Goal: Transaction & Acquisition: Purchase product/service

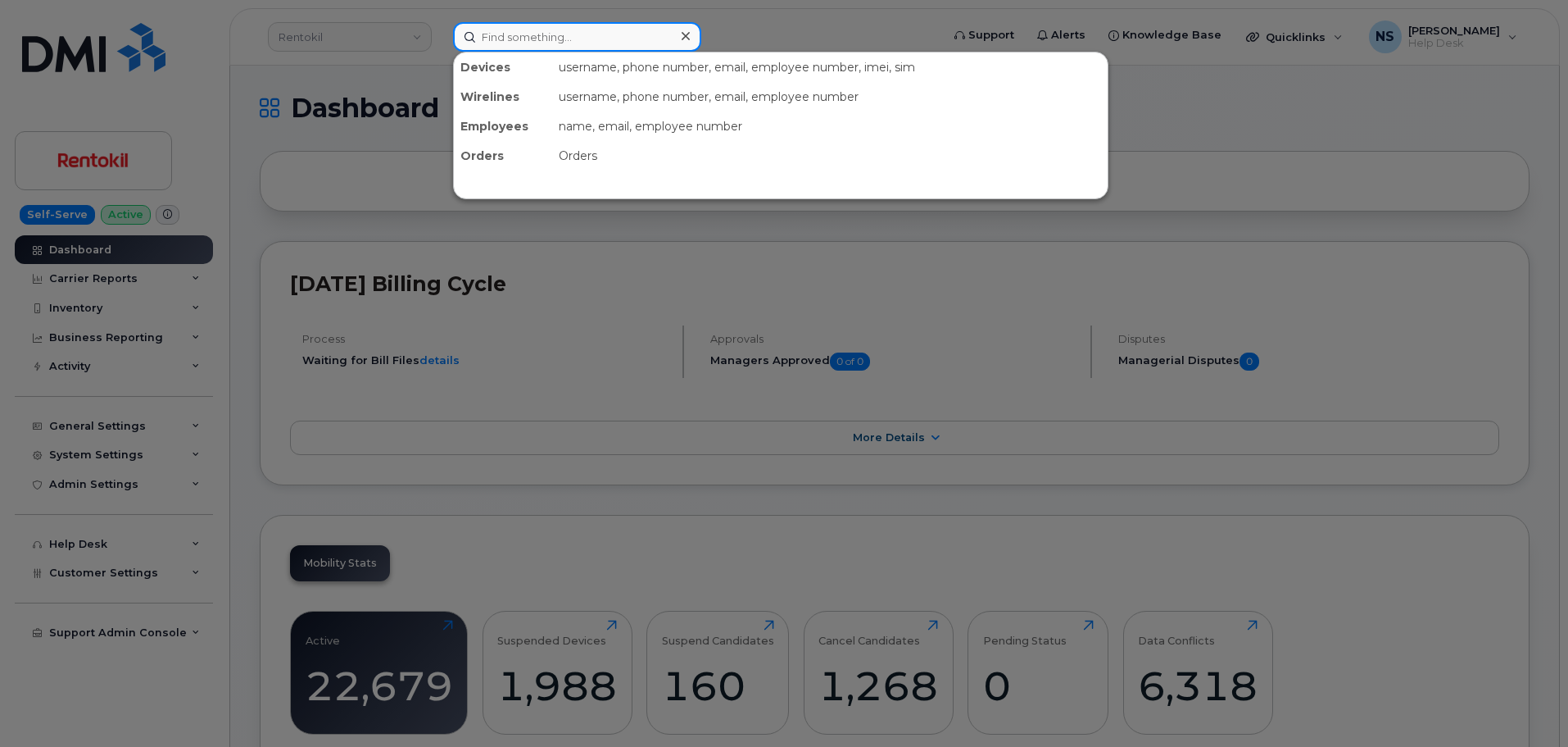
click at [505, 51] on input at bounding box center [577, 37] width 248 height 29
paste input "3187581142"
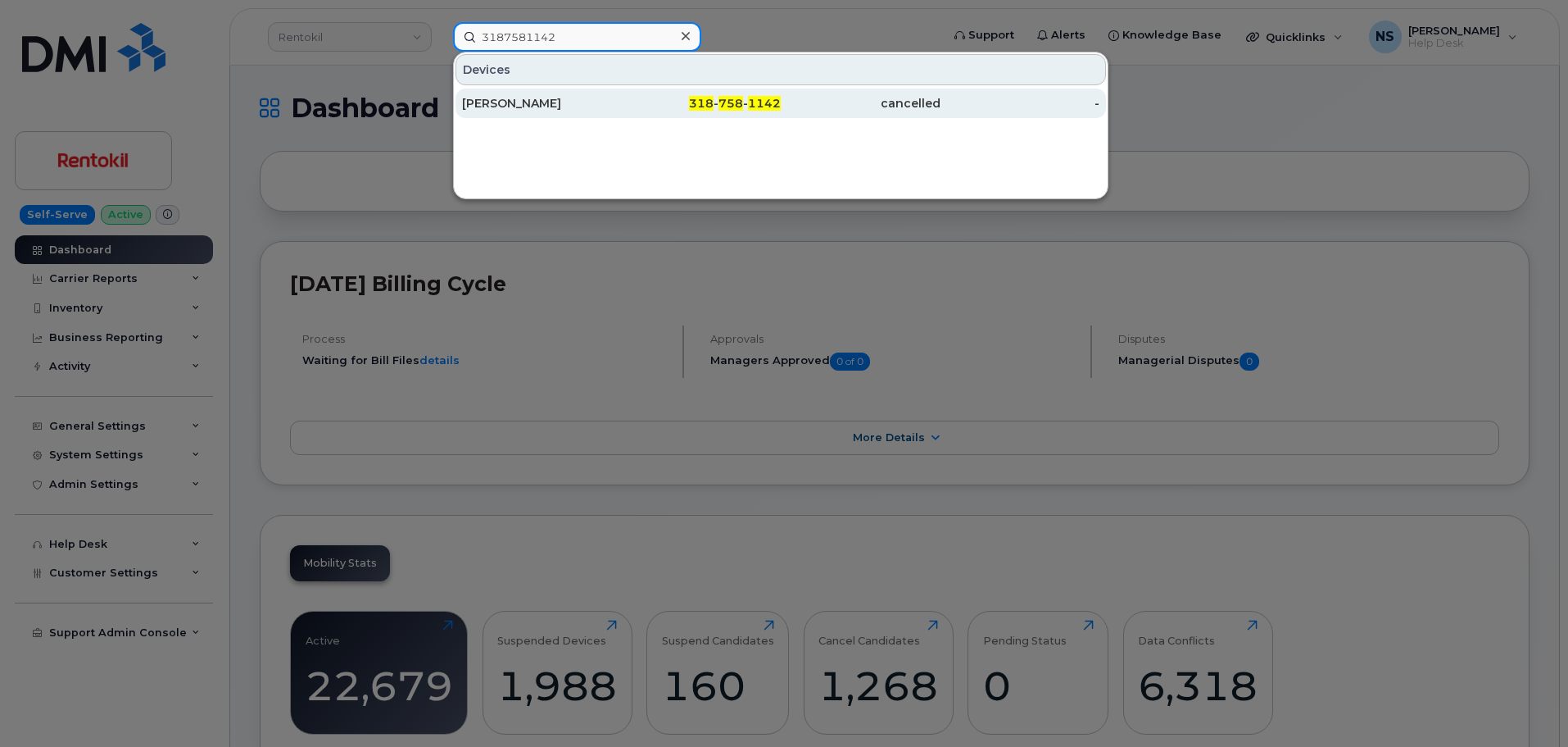
type input "3187581142"
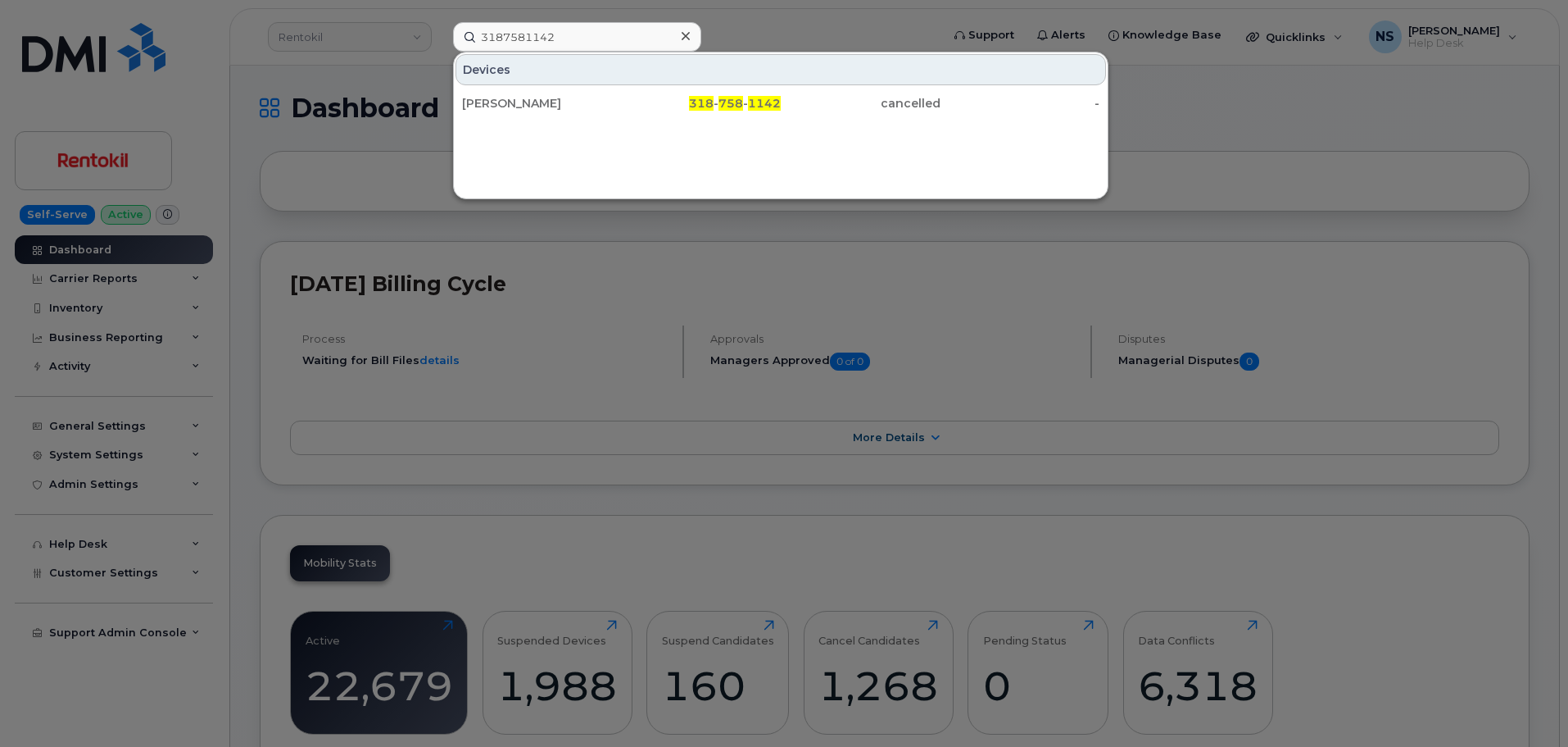
drag, startPoint x: 538, startPoint y: 98, endPoint x: 513, endPoint y: 22, distance: 80.0
click at [538, 98] on div "[PERSON_NAME]" at bounding box center [541, 103] width 159 height 16
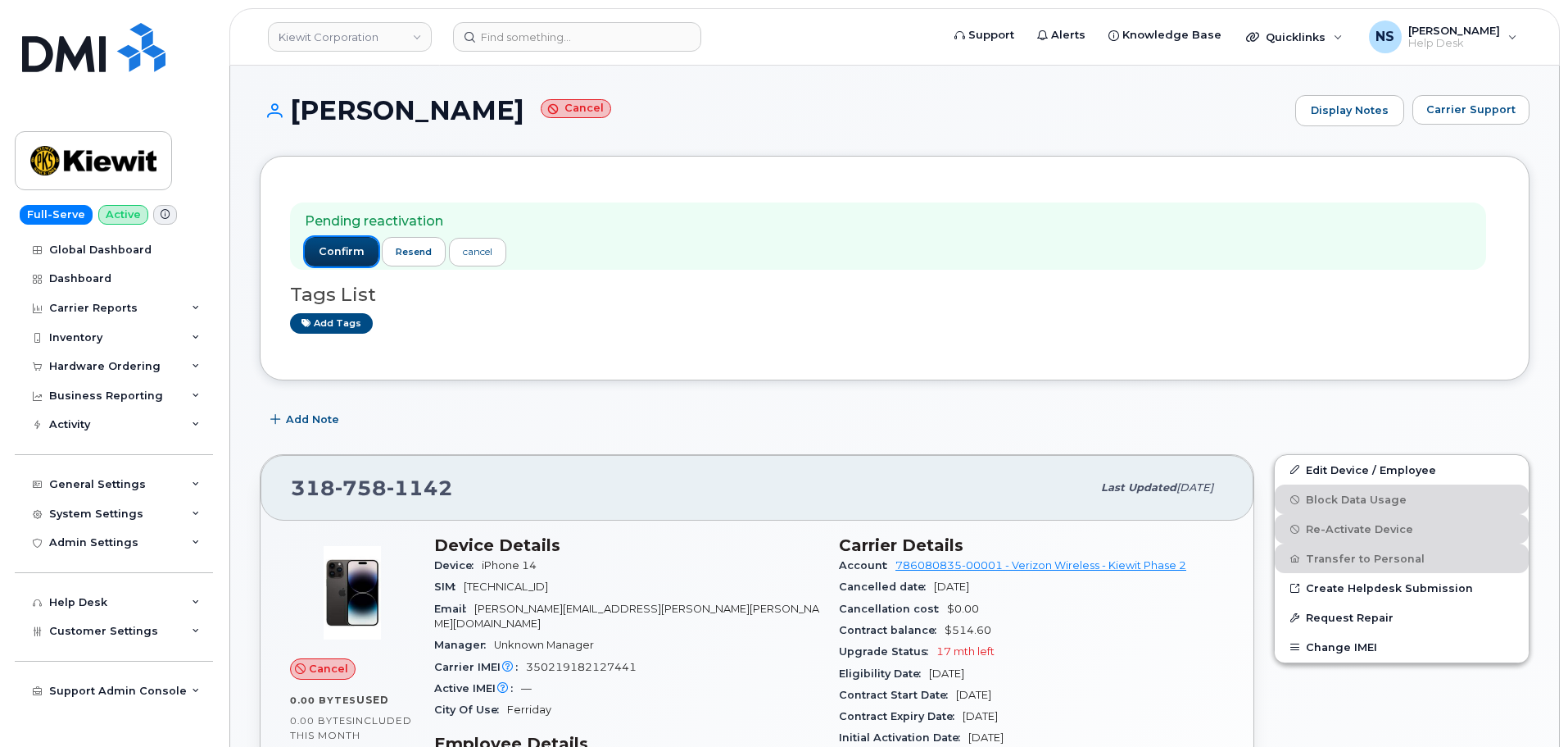
click at [333, 245] on span "confirm" at bounding box center [342, 251] width 46 height 15
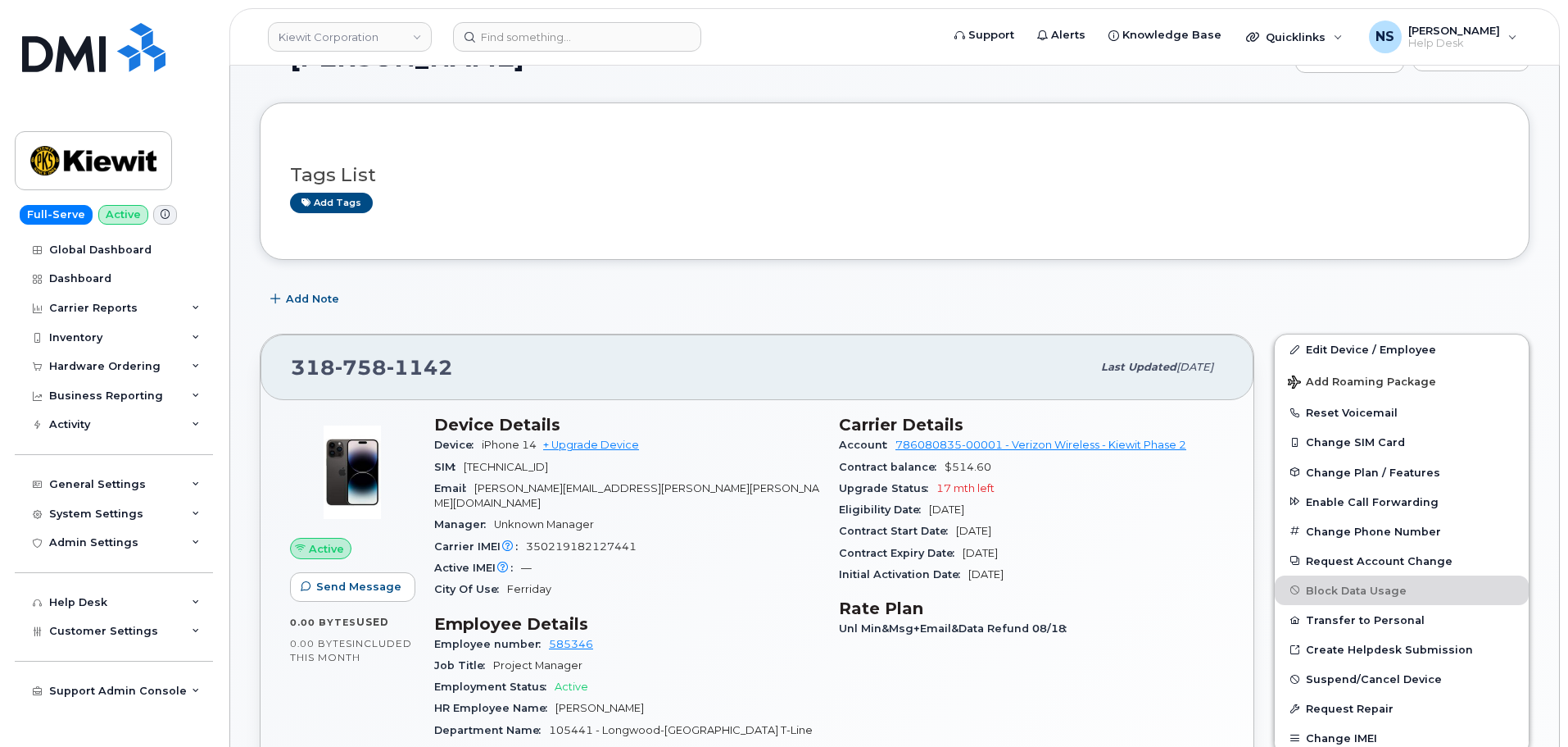
scroll to position [82, 0]
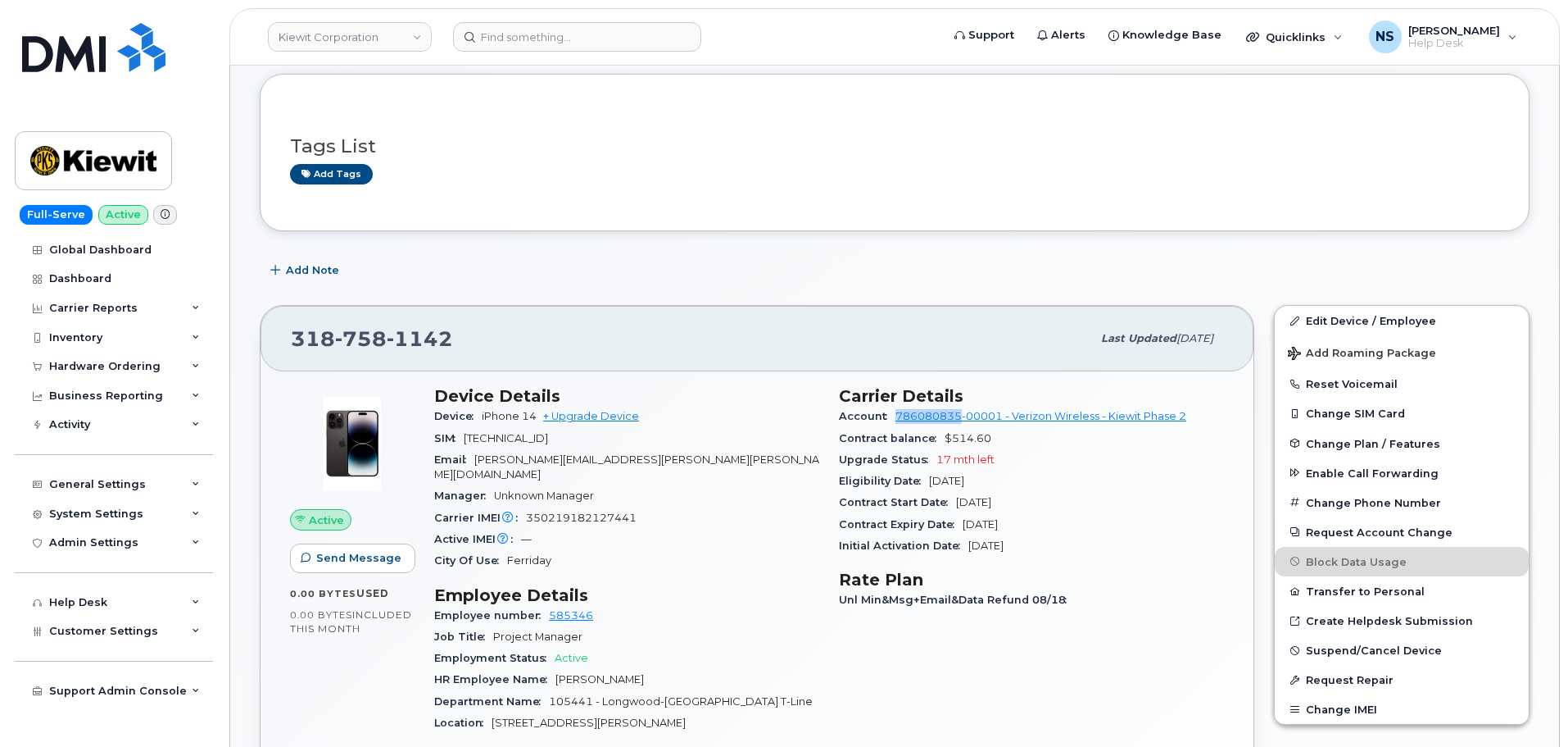
drag, startPoint x: 894, startPoint y: 415, endPoint x: 943, endPoint y: 352, distance: 79.8
click at [963, 414] on div "Account 786080835-00001 - Verizon Wireless - Kiewit Phase 2" at bounding box center [1031, 417] width 385 height 21
copy link "786080835"
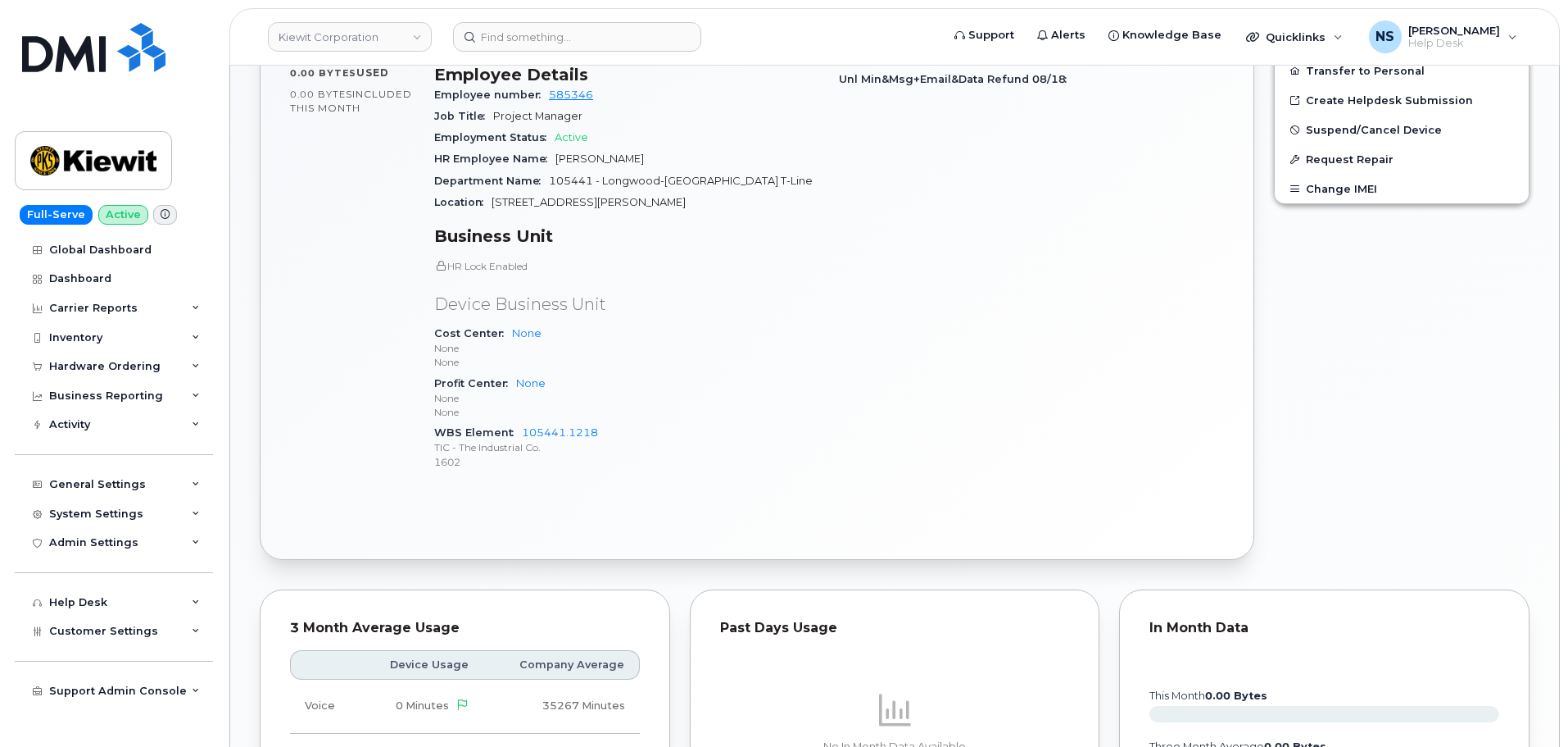
scroll to position [573, 0]
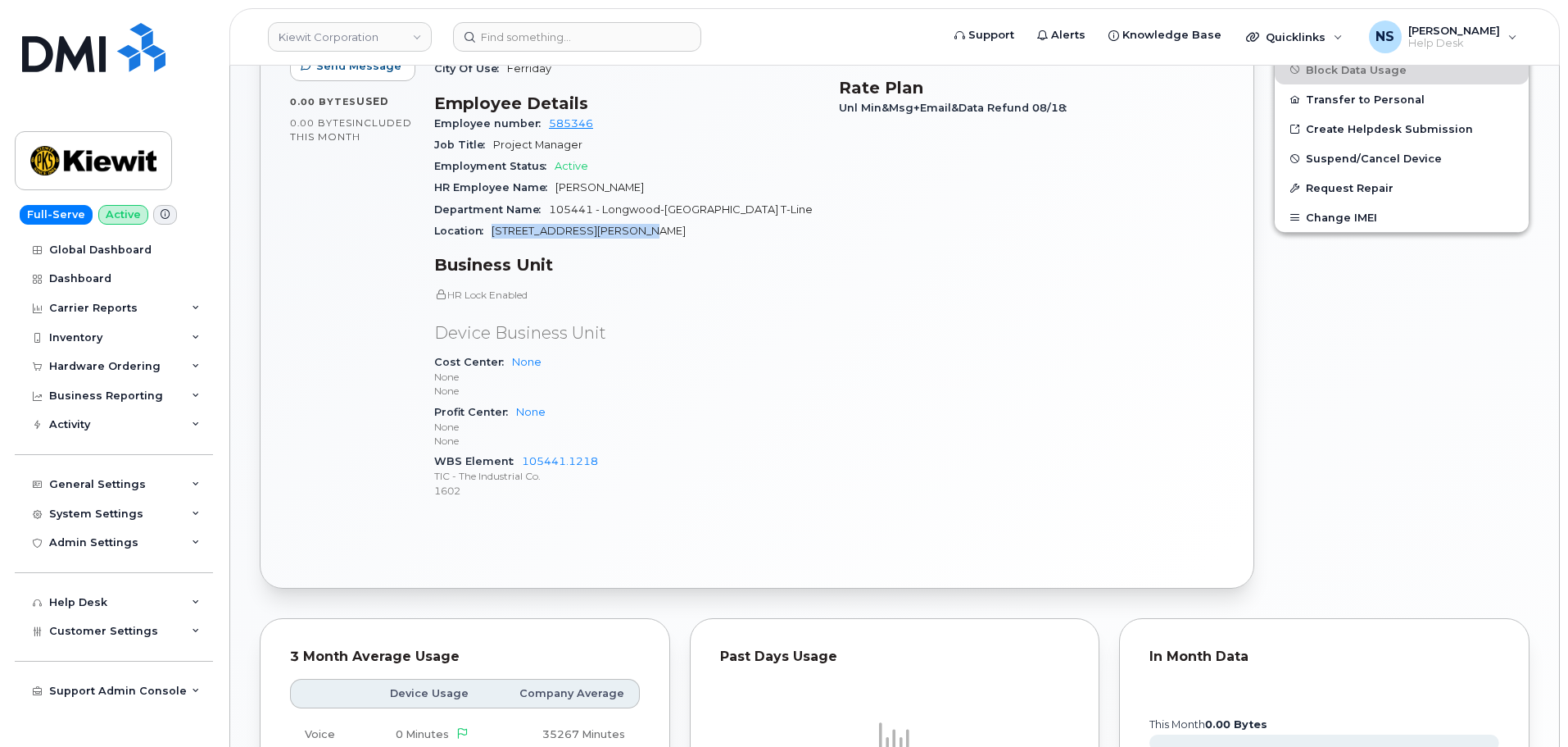
drag, startPoint x: 491, startPoint y: 214, endPoint x: 727, endPoint y: 208, distance: 236.1
click at [722, 221] on div "Location 7499 Blanchard Latex Road" at bounding box center [626, 231] width 385 height 21
copy span "7499 Blanchard Latex Road"
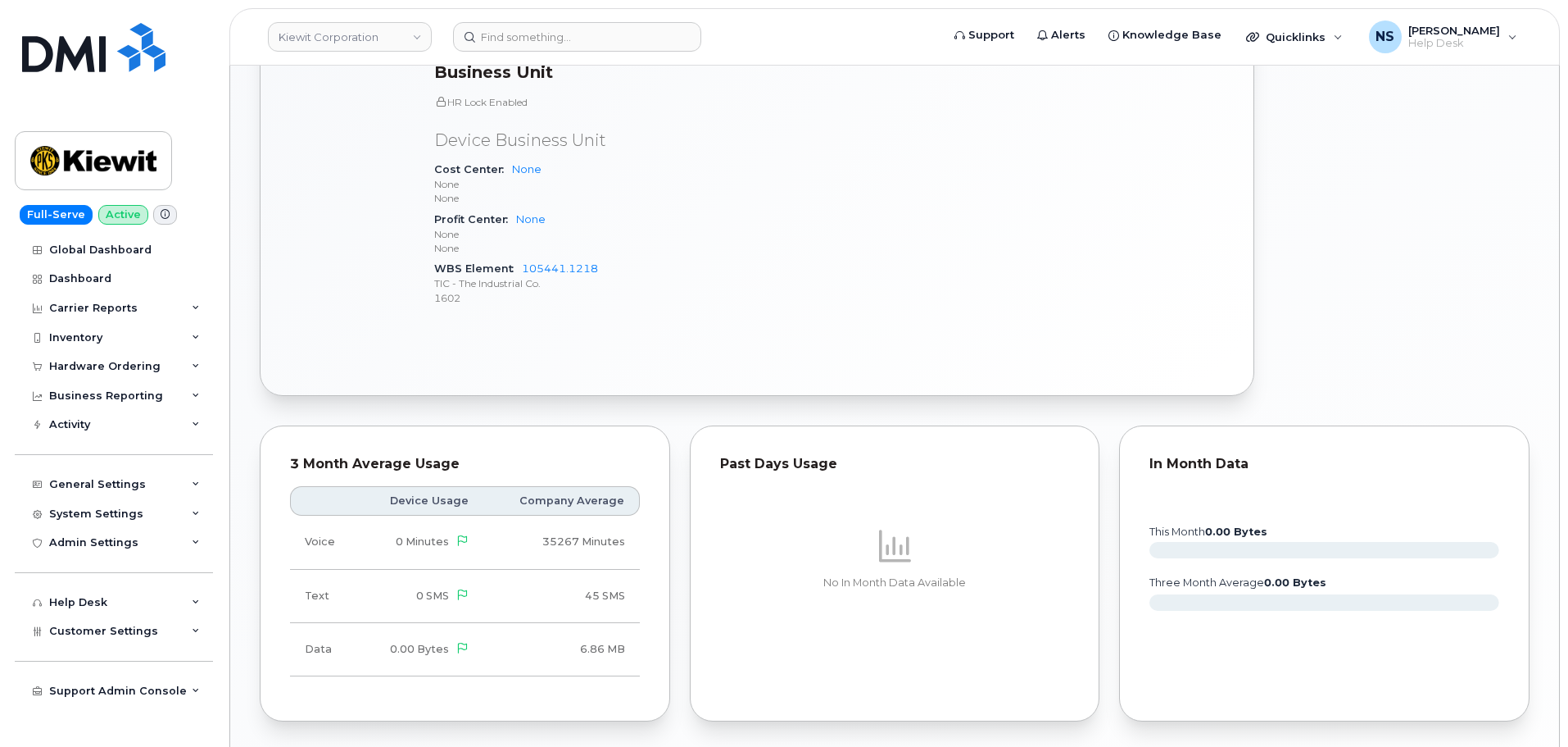
scroll to position [737, 0]
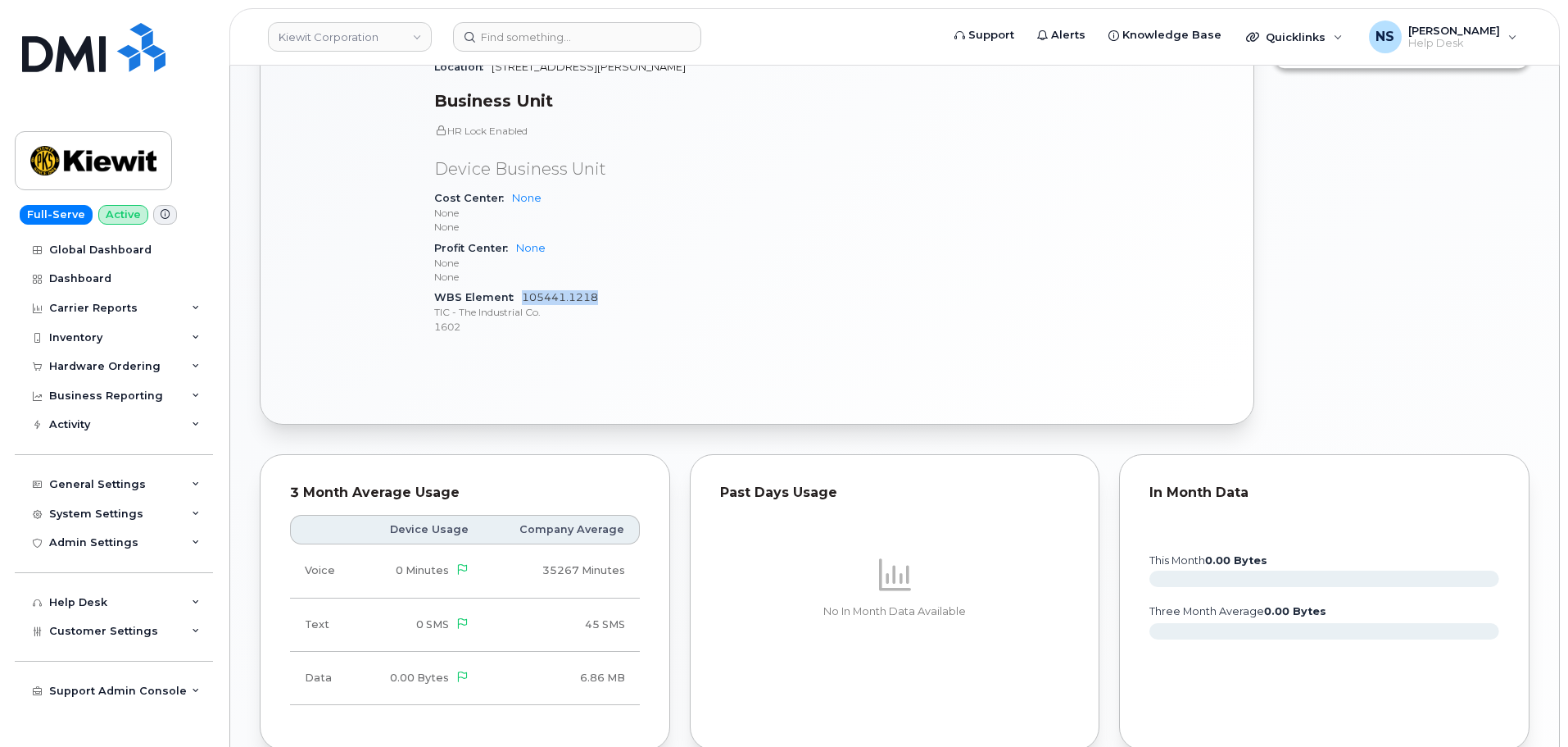
drag, startPoint x: 624, startPoint y: 282, endPoint x: 521, endPoint y: 275, distance: 103.2
click at [521, 287] on div "WBS Element 105441.1218 TIC - The Industrial Co. 1602" at bounding box center [626, 312] width 385 height 50
copy link "105441.1218"
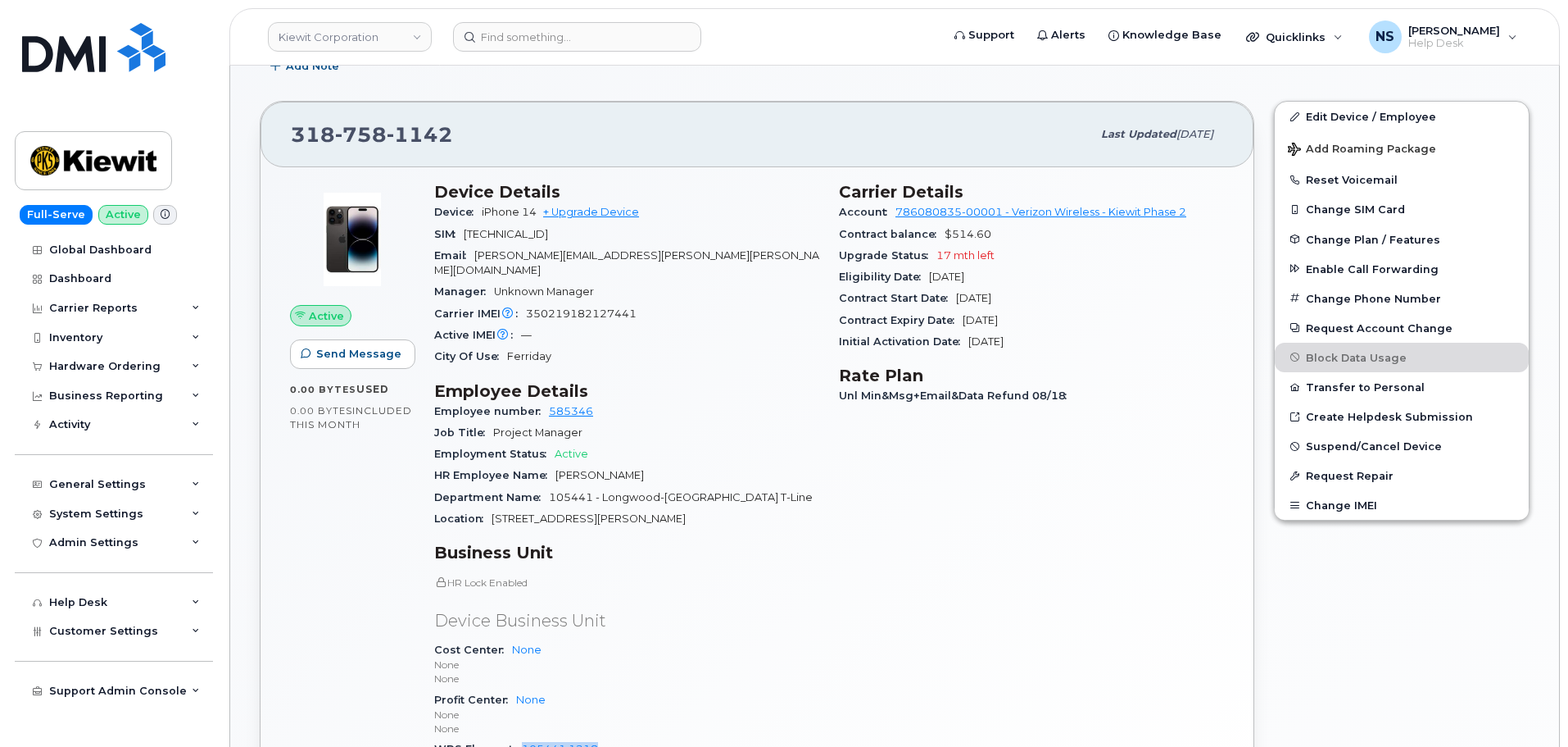
scroll to position [410, 0]
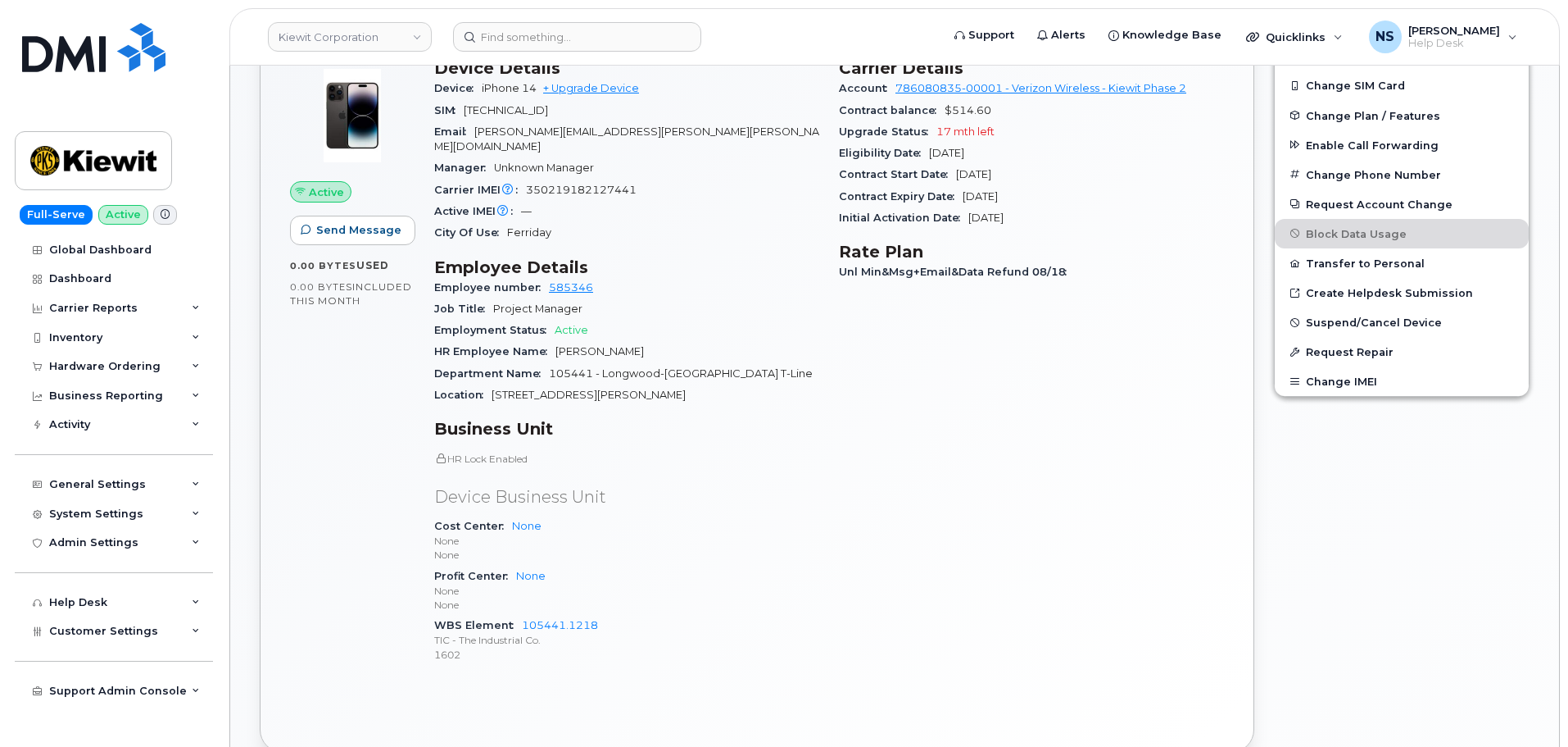
click at [632, 597] on p "None" at bounding box center [626, 605] width 385 height 14
drag, startPoint x: 619, startPoint y: 609, endPoint x: 522, endPoint y: 604, distance: 97.1
click at [522, 614] on div "WBS Element 105441.1218 TIC - The Industrial Co. 1602" at bounding box center [626, 639] width 385 height 50
copy link "105441.1218"
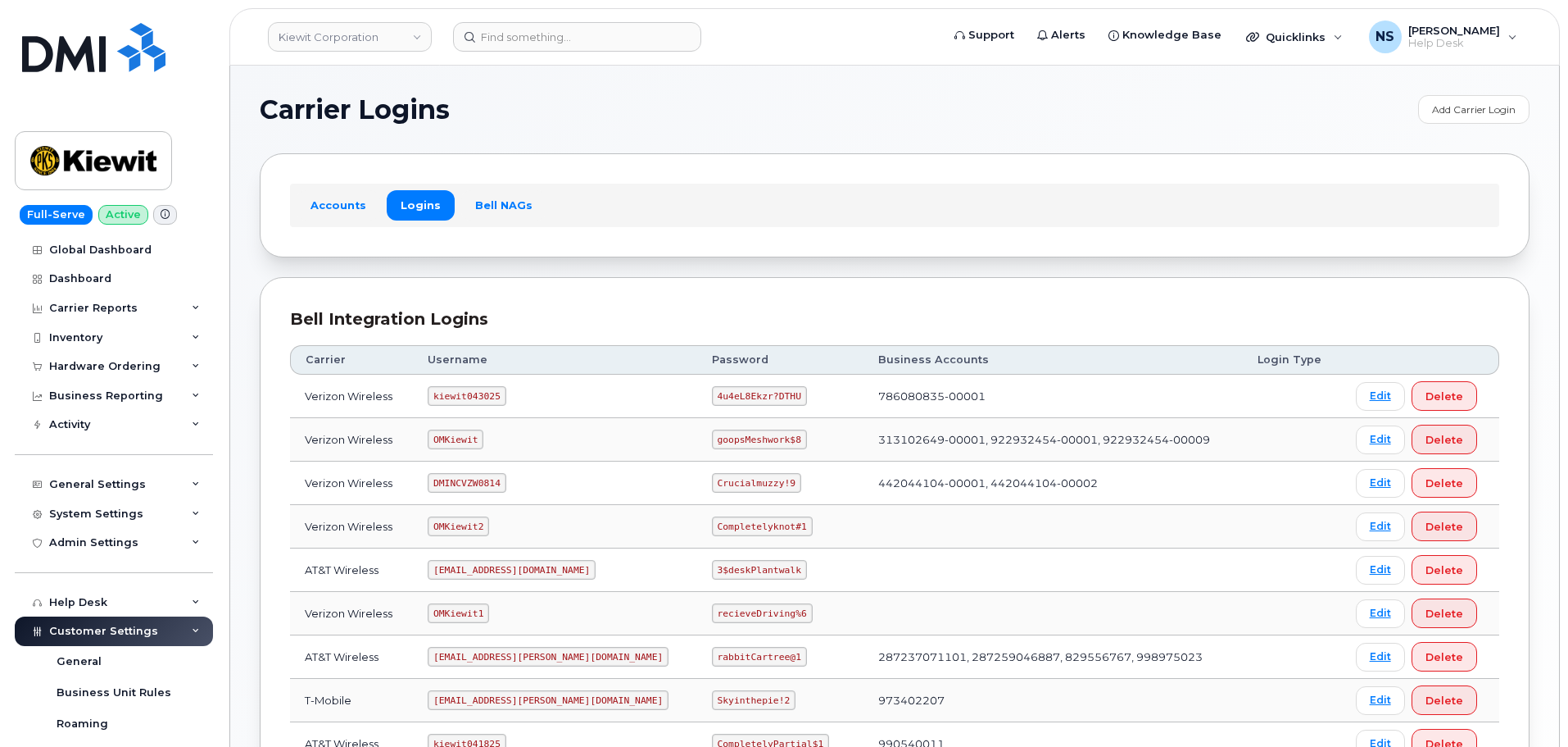
click at [480, 388] on code "kiewit043025" at bounding box center [466, 396] width 77 height 20
copy code "kiewit043025"
click at [712, 390] on code "4u4eL8Ekzr?DTHU" at bounding box center [759, 396] width 95 height 20
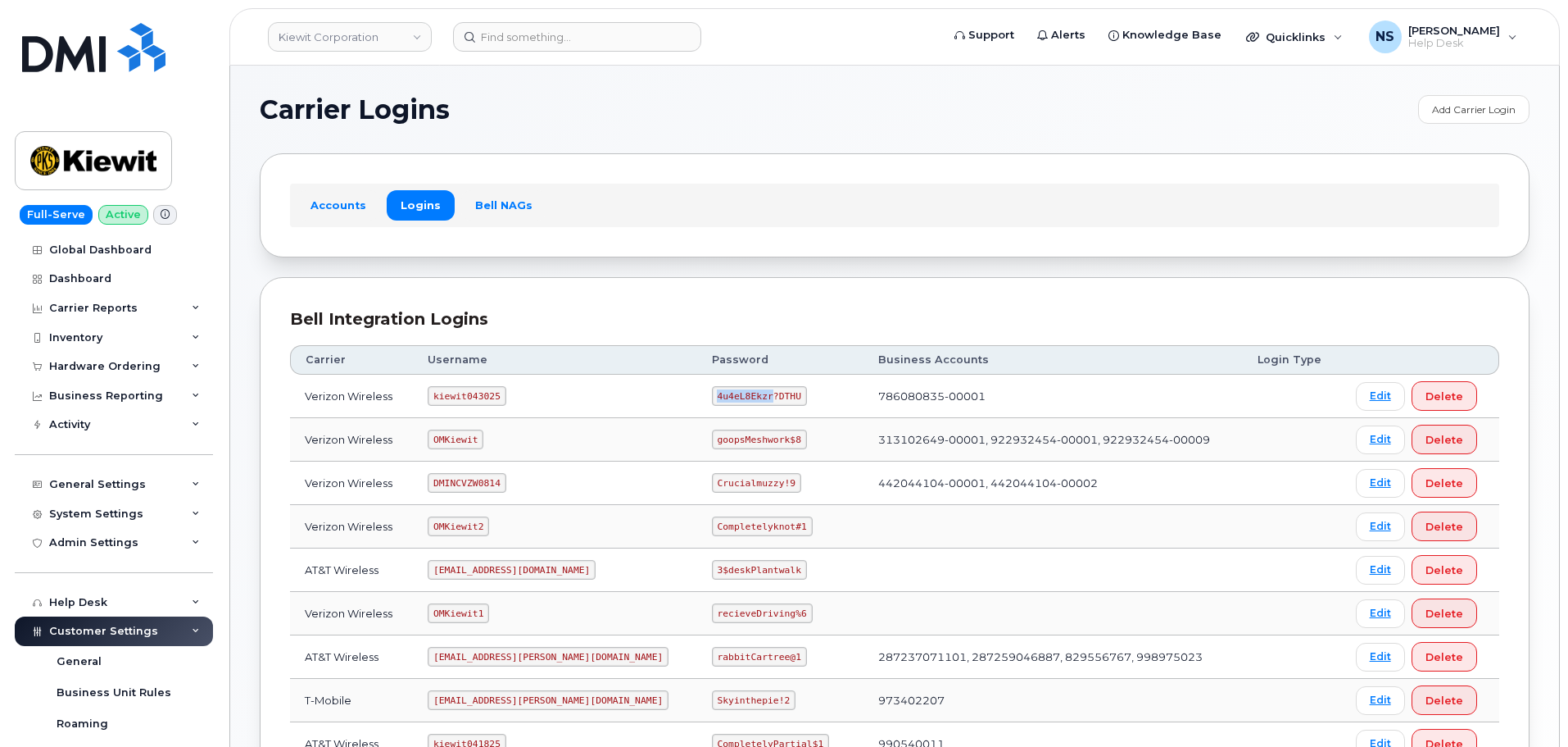
click at [712, 391] on code "4u4eL8Ekzr?DTHU" at bounding box center [759, 396] width 95 height 20
copy code "4u4eL8Ekzr?DTHU"
click at [604, 146] on section "Carrier Logins Add Carrier Login Accounts Logins Bell NAGs Bell Integration Log…" at bounding box center [894, 540] width 1270 height 889
click at [120, 345] on div "Inventory" at bounding box center [114, 337] width 198 height 29
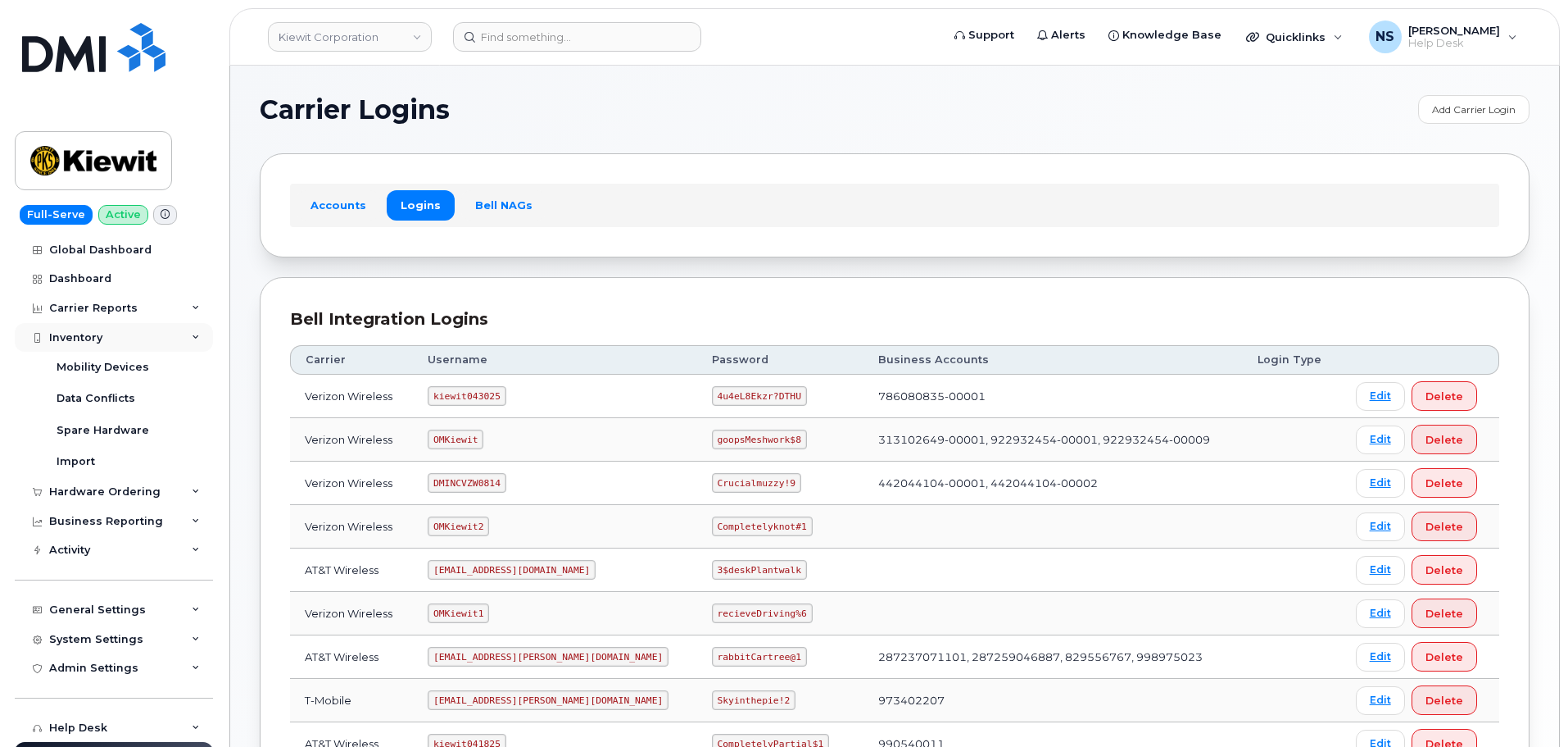
click at [101, 336] on div "Inventory" at bounding box center [114, 337] width 198 height 29
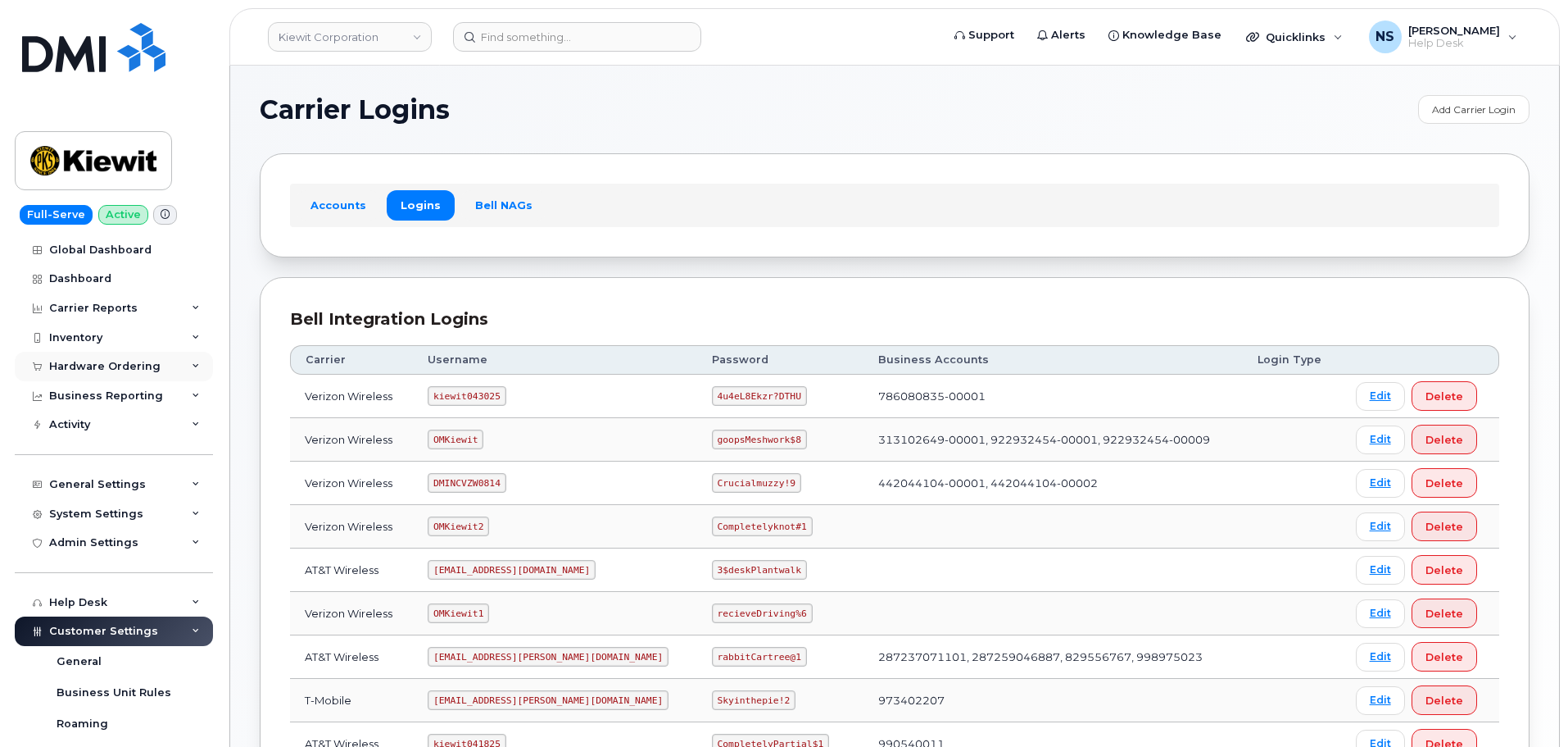
click at [102, 363] on div "Hardware Ordering" at bounding box center [104, 366] width 111 height 13
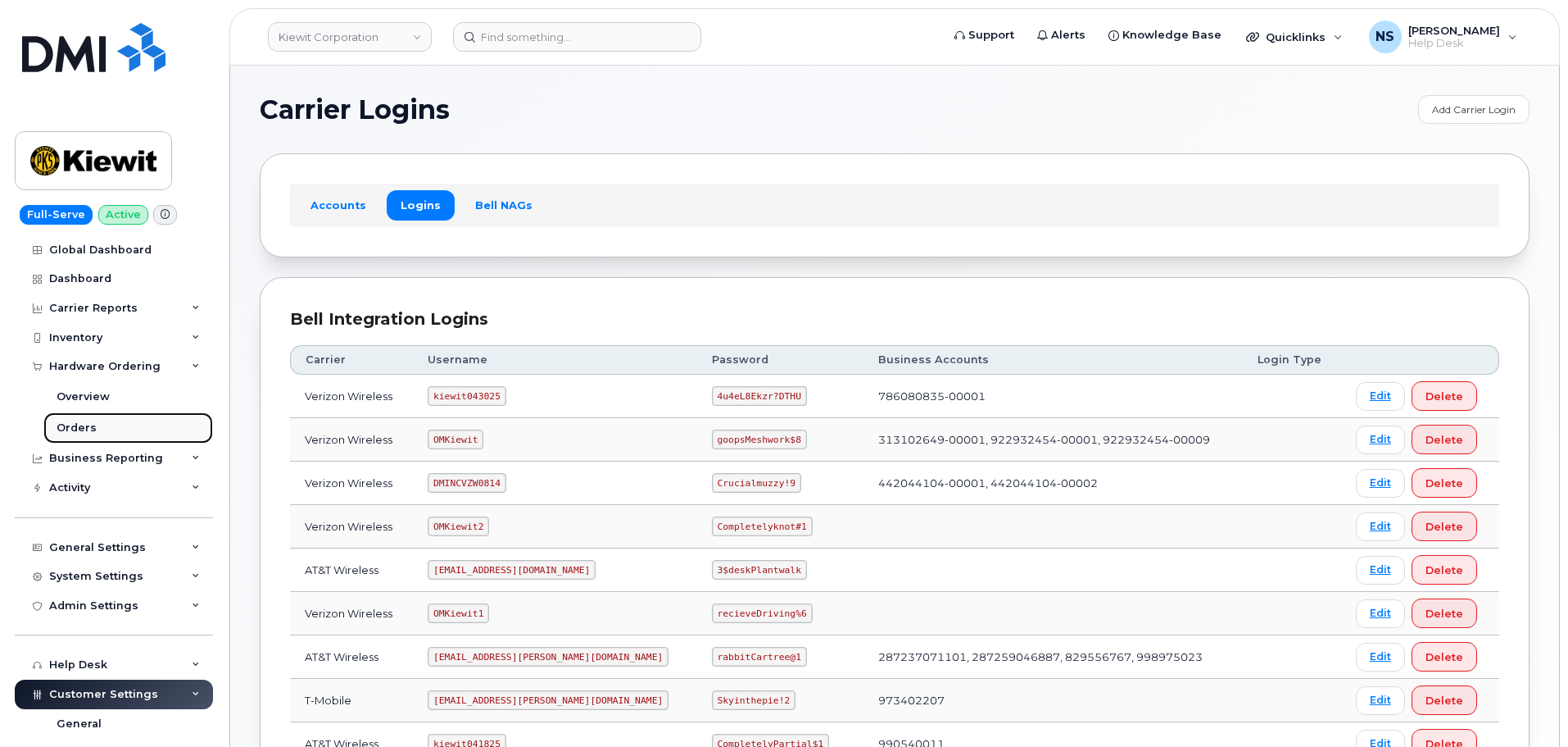
drag, startPoint x: 90, startPoint y: 423, endPoint x: 153, endPoint y: 390, distance: 71.1
click at [90, 422] on div "Orders" at bounding box center [77, 427] width 40 height 15
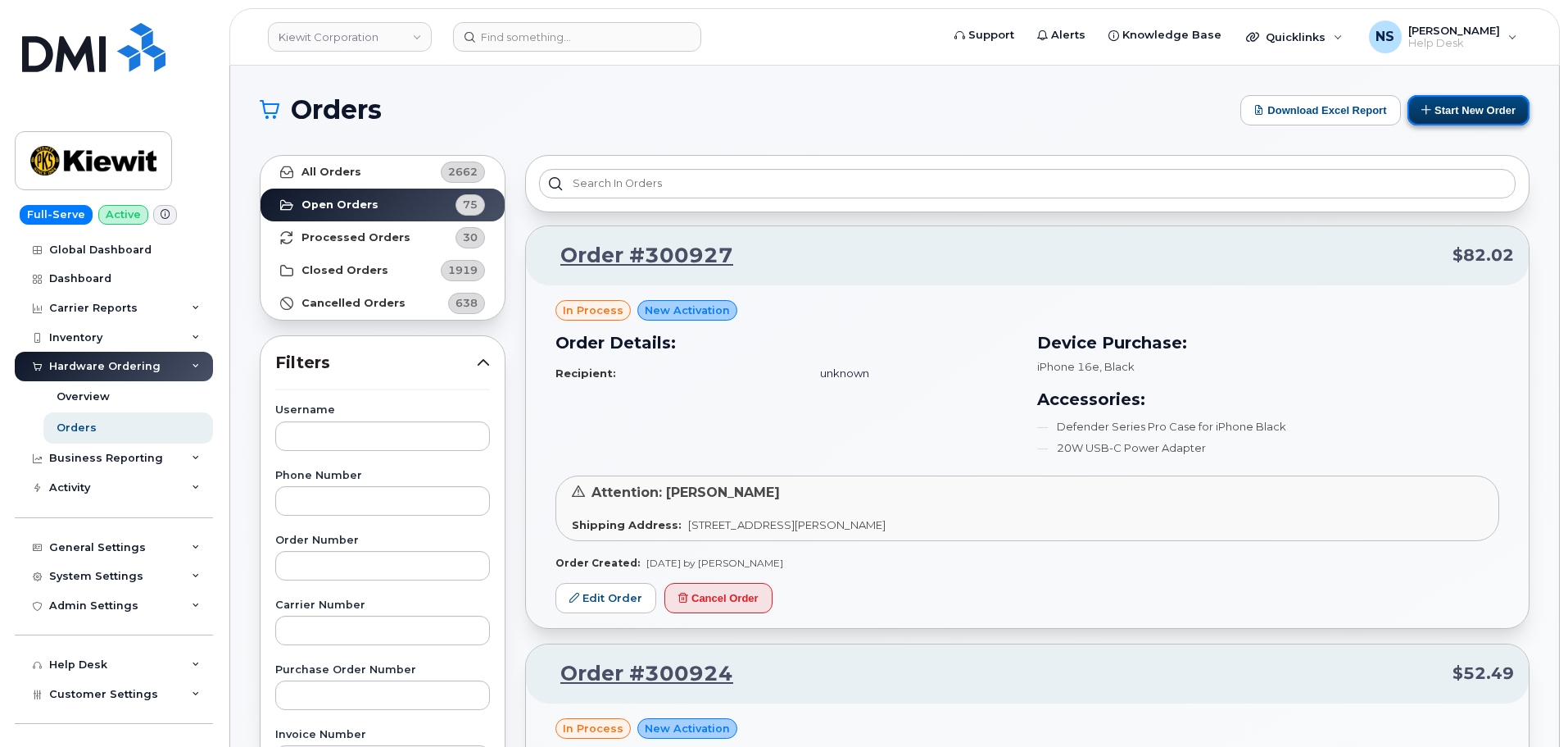
click at [1459, 118] on button "Start New Order" at bounding box center [1467, 110] width 122 height 30
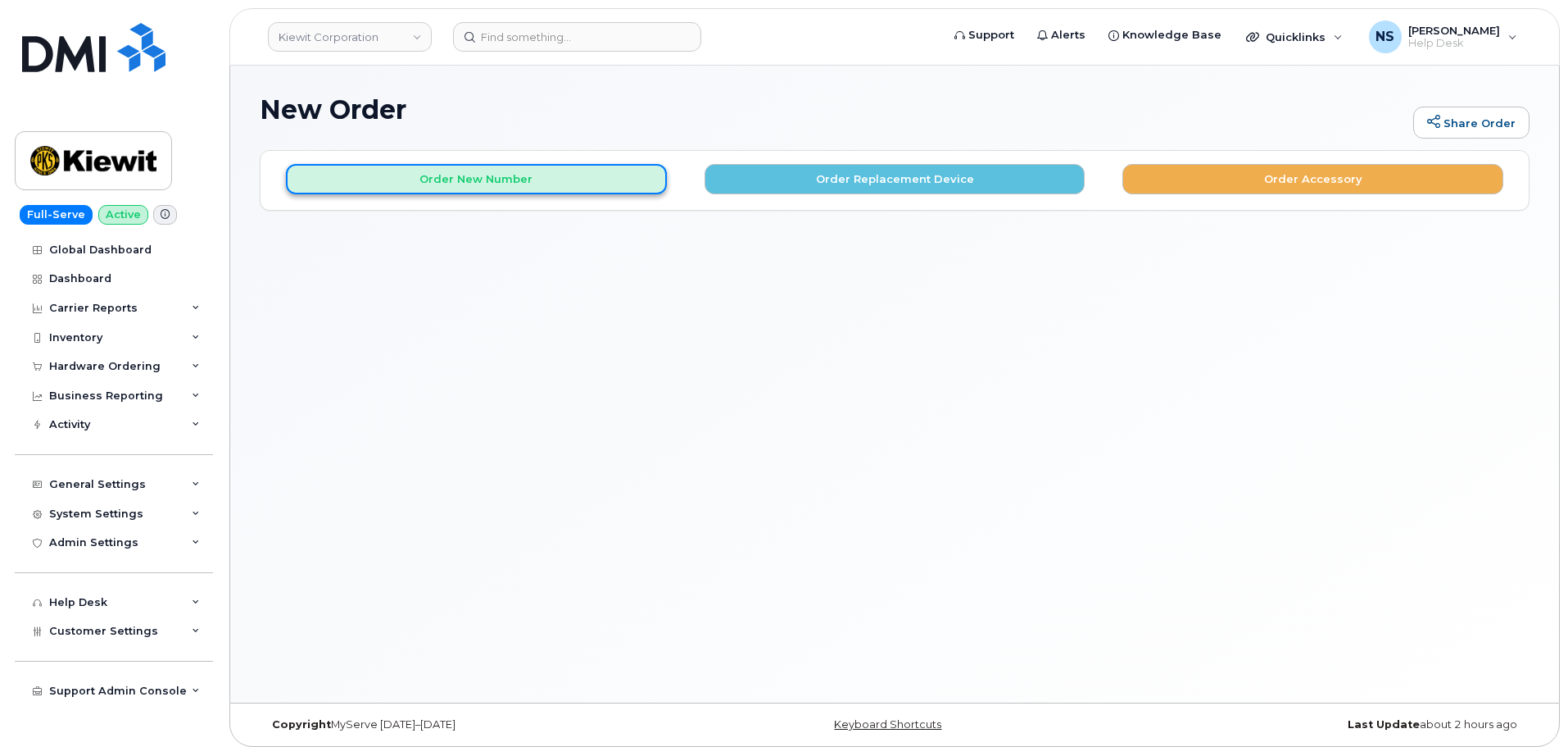
click at [603, 181] on button "Order New Number" at bounding box center [476, 179] width 381 height 30
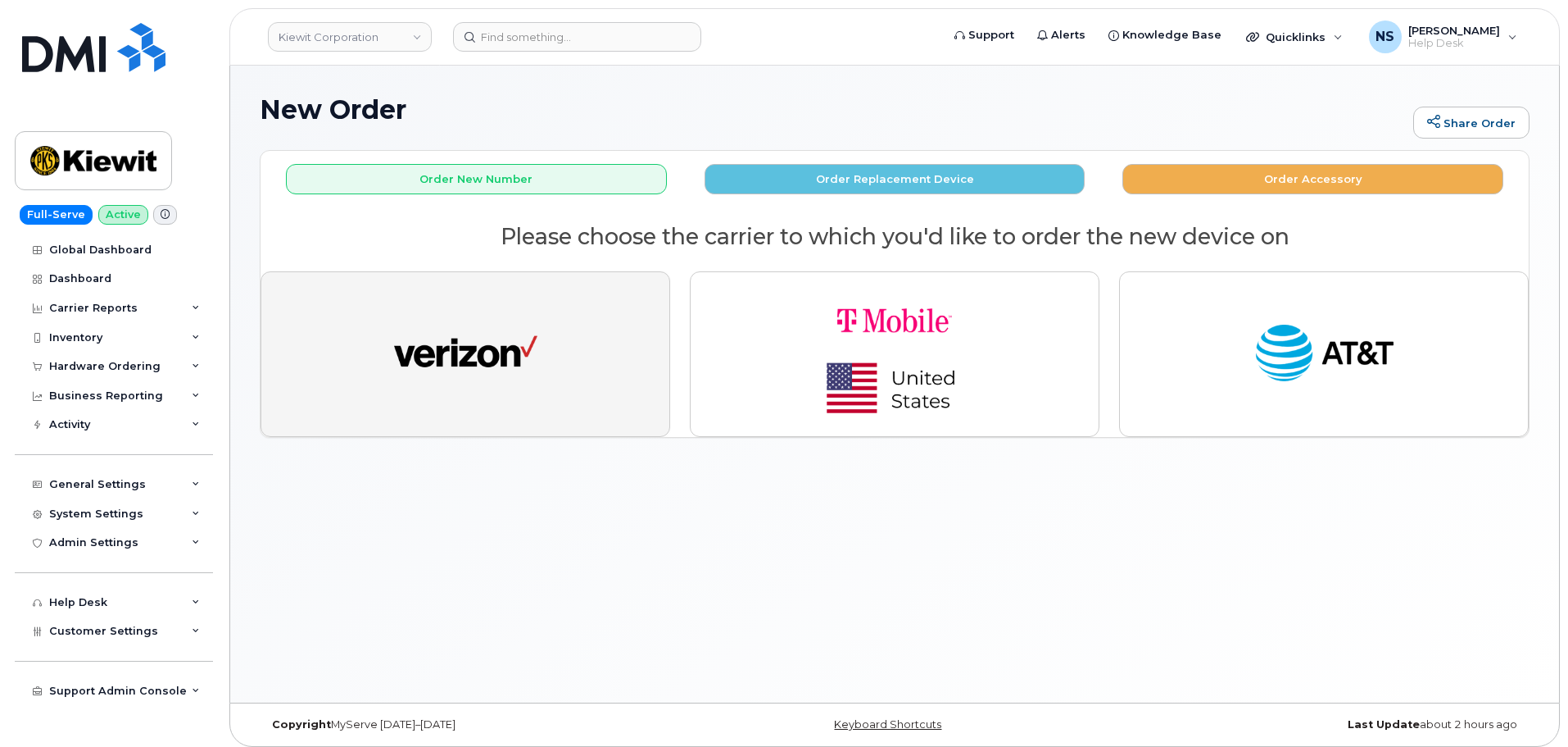
click at [505, 294] on button "button" at bounding box center [465, 354] width 409 height 166
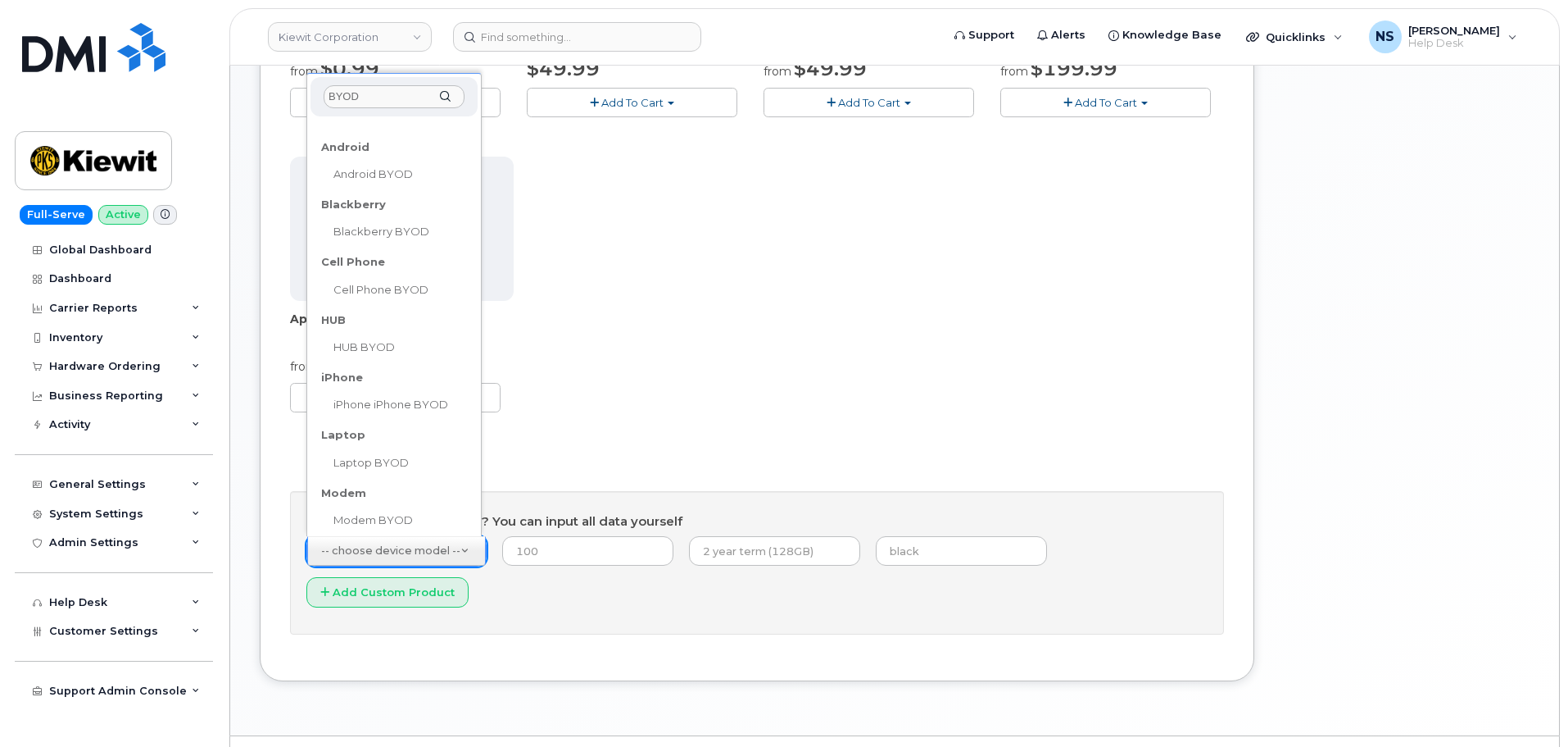
scroll to position [82, 0]
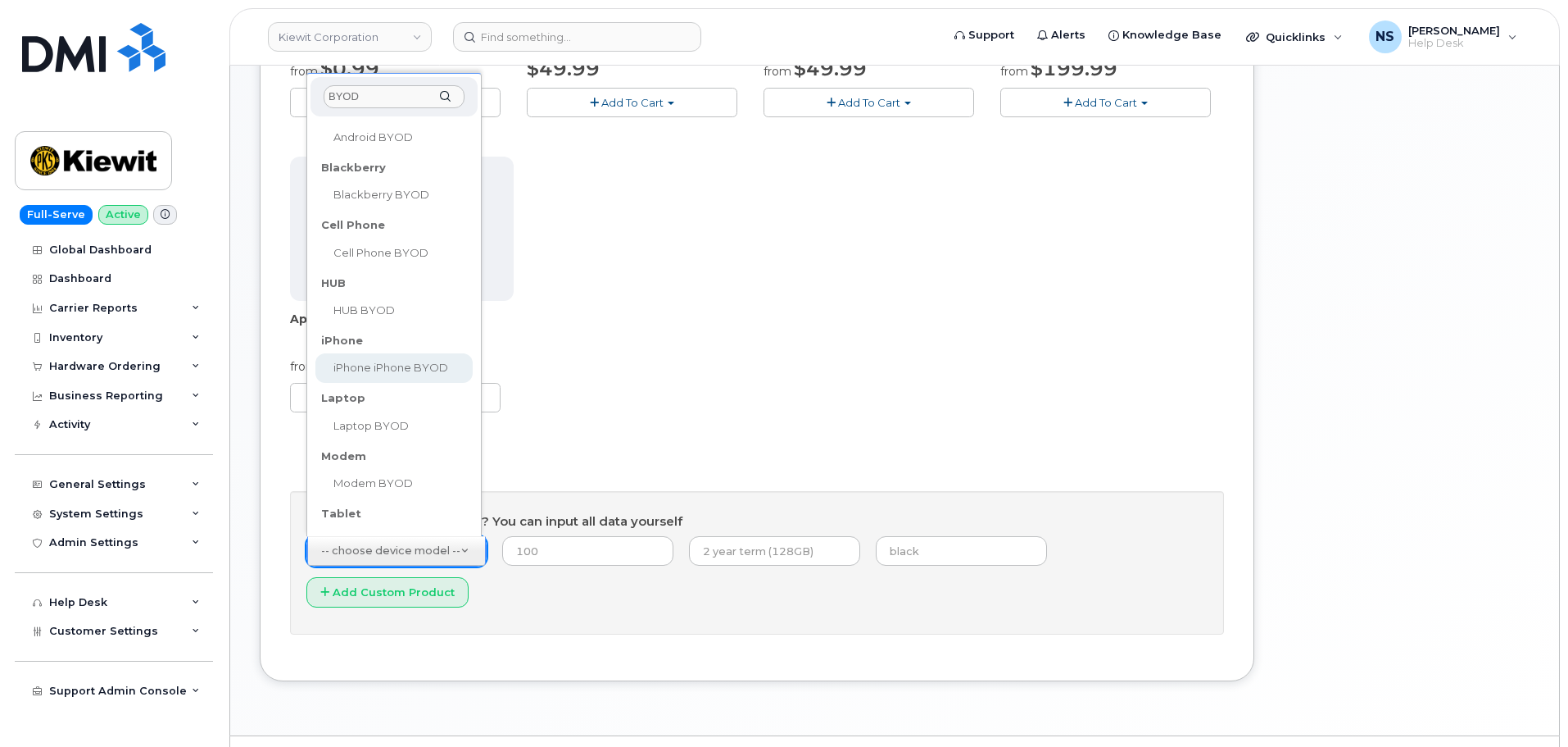
type input "BYOD"
drag, startPoint x: 400, startPoint y: 366, endPoint x: 418, endPoint y: 377, distance: 21.1
select select "2421"
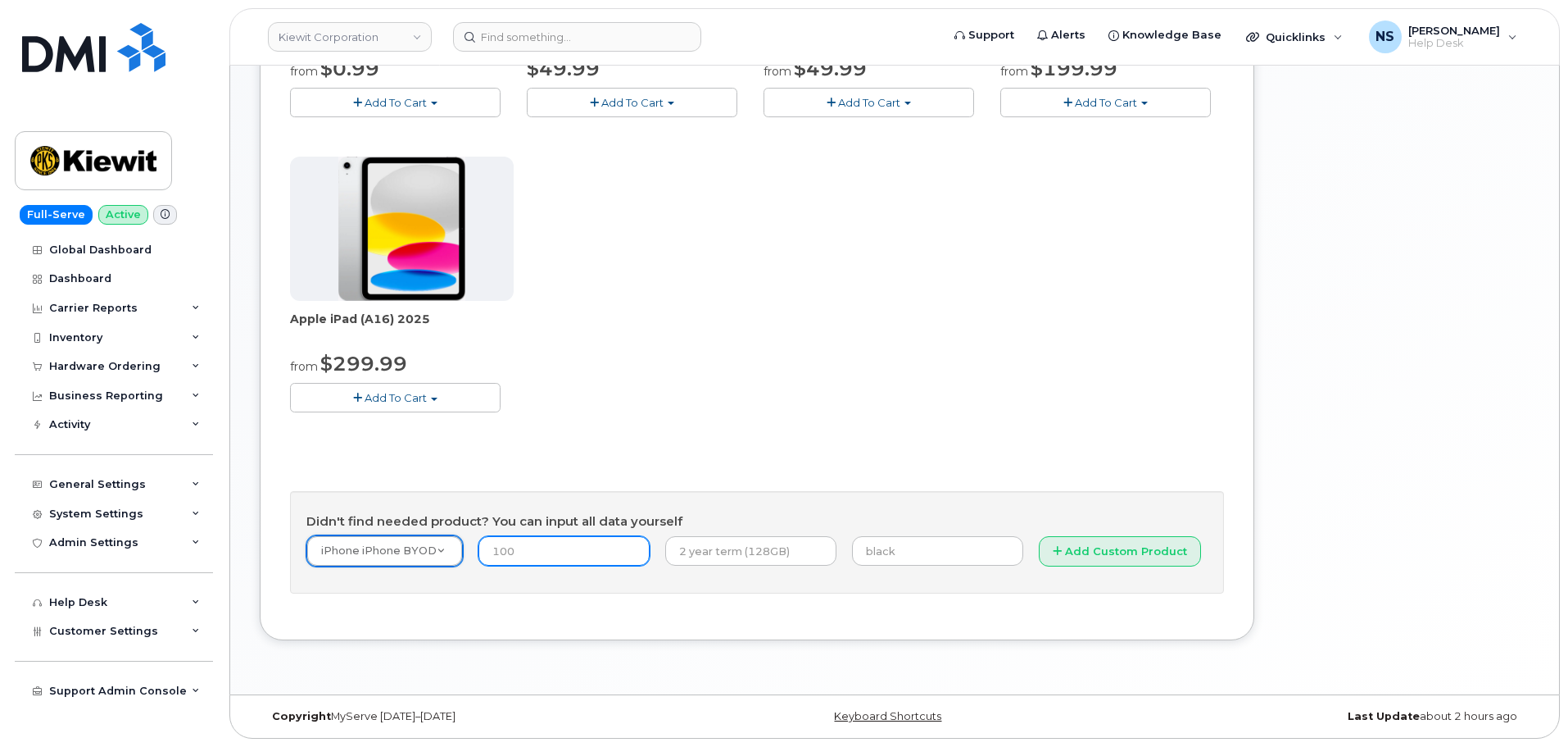
click at [515, 554] on input "number" at bounding box center [564, 550] width 171 height 29
type input "1"
click at [724, 555] on input "text" at bounding box center [750, 550] width 171 height 29
click at [757, 554] on input "none" at bounding box center [750, 550] width 171 height 29
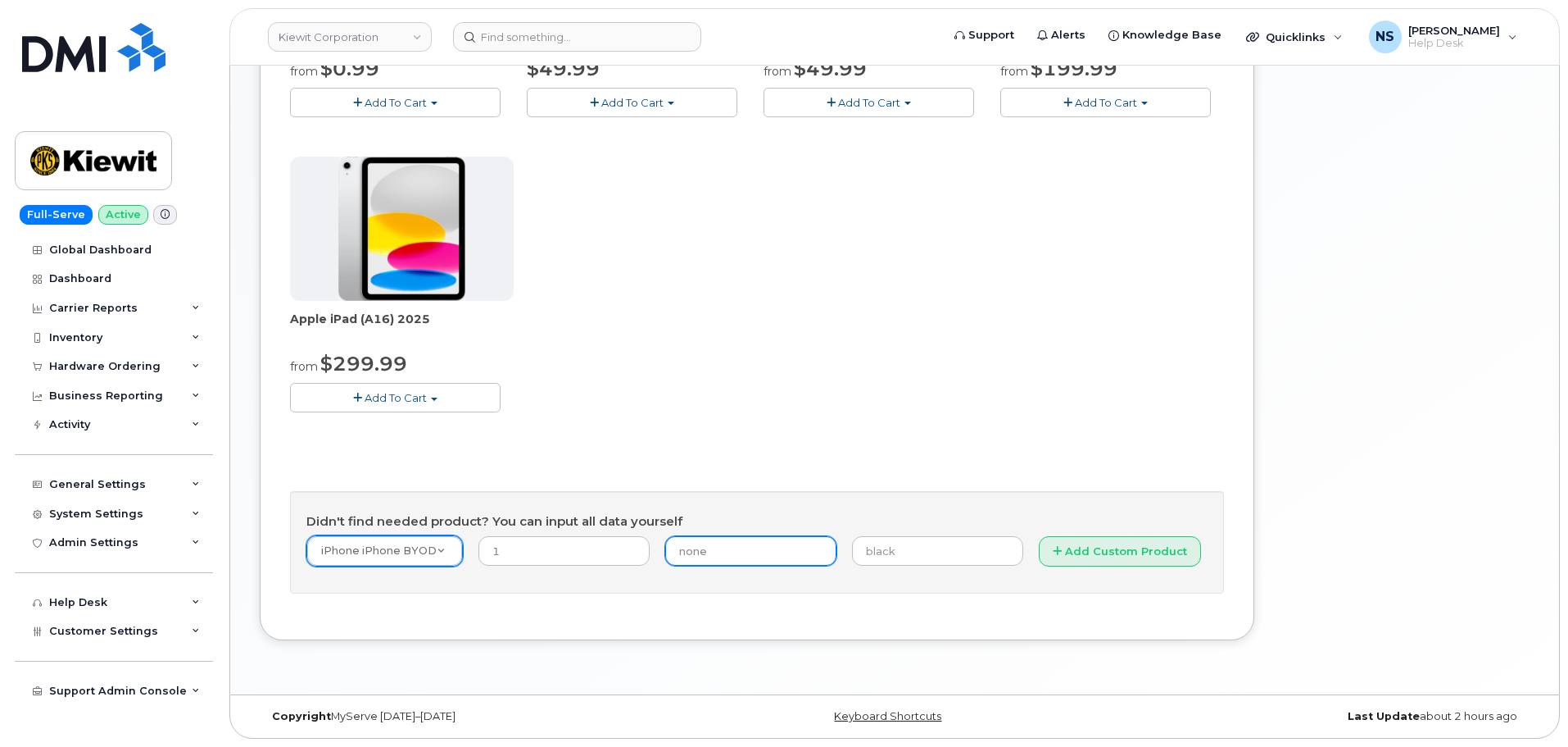
click at [757, 554] on input "none" at bounding box center [750, 550] width 171 height 29
type input "IMEI"
click at [872, 499] on div "Didn't find needed product? You can input all data yourself iPhone iPhone BYOD …" at bounding box center [756, 542] width 934 height 103
click at [855, 551] on input "text" at bounding box center [937, 550] width 171 height 29
paste input "350219182127441"
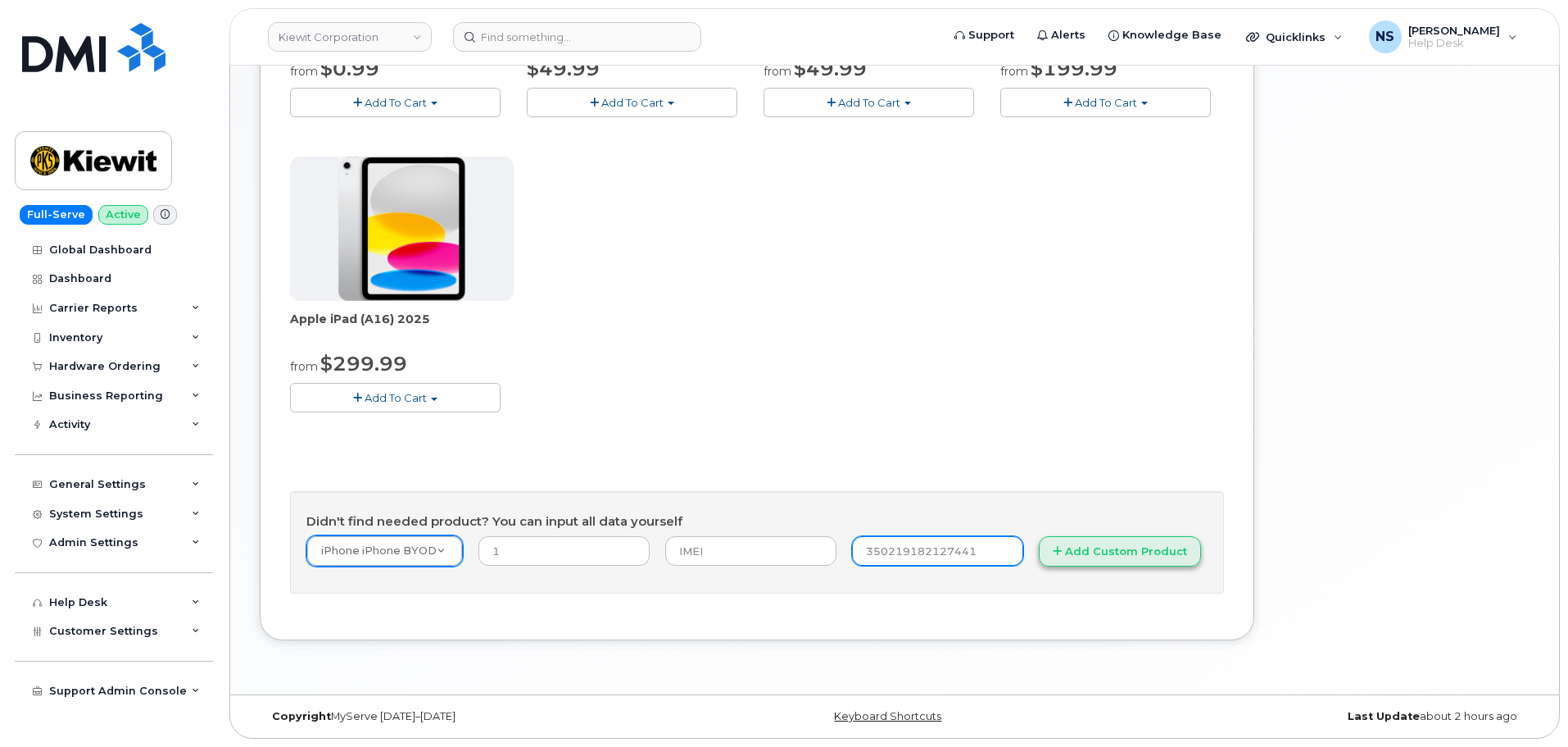
type input "350219182127441"
click at [1070, 556] on button "Add Custom Product" at bounding box center [1119, 551] width 162 height 30
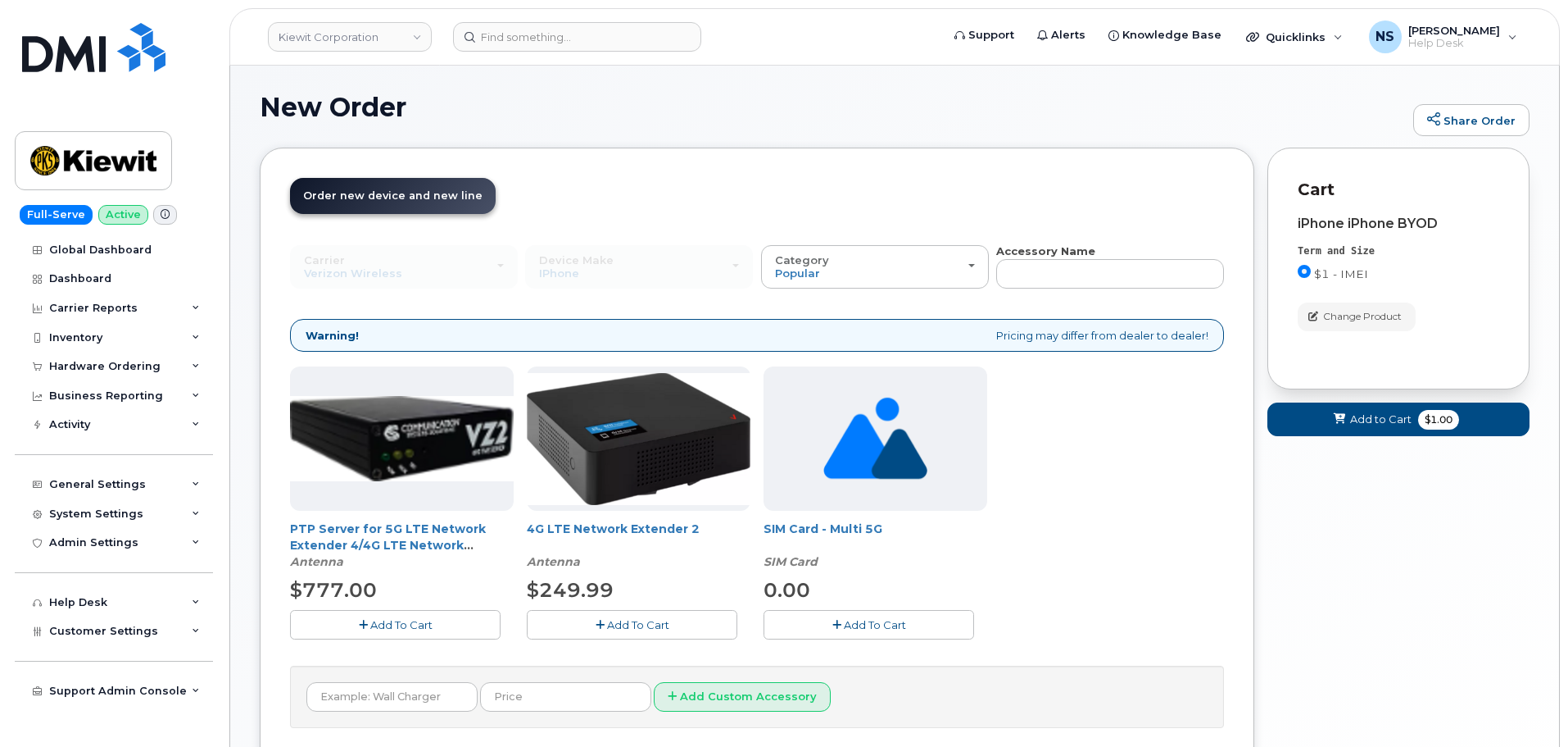
scroll to position [0, 0]
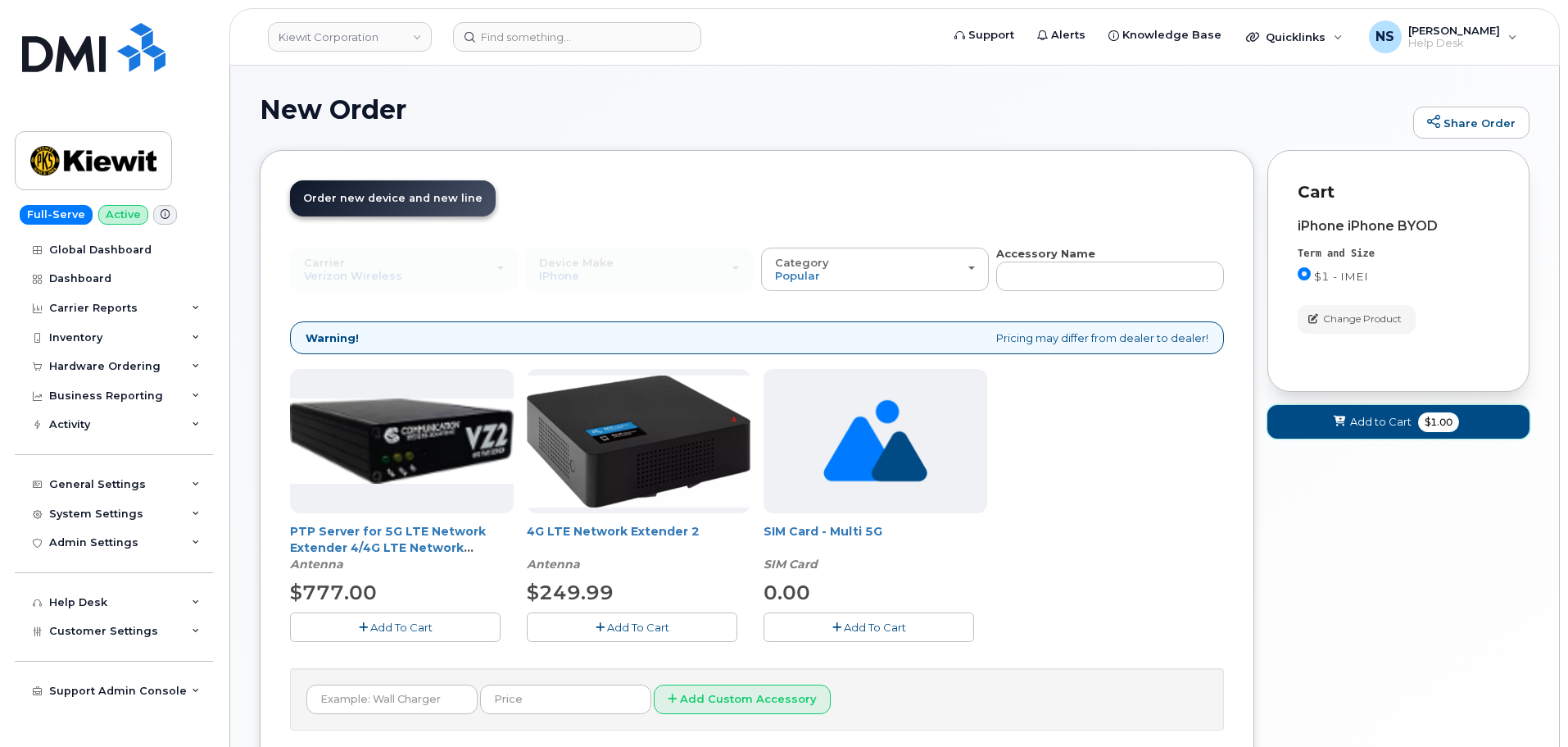
drag, startPoint x: 1383, startPoint y: 406, endPoint x: 1357, endPoint y: 443, distance: 45.2
click at [1383, 406] on button "Add to Cart $1.00" at bounding box center [1398, 422] width 263 height 34
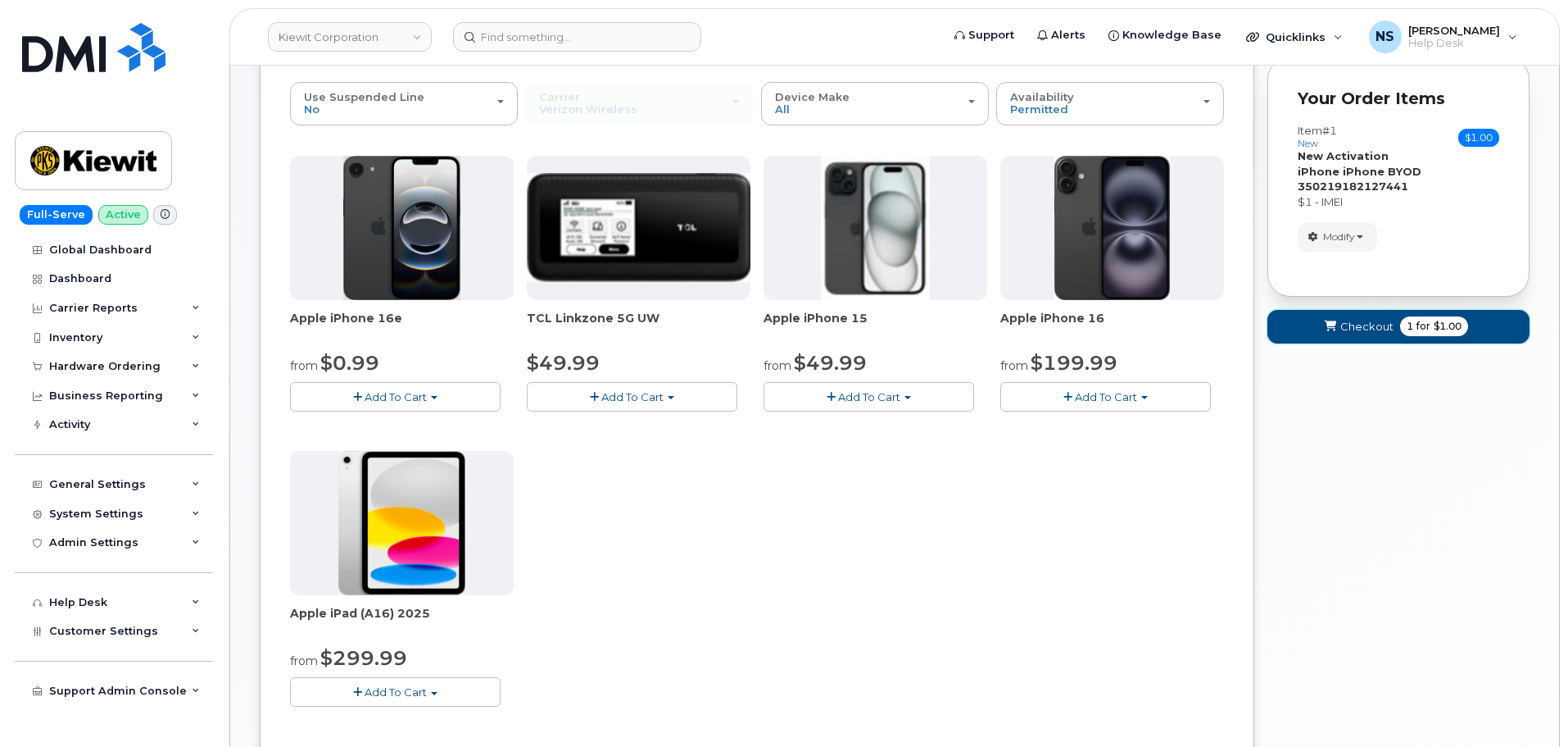
click at [1407, 325] on span "1" at bounding box center [1410, 326] width 6 height 15
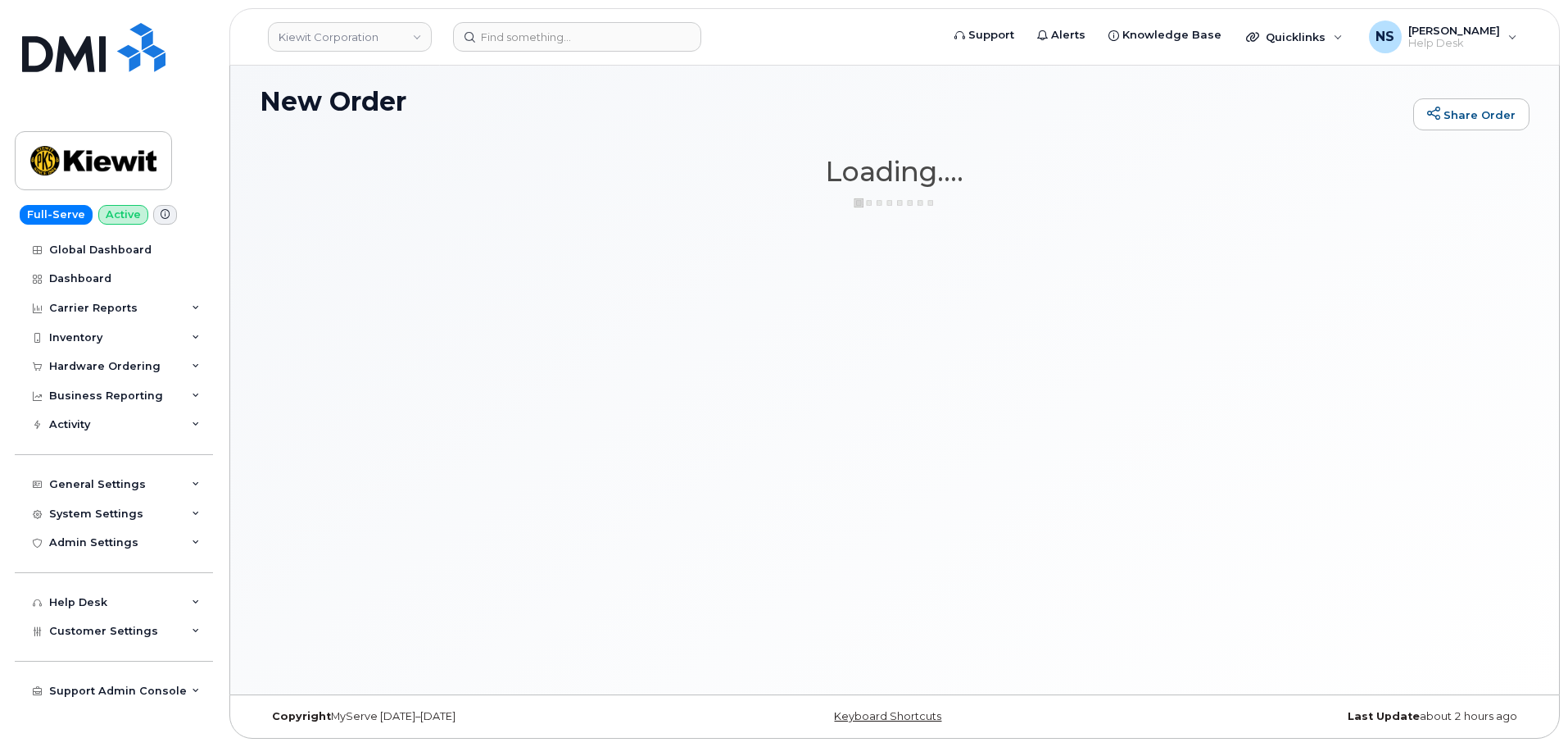
scroll to position [8, 0]
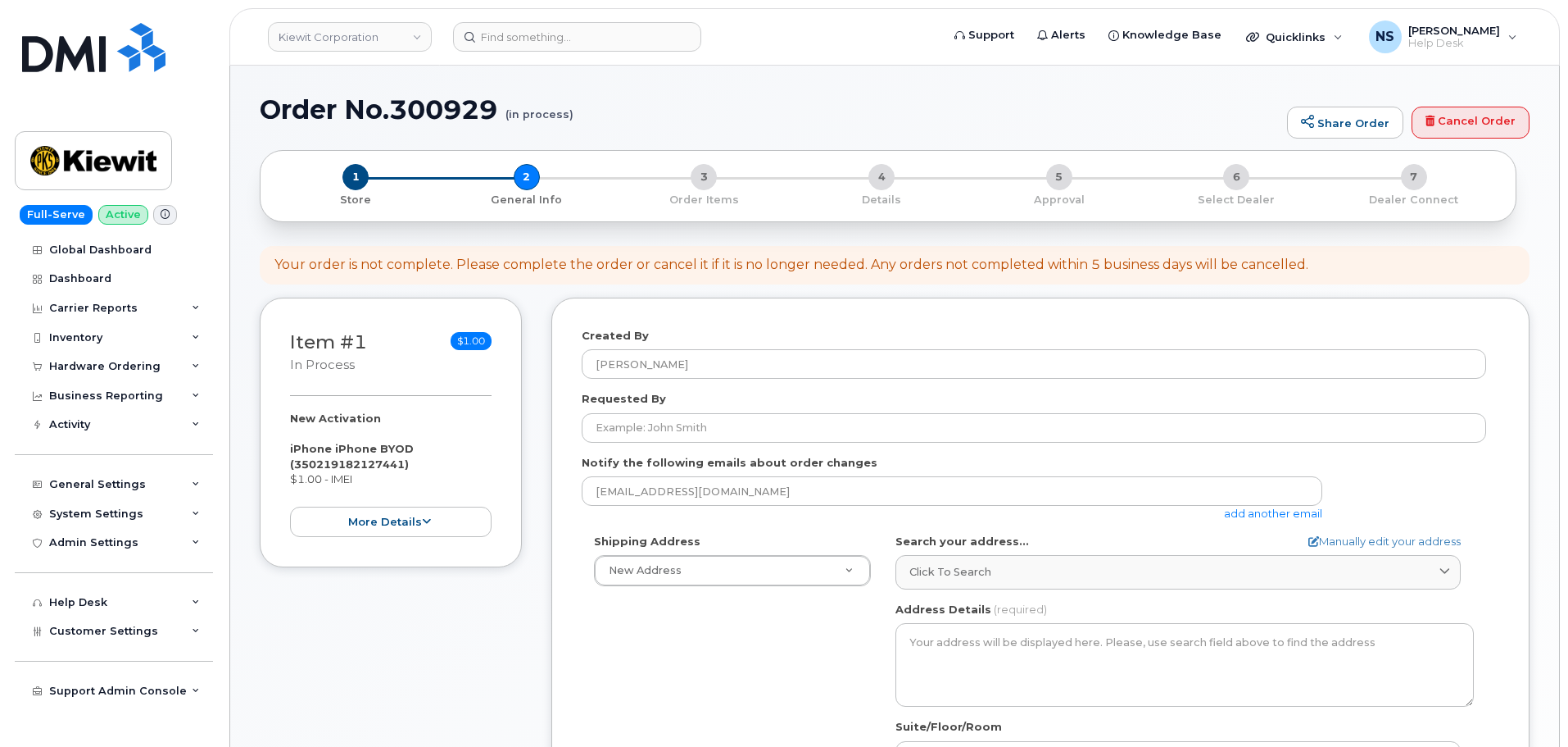
select select
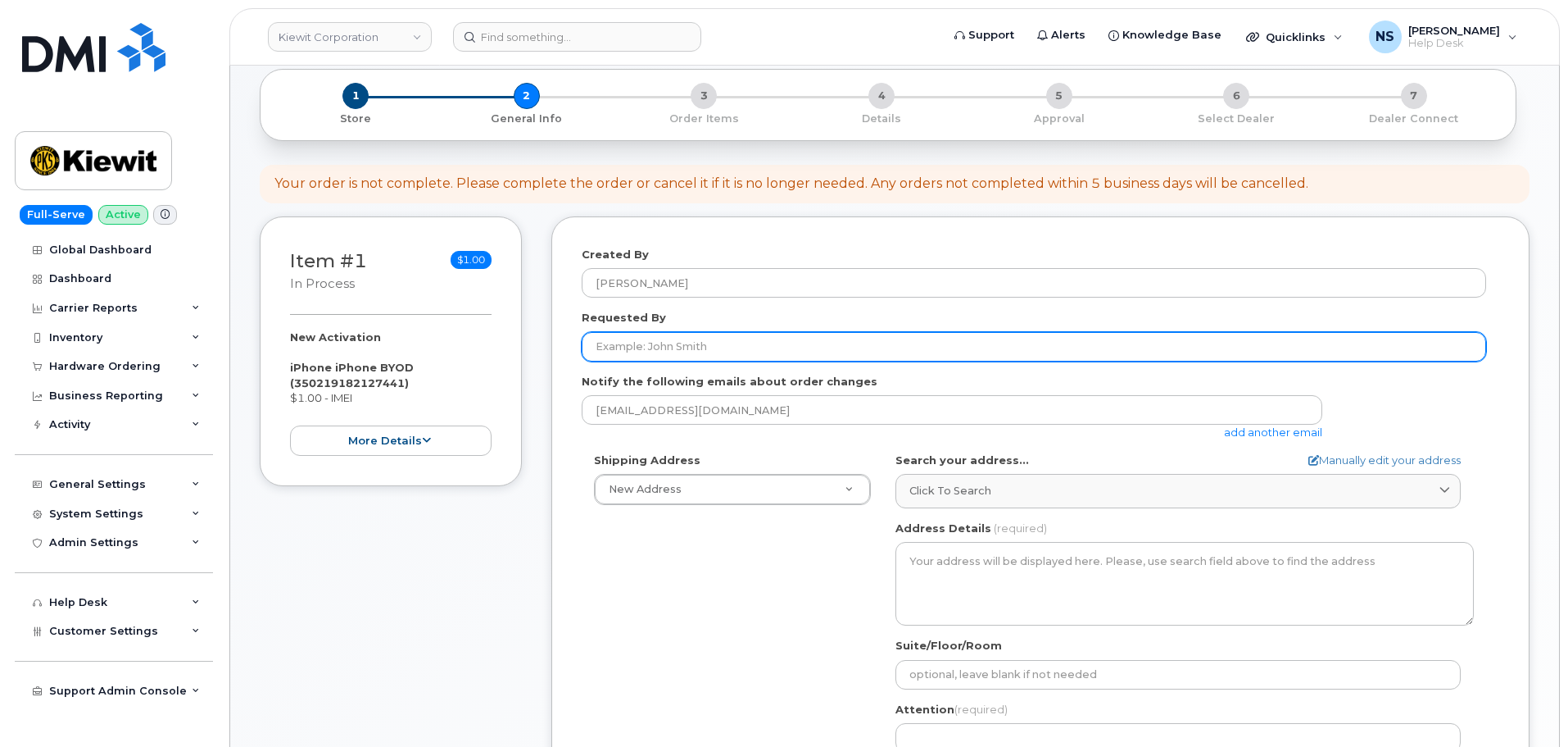
scroll to position [82, 0]
click at [646, 359] on input "Requested By" at bounding box center [1034, 345] width 904 height 29
click at [649, 344] on input "Requested By" at bounding box center [1034, 345] width 904 height 29
click at [674, 348] on input "Requested By" at bounding box center [1034, 345] width 904 height 29
paste input "[PERSON_NAME]"
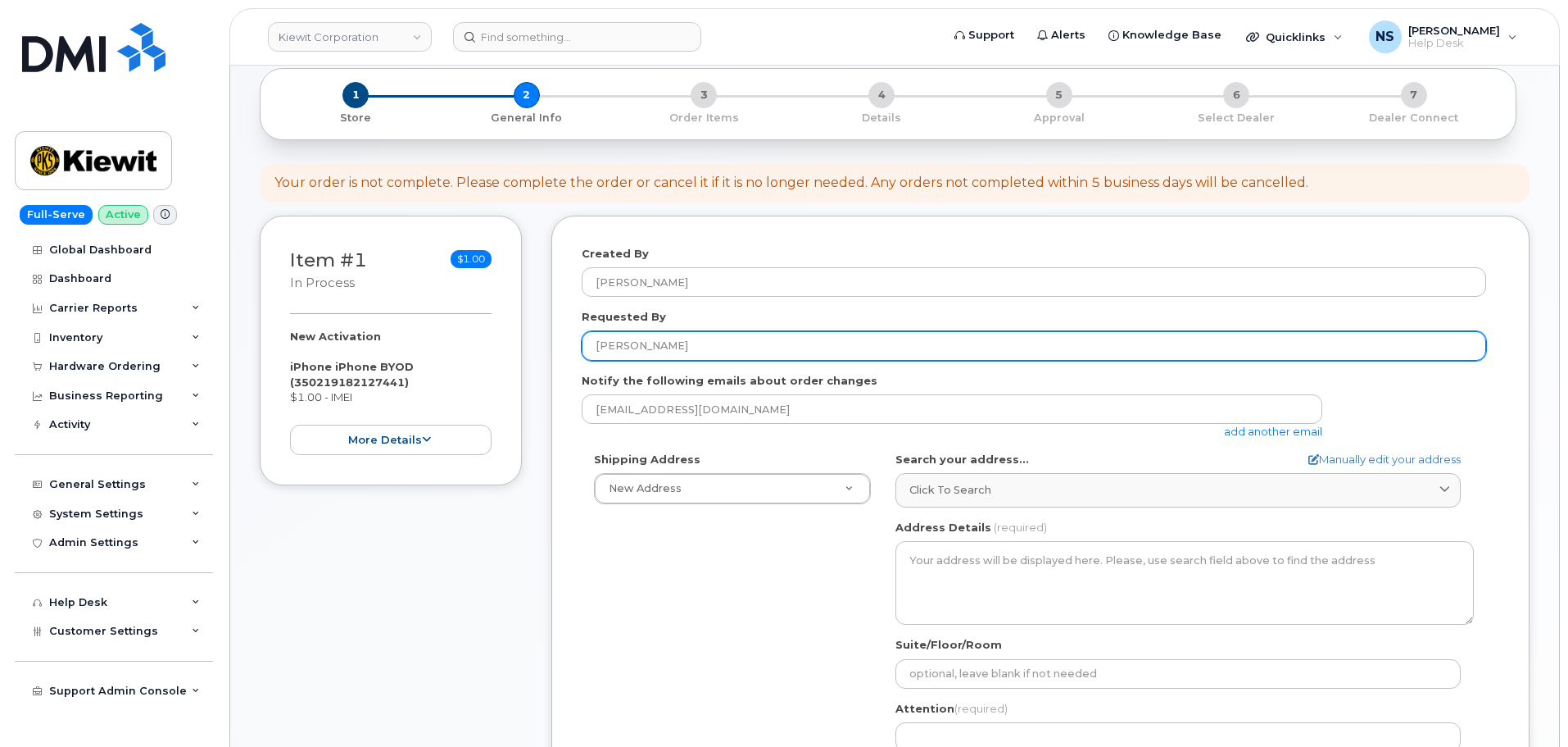
type input "[PERSON_NAME]"
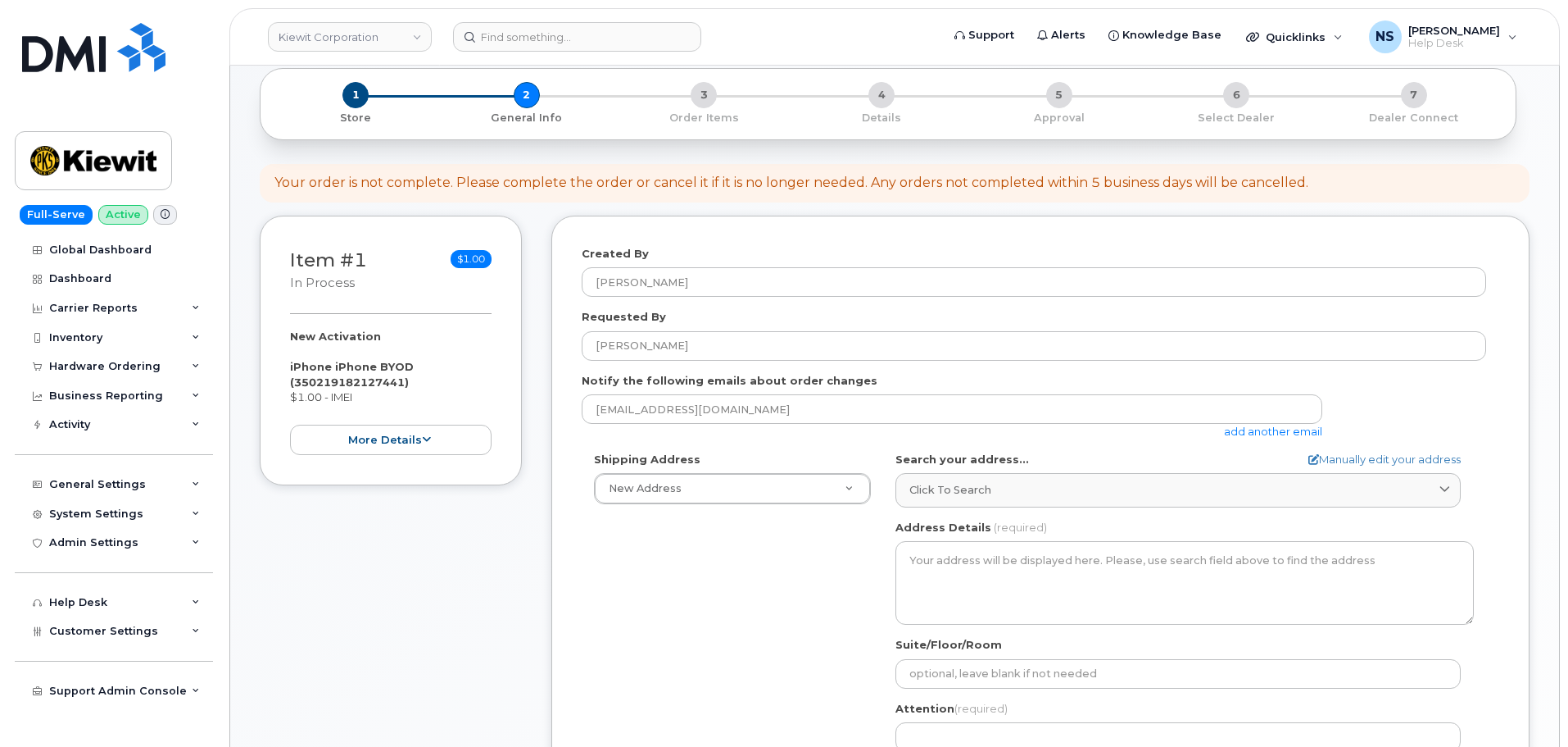
drag, startPoint x: 609, startPoint y: 634, endPoint x: 688, endPoint y: 568, distance: 102.9
click at [618, 627] on div "Shipping Address New Address New Address 8880 Penrose Ln 4650 Business Center D…" at bounding box center [1034, 639] width 904 height 377
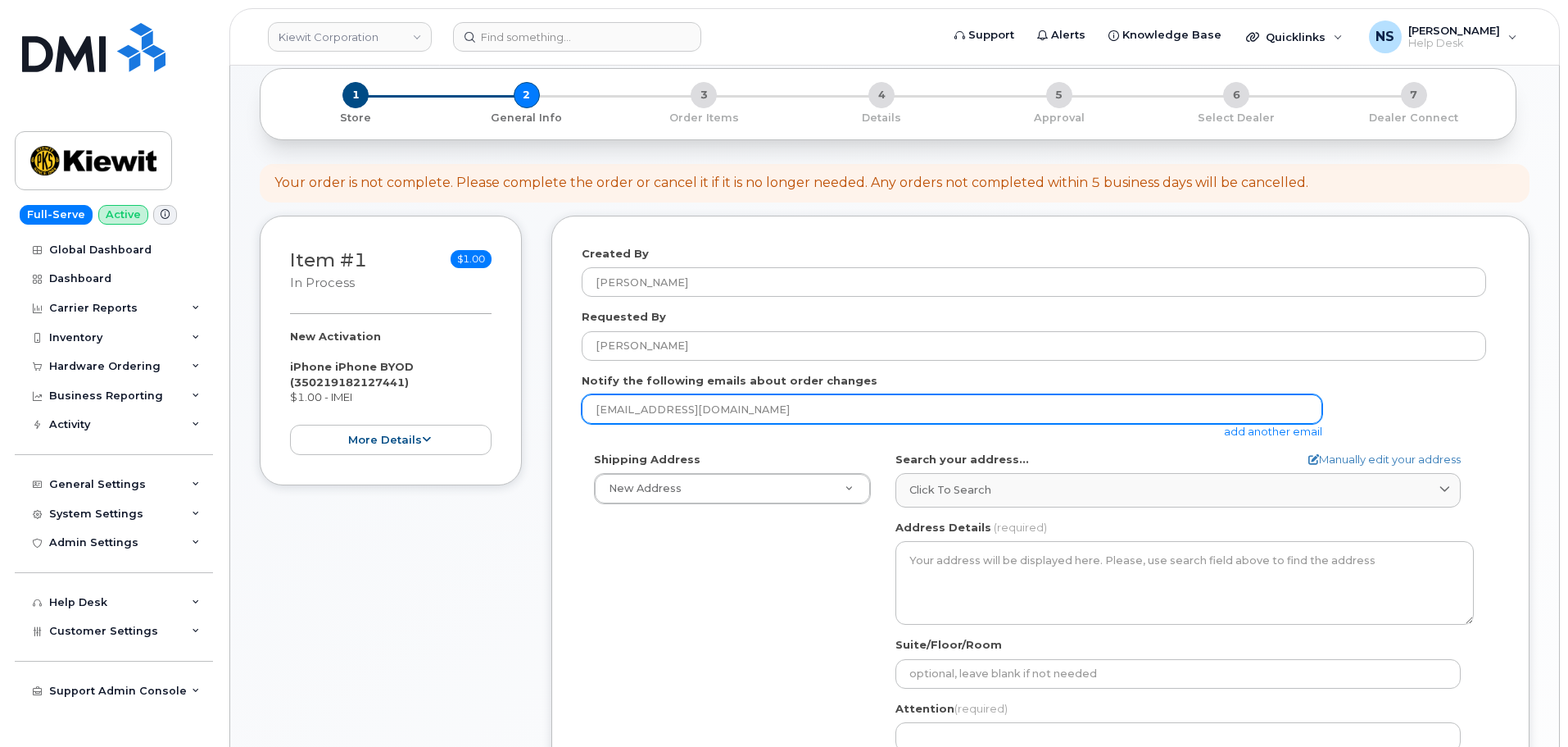
click at [698, 419] on input "[EMAIL_ADDRESS][DOMAIN_NAME]" at bounding box center [952, 409] width 740 height 29
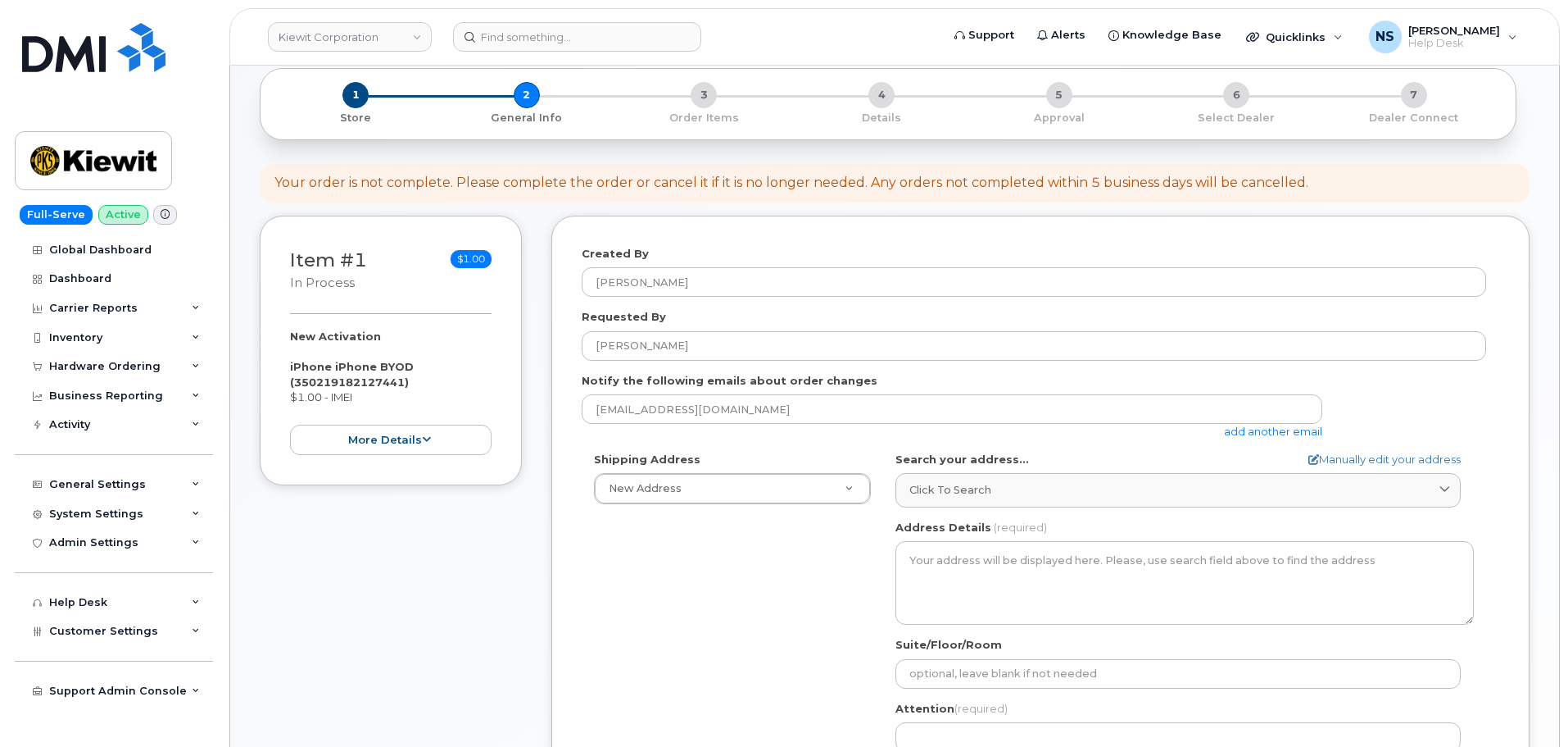
click at [1259, 429] on link "add another email" at bounding box center [1273, 431] width 98 height 13
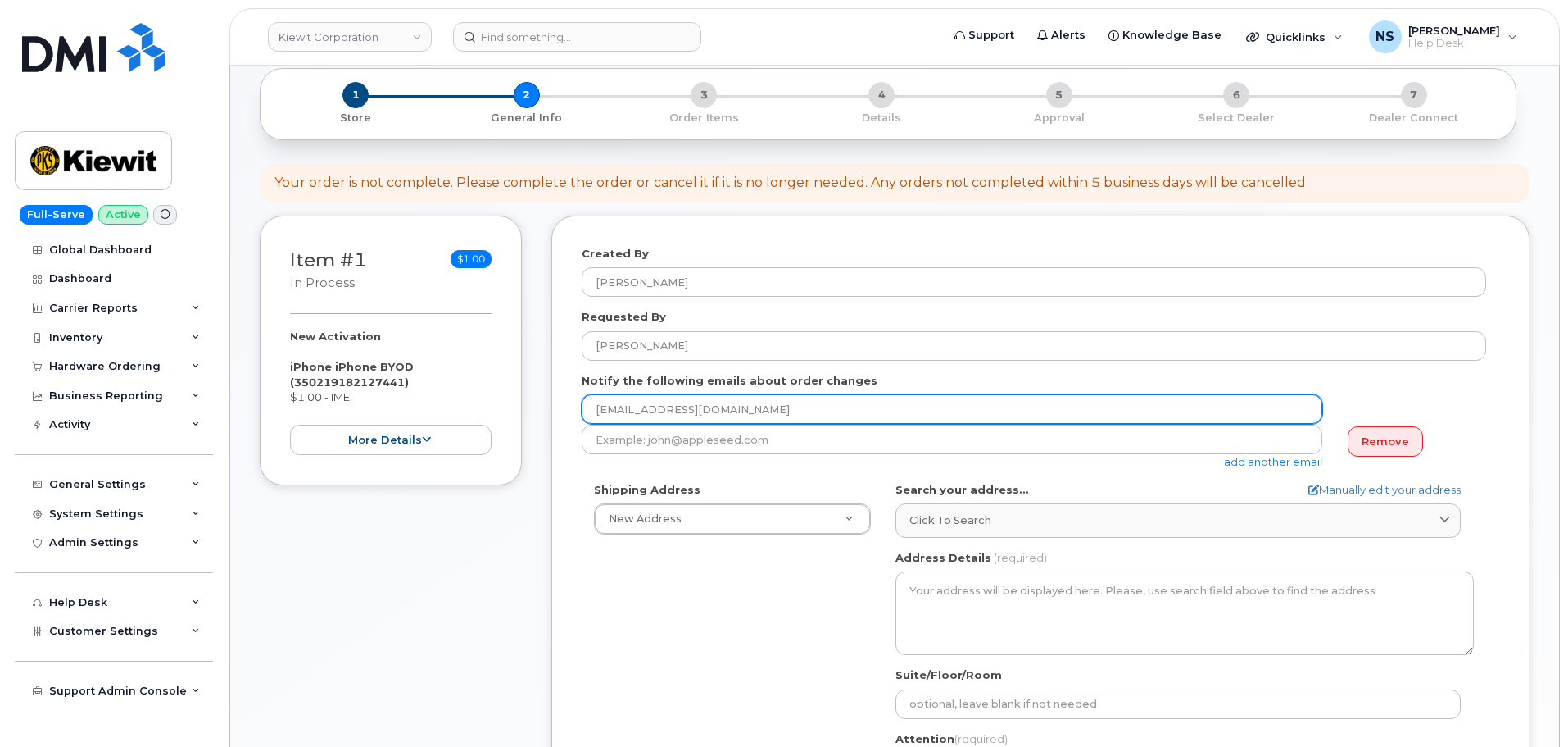
click at [811, 417] on input "[EMAIL_ADDRESS][DOMAIN_NAME]" at bounding box center [952, 409] width 740 height 29
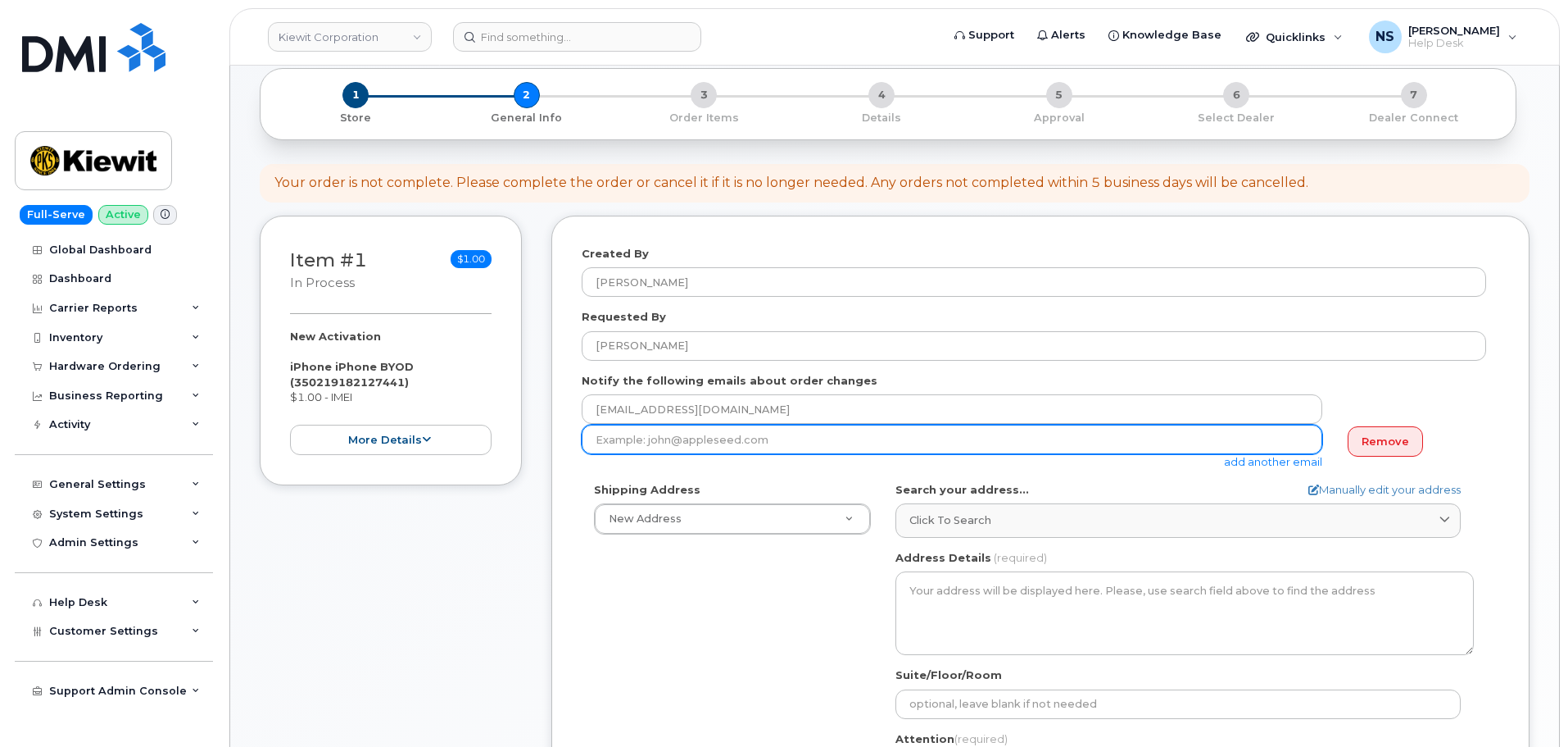
click at [803, 436] on input "email" at bounding box center [952, 439] width 740 height 29
paste input "jake.carter@kiewit.com"
type input "jake.carter@kiewit.com"
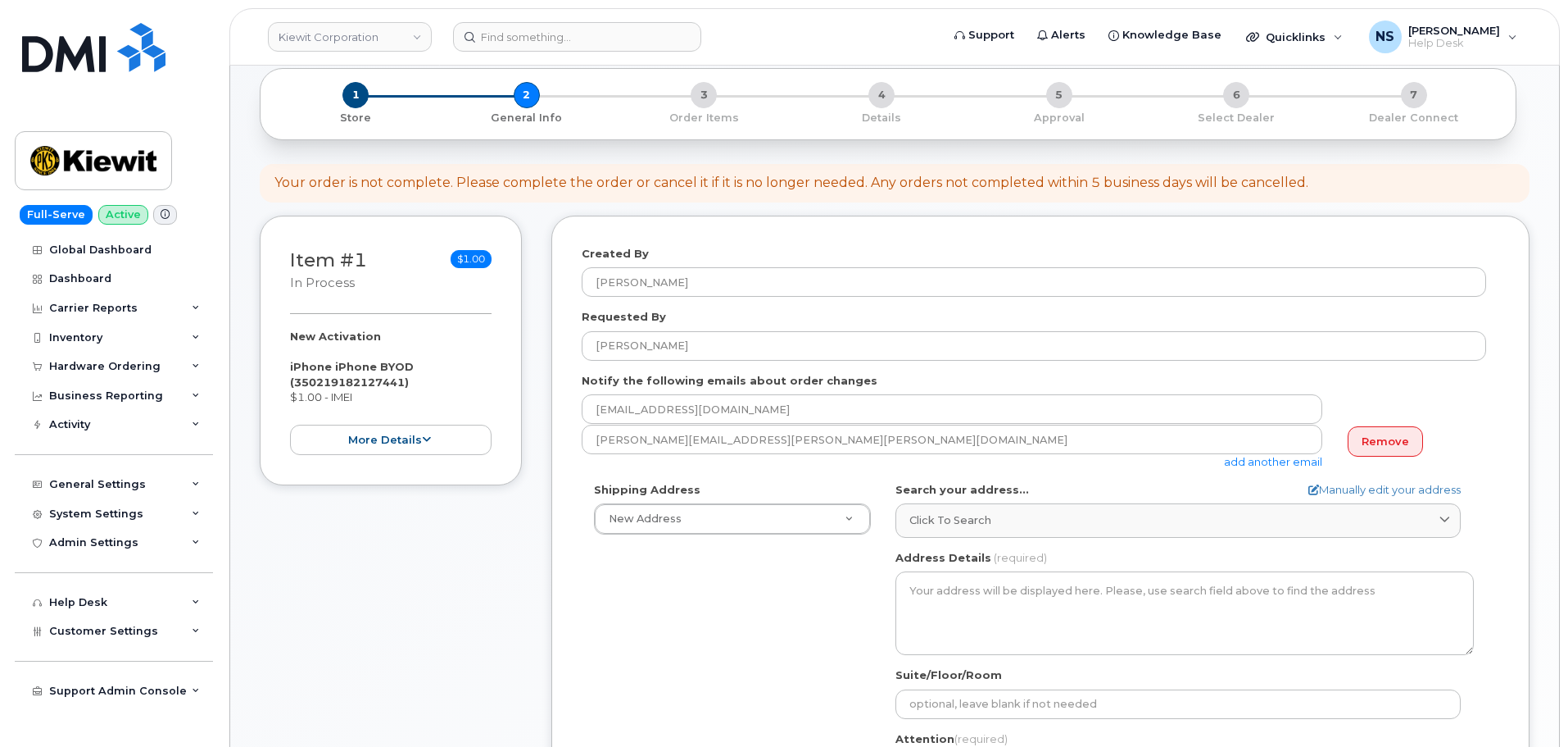
drag, startPoint x: 688, startPoint y: 581, endPoint x: 682, endPoint y: 135, distance: 446.0
click at [686, 572] on div "Shipping Address New Address New Address 8880 Penrose Ln 4650 Business Center D…" at bounding box center [1034, 670] width 904 height 377
drag, startPoint x: 757, startPoint y: 621, endPoint x: 770, endPoint y: 621, distance: 13.0
click at [757, 621] on div "Shipping Address New Address New Address 8880 Penrose Ln 4650 Business Center D…" at bounding box center [1034, 670] width 904 height 377
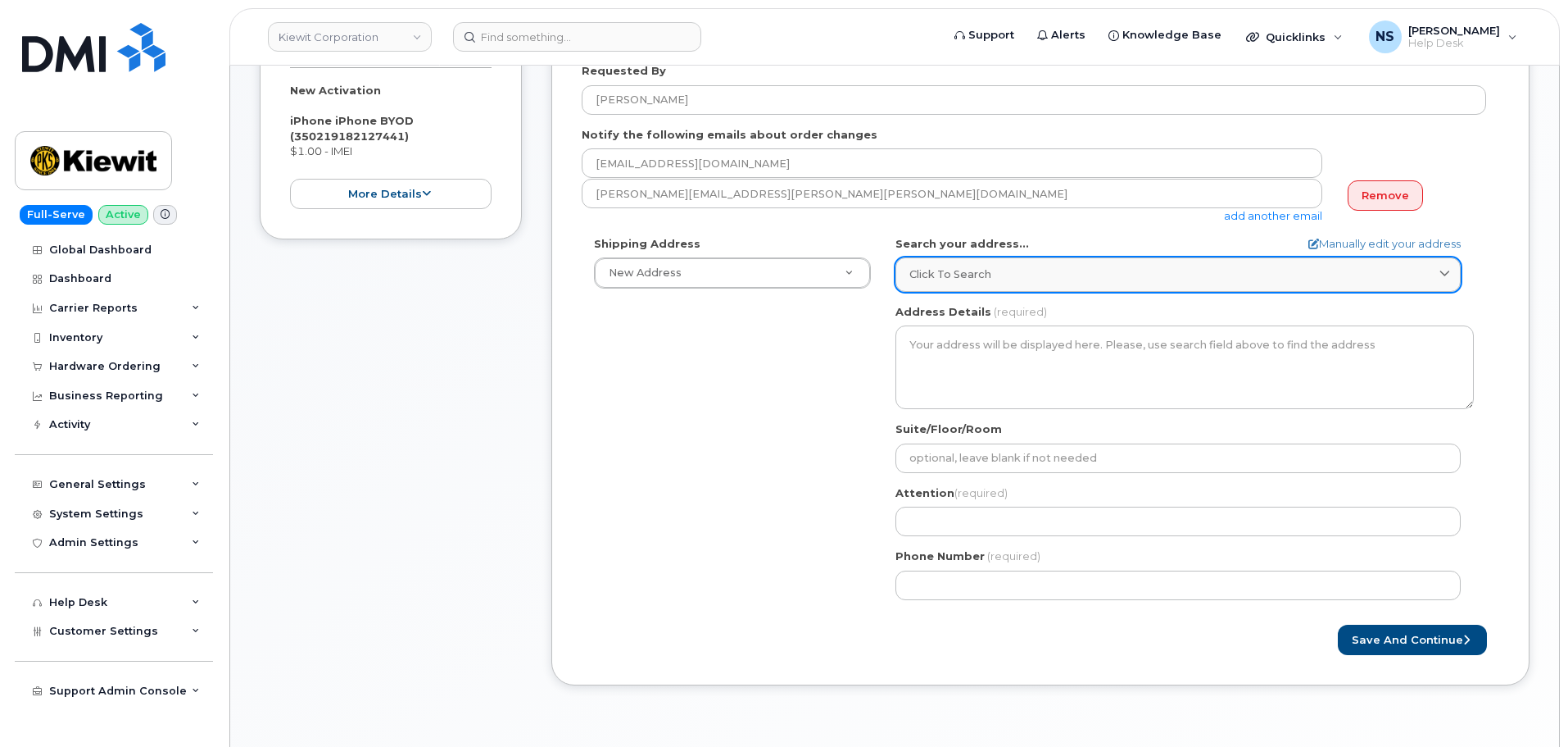
click at [941, 284] on link "Click to search" at bounding box center [1177, 274] width 565 height 34
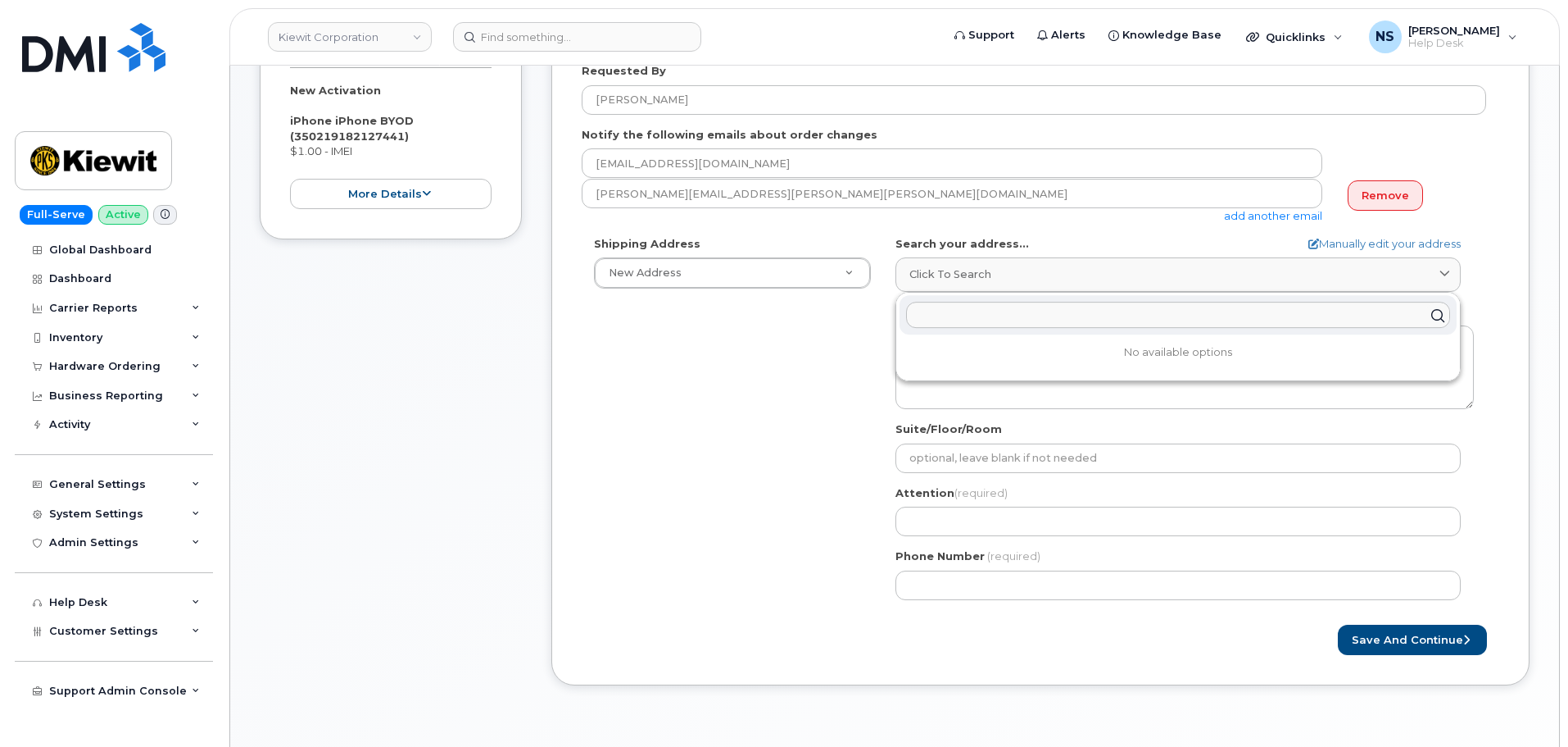
paste input "989 seven pines rd benton la 71006"
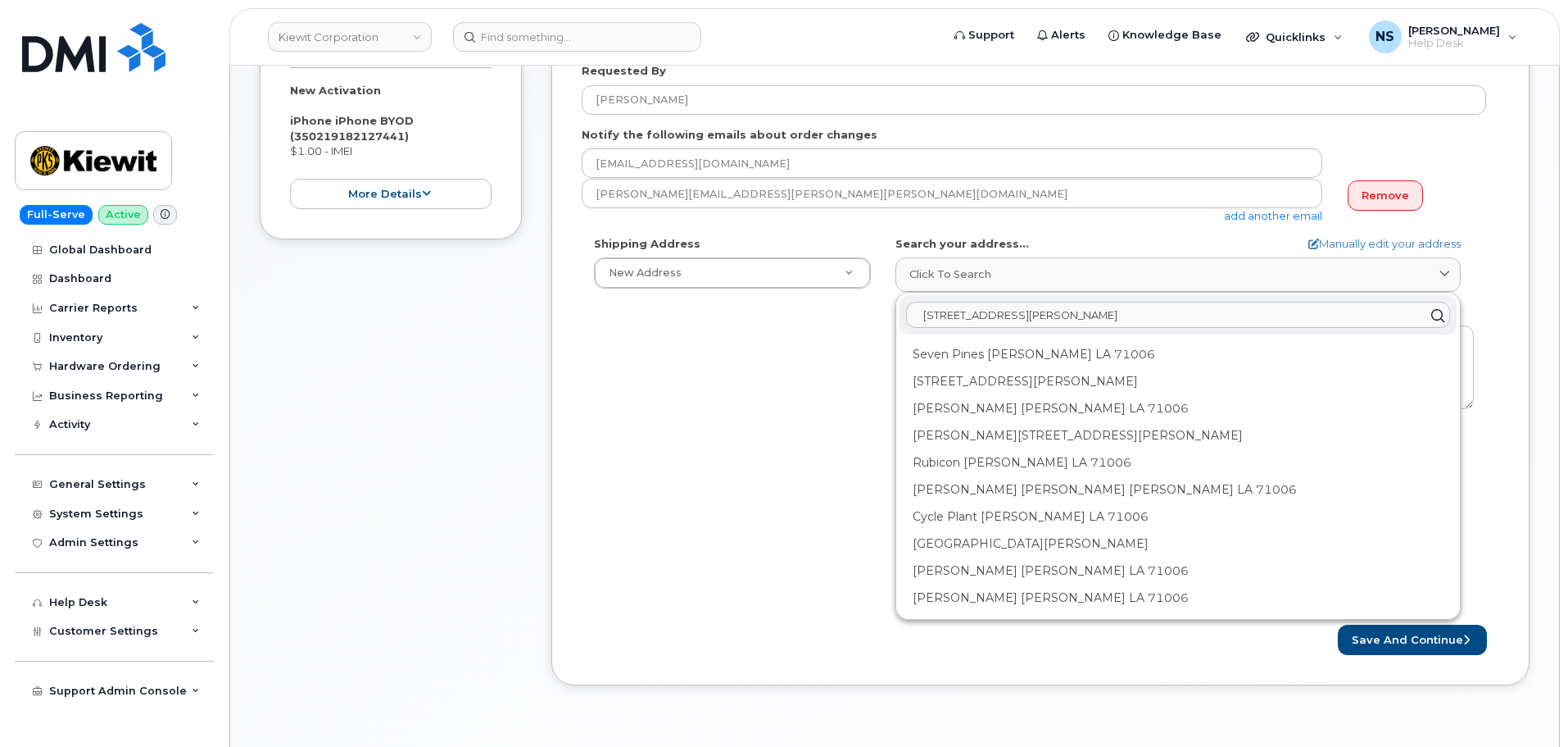
type input "989 seven pines rd benton la 71006"
click at [1007, 365] on div "Seven Pines Rd Benton LA 71006" at bounding box center [1178, 354] width 557 height 27
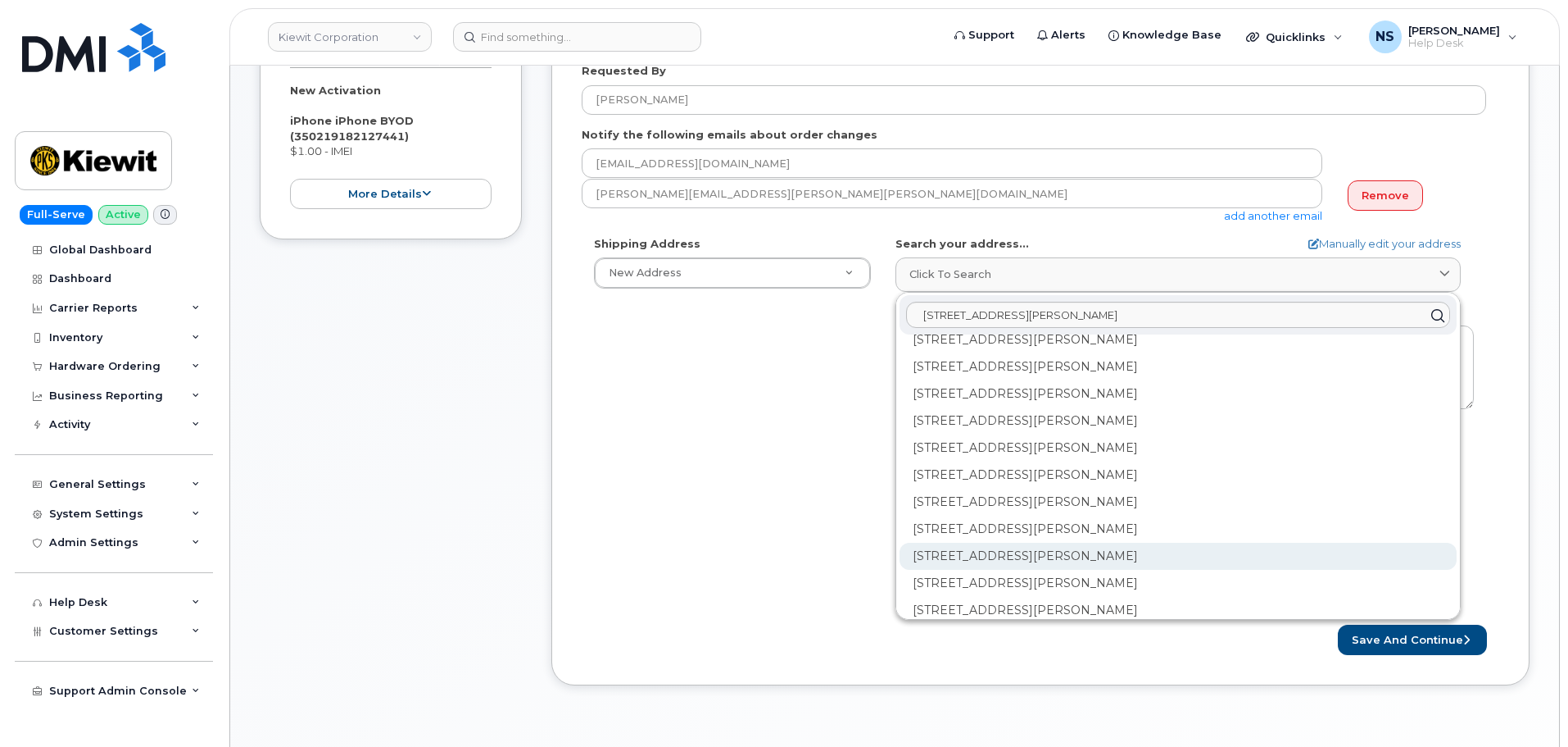
scroll to position [1148, 0]
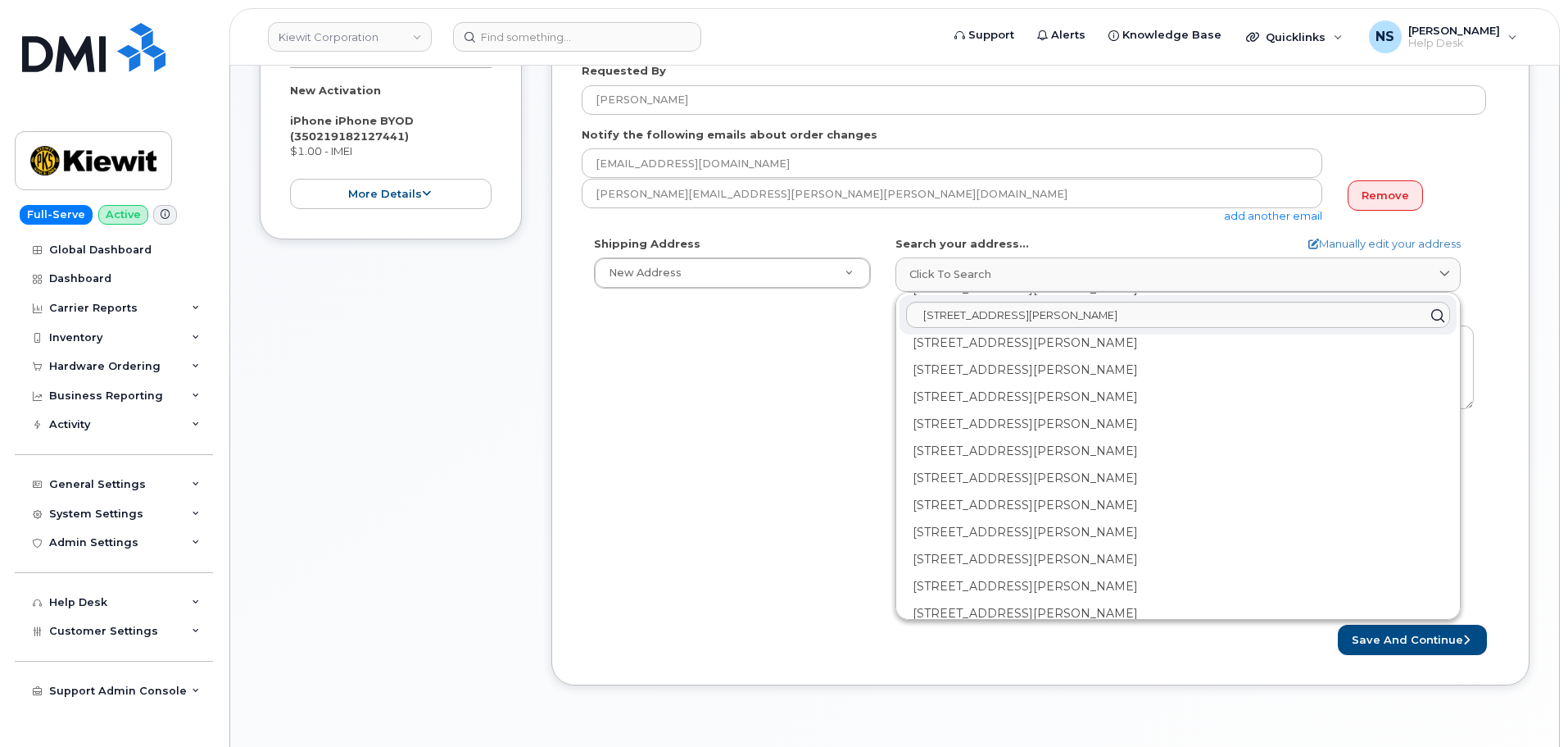
drag, startPoint x: 782, startPoint y: 503, endPoint x: 978, endPoint y: 424, distance: 211.3
click at [782, 500] on div "Shipping Address New Address New Address 8880 Penrose Ln 4650 Business Center D…" at bounding box center [1034, 424] width 904 height 377
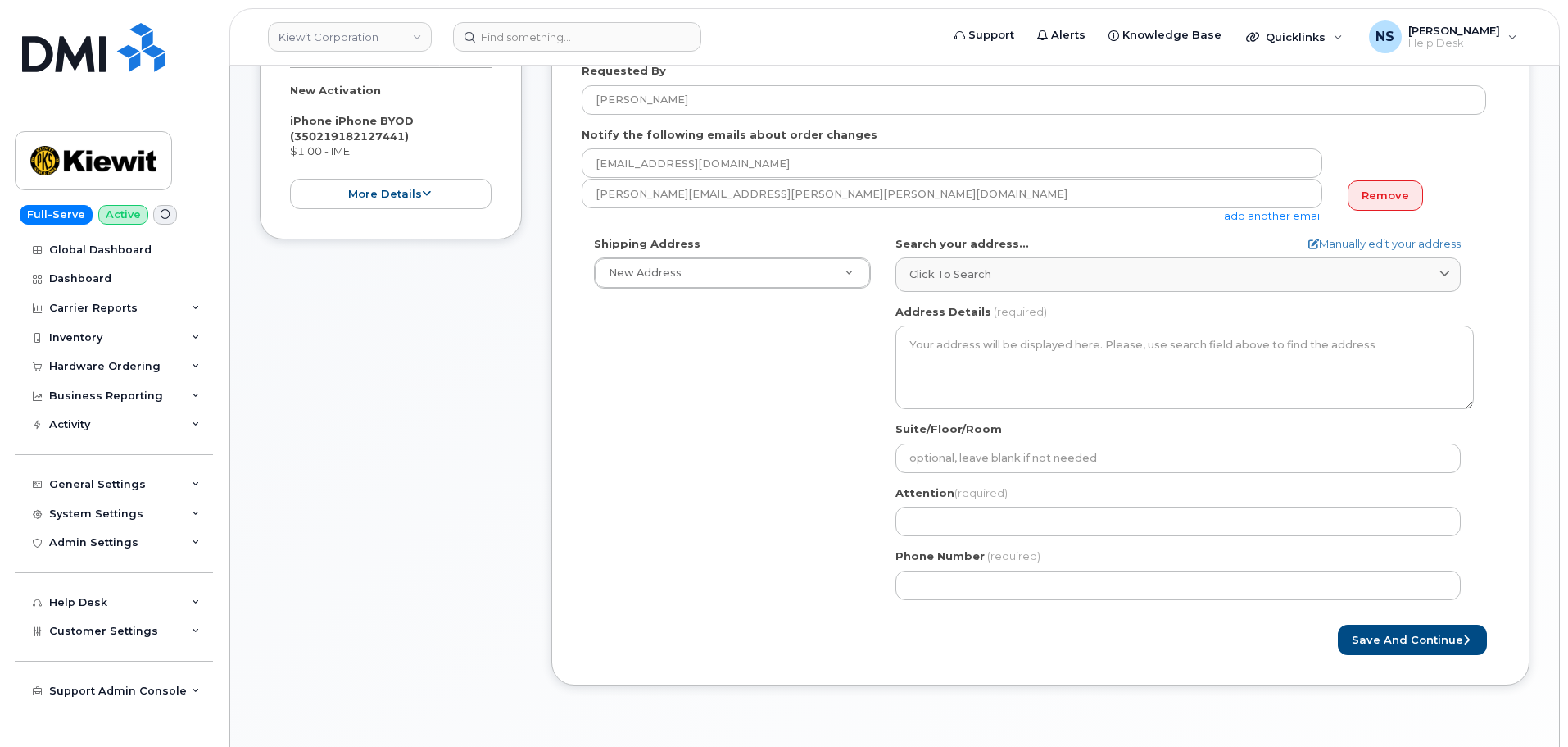
click at [1348, 232] on form "Created By Noah Shelton Requested By Jake Carter Notify the following emails ab…" at bounding box center [1040, 327] width 917 height 654
click at [1351, 238] on link "Manually edit your address" at bounding box center [1384, 243] width 152 height 15
select select
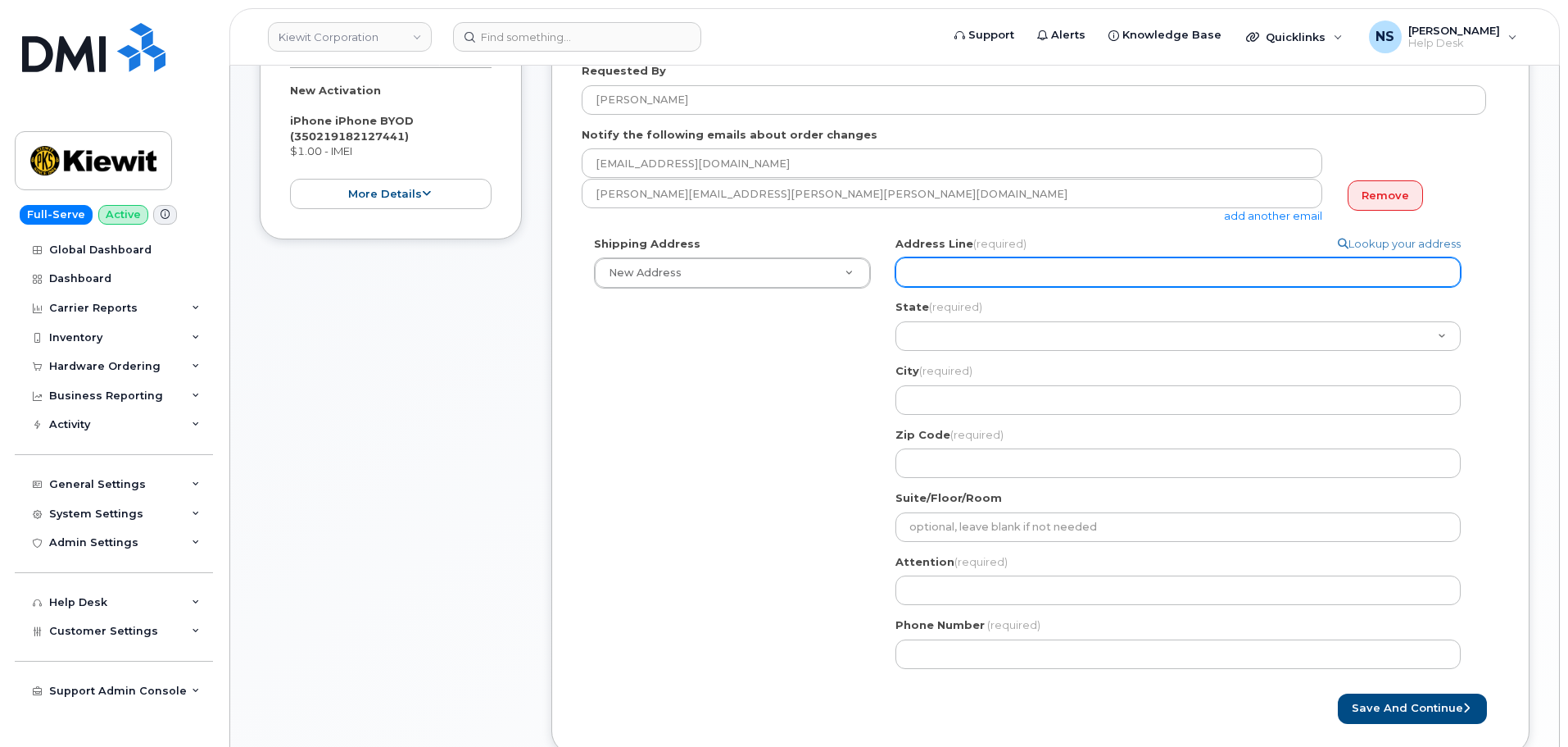
click at [984, 279] on input "Address Line (required)" at bounding box center [1177, 272] width 565 height 29
paste input "989 seven pines rd benton la 71006"
select select
type input "989 seven pines rd benton la 71006"
drag, startPoint x: 1142, startPoint y: 280, endPoint x: 1014, endPoint y: 280, distance: 128.0
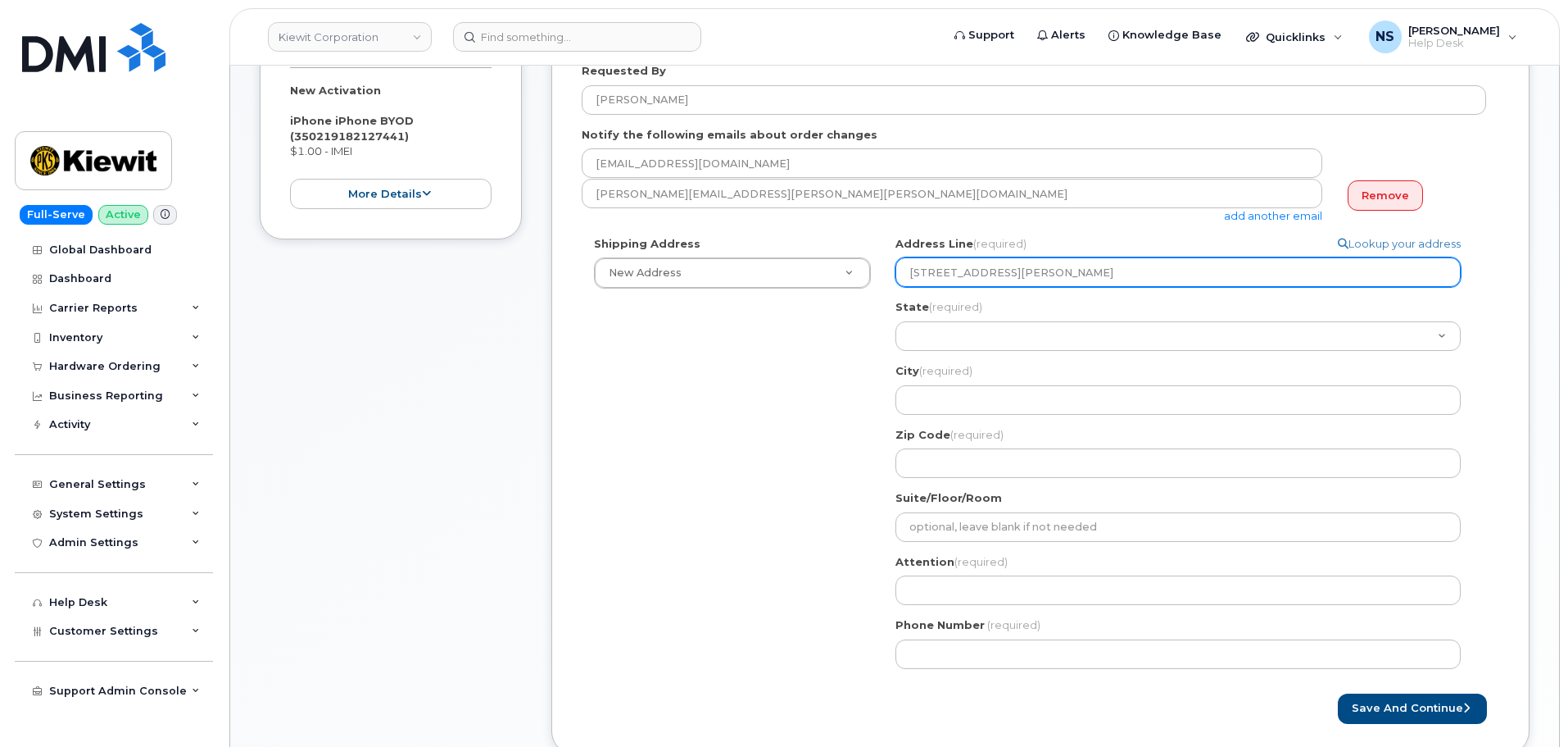
click at [1014, 280] on input "989 seven pines rd benton la 71006" at bounding box center [1177, 272] width 565 height 29
select select
type input "989 seven pines rd"
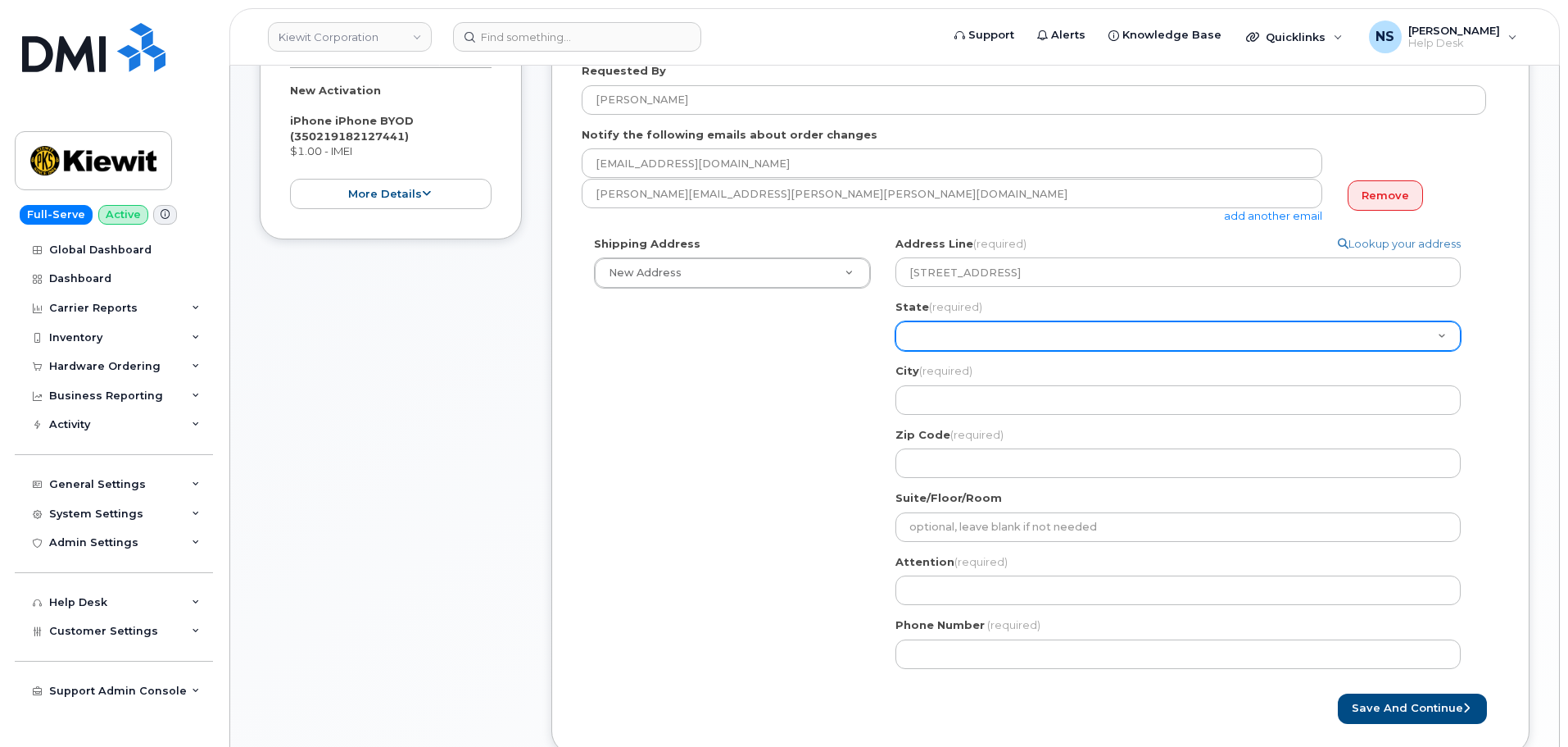
click at [984, 329] on select "Alabama Alaska American Samoa Arizona Arkansas California Colorado Connecticut …" at bounding box center [1177, 336] width 565 height 29
select select "LA"
click at [895, 321] on select "Alabama Alaska American Samoa Arizona Arkansas California Colorado Connecticut …" at bounding box center [1177, 336] width 565 height 29
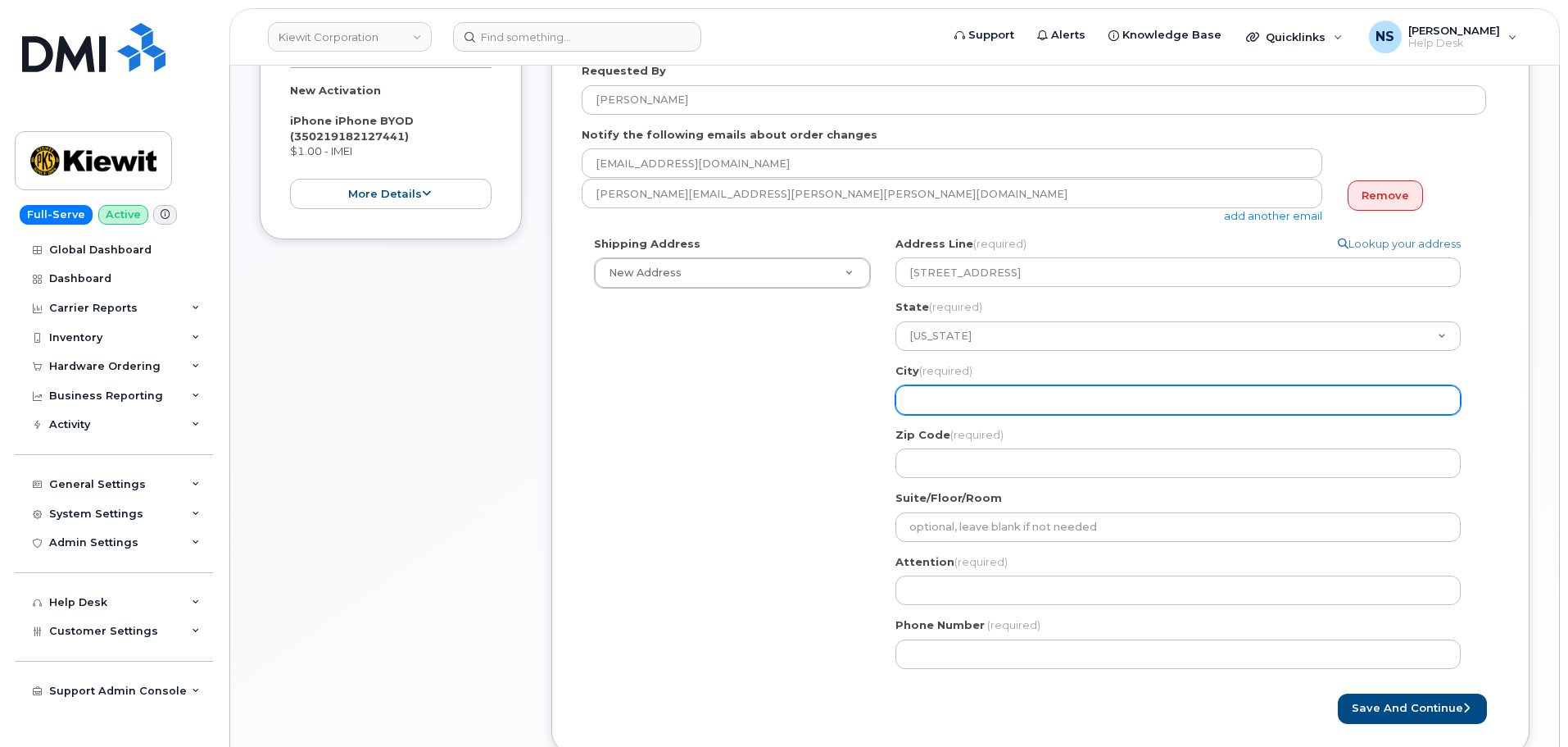
click at [986, 398] on input "City (required)" at bounding box center [1177, 400] width 565 height 29
paste input "benton la 71006"
select select
type input "benton la 71006"
drag, startPoint x: 964, startPoint y: 399, endPoint x: 945, endPoint y: 397, distance: 19.1
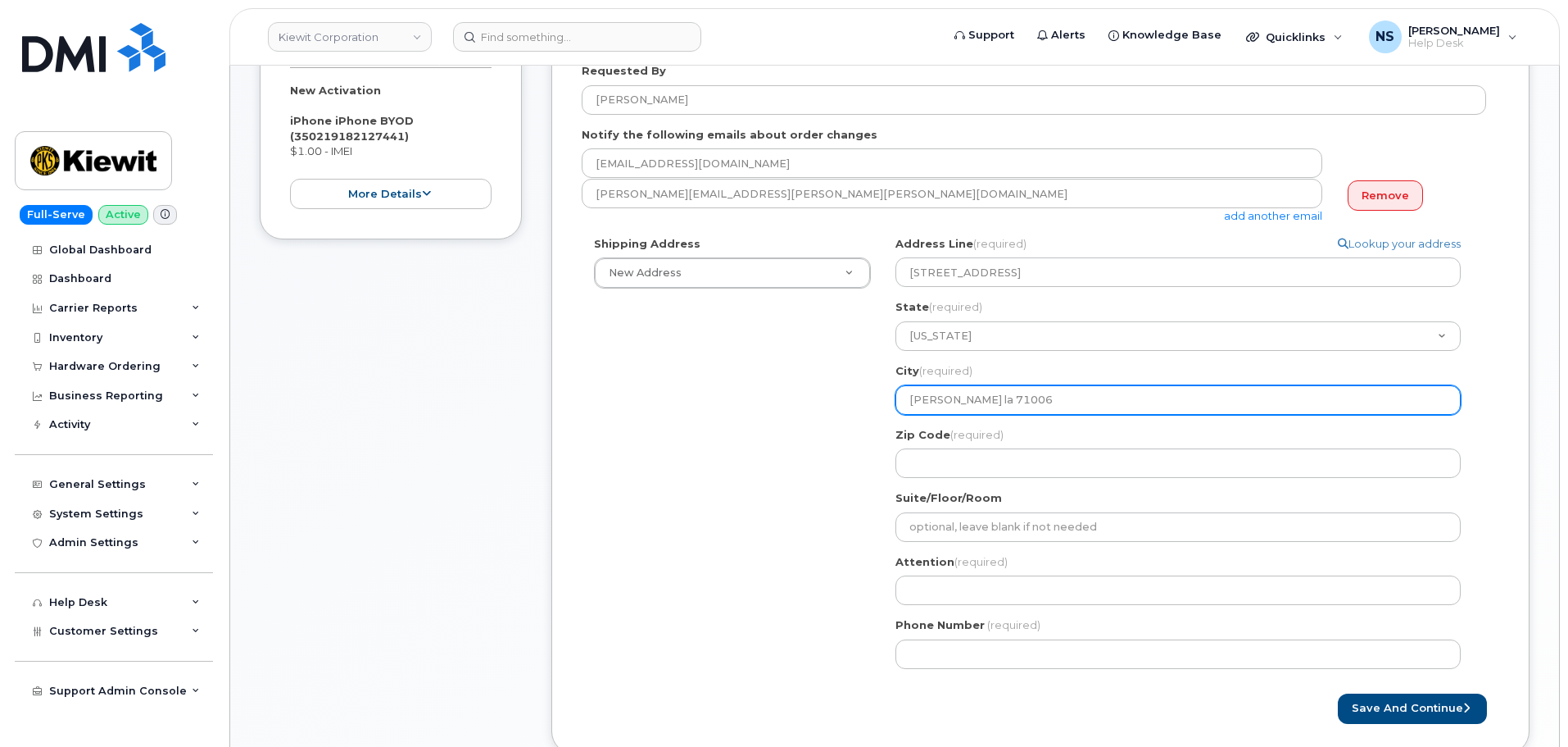
click at [945, 397] on input "benton la 71006" at bounding box center [1177, 400] width 565 height 29
select select
type input "benton71006"
select select
type input "bBenton71006"
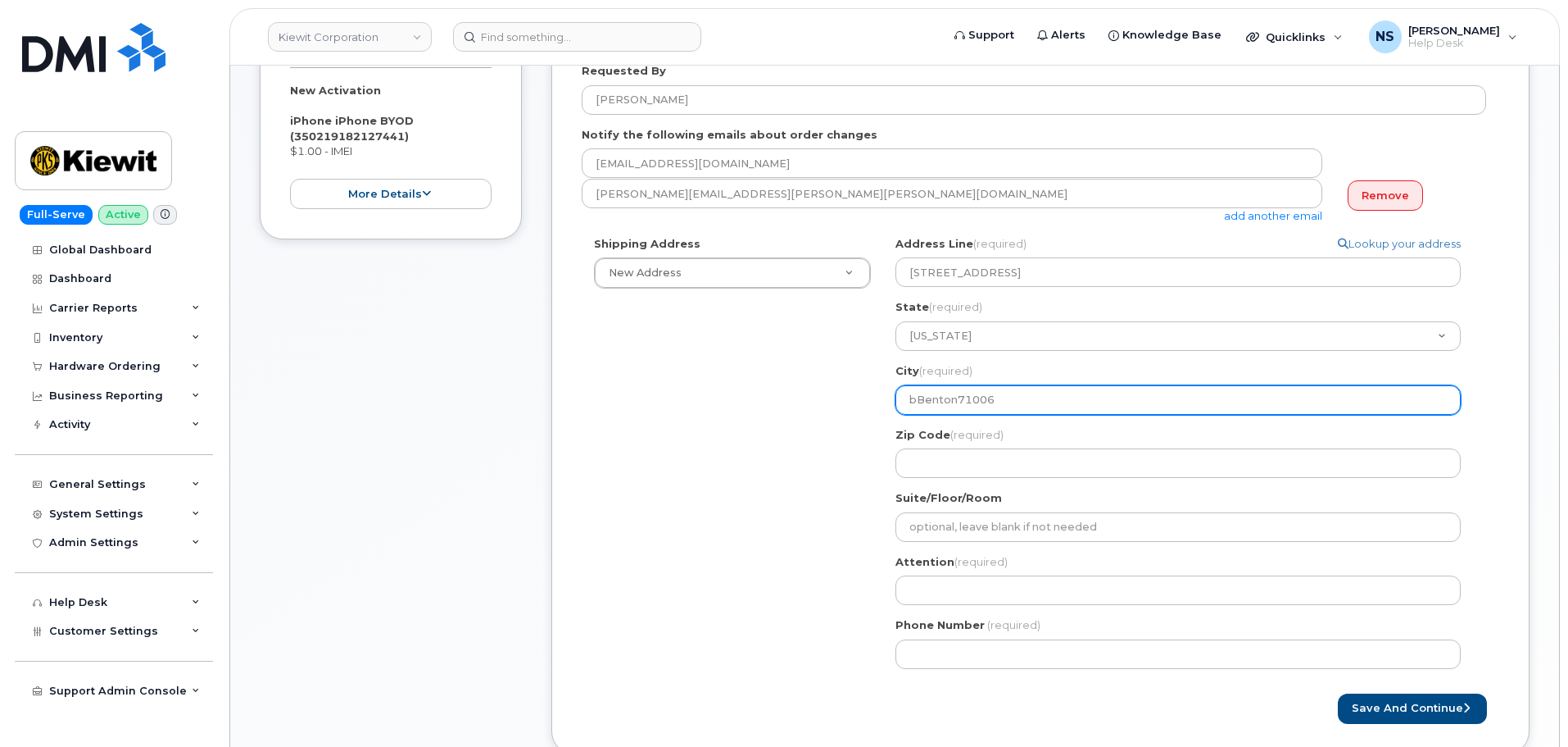
select select
type input "benton71006"
select select
type input "enton71006"
select select
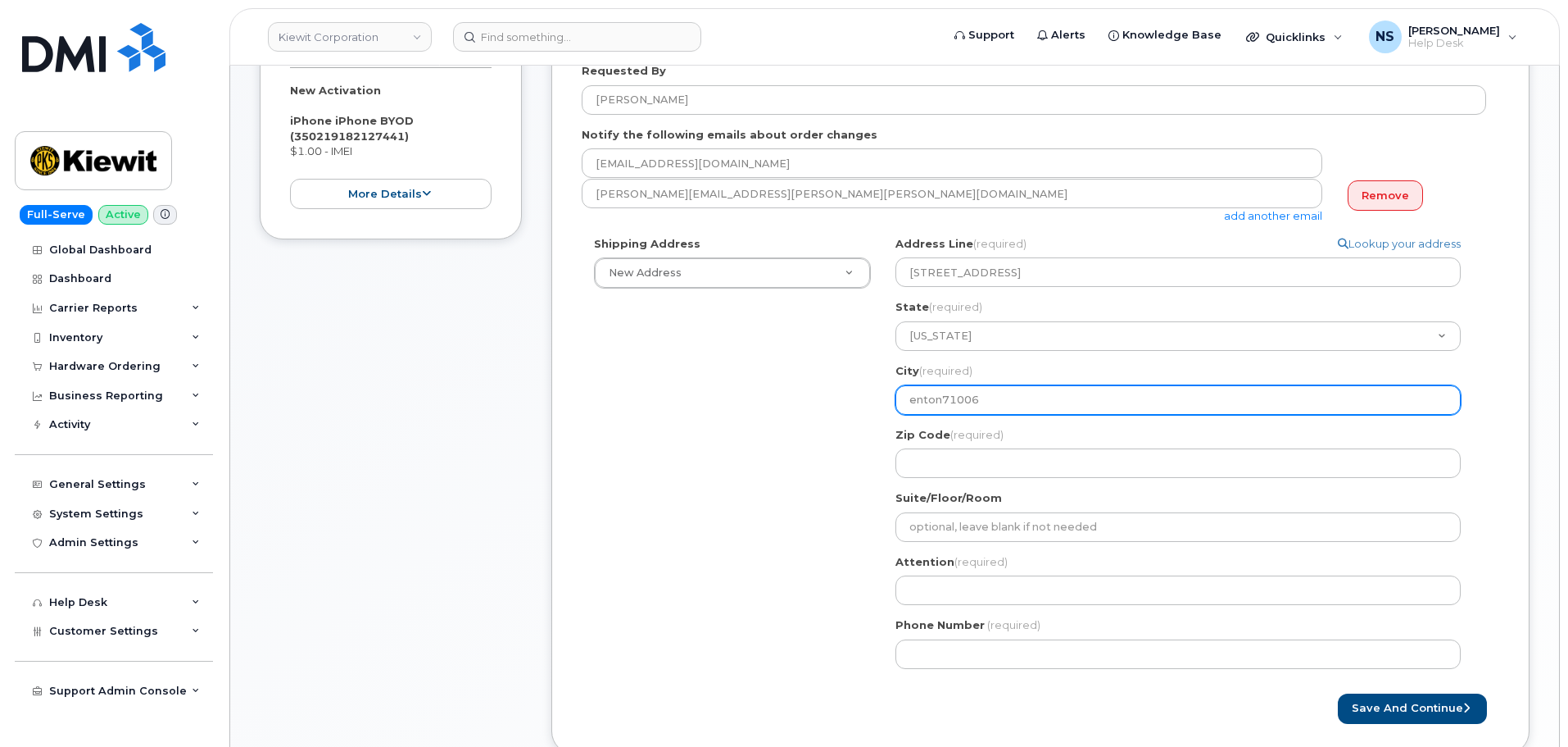
type input "Benton71006"
select select
type input "Benton 71006"
click at [963, 406] on input "Benton 71006" at bounding box center [1177, 400] width 565 height 29
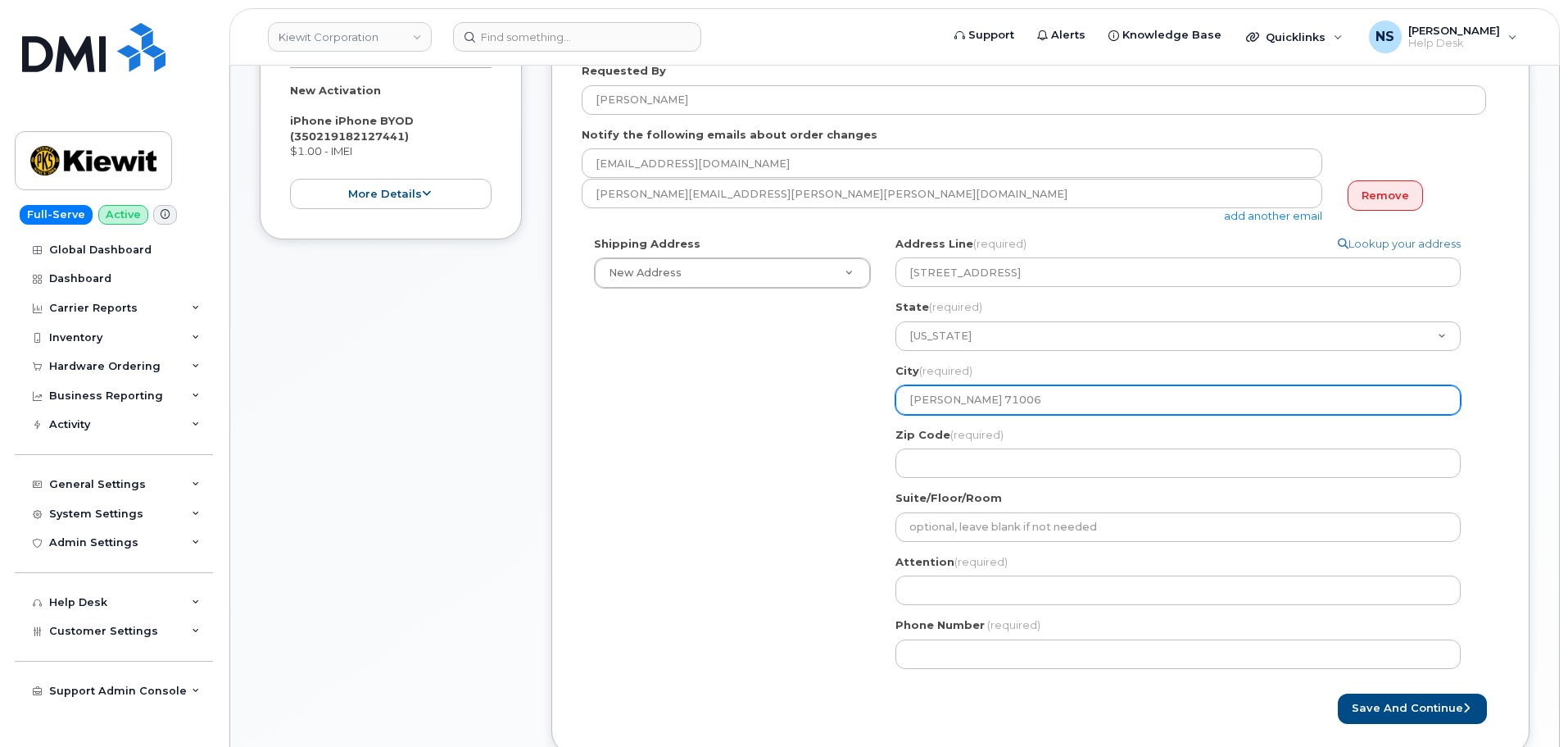
select select
type input "[PERSON_NAME]"
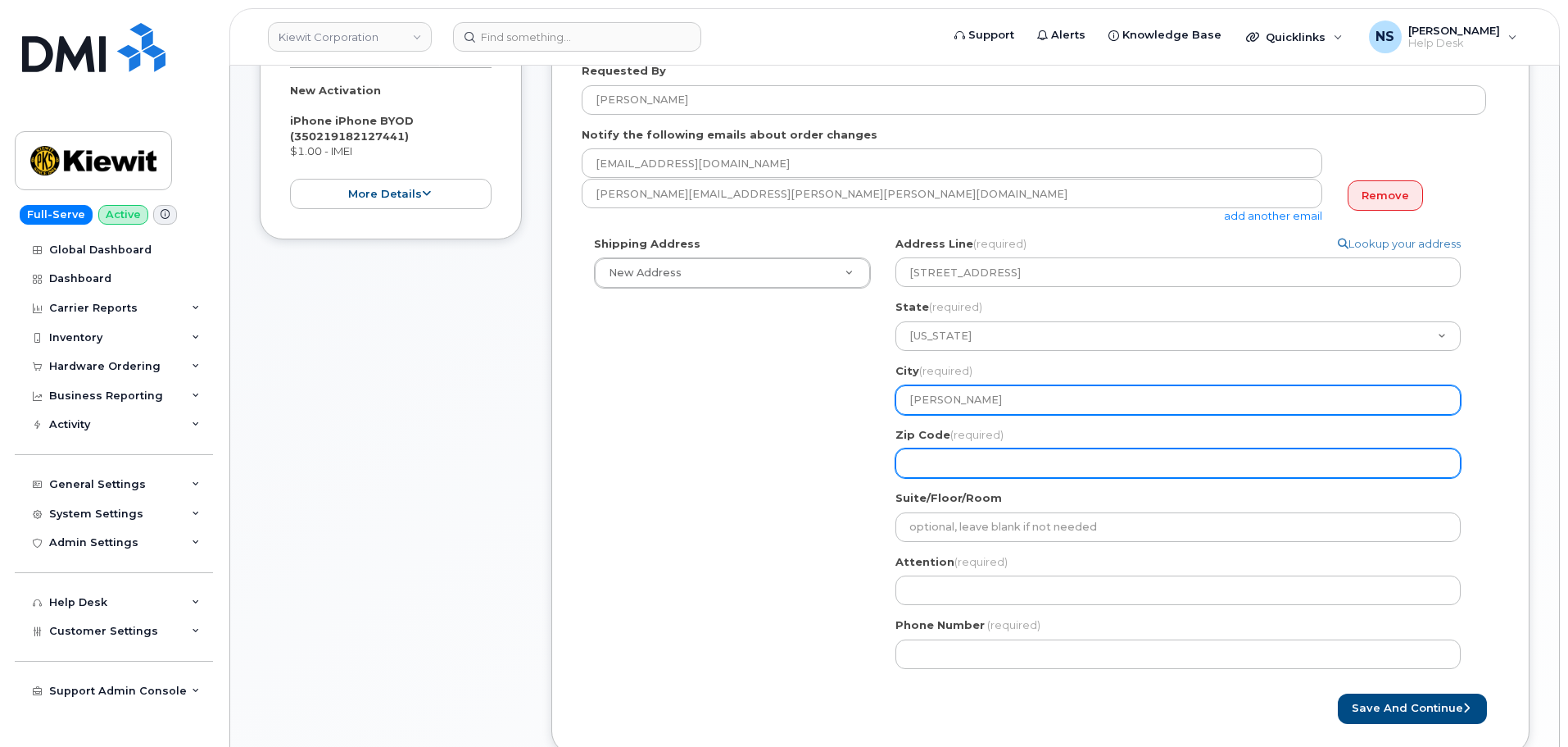
paste input "71006"
select select
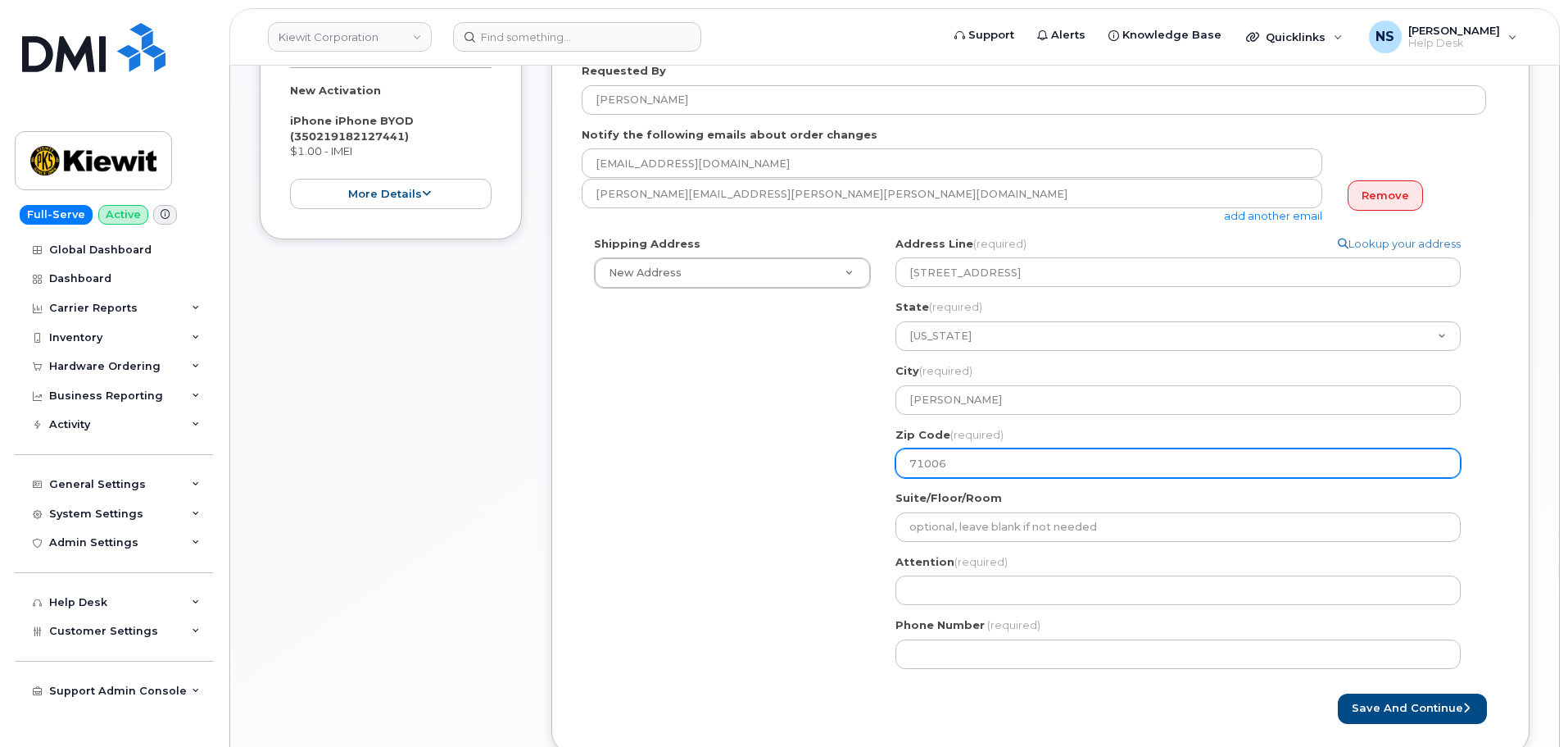
type input "71006"
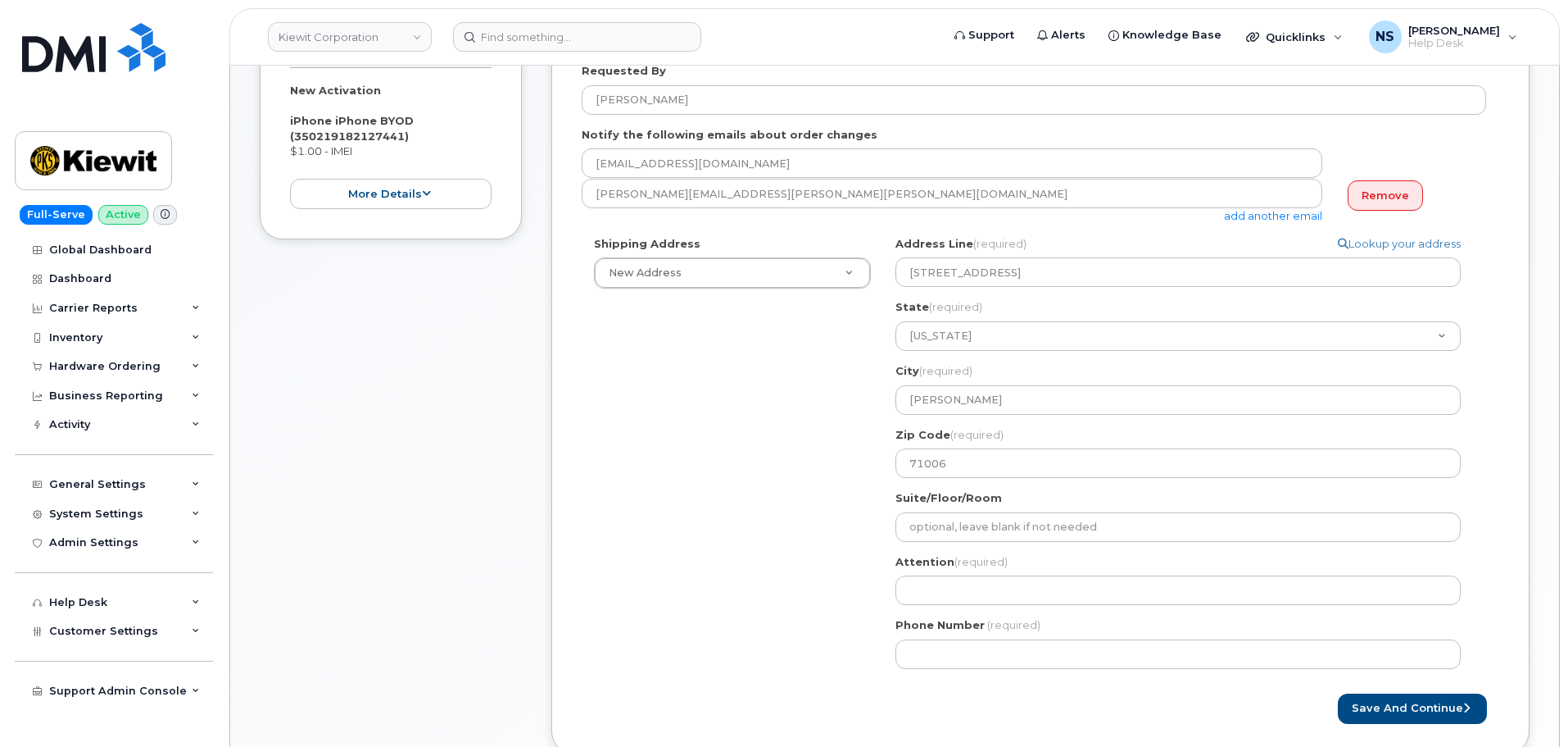
click at [877, 536] on div "Shipping Address New Address New Address 8880 Penrose Ln 4650 Business Center D…" at bounding box center [1034, 459] width 904 height 445
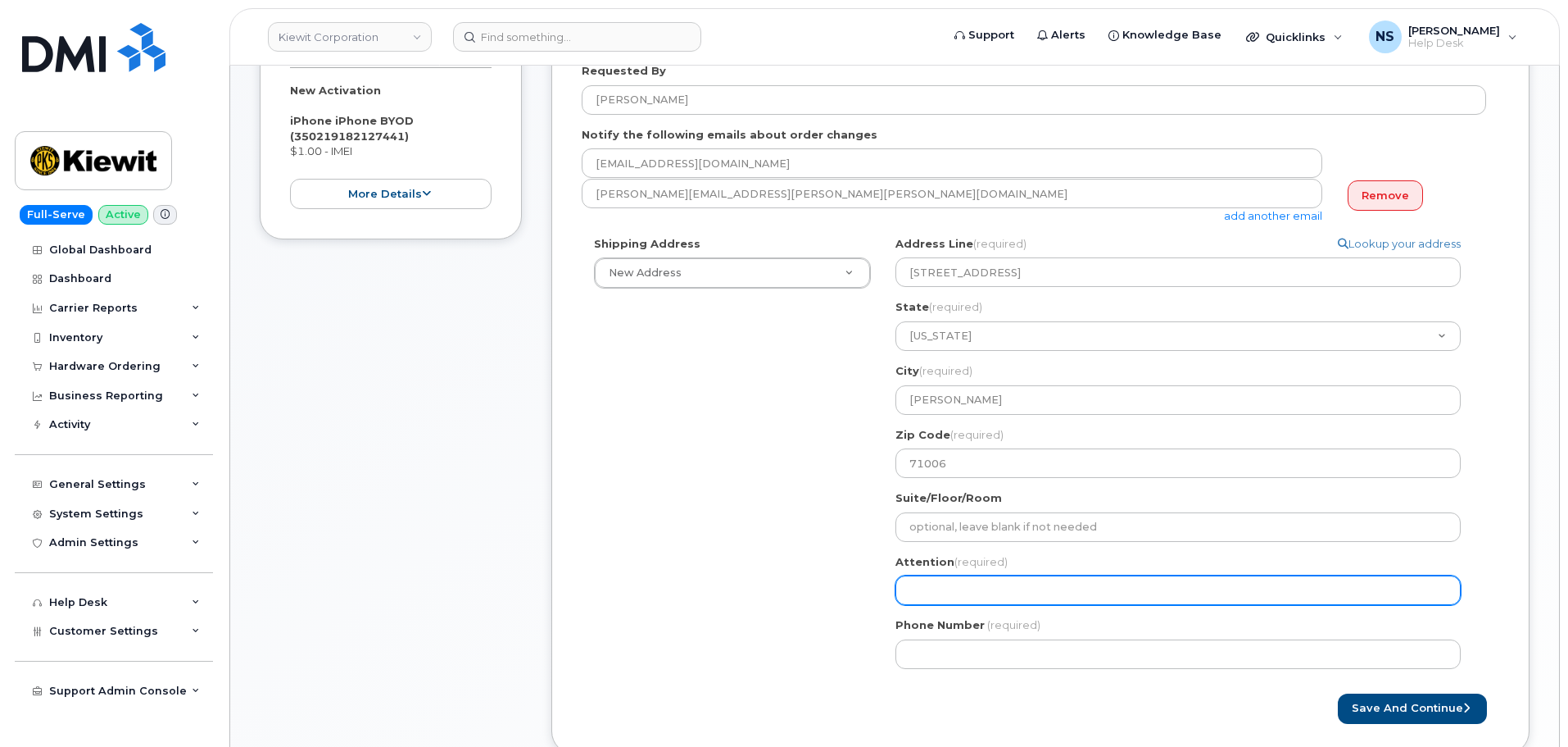
click at [908, 587] on input "Attention (required)" at bounding box center [1177, 589] width 565 height 29
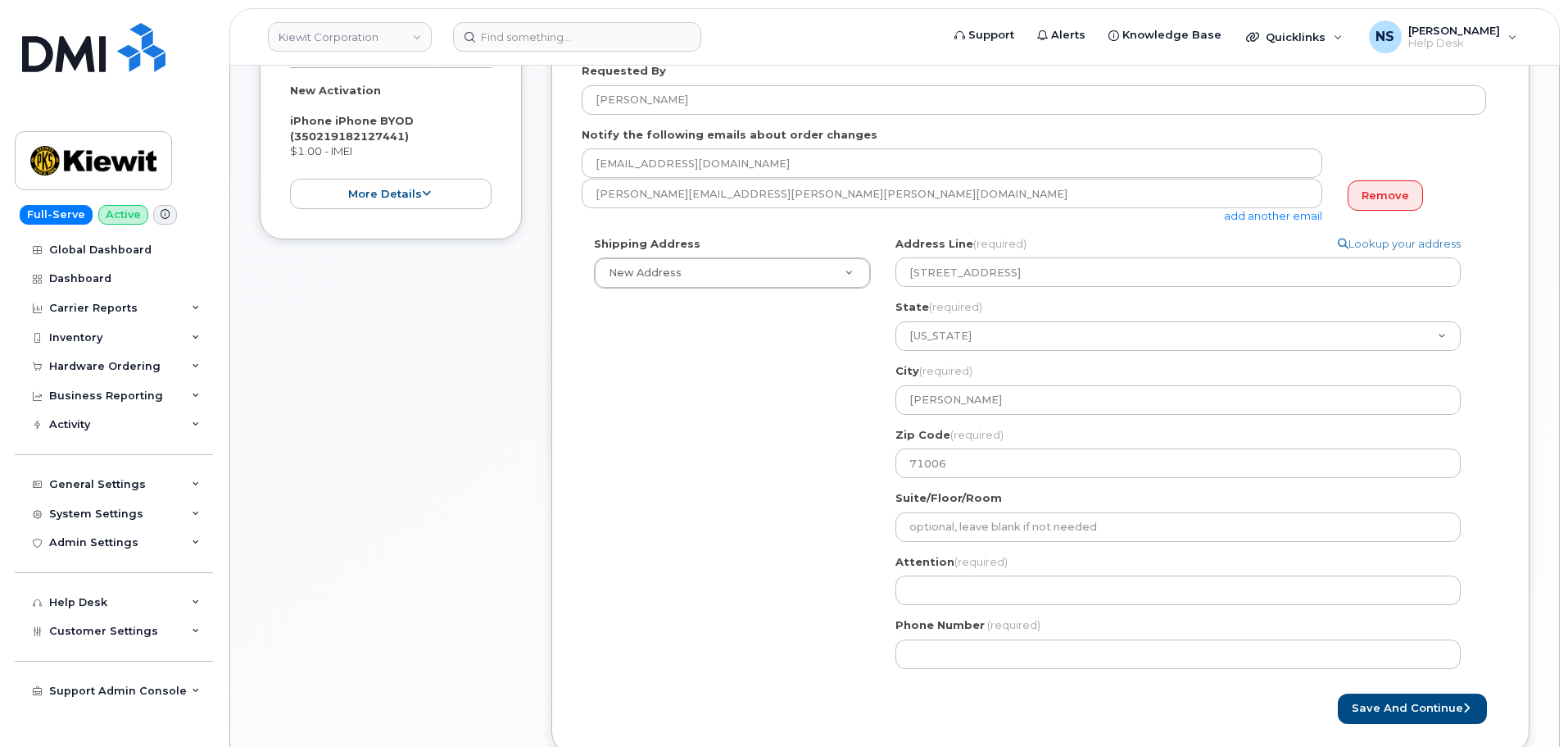
click at [782, 561] on div "Shipping Address New Address New Address 8880 Penrose Ln 4650 Business Center D…" at bounding box center [1034, 459] width 904 height 445
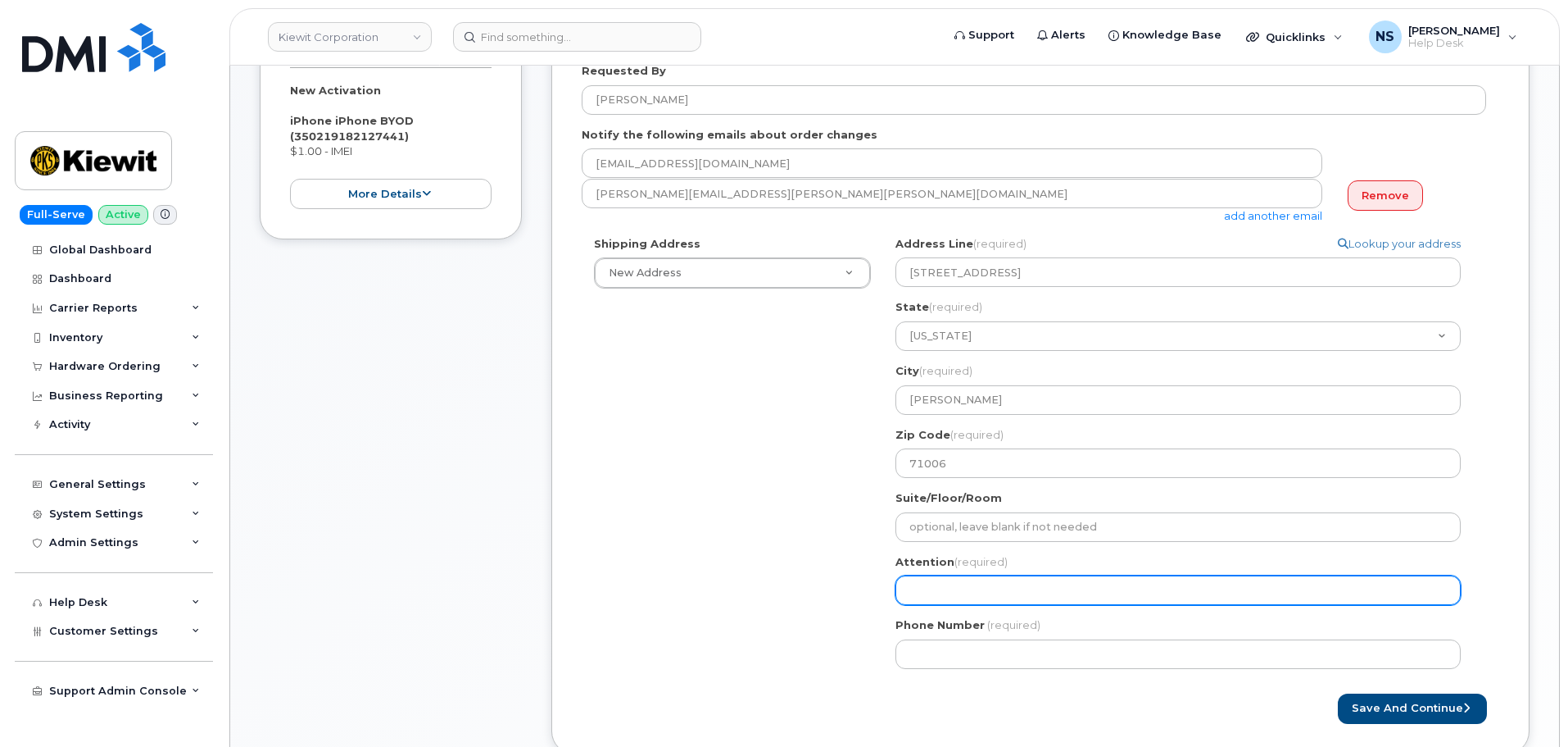
click at [916, 597] on input "Attention (required)" at bounding box center [1177, 589] width 565 height 29
select select
type input "J"
select select
type input "Ja"
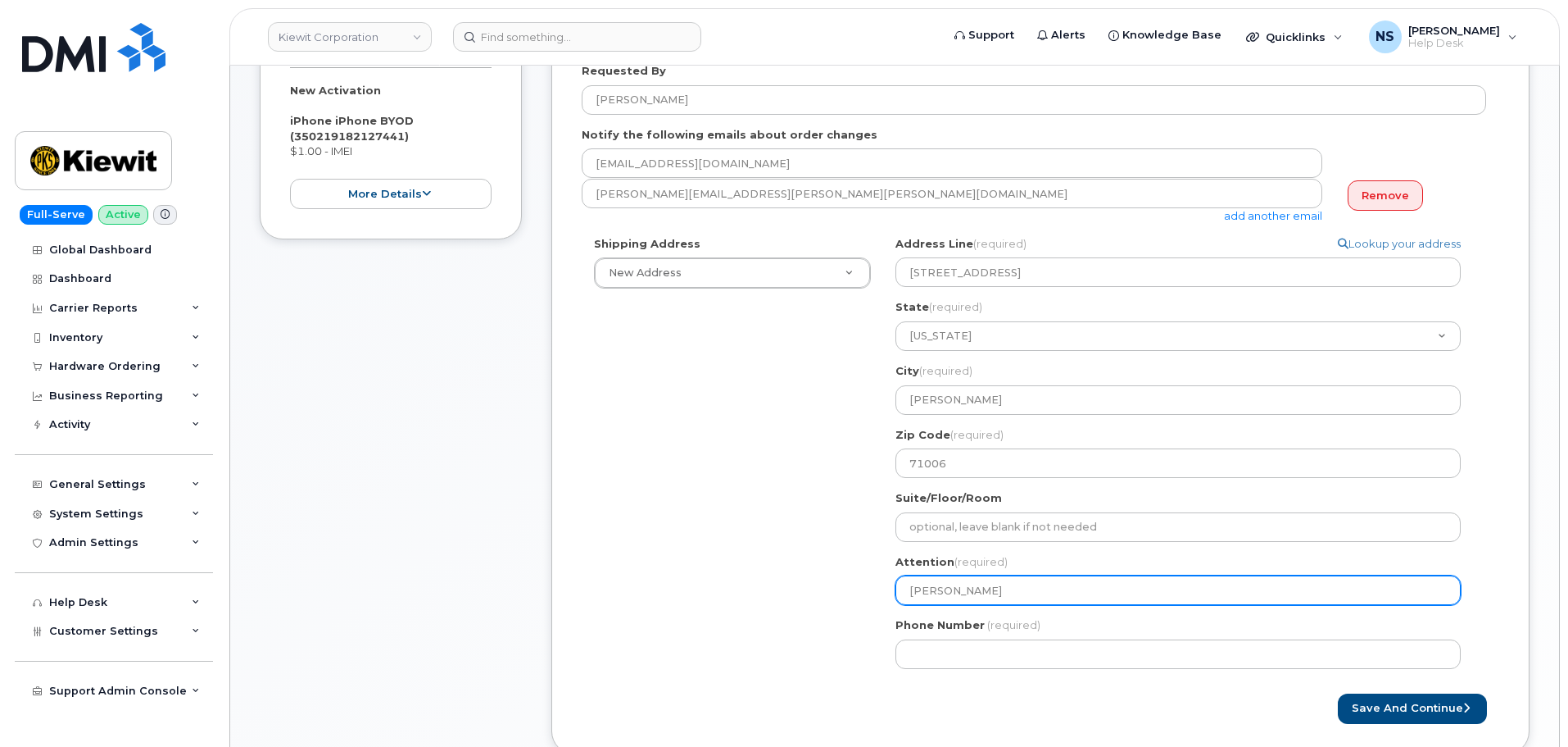
select select
type input "Jak"
select select
type input "Jake"
select select
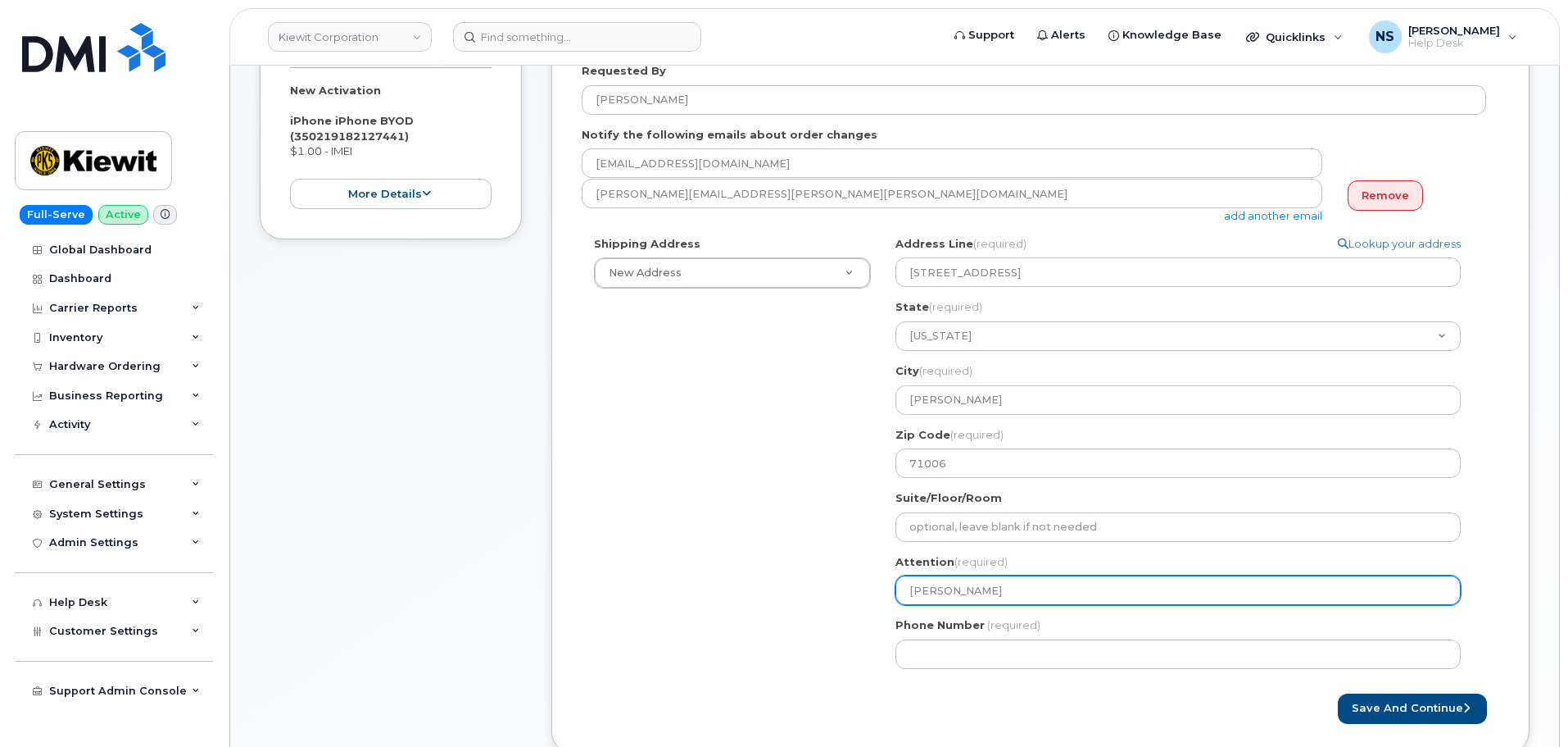
type input "Jake C"
select select
type input "Jake Ca"
select select
type input "Jake Car"
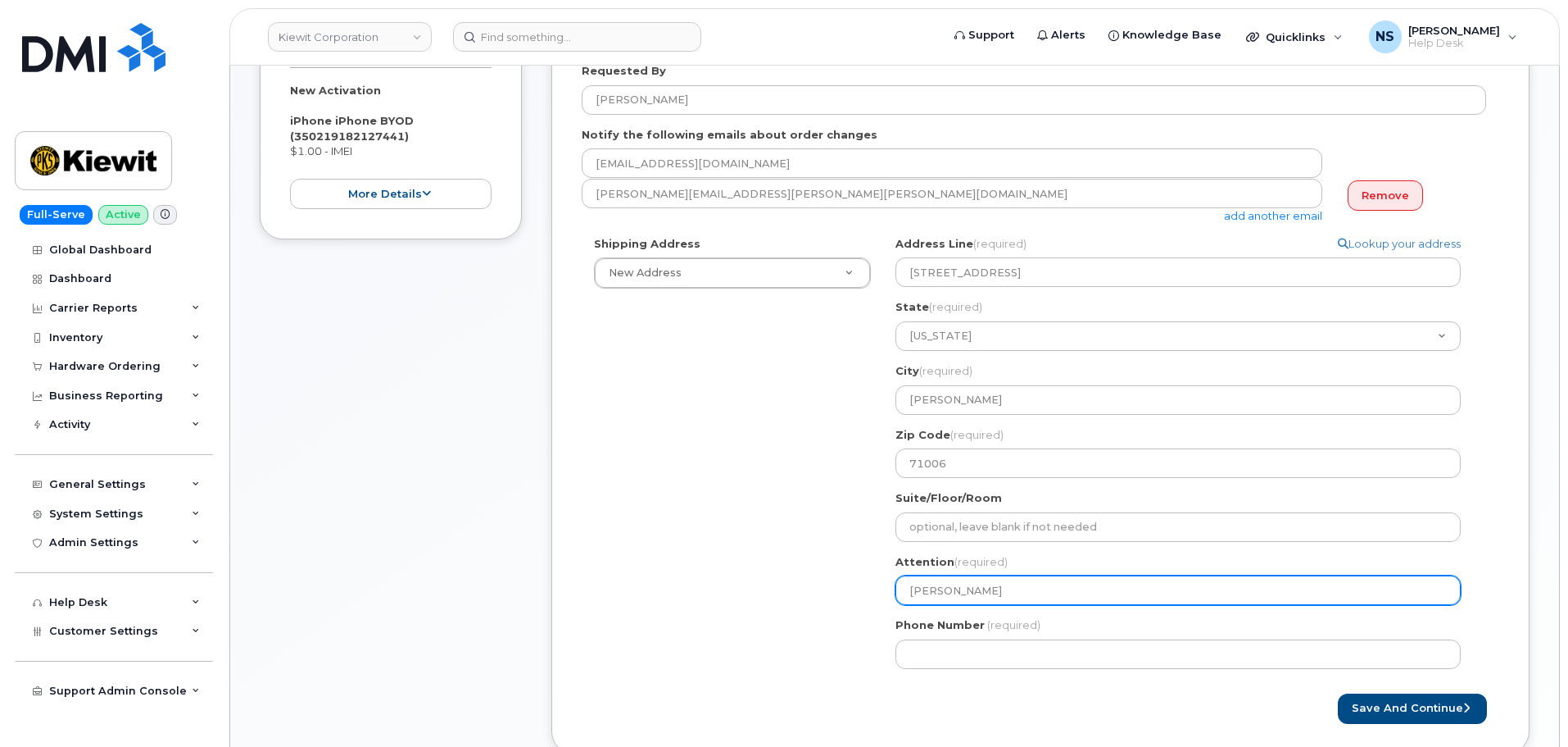
select select
type input "Jake Cart"
select select
type input "Jake Carte"
select select
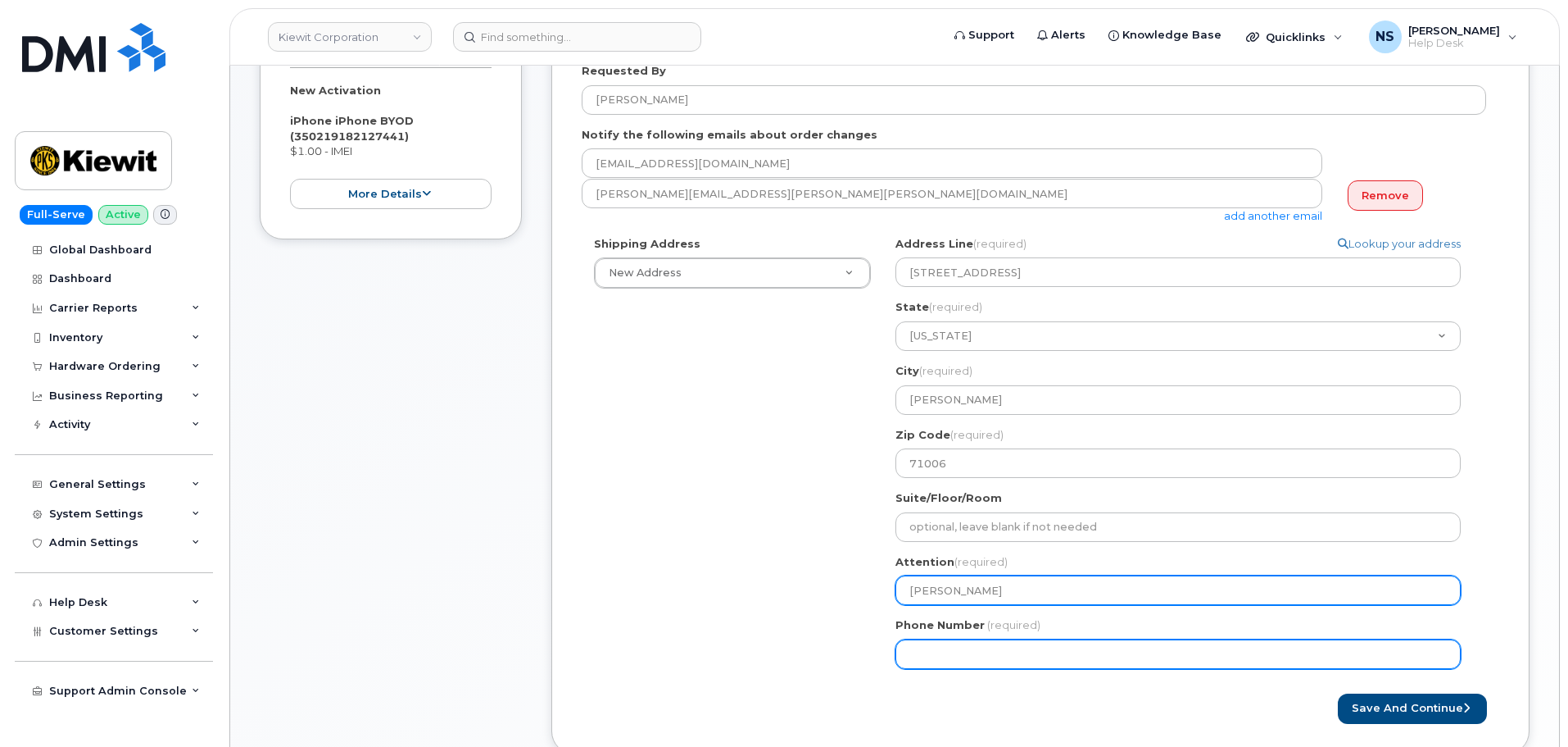
type input "[PERSON_NAME]"
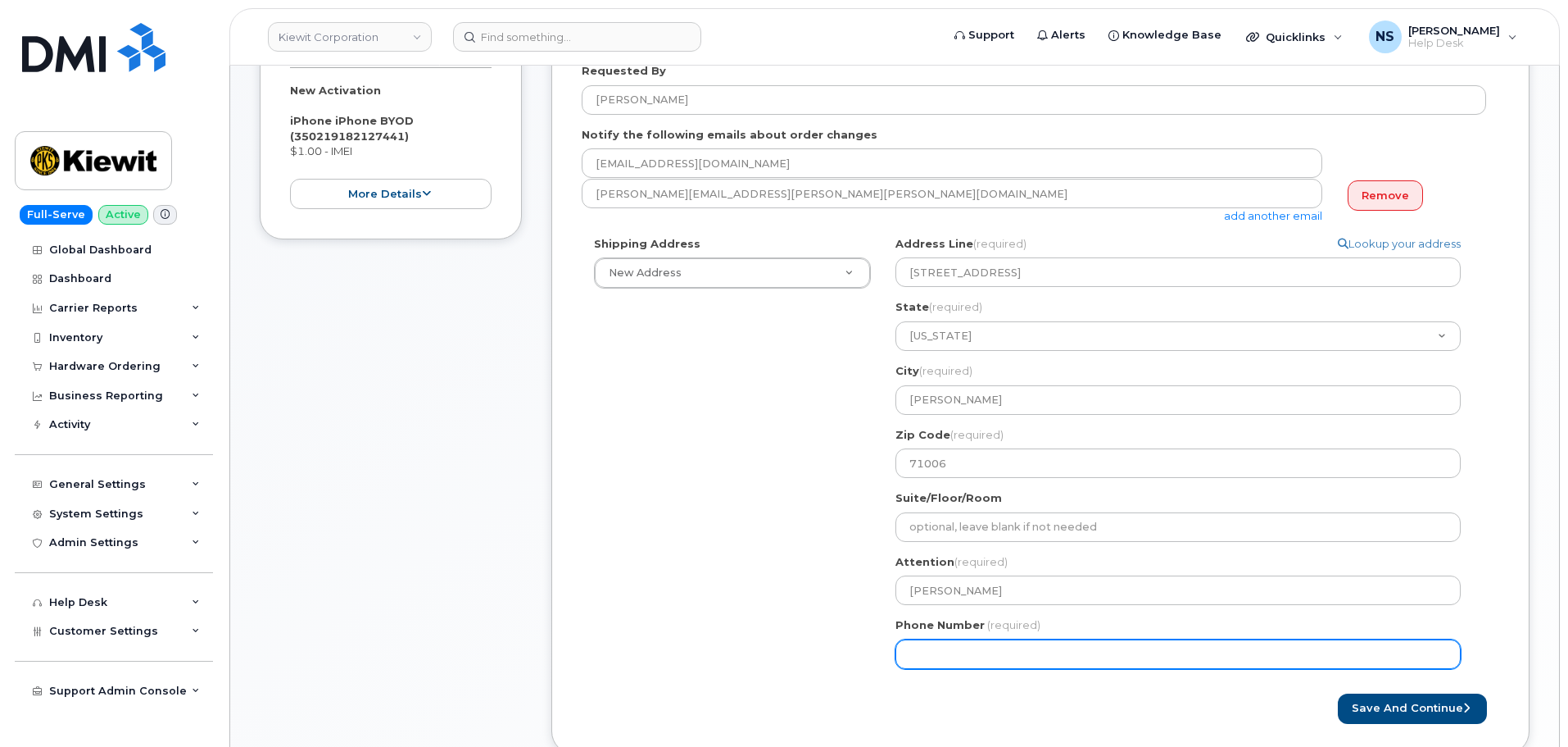
click at [973, 641] on input "Phone Number" at bounding box center [1177, 654] width 565 height 29
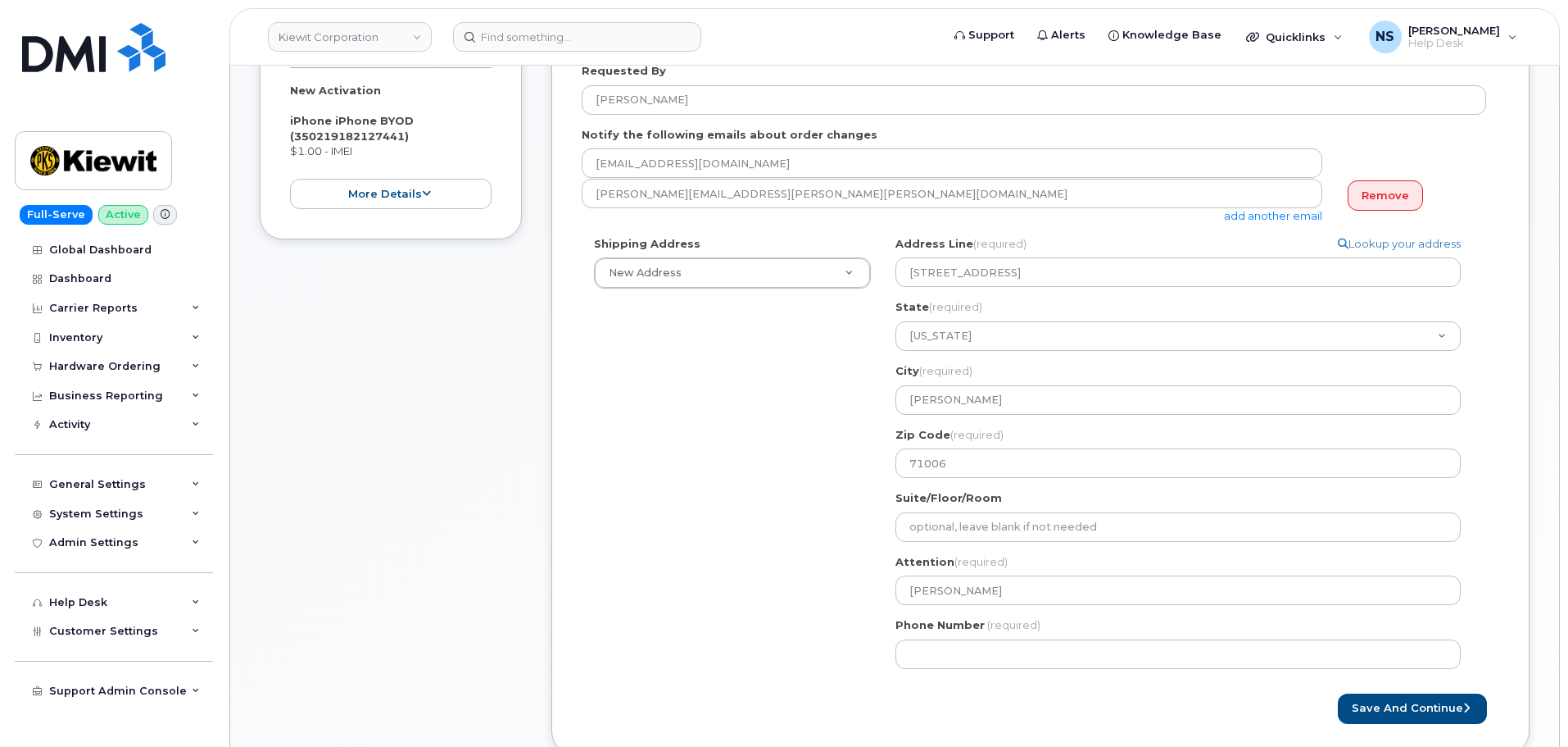
click at [1079, 633] on div "Phone Number (required)" at bounding box center [1184, 643] width 578 height 52
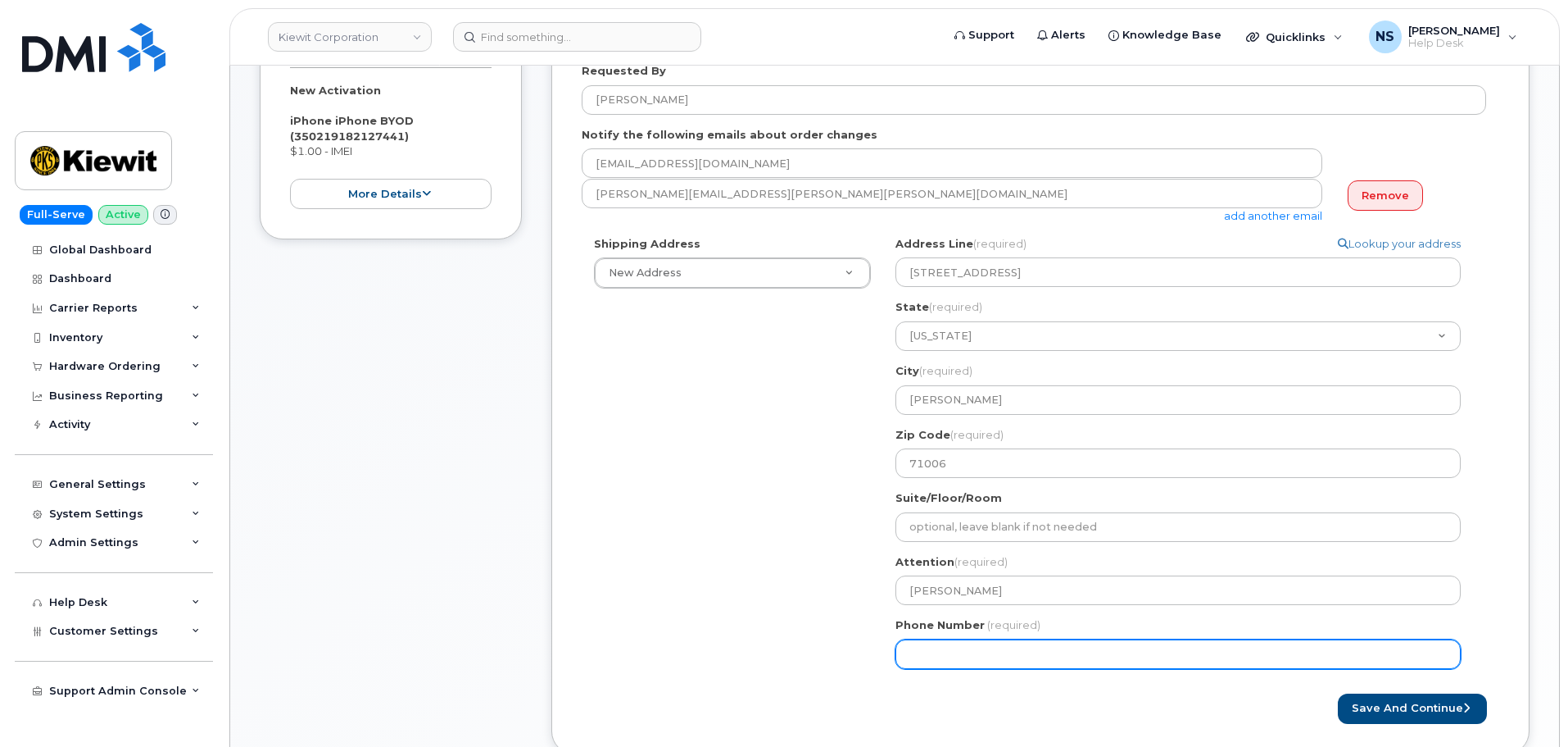
click at [1047, 642] on input "Phone Number" at bounding box center [1177, 654] width 565 height 29
paste input "4022767162"
select select
type input "4022767162"
drag, startPoint x: 624, startPoint y: 581, endPoint x: 634, endPoint y: 584, distance: 10.4
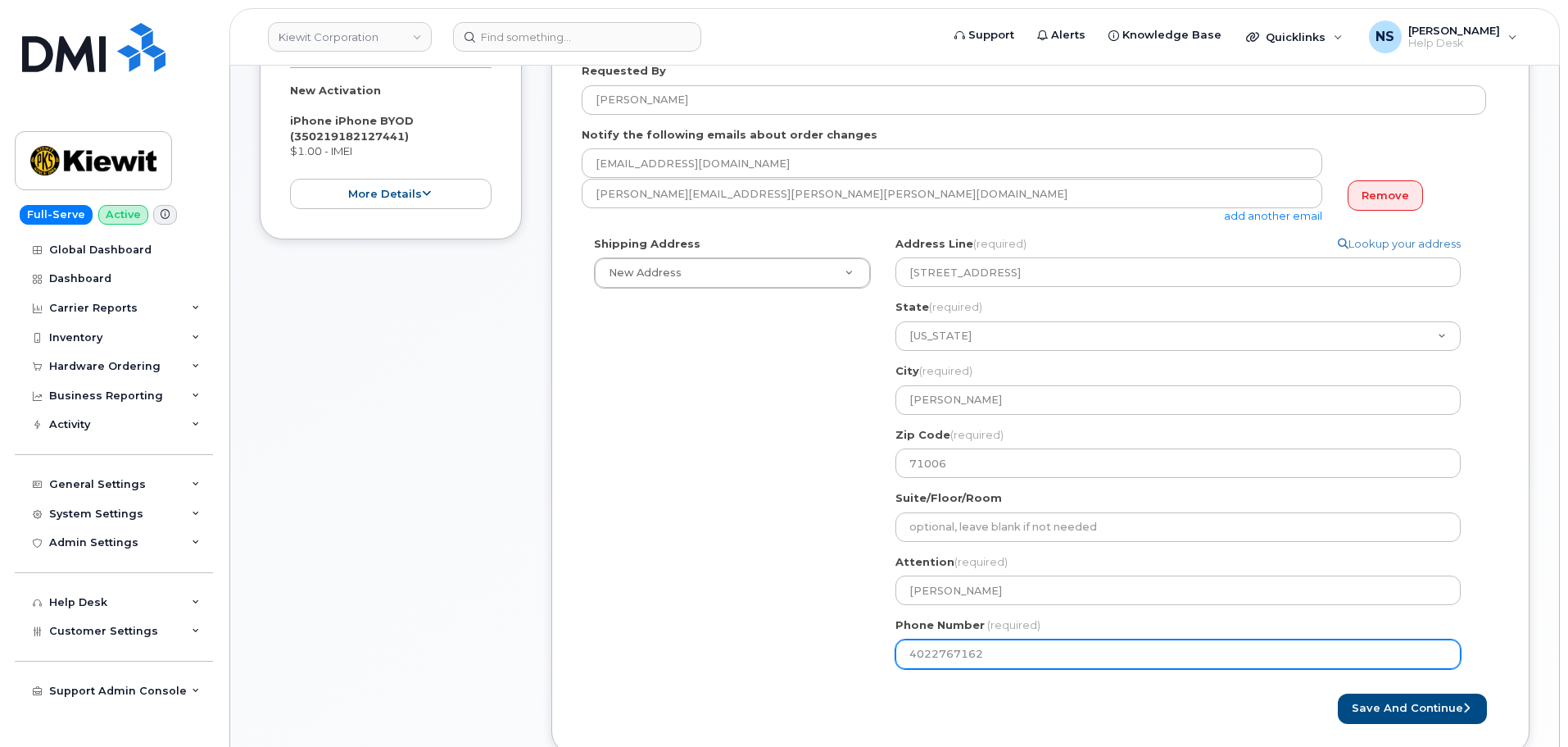
click at [629, 582] on div "Shipping Address New Address New Address 8880 Penrose Ln 4650 Business Center D…" at bounding box center [1034, 459] width 904 height 445
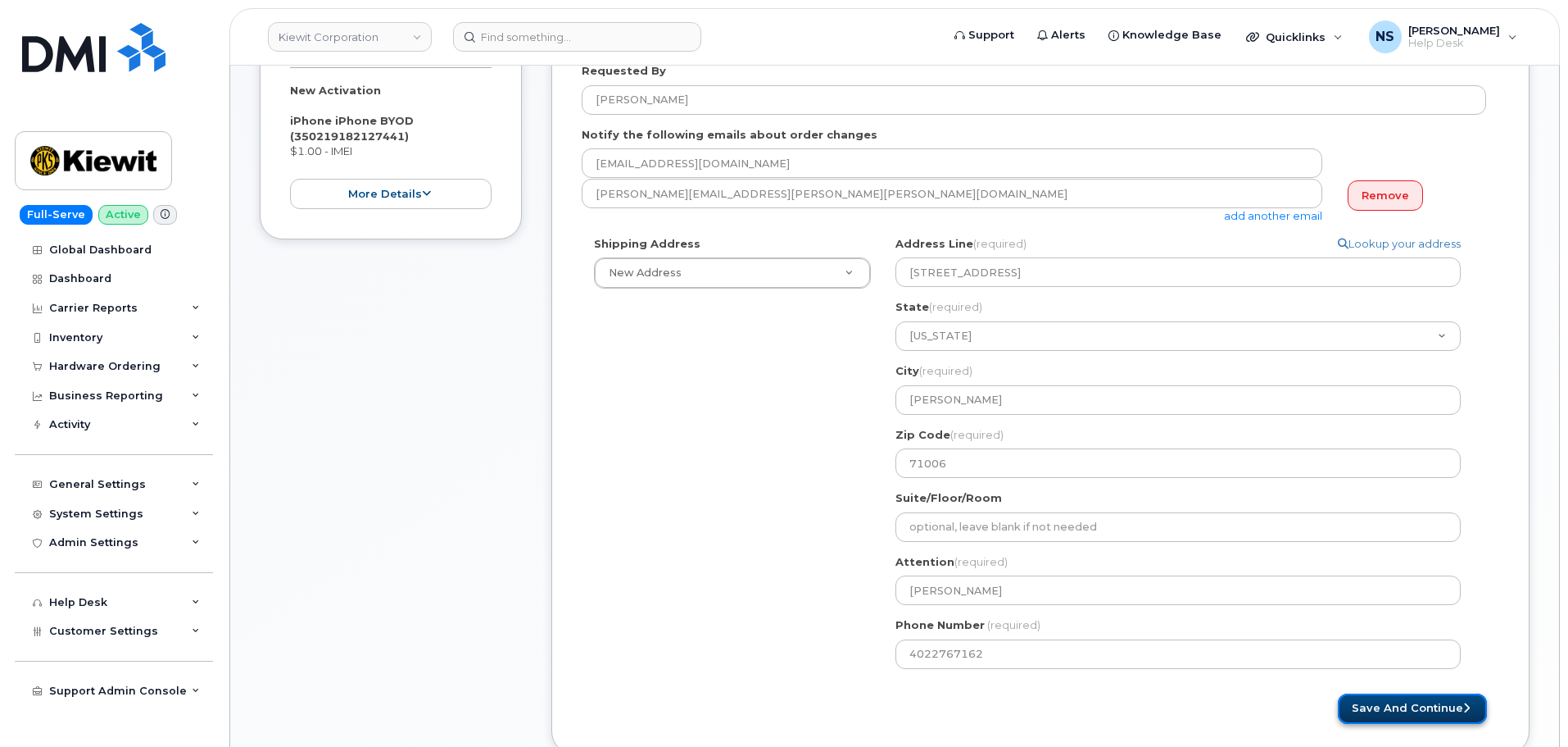
click at [1377, 698] on button "Save and Continue" at bounding box center [1412, 709] width 150 height 30
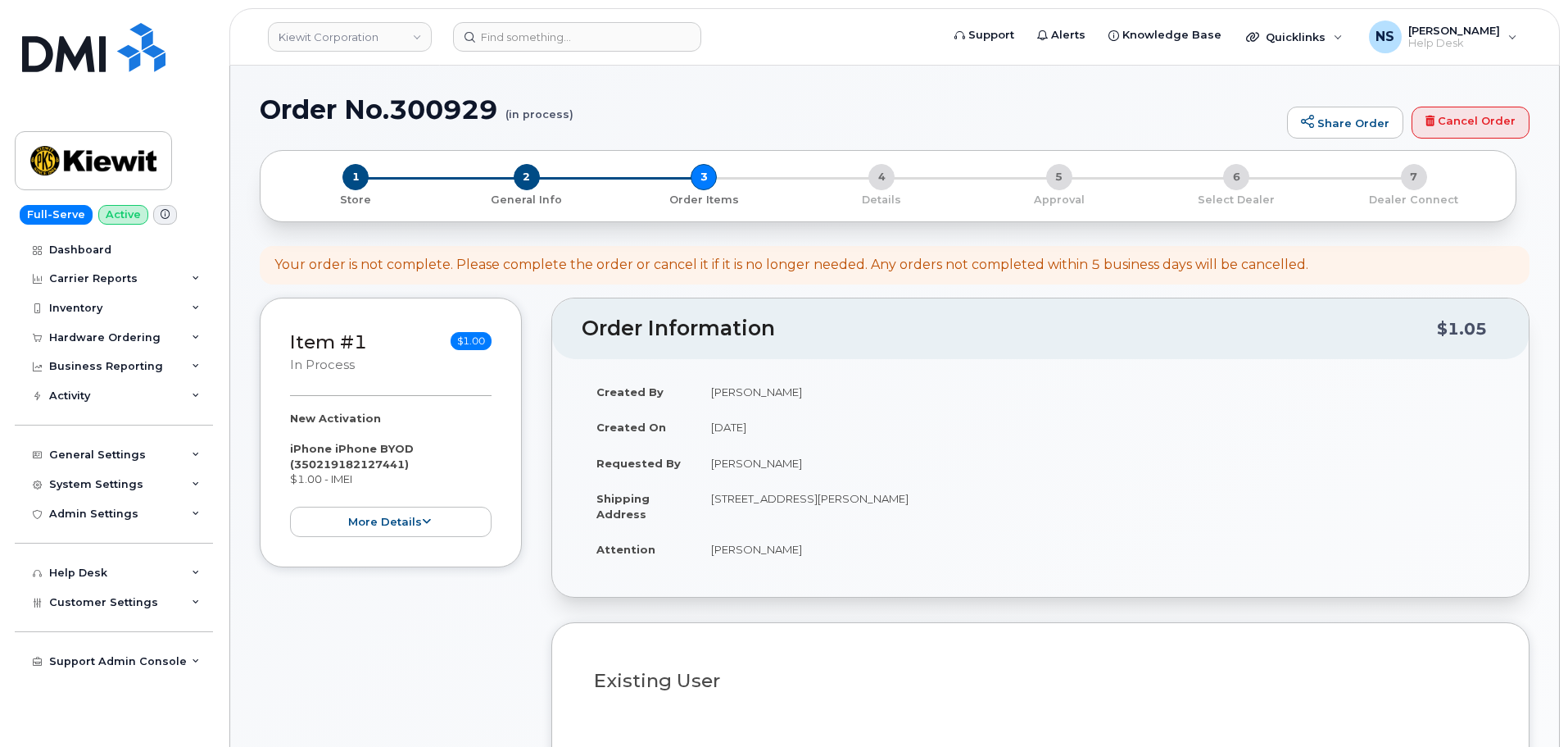
select select
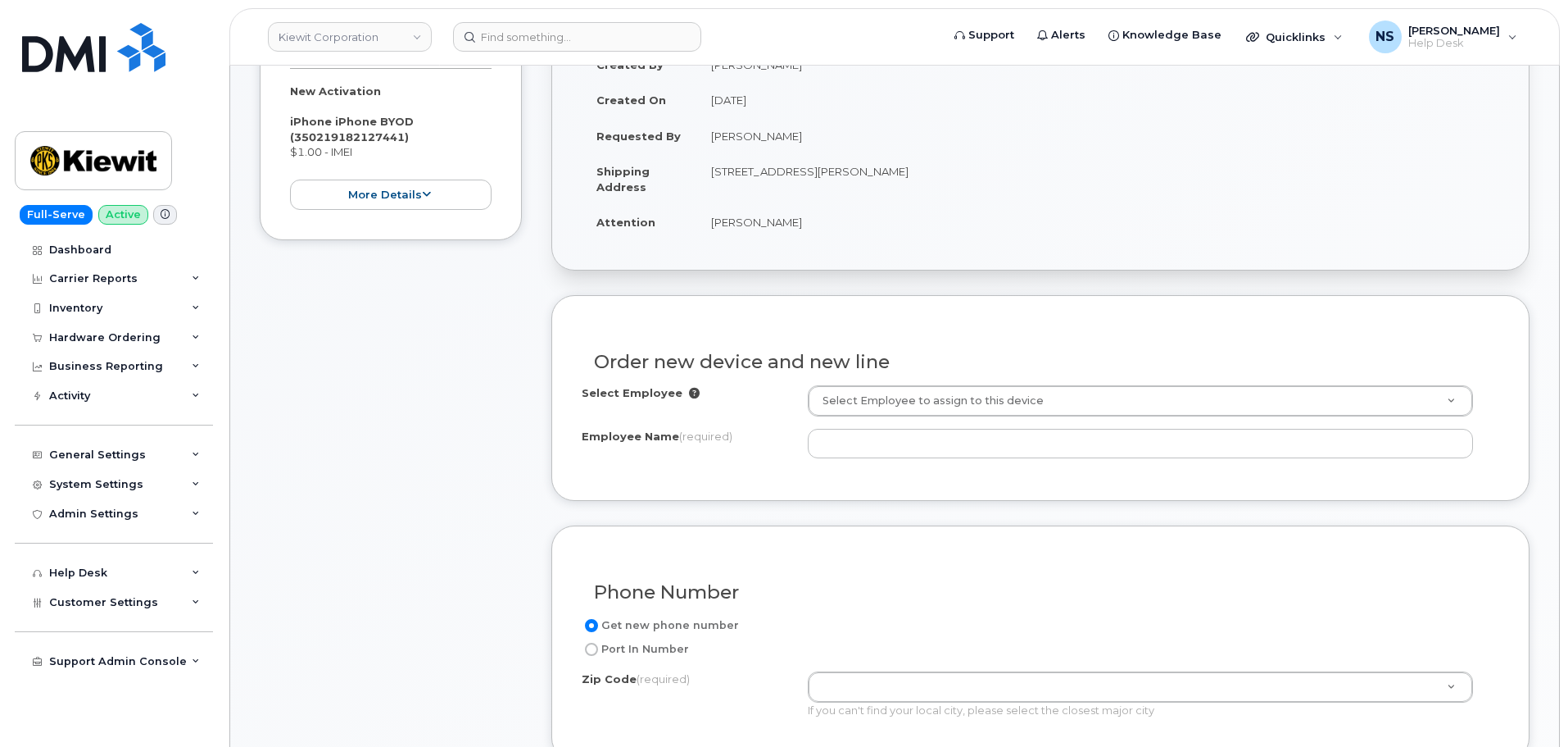
scroll to position [328, 0]
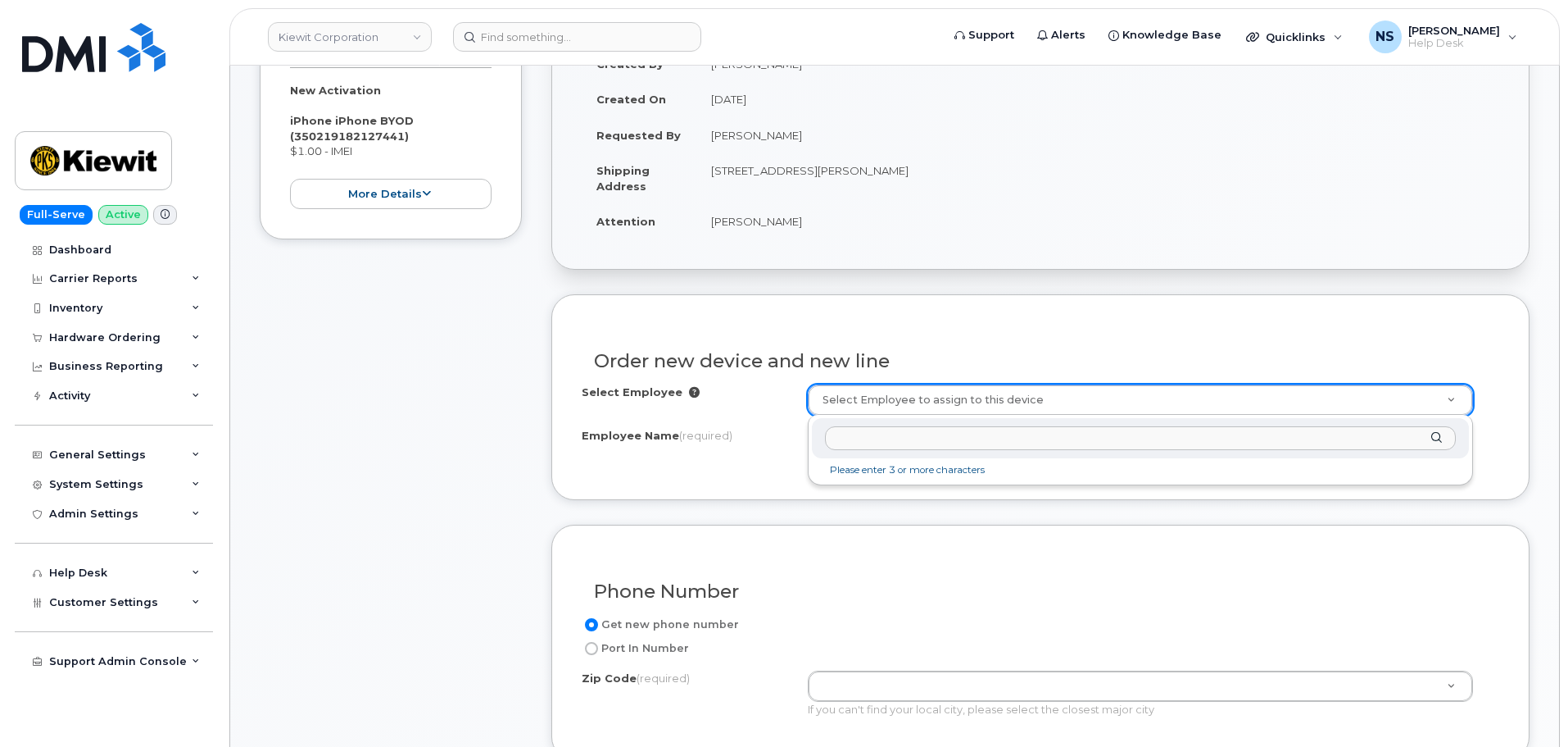
click at [858, 433] on input "text" at bounding box center [1140, 438] width 631 height 24
type input "4022767162"
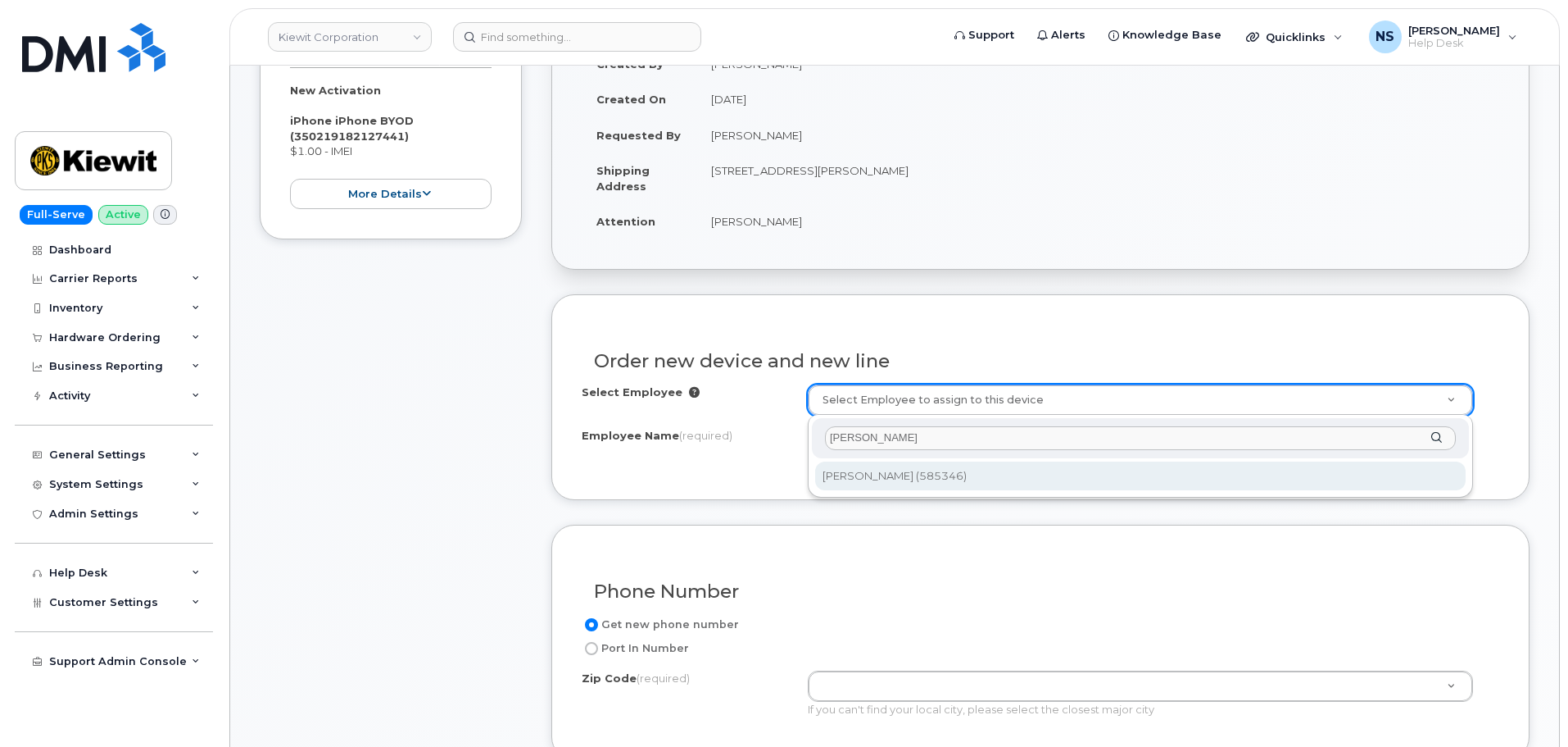
type input "[PERSON_NAME]"
type input "3000461"
type input "[PERSON_NAME]"
type input "7499 Blanchard Latex Road"
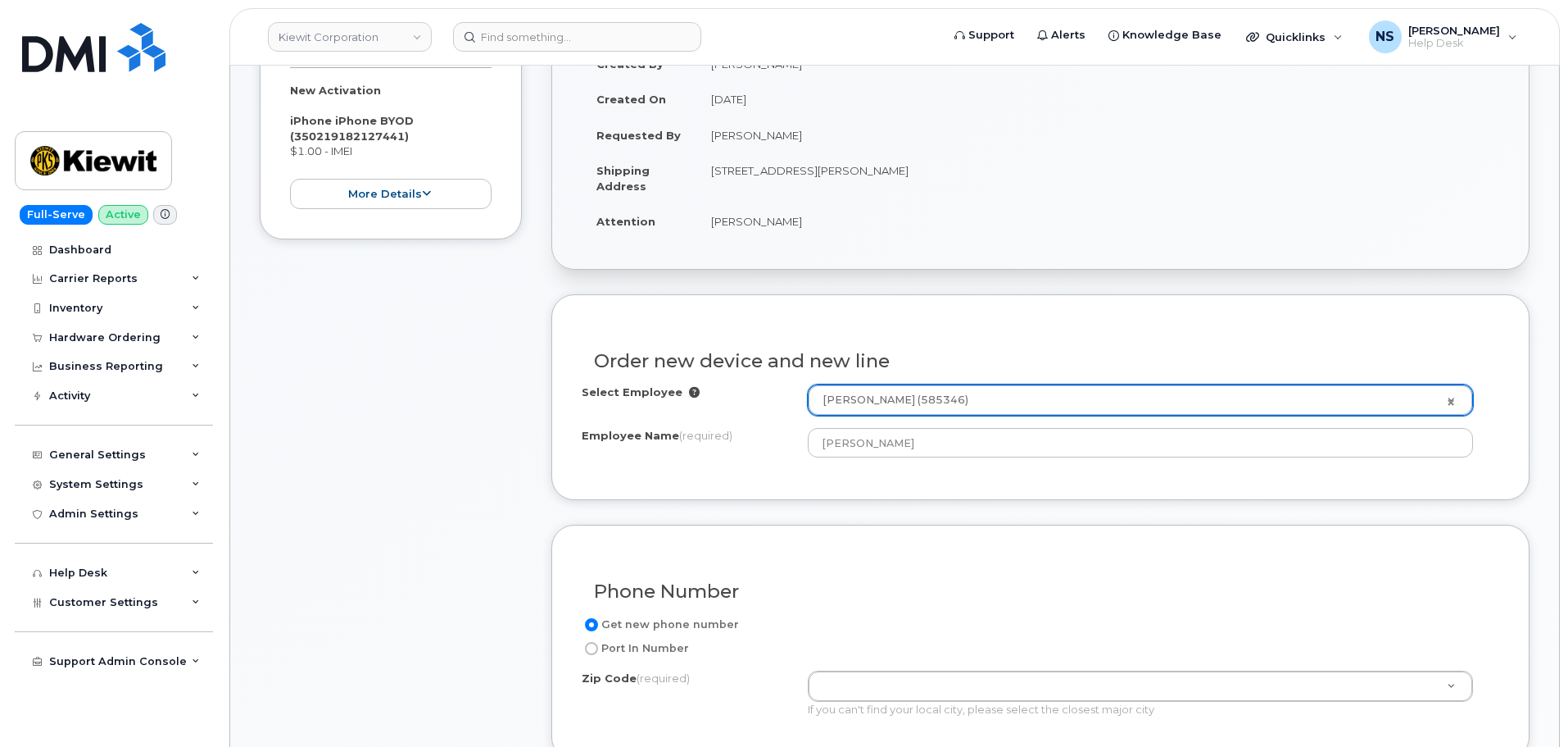
click at [799, 483] on div "Order new device and new line Select Employee Jake Carter (585346) 3000461 Empl…" at bounding box center [1040, 396] width 978 height 206
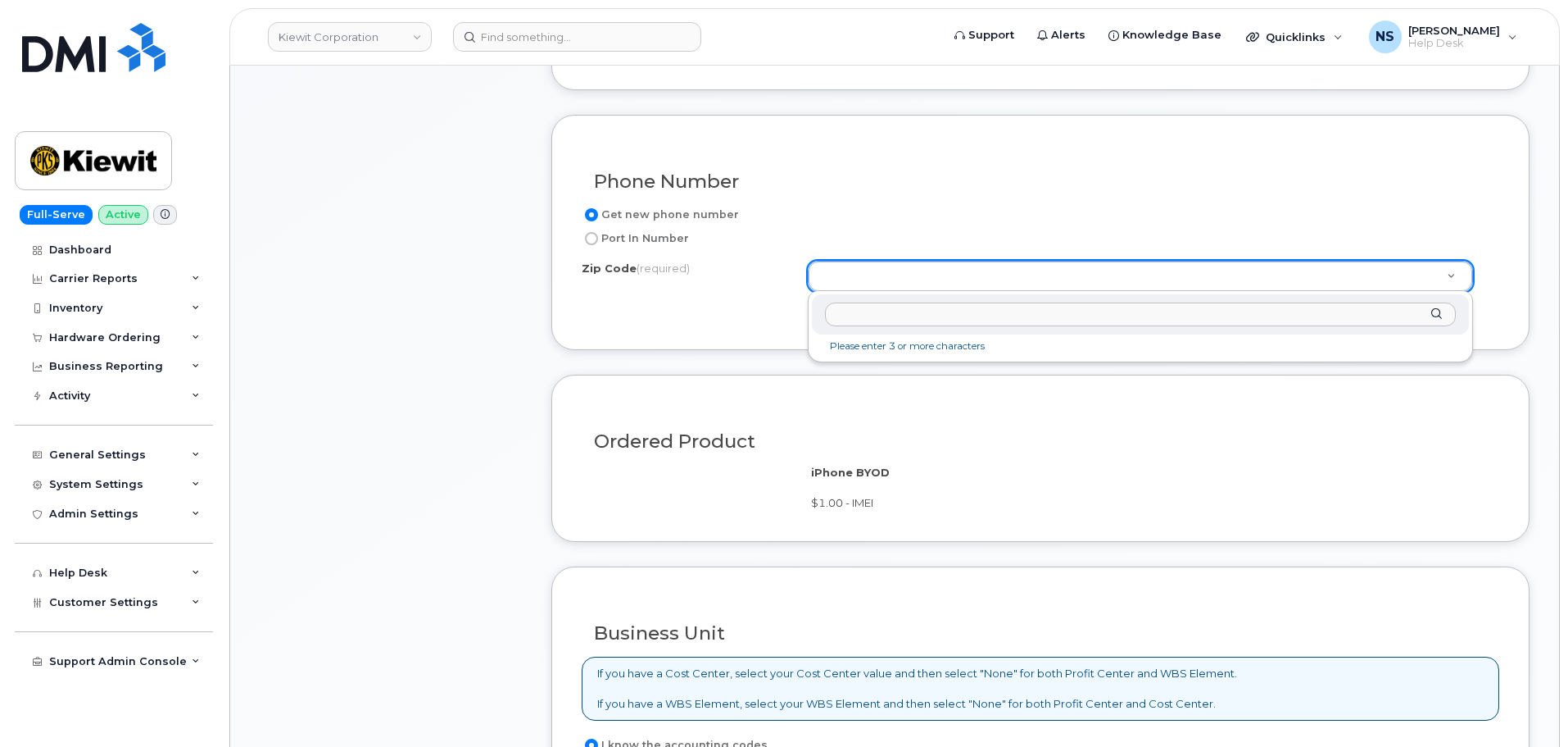
paste input "71006"
type input "71006"
type input "71006 (Benton, LA)"
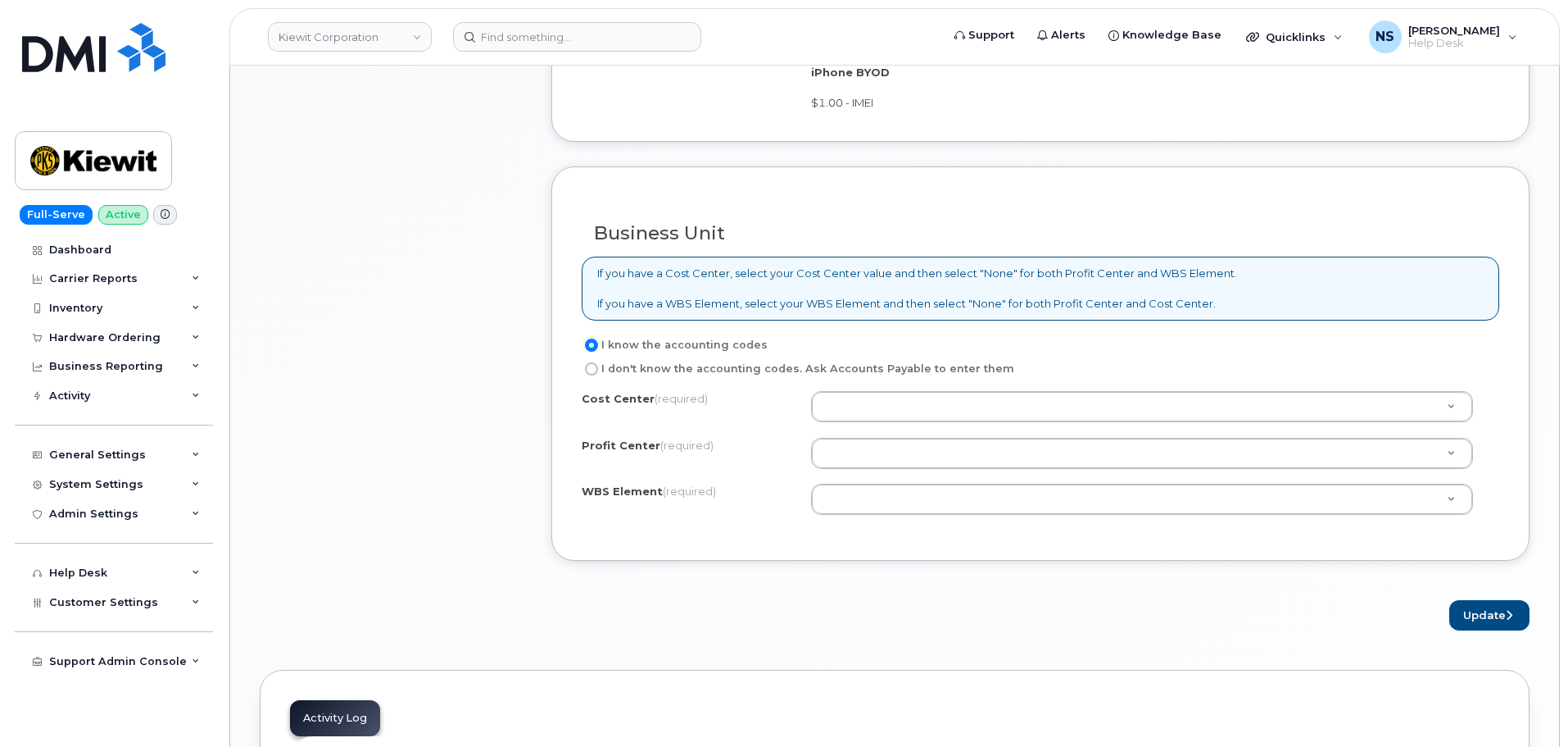
scroll to position [1148, 0]
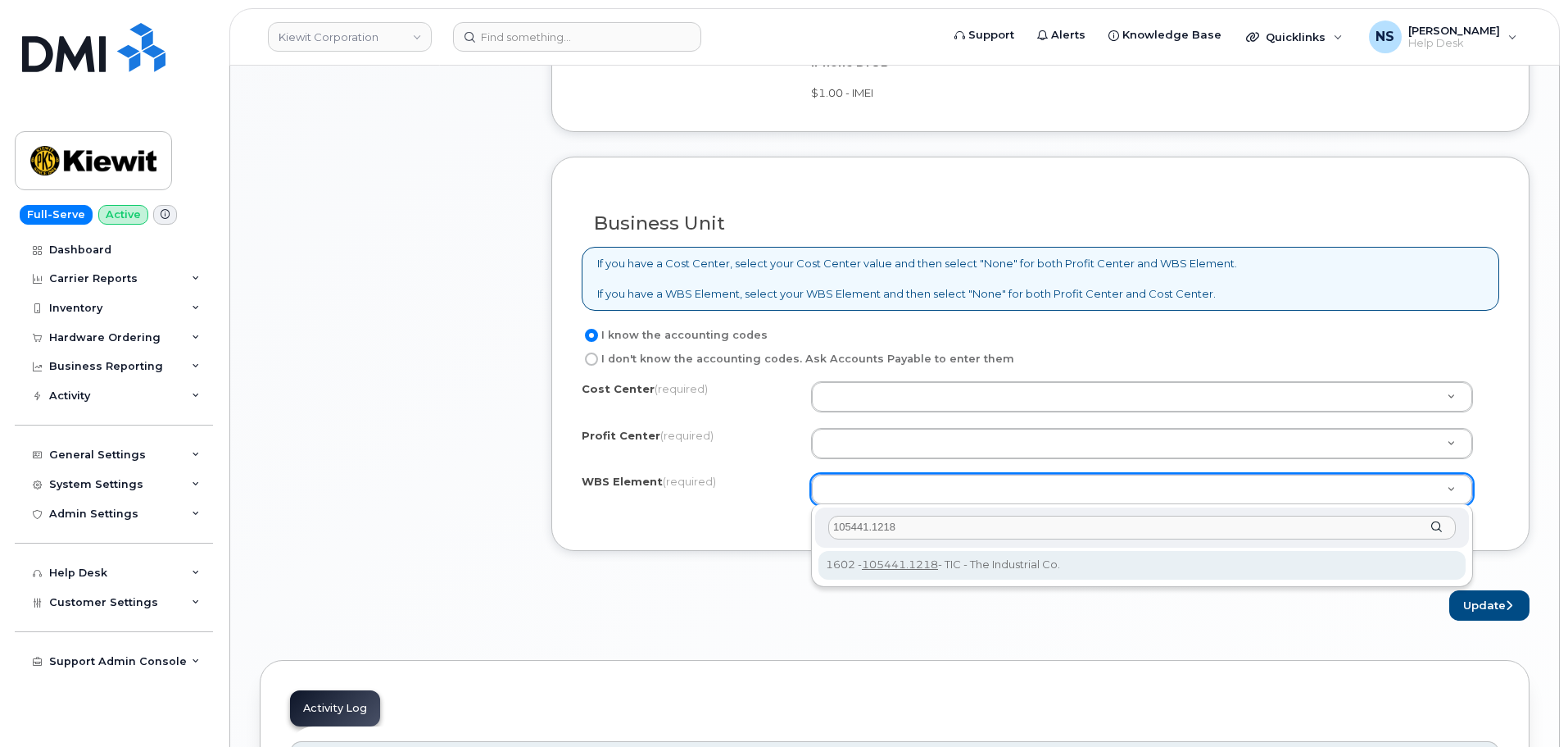
type input "105441.1218"
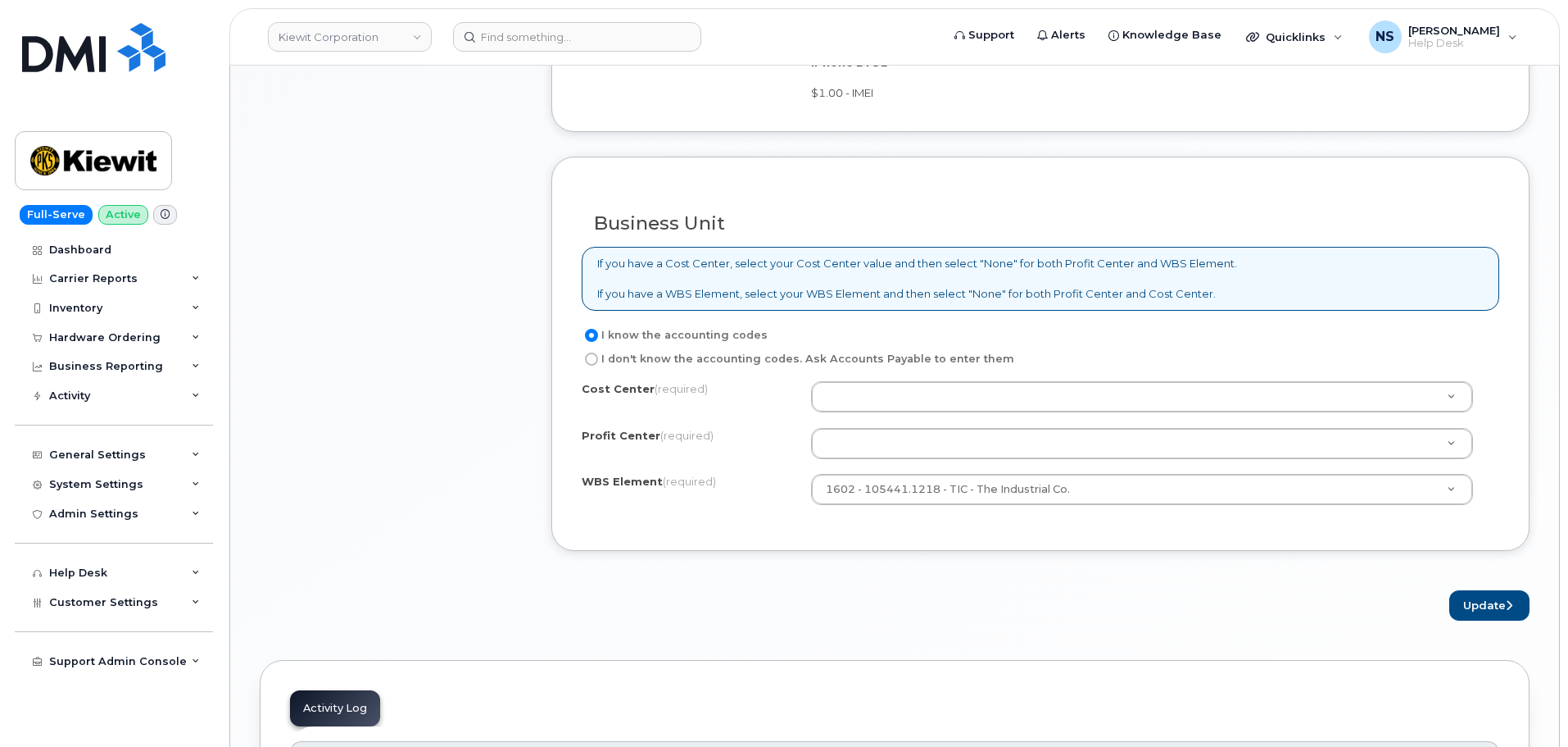
click at [900, 373] on div "I know the accounting codes I don't know the accounting codes. Ask Accounts Pay…" at bounding box center [1040, 422] width 917 height 195
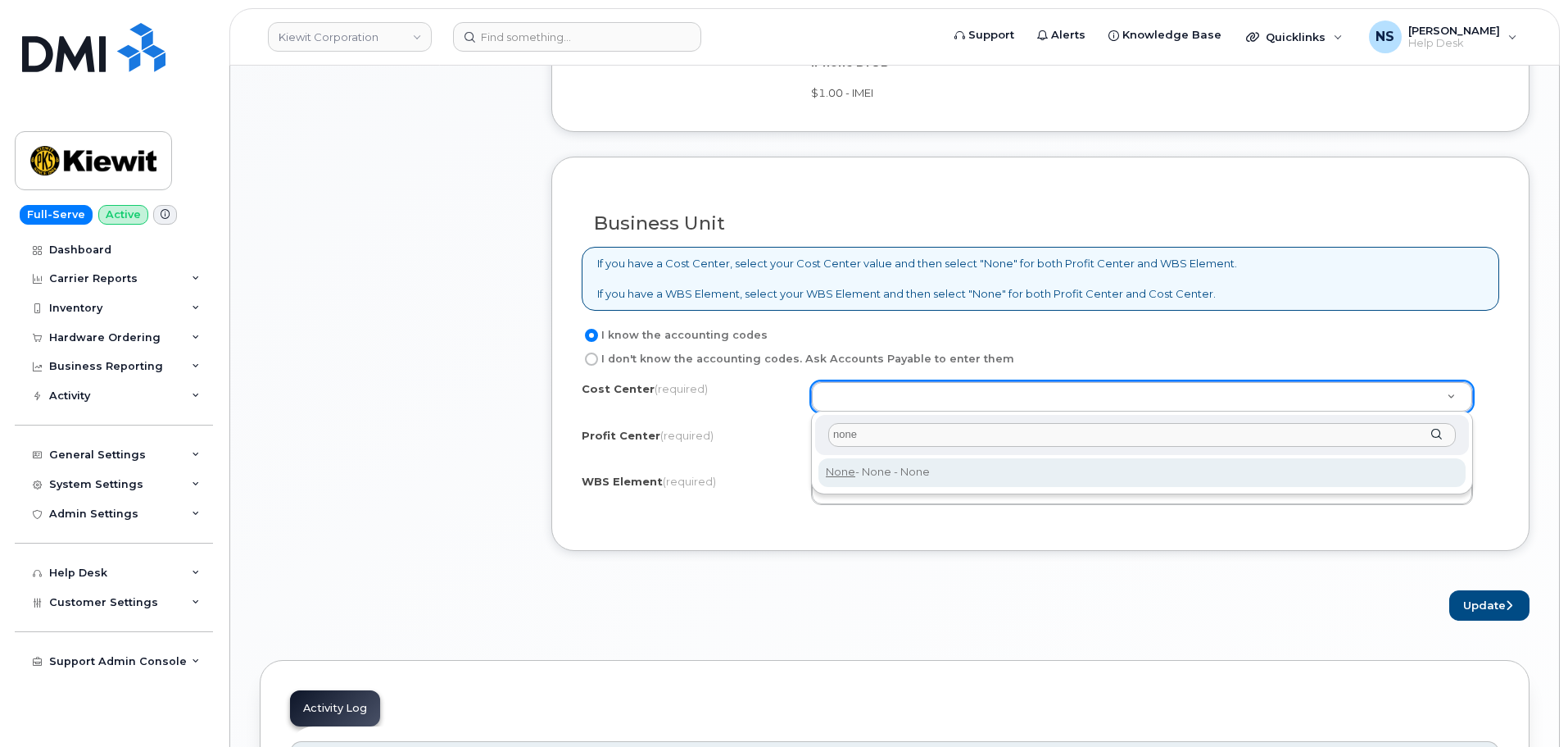
type input "none"
type input "None"
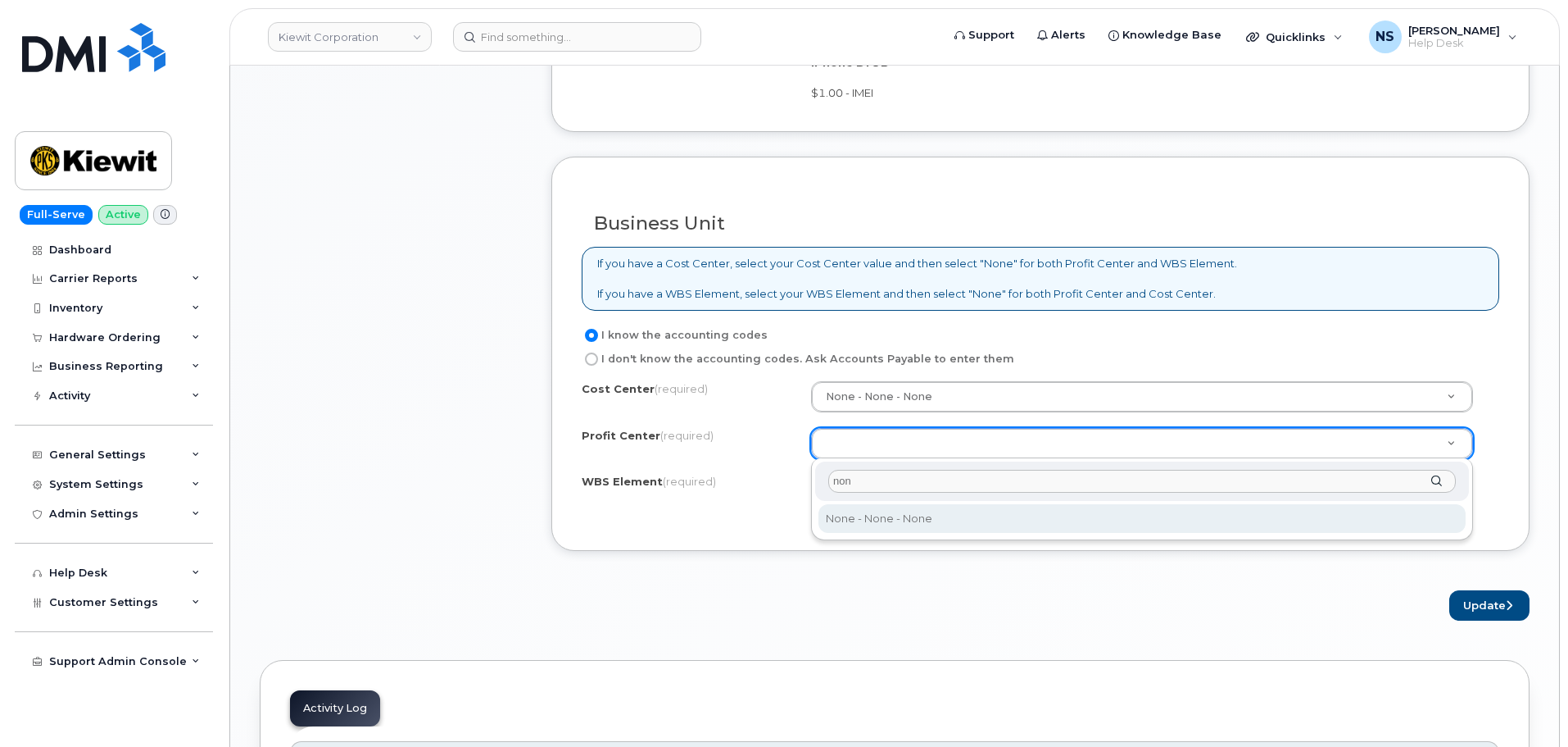
type input "none"
select select "None"
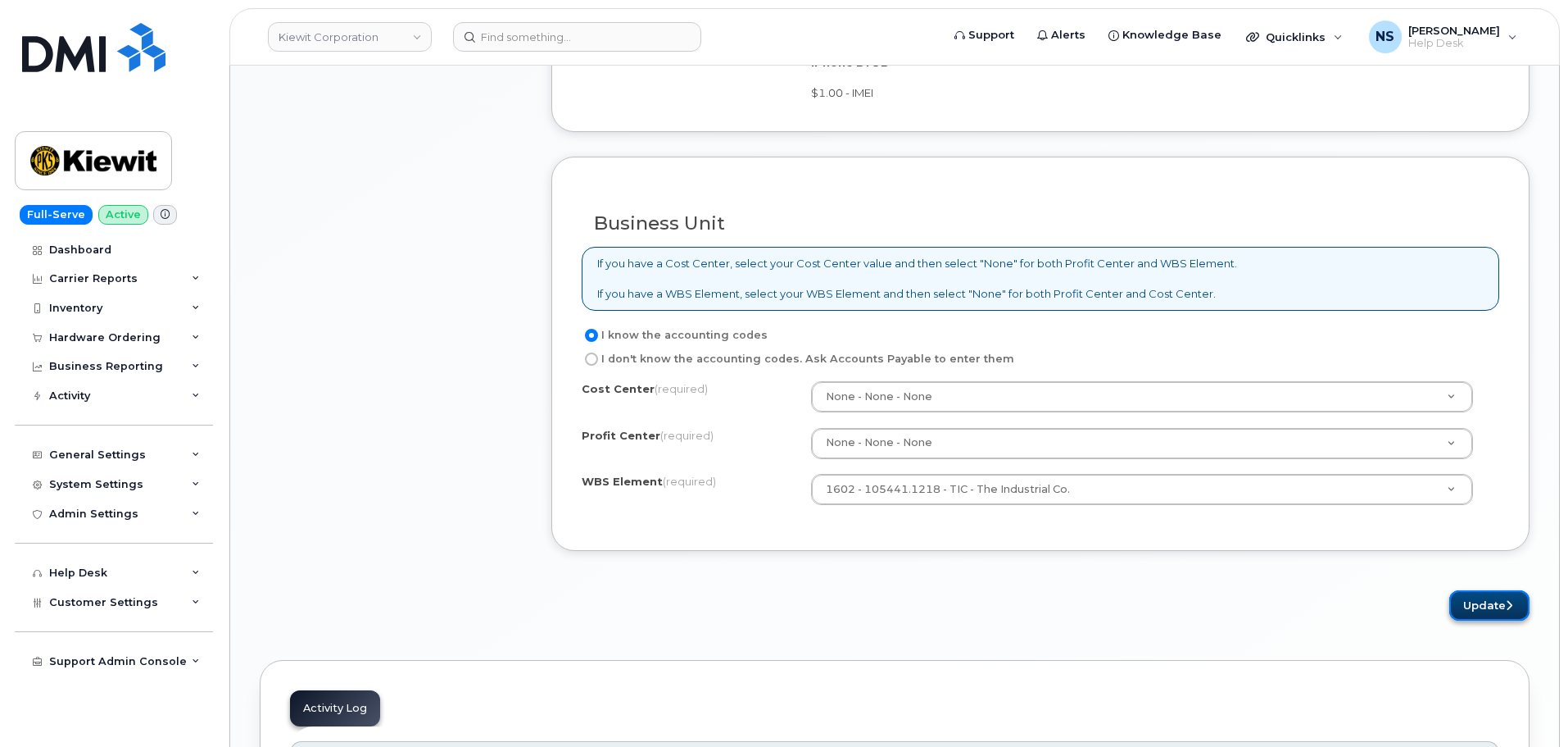
click at [1472, 592] on button "Update" at bounding box center [1489, 605] width 80 height 30
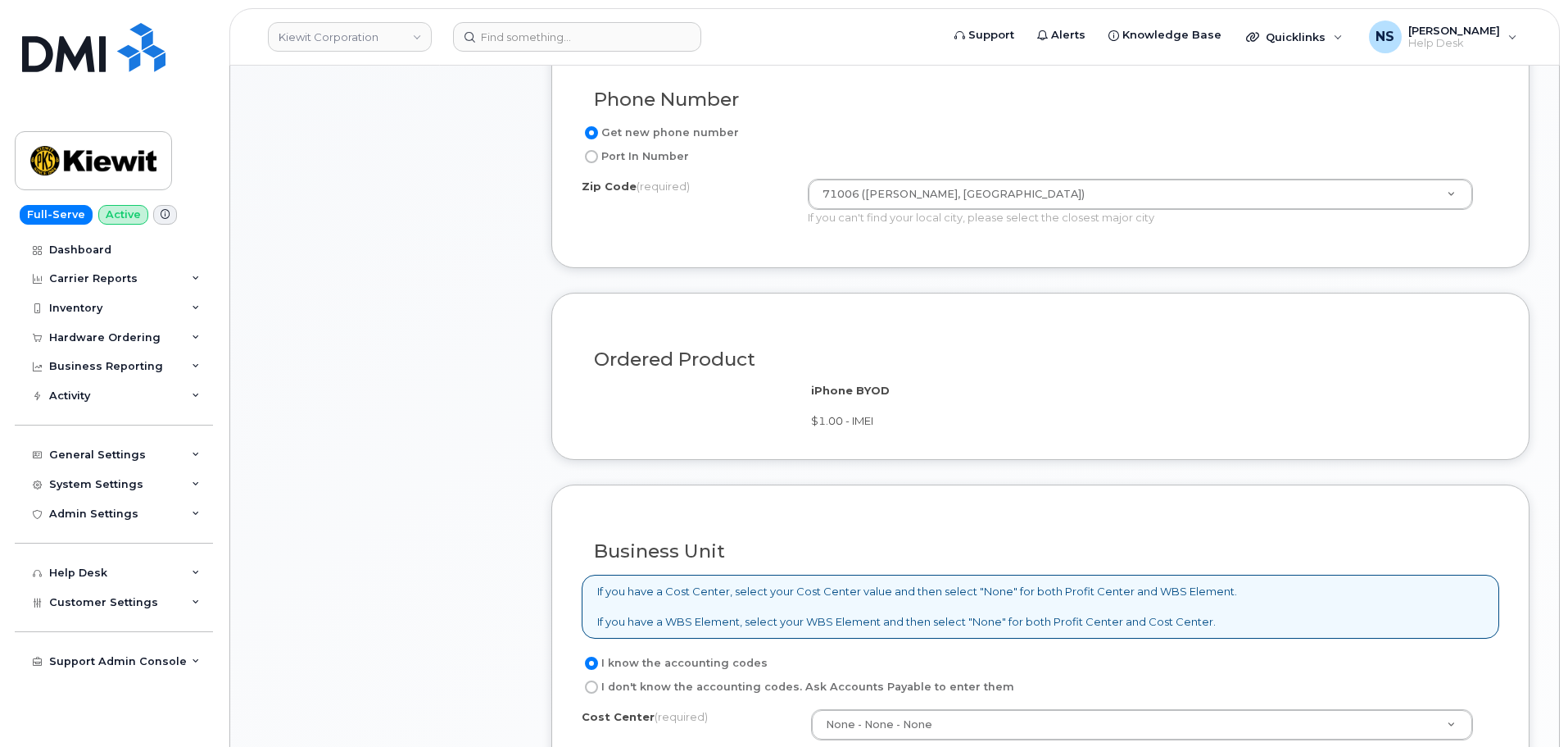
scroll to position [491, 0]
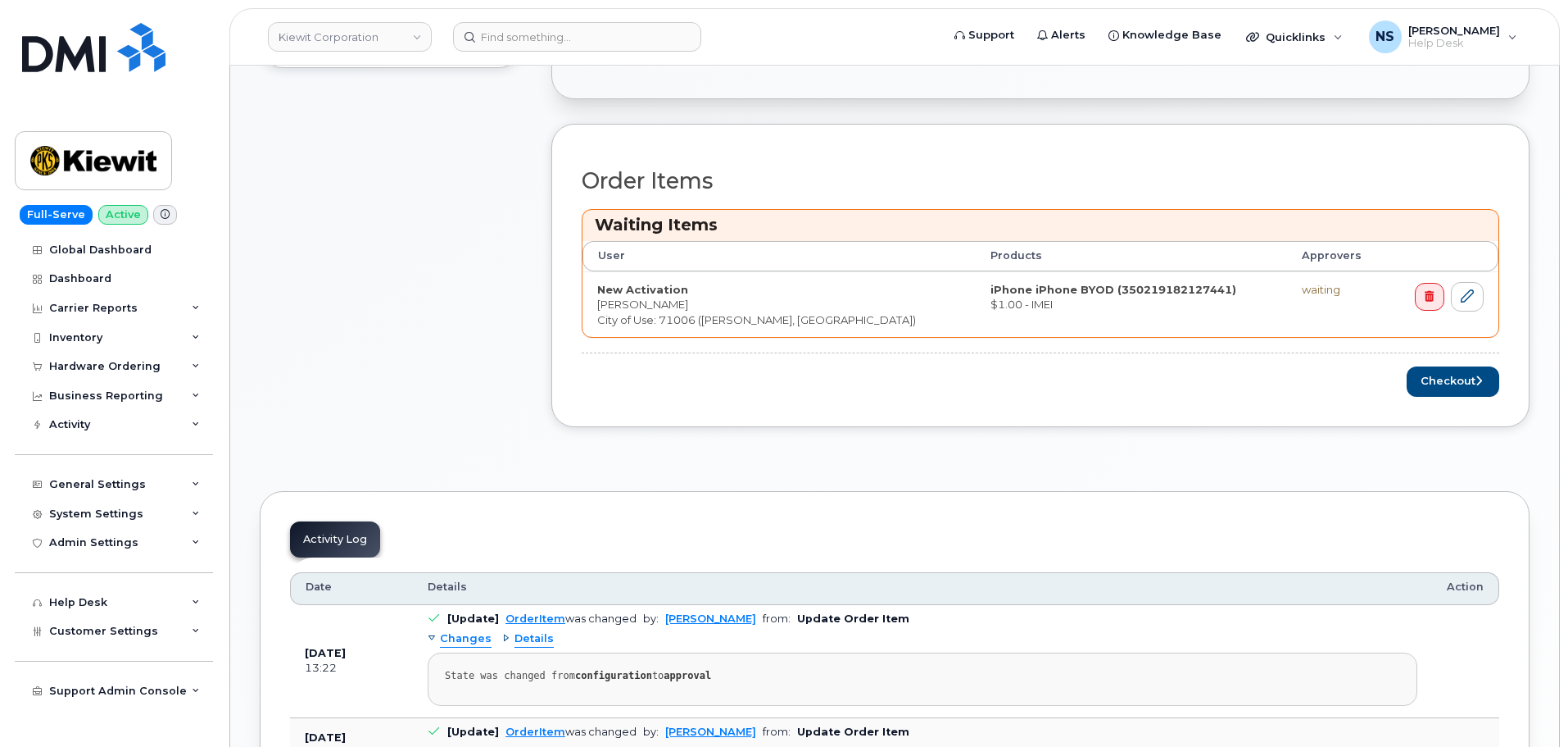
scroll to position [573, 0]
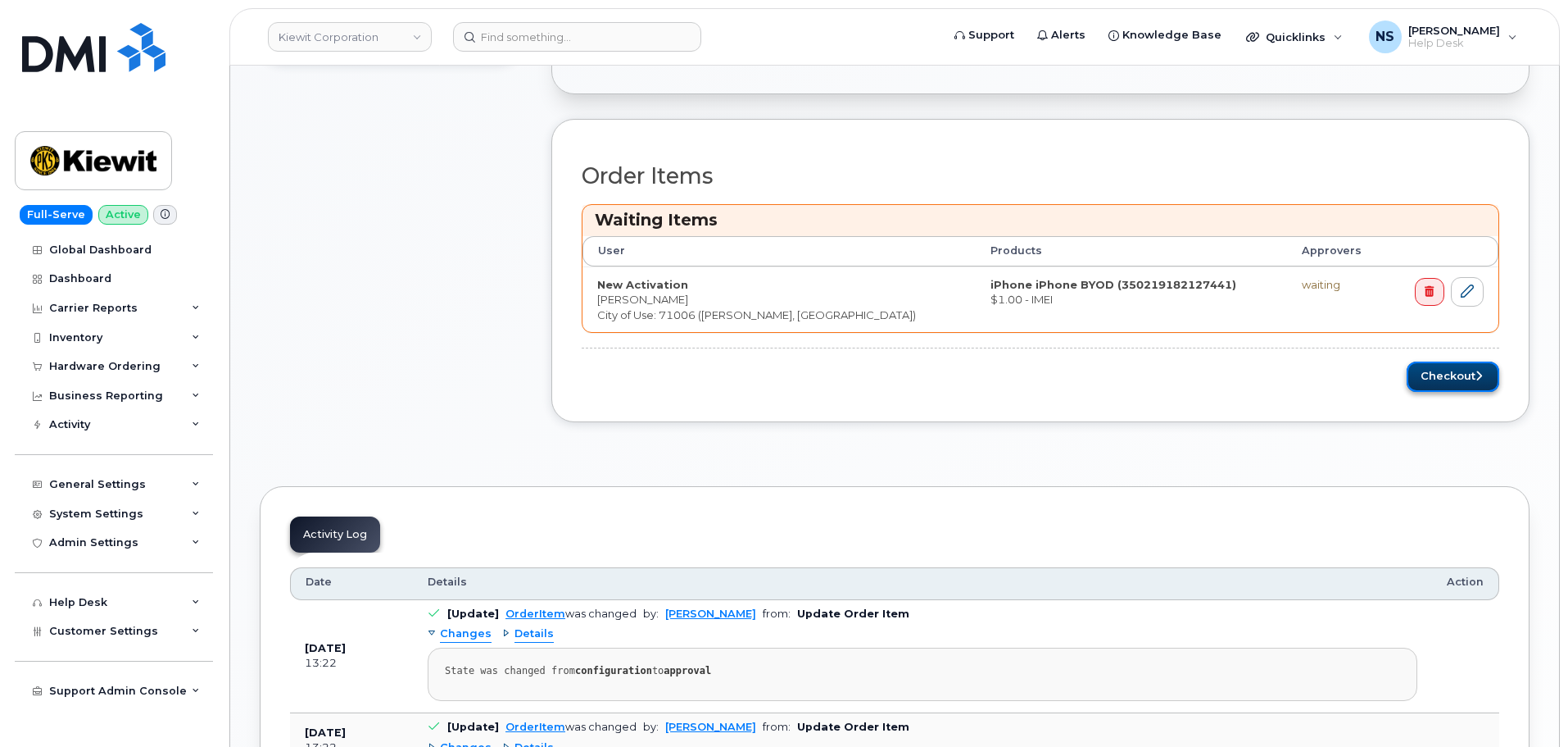
click at [1436, 385] on button "Checkout" at bounding box center [1453, 377] width 93 height 30
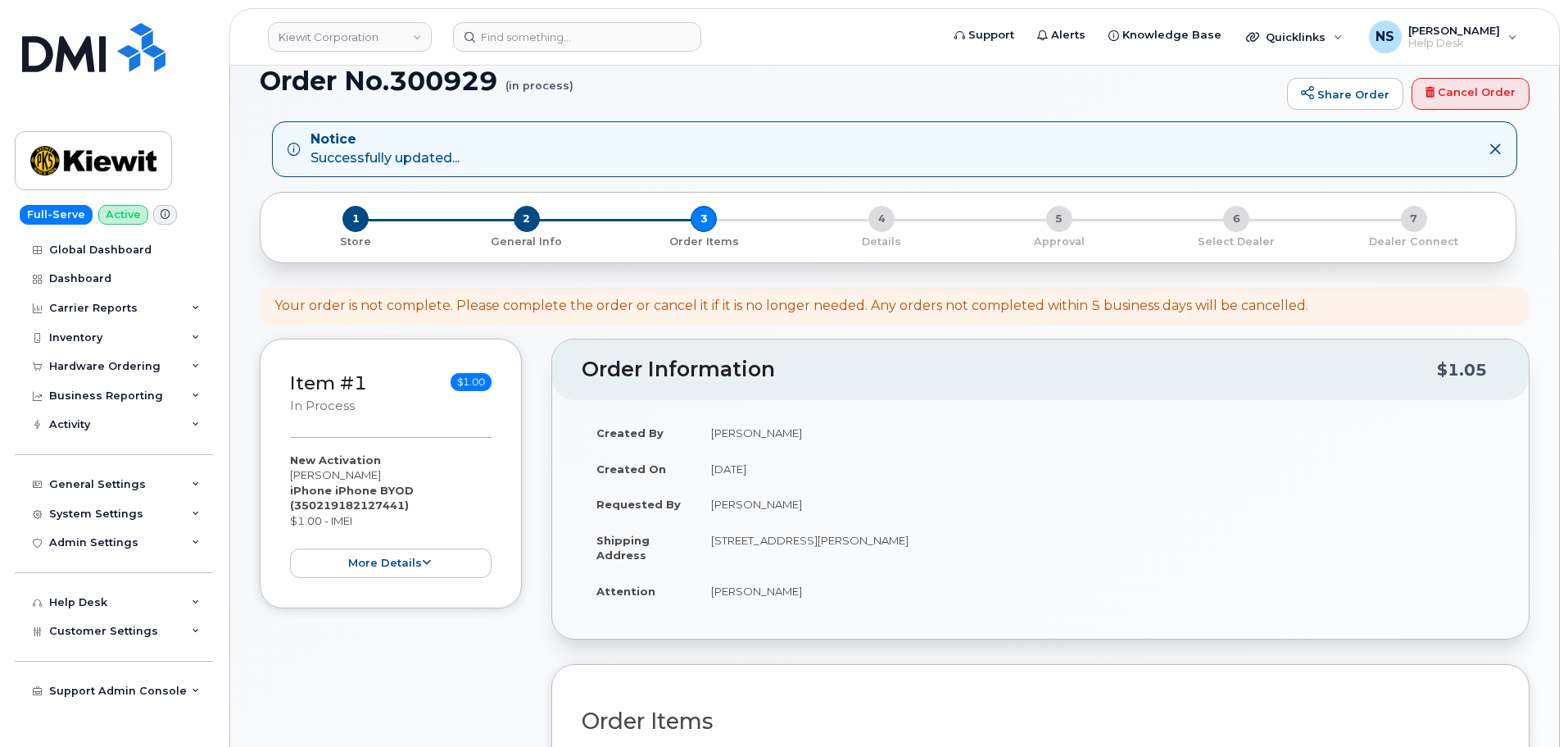
scroll to position [0, 0]
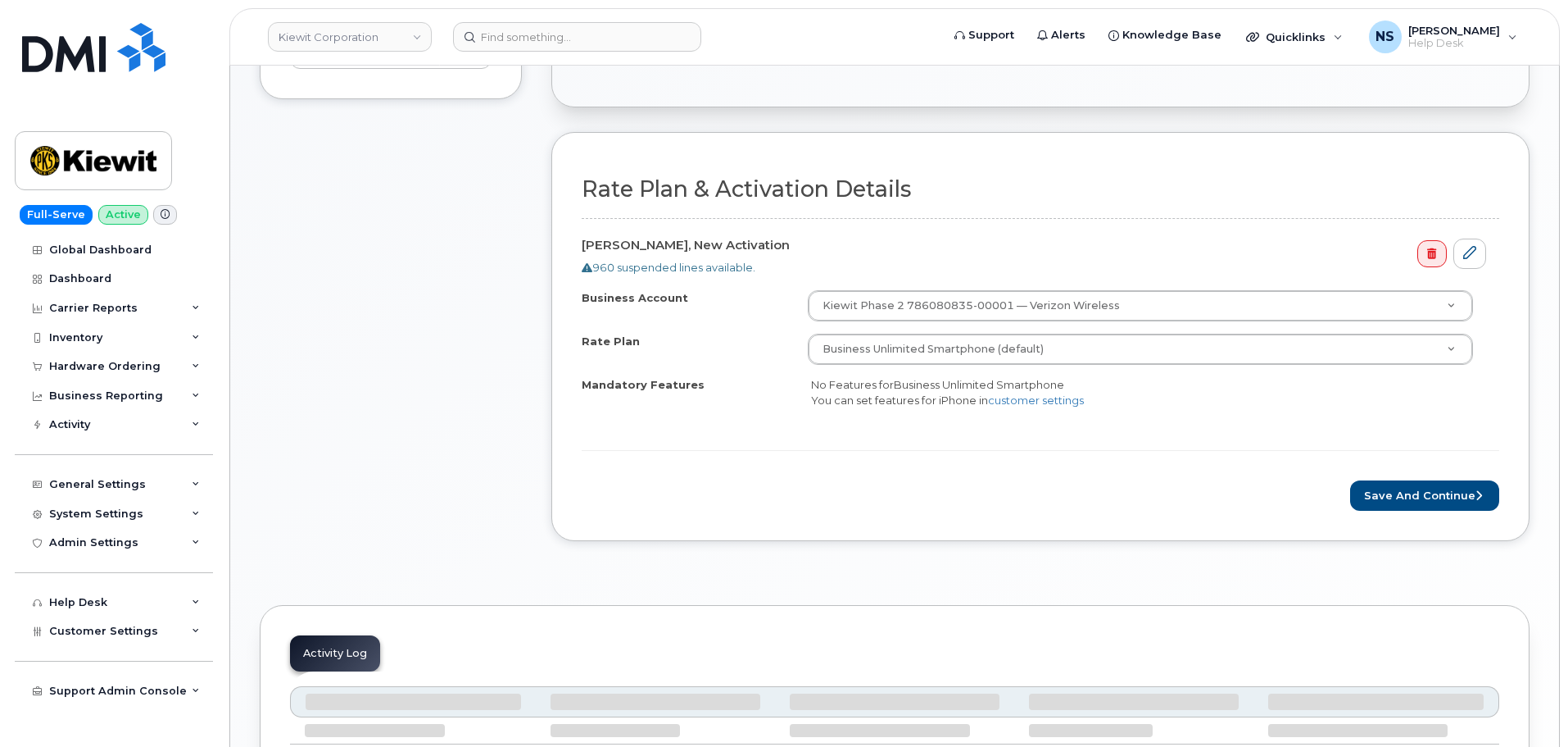
scroll to position [410, 0]
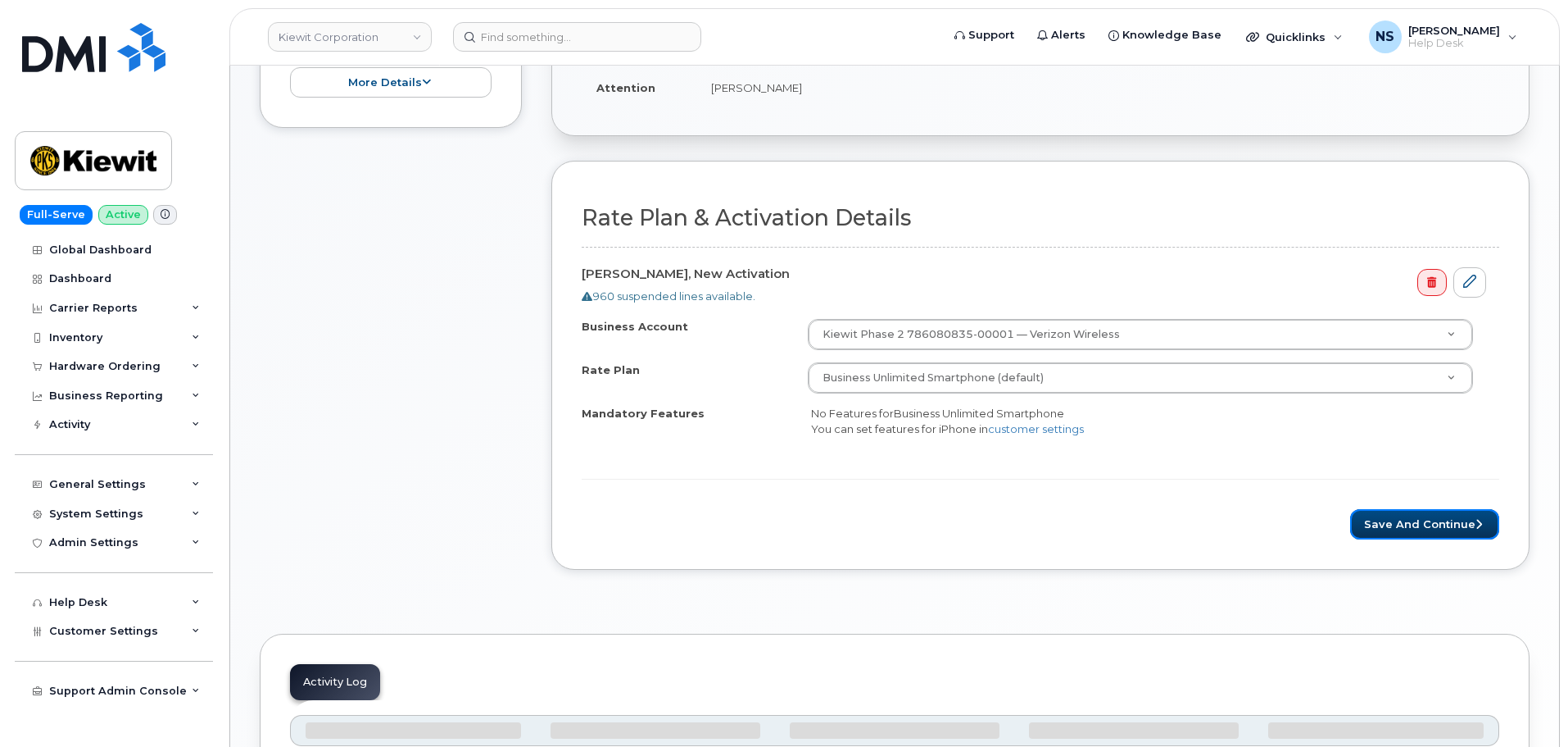
drag, startPoint x: 1377, startPoint y: 516, endPoint x: 1241, endPoint y: 567, distance: 145.2
click at [1377, 516] on button "Save and Continue" at bounding box center [1425, 524] width 150 height 30
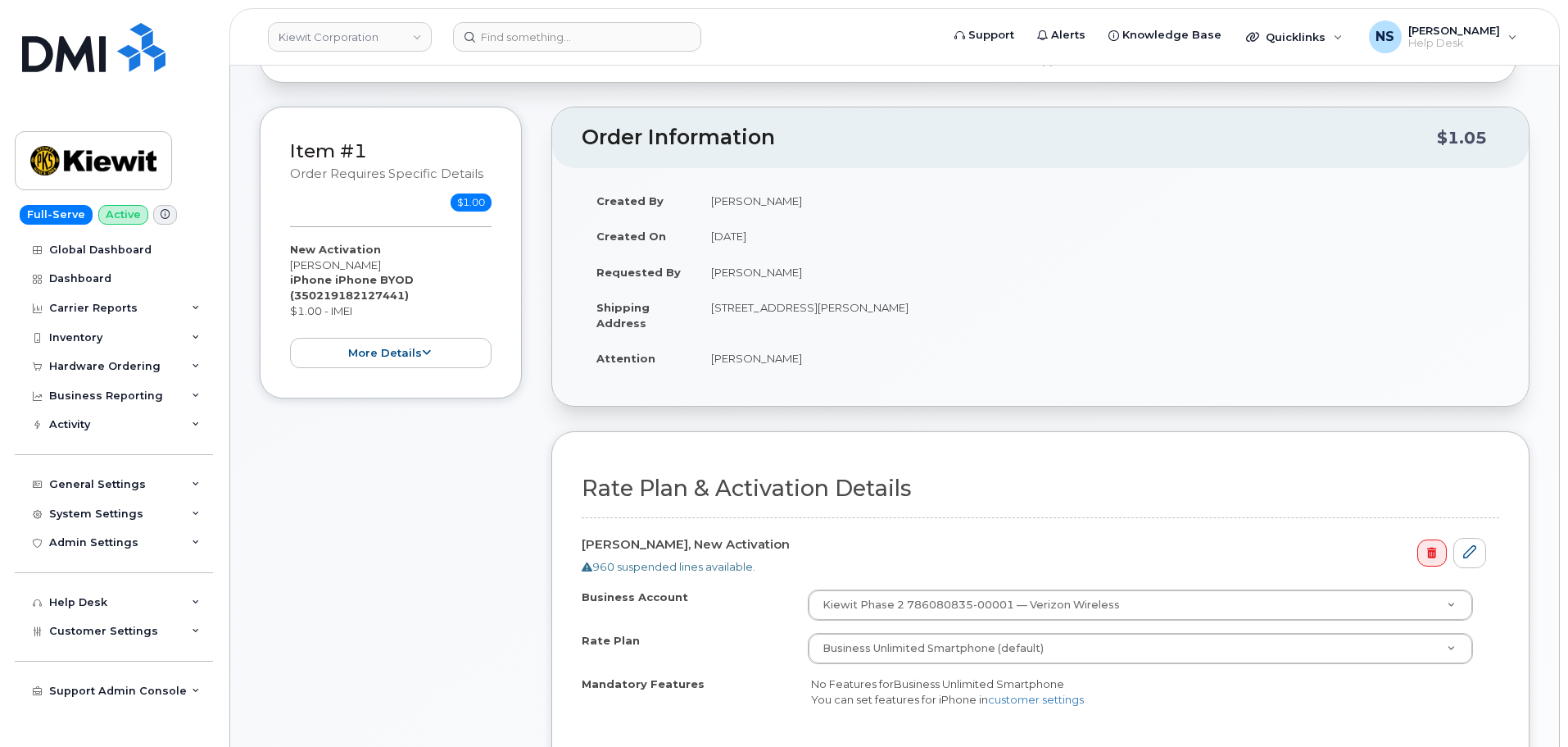
scroll to position [164, 0]
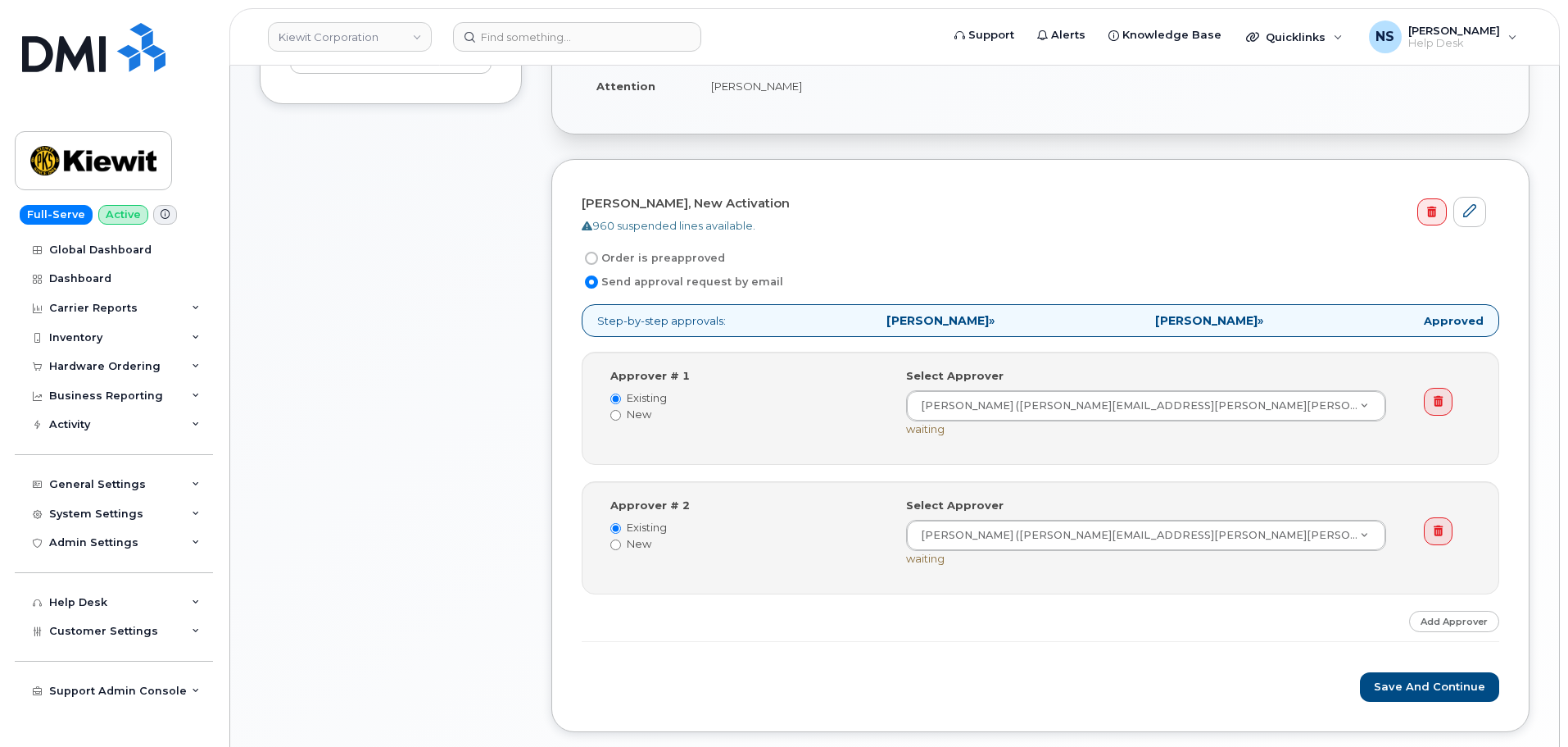
scroll to position [573, 0]
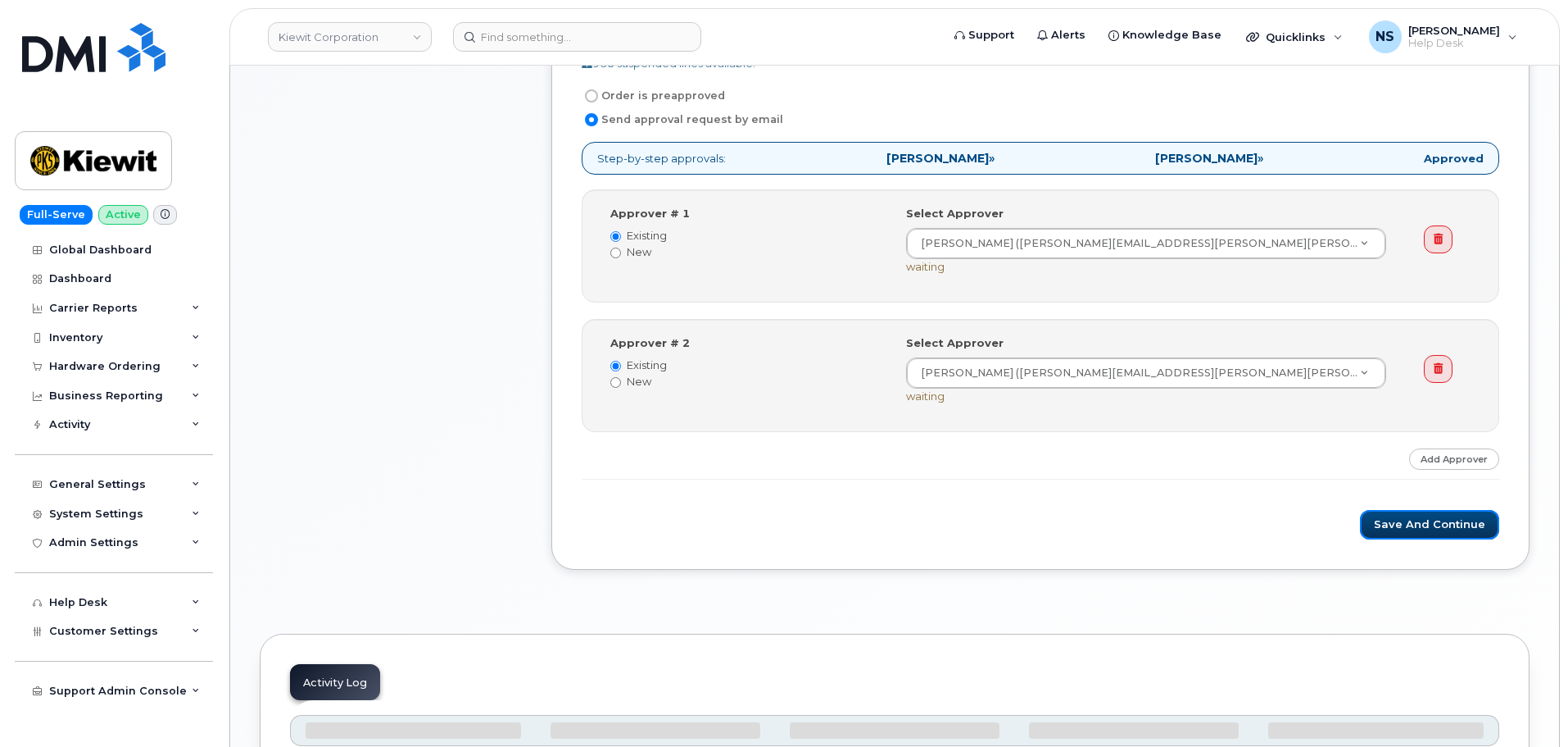
click at [1382, 532] on button "Save and Continue" at bounding box center [1429, 525] width 139 height 30
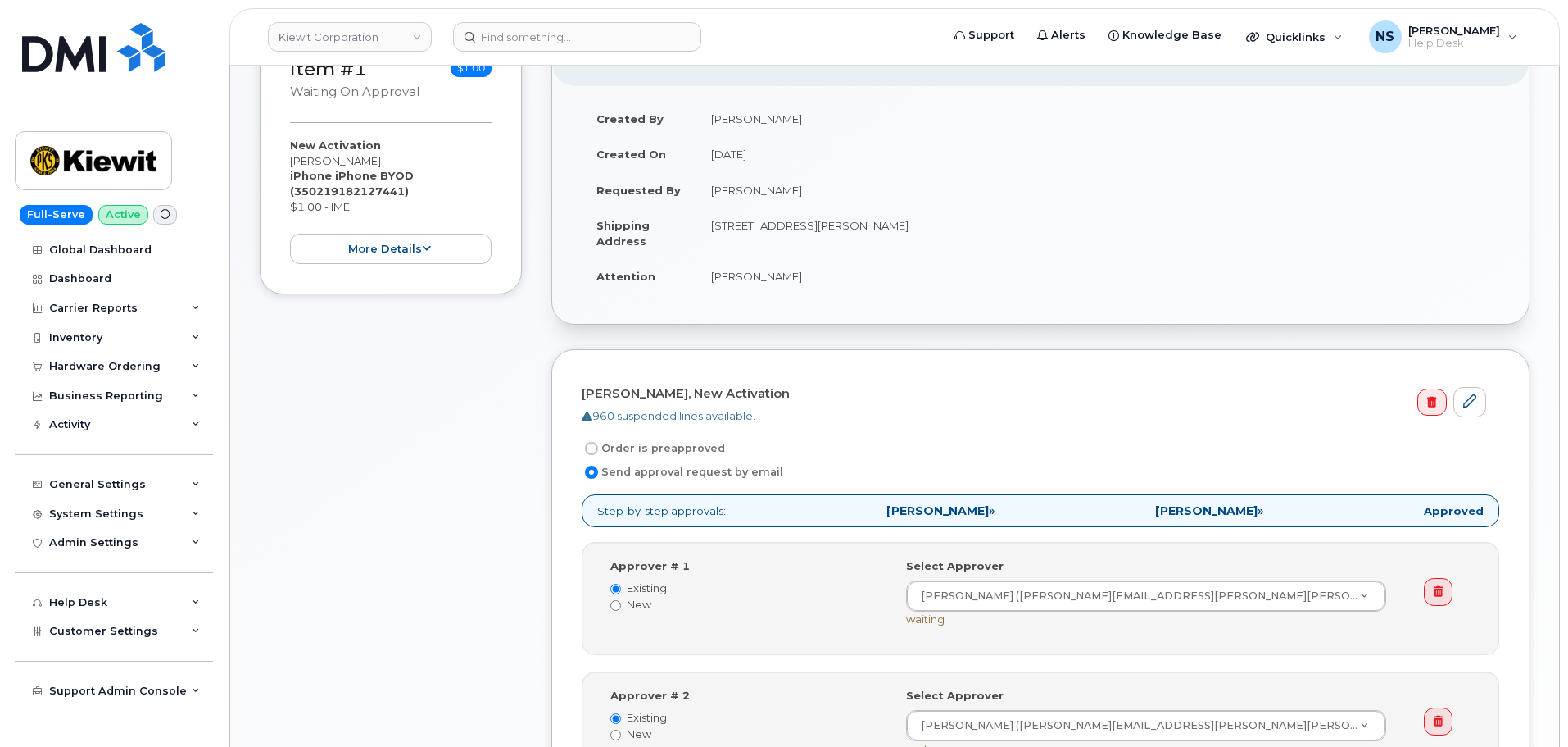
scroll to position [491, 0]
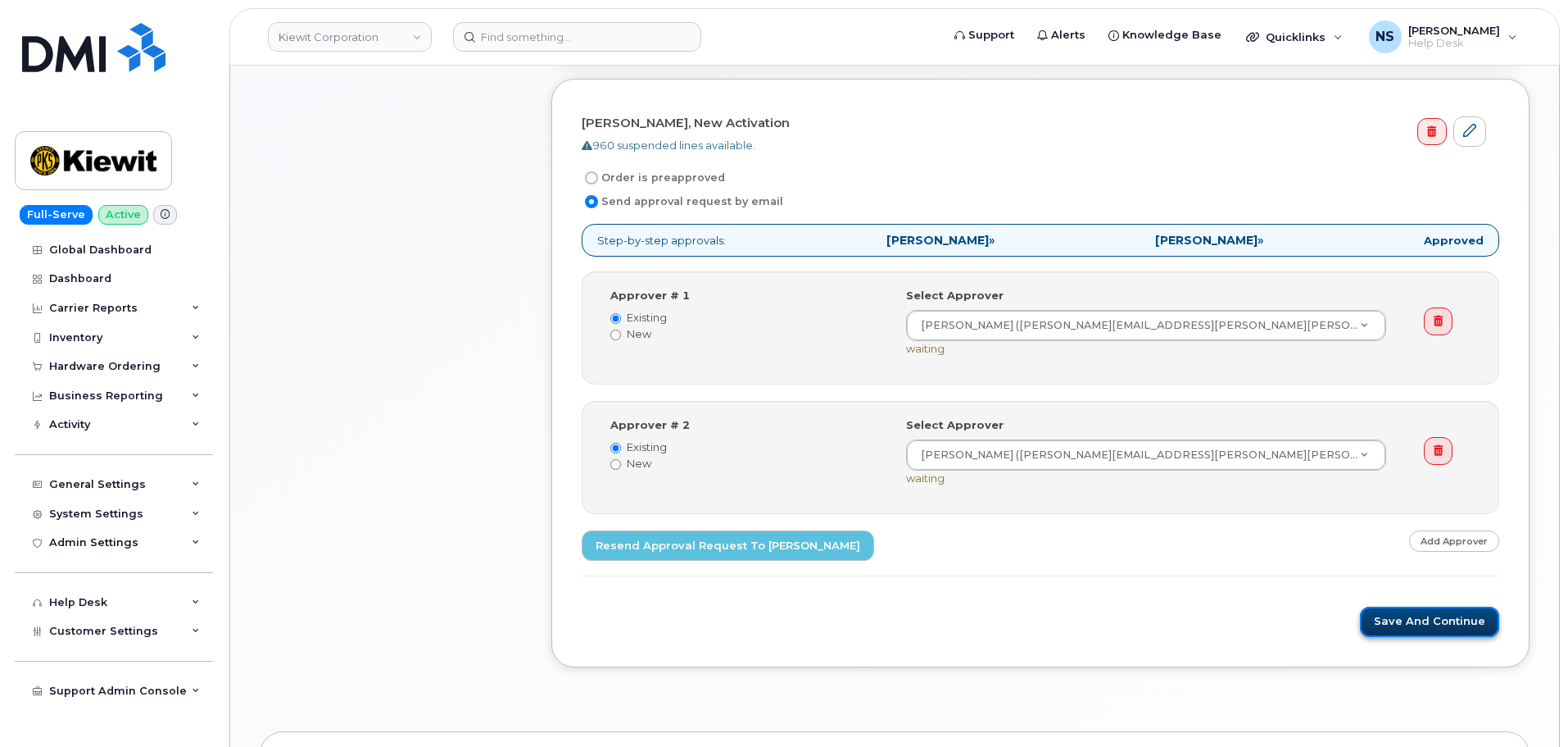
drag, startPoint x: 1407, startPoint y: 612, endPoint x: 1391, endPoint y: 609, distance: 16.3
click at [1407, 612] on button "Save and Continue" at bounding box center [1429, 621] width 139 height 30
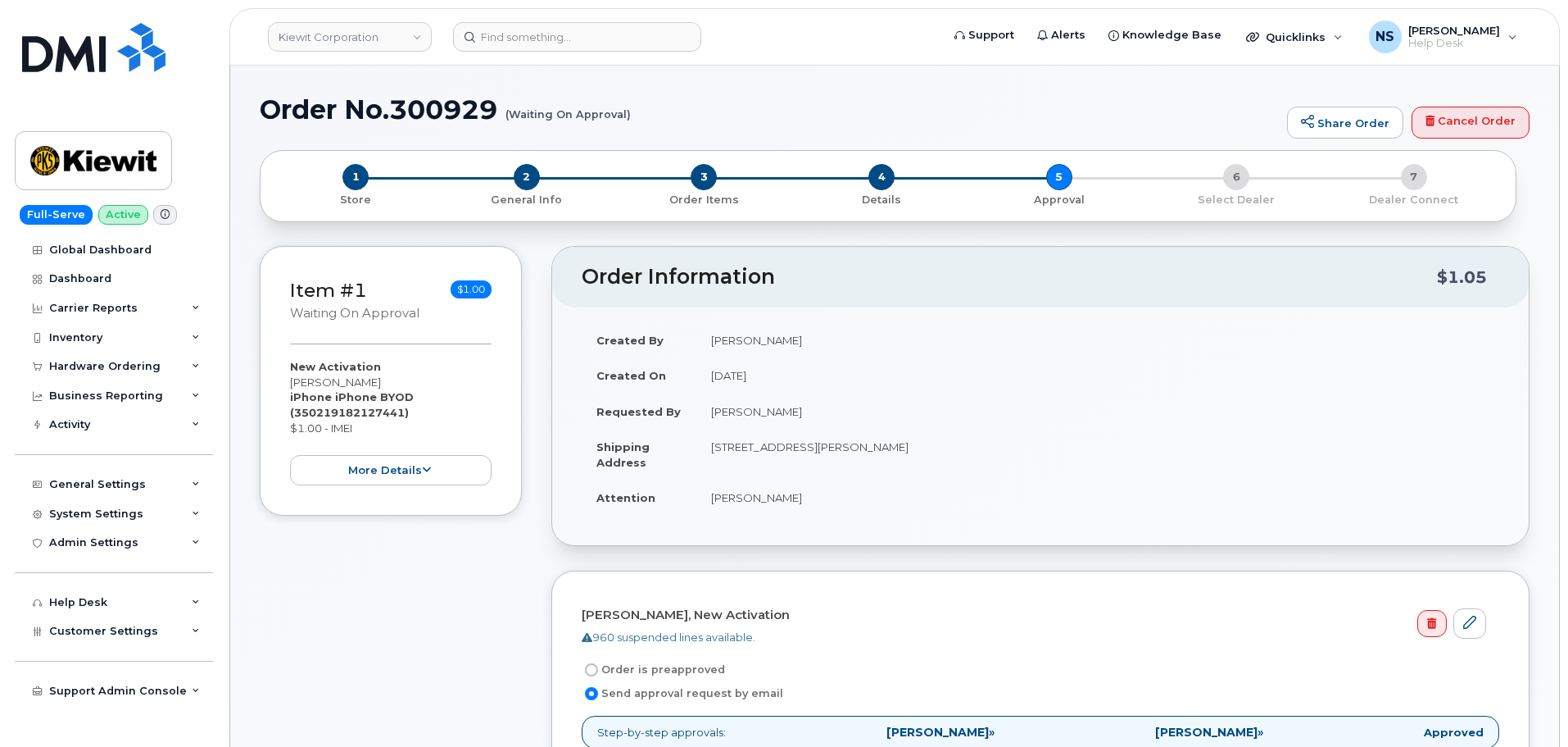
click at [430, 112] on h1 "Order No.300929 (Waiting On Approval)" at bounding box center [769, 110] width 1019 height 28
click at [430, 110] on h1 "Order No.300929 (Waiting On Approval)" at bounding box center [769, 110] width 1019 height 28
copy h1 "300929"
click at [428, 455] on div "New Activation [PERSON_NAME] iPhone iPhone BYOD (350219182127441) $1.00 - IMEI …" at bounding box center [391, 422] width 201 height 126
click at [418, 471] on button "more details" at bounding box center [391, 470] width 201 height 30
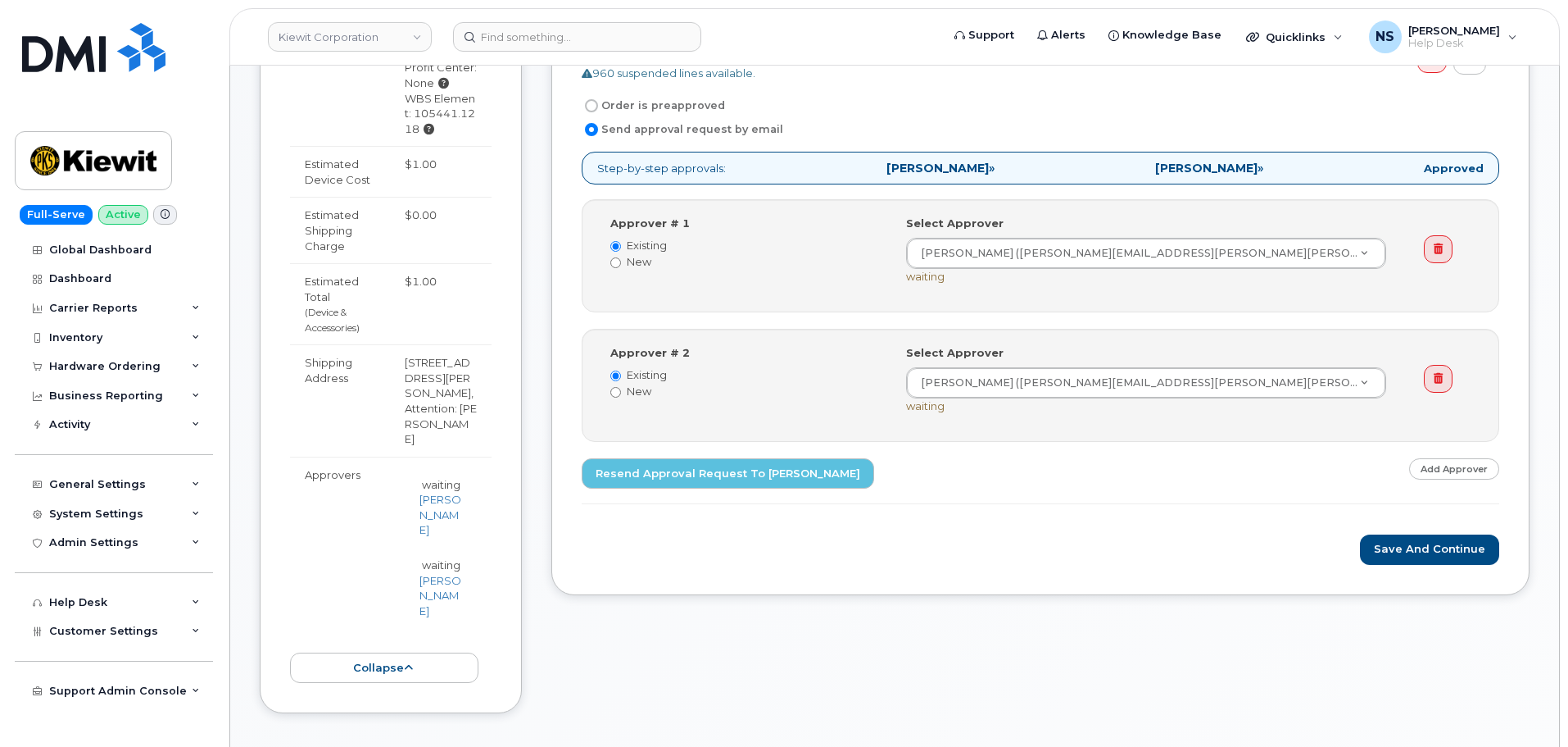
scroll to position [737, 0]
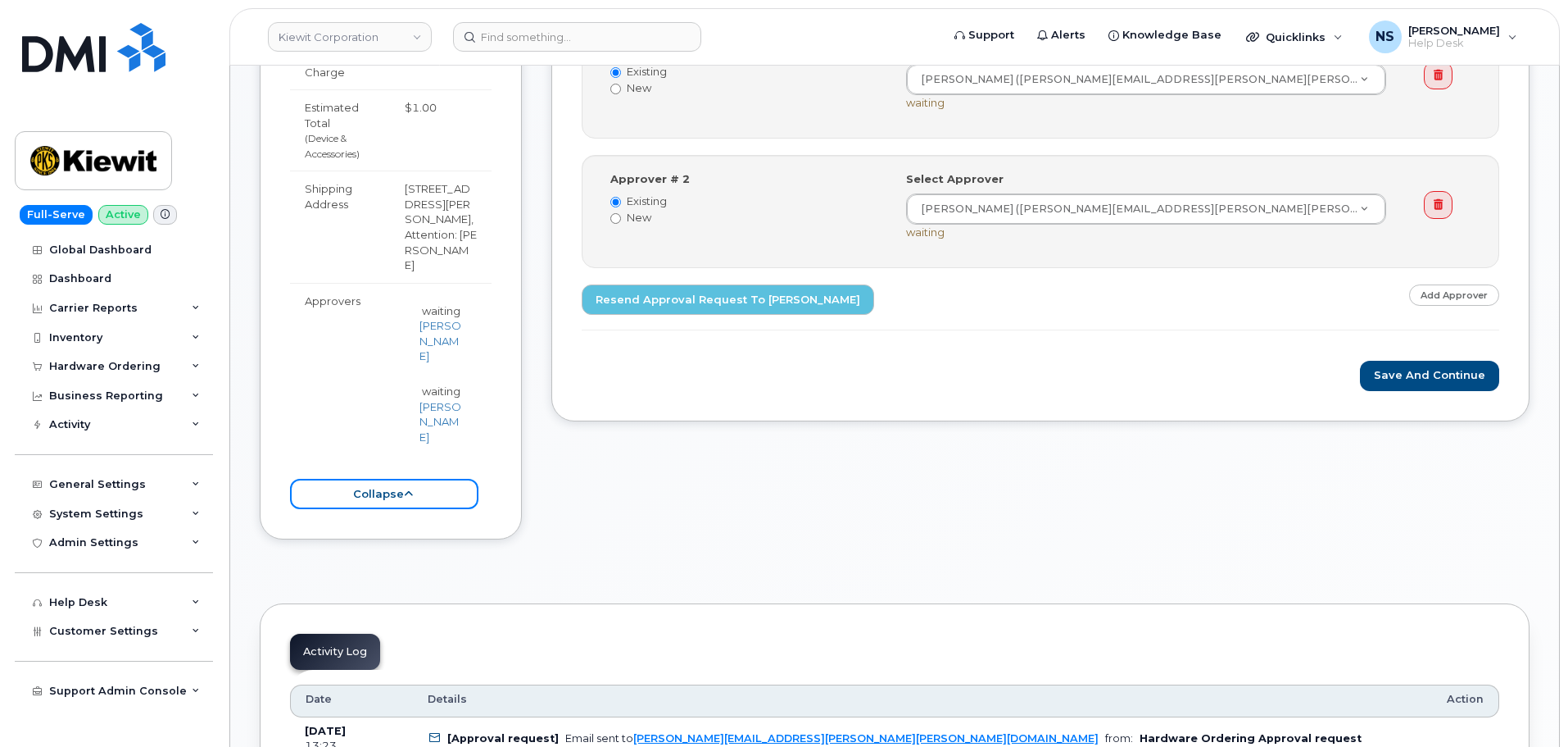
drag, startPoint x: 424, startPoint y: 496, endPoint x: 437, endPoint y: 465, distance: 33.6
click at [425, 496] on button "collapse" at bounding box center [384, 494] width 189 height 30
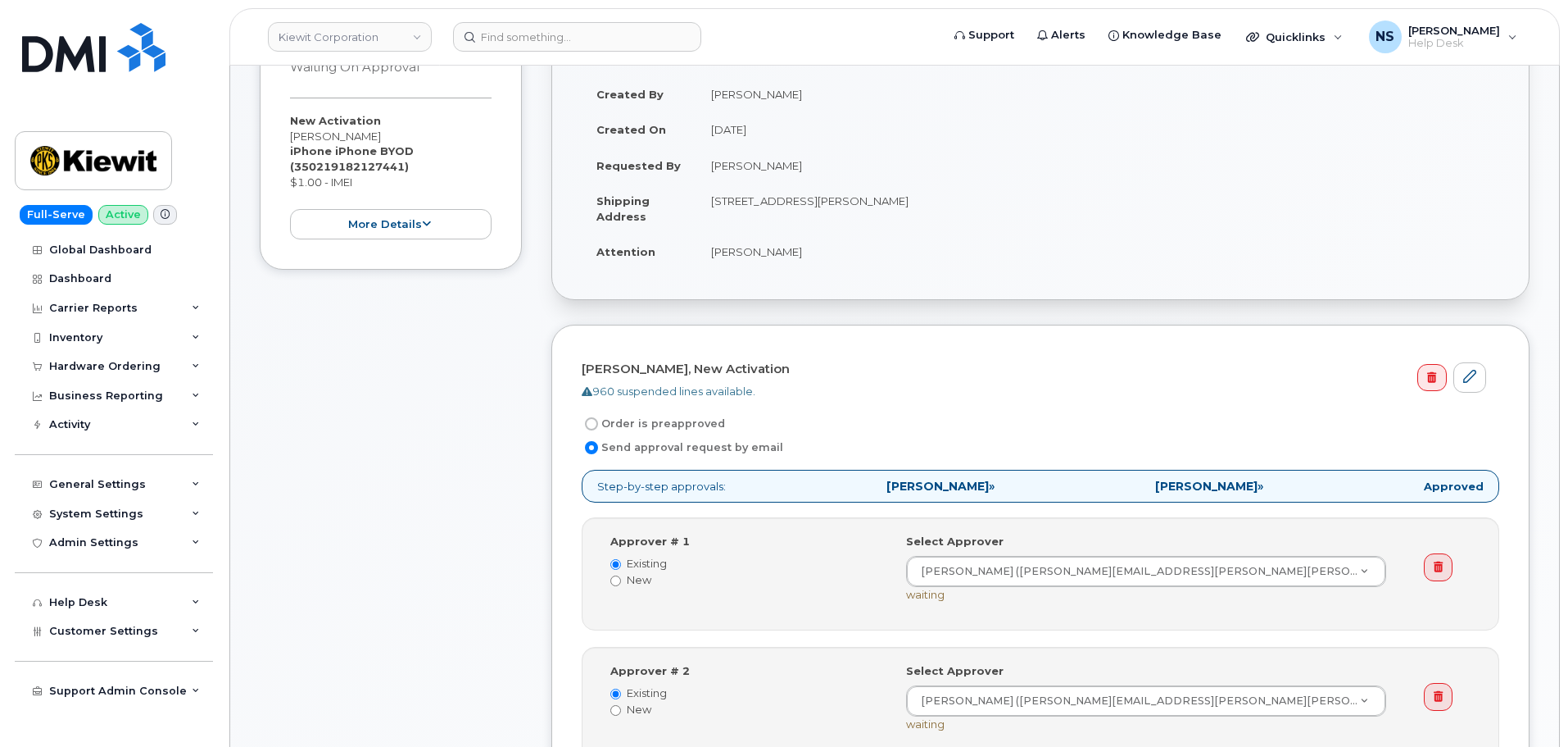
scroll to position [0, 0]
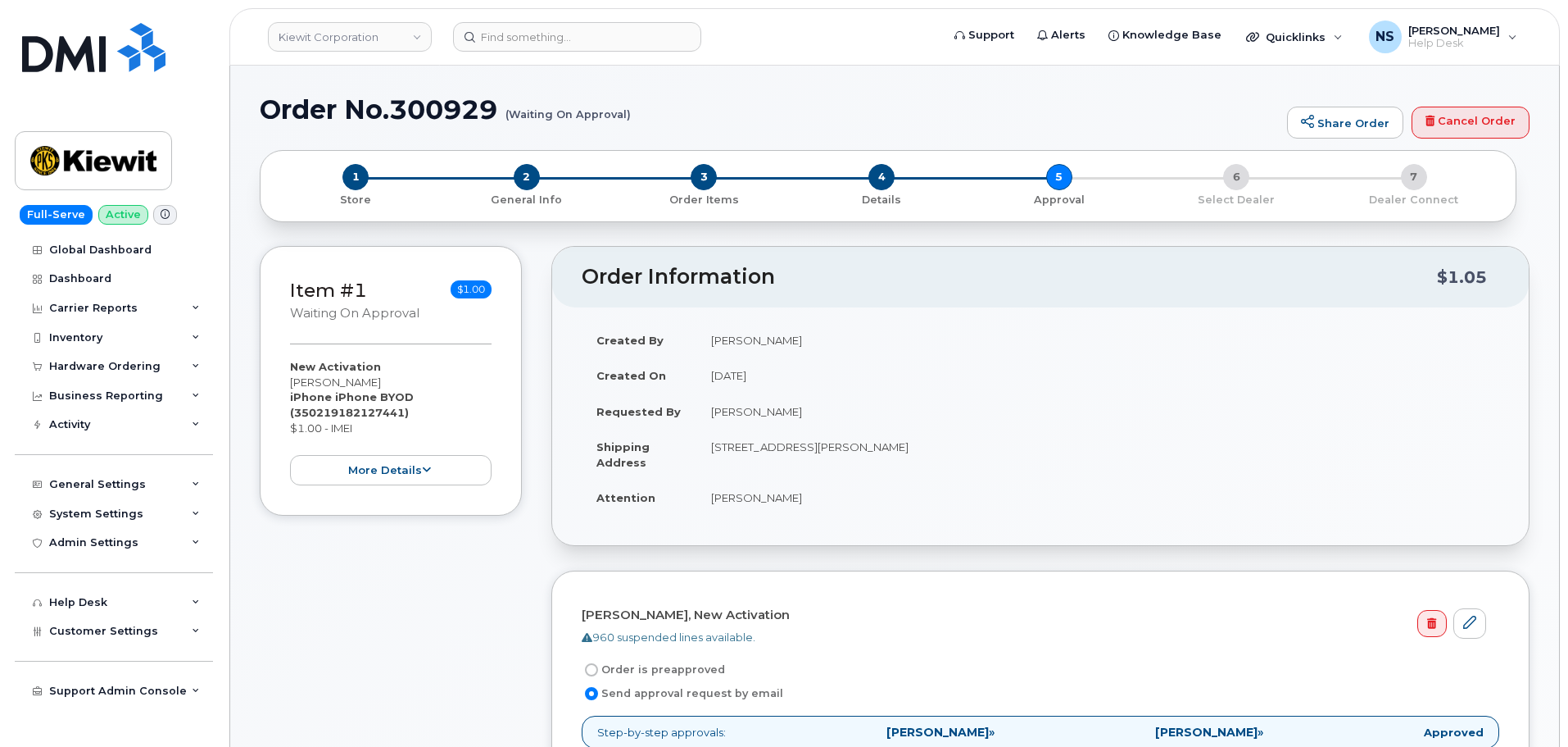
click at [425, 107] on h1 "Order No.300929 (Waiting On Approval)" at bounding box center [769, 110] width 1019 height 28
click at [424, 107] on h1 "Order No.300929 (Waiting On Approval)" at bounding box center [769, 110] width 1019 height 28
copy h1 "300929"
click at [76, 369] on div "Hardware Ordering" at bounding box center [104, 366] width 111 height 13
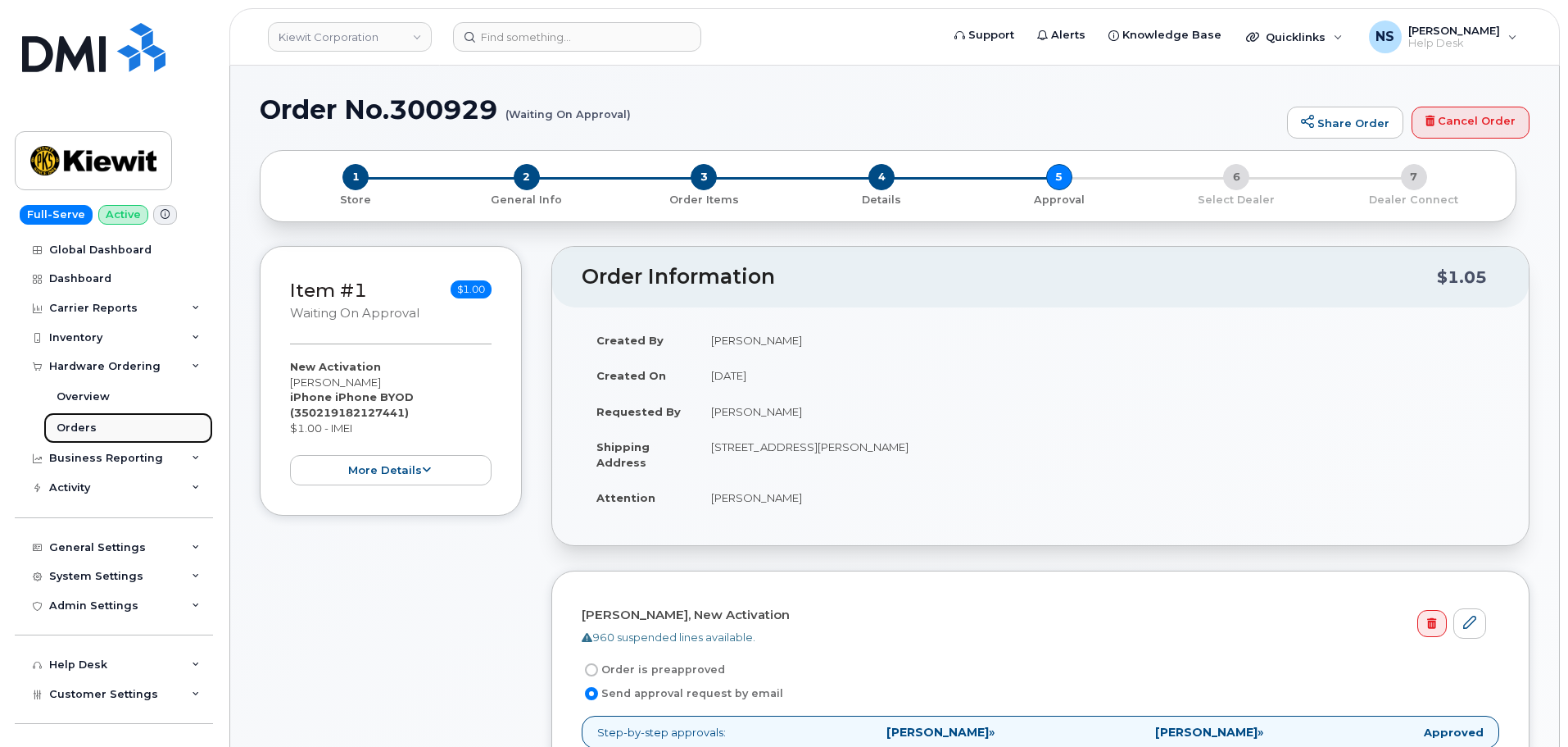
drag, startPoint x: 85, startPoint y: 424, endPoint x: 125, endPoint y: 430, distance: 40.4
click at [85, 423] on div "Orders" at bounding box center [77, 427] width 40 height 15
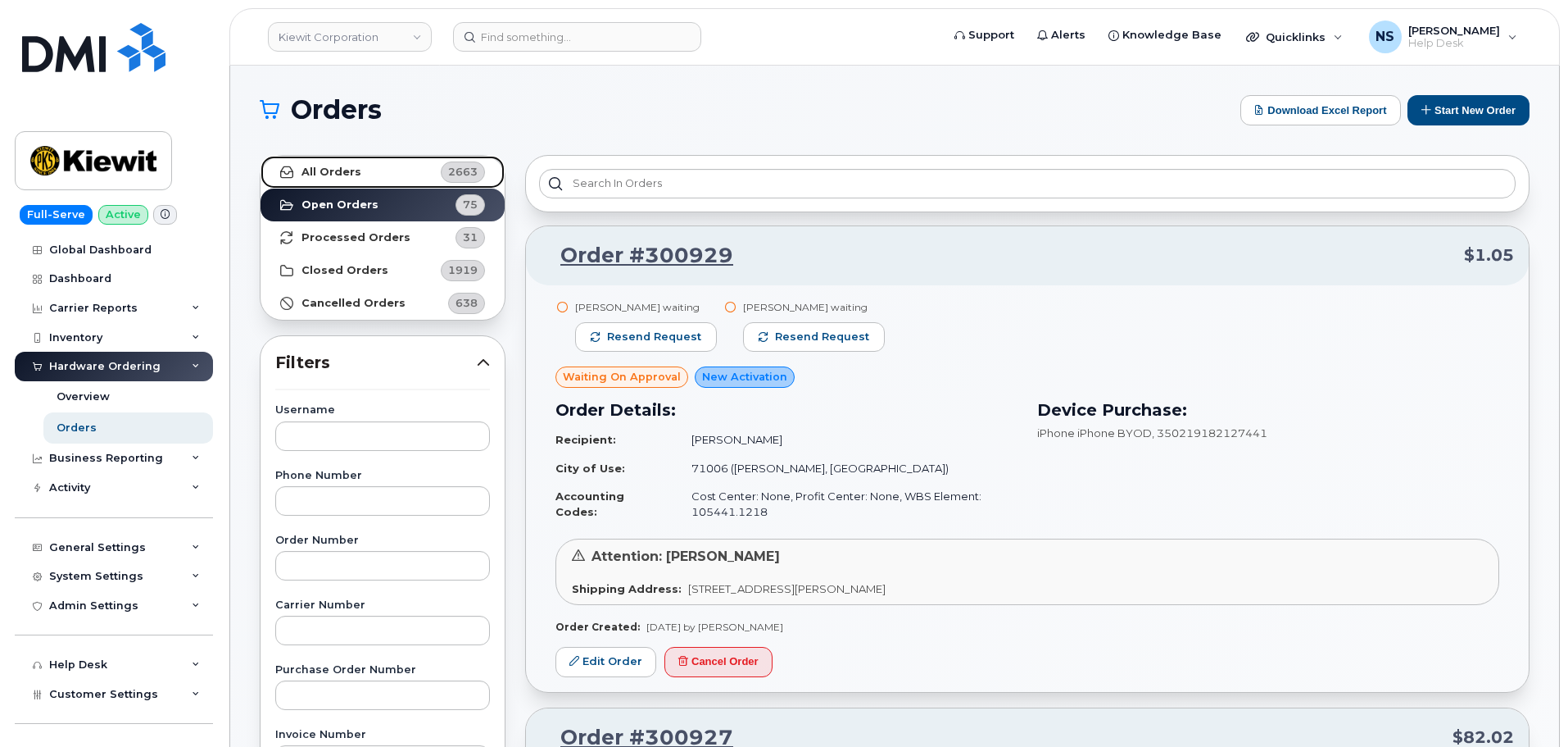
click at [459, 179] on span "2663" at bounding box center [463, 171] width 29 height 15
click at [459, 171] on span "2663" at bounding box center [463, 171] width 29 height 15
click at [456, 157] on link "All Orders 2663" at bounding box center [383, 172] width 244 height 33
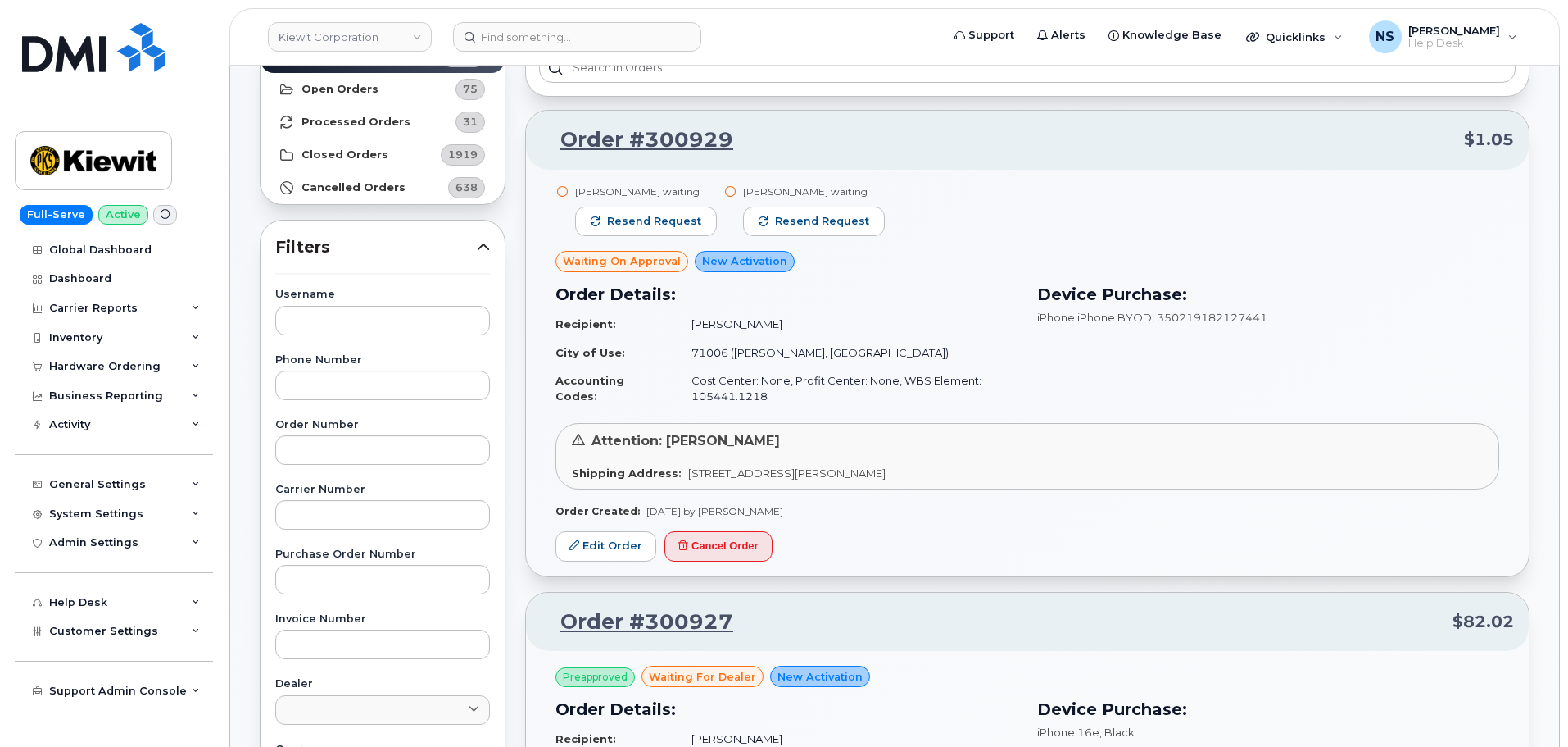
scroll to position [246, 0]
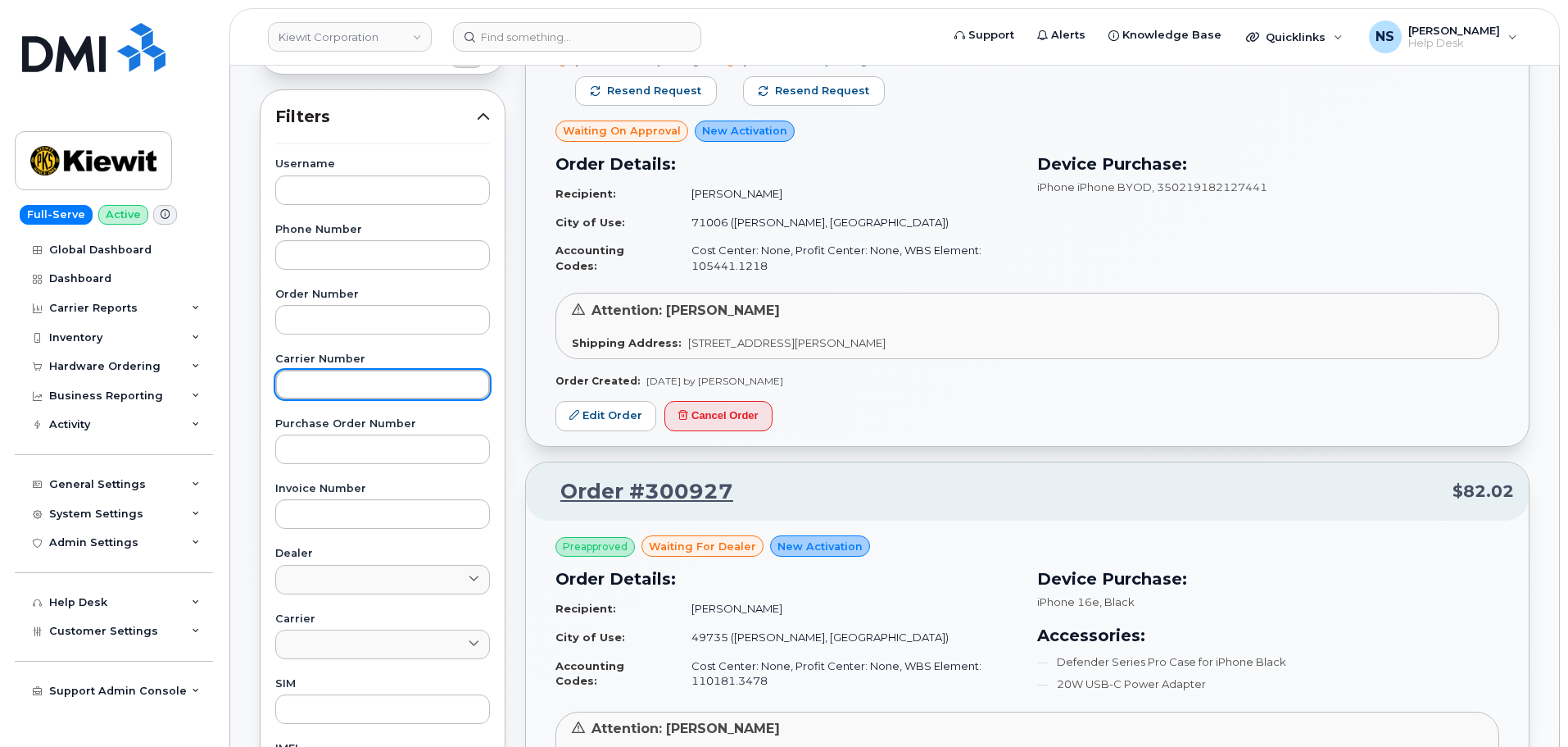
click at [335, 372] on input "text" at bounding box center [382, 384] width 214 height 29
paste input "300929"
type input "300929"
click at [352, 336] on div "Username Phone Number Order Number Carrier Number Purchase Order Number Invoice…" at bounding box center [382, 539] width 254 height 759
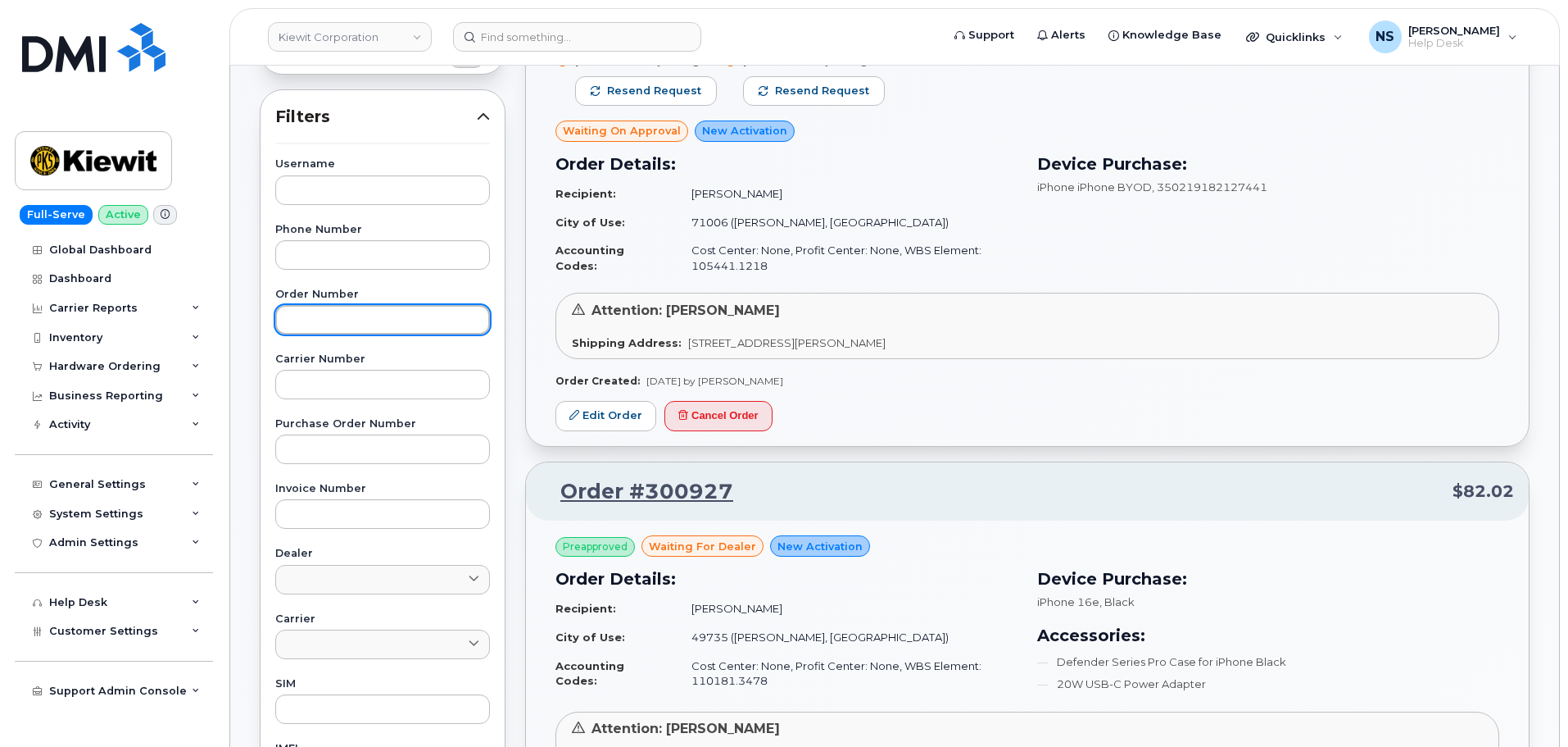
click at [362, 319] on input "text" at bounding box center [382, 319] width 214 height 29
paste input "300929"
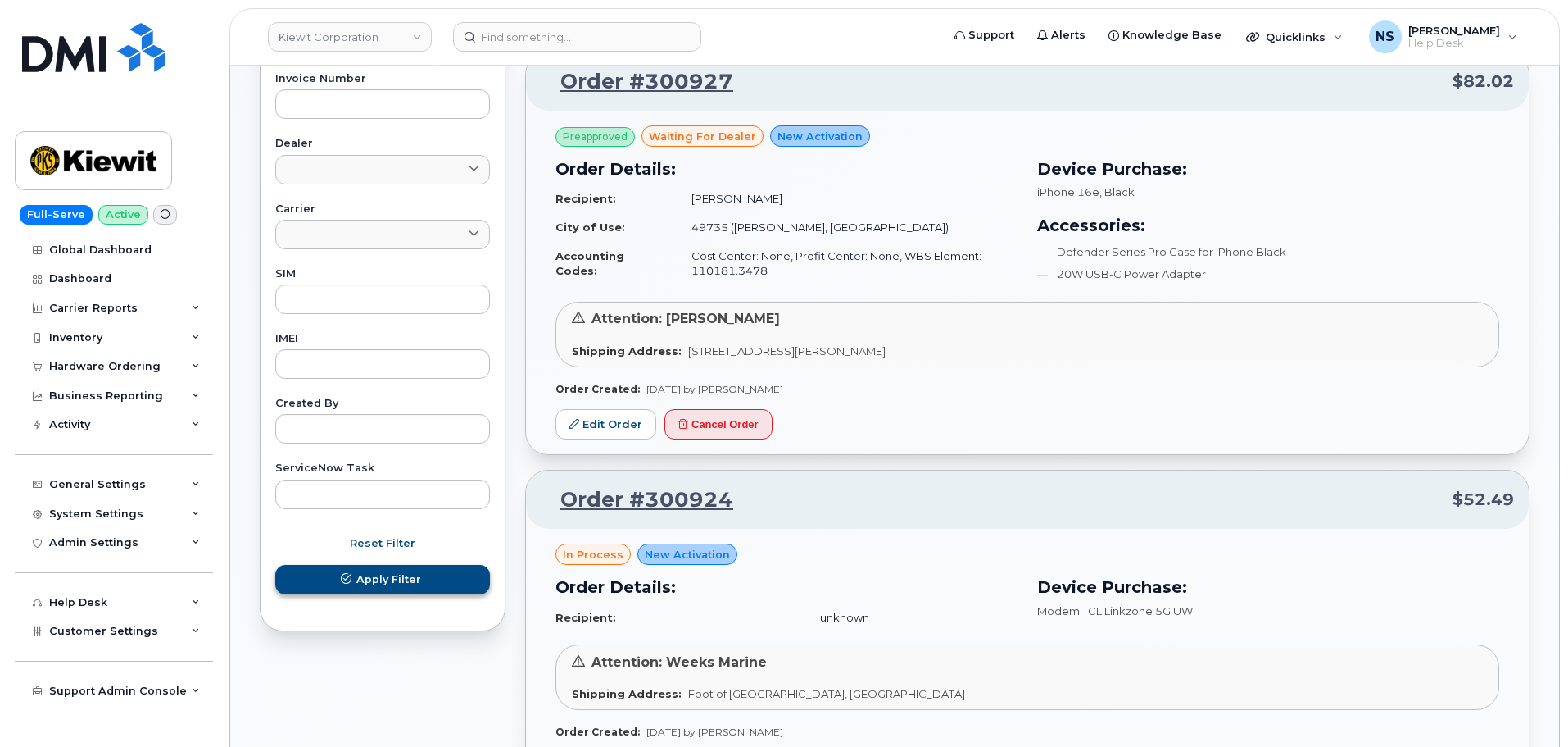
type input "300929"
click at [414, 572] on span "Apply Filter" at bounding box center [388, 579] width 65 height 15
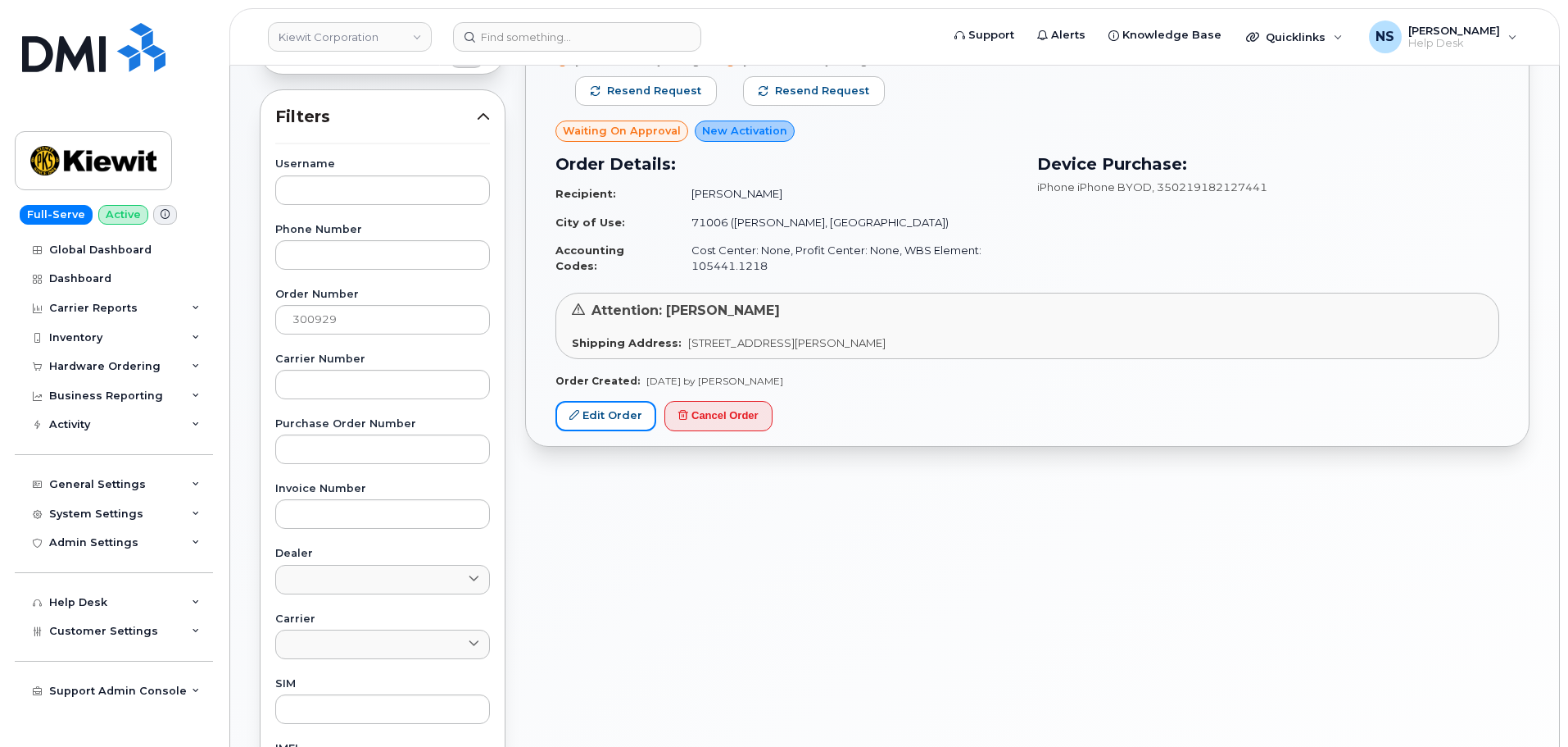
drag, startPoint x: 633, startPoint y: 418, endPoint x: 620, endPoint y: 434, distance: 20.6
click at [633, 418] on link "Edit Order" at bounding box center [605, 416] width 101 height 30
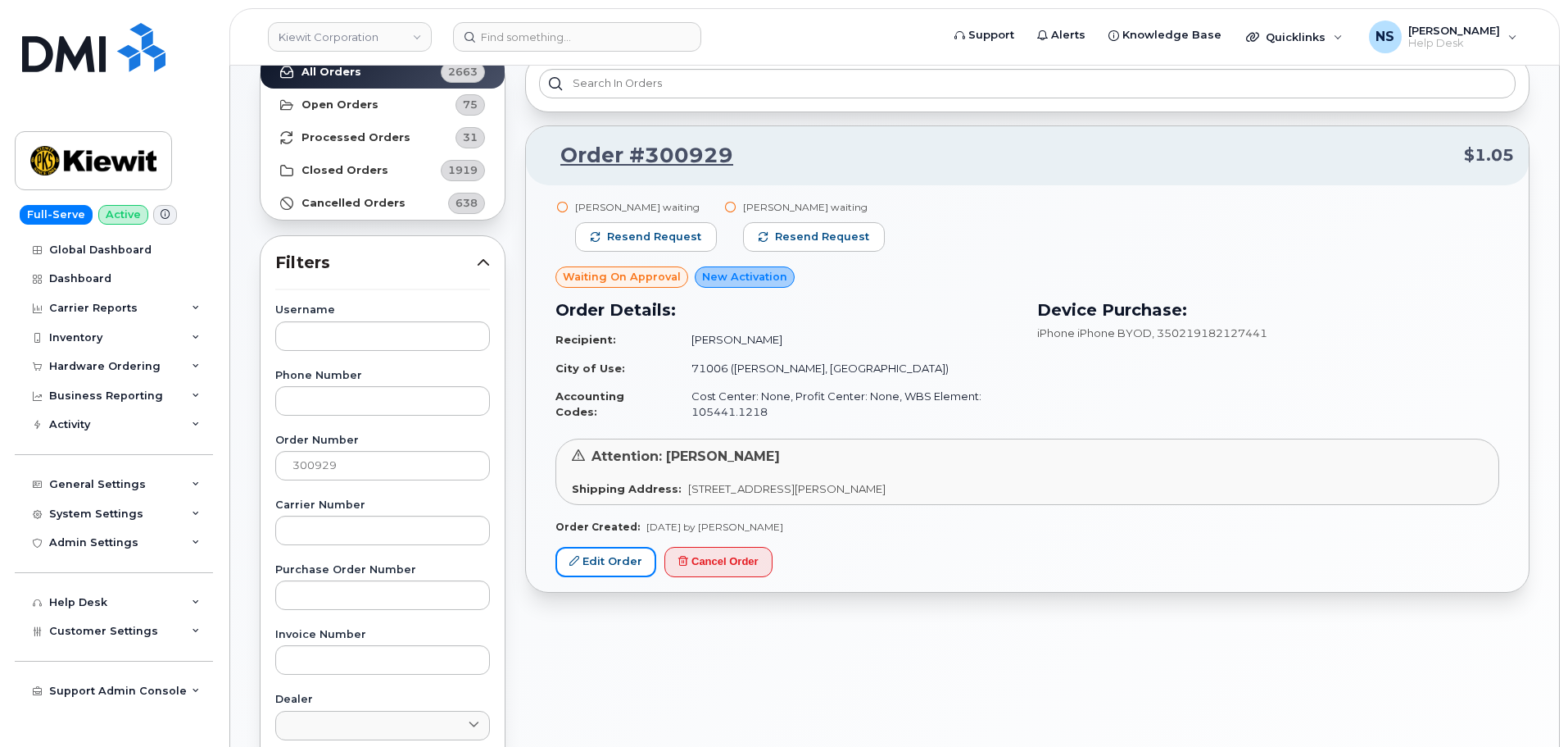
scroll to position [0, 0]
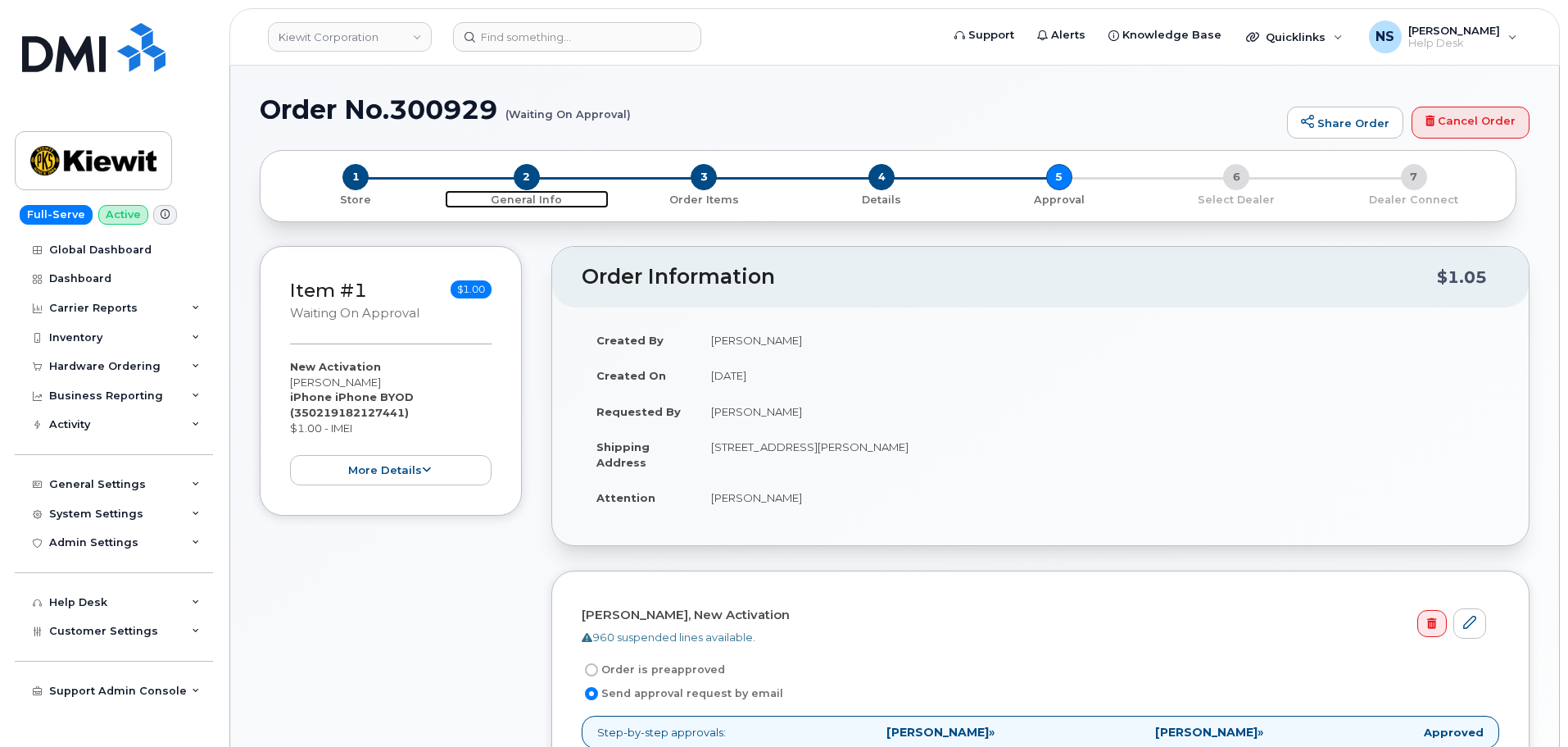
click at [530, 175] on span "2" at bounding box center [526, 176] width 26 height 26
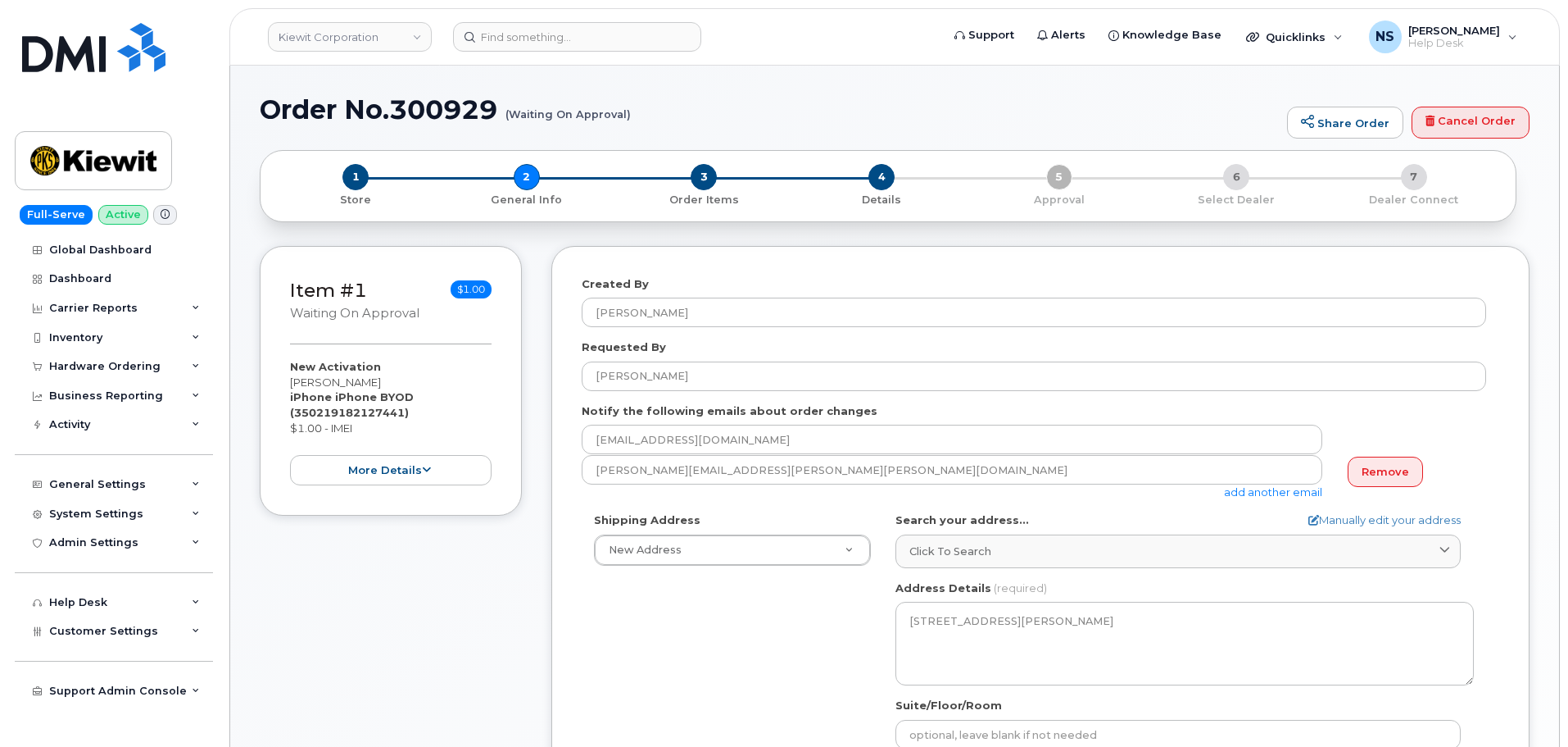
select select
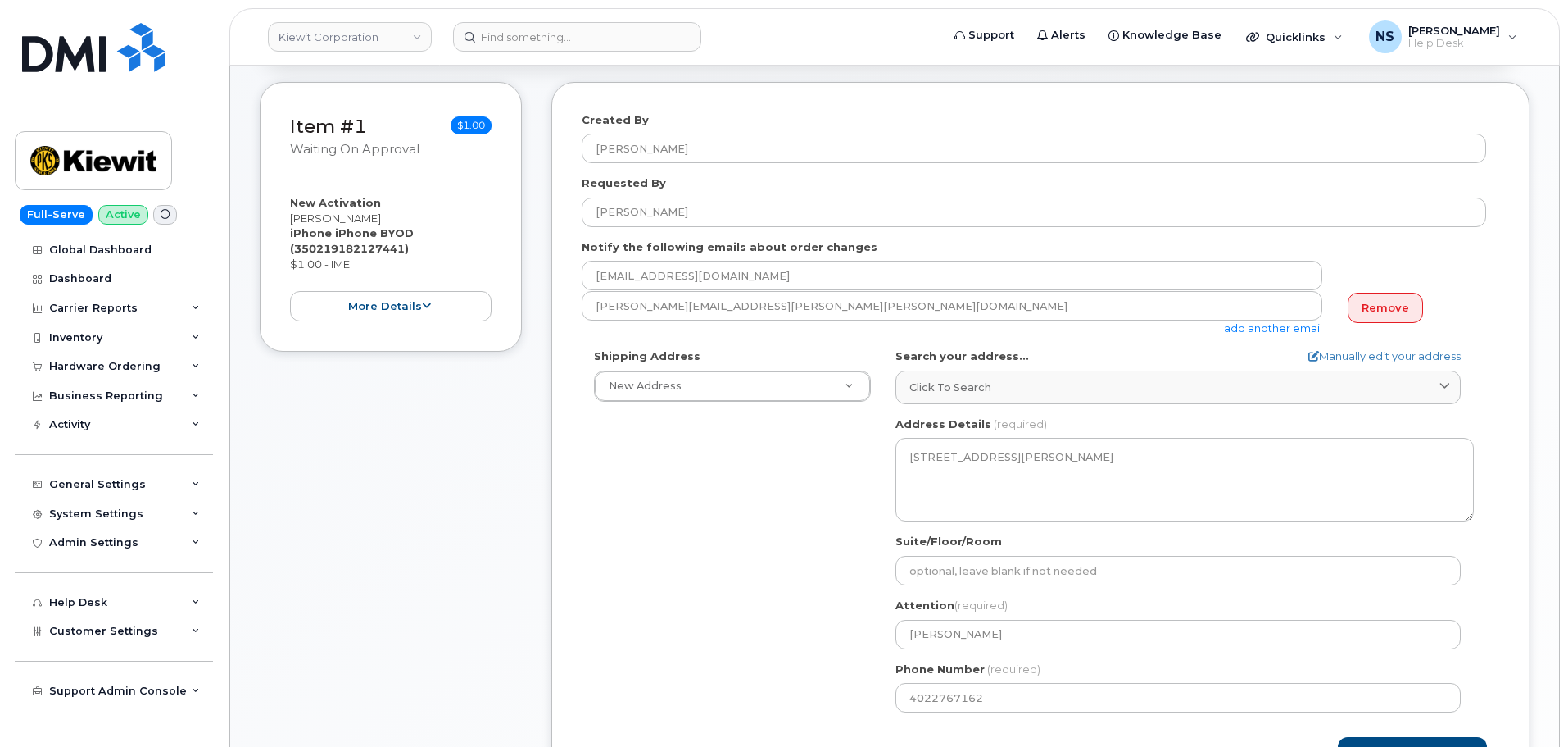
click at [1305, 335] on div "[PERSON_NAME][EMAIL_ADDRESS][PERSON_NAME][PERSON_NAME][DOMAIN_NAME] add another…" at bounding box center [958, 313] width 754 height 45
click at [1288, 331] on link "add another email" at bounding box center [1273, 328] width 98 height 13
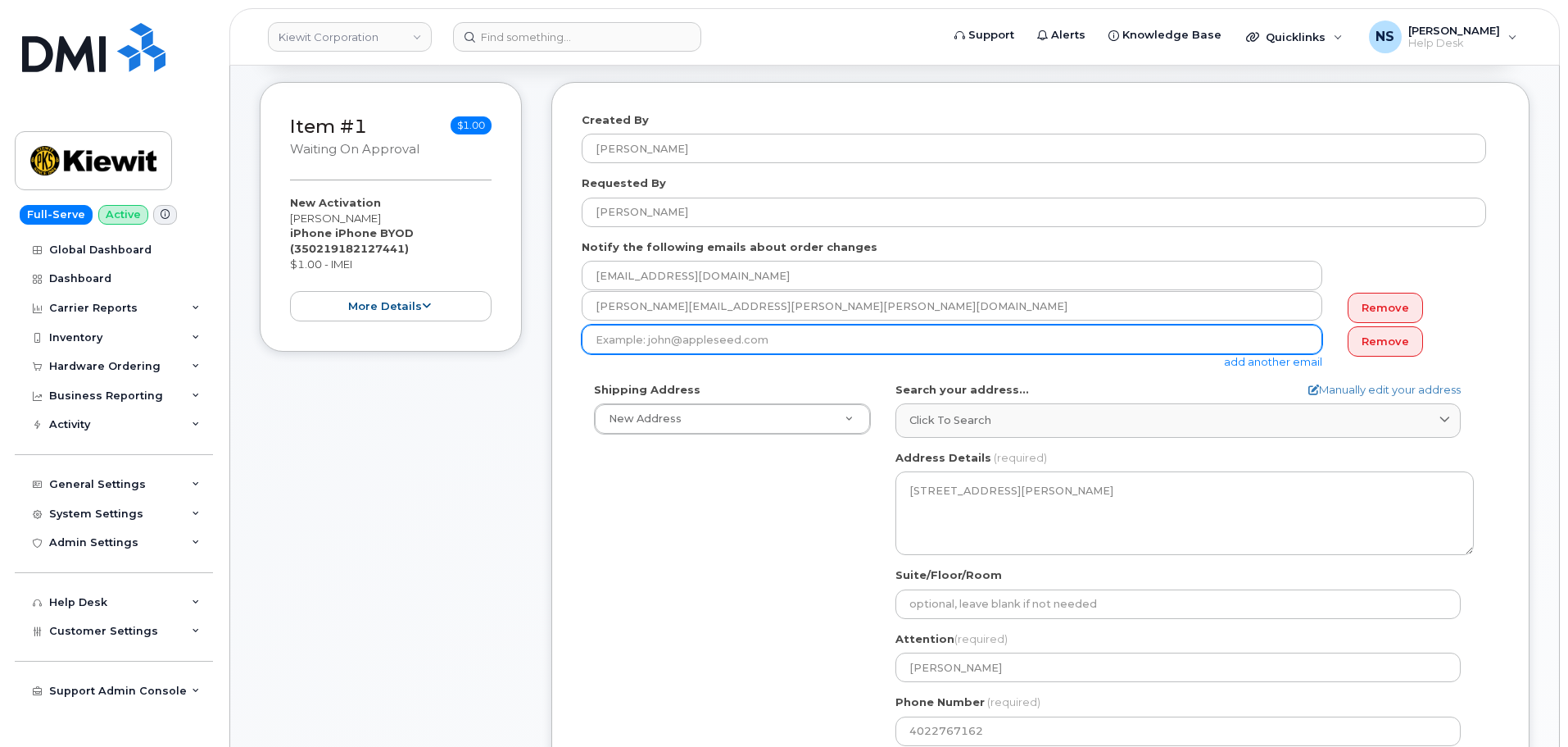
click at [993, 345] on input "email" at bounding box center [952, 339] width 740 height 29
paste input "[EMAIL_ADDRESS][PERSON_NAME][DOMAIN_NAME]"
type input "[EMAIL_ADDRESS][PERSON_NAME][DOMAIN_NAME]"
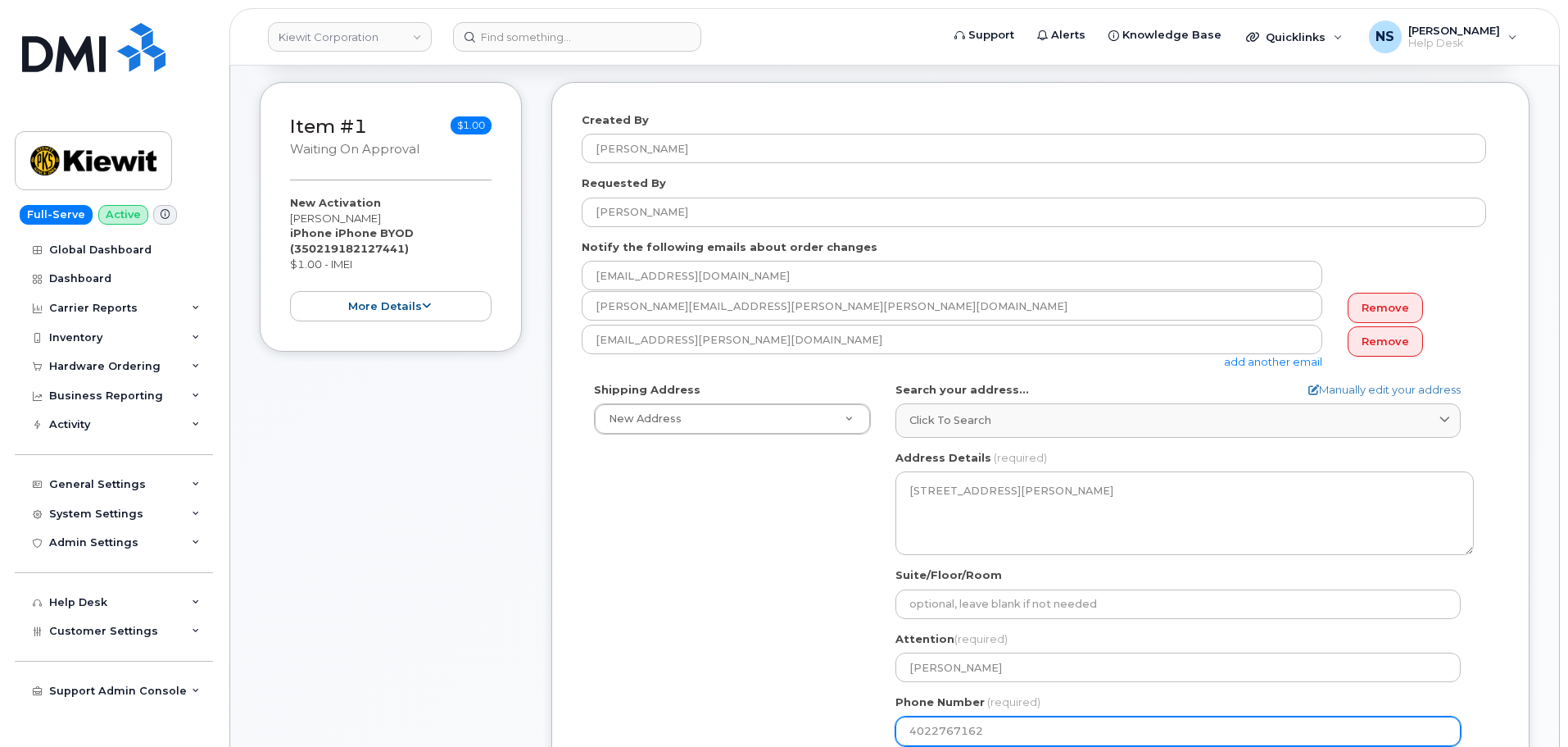
drag, startPoint x: 578, startPoint y: 615, endPoint x: 806, endPoint y: 567, distance: 233.0
click at [583, 612] on div "Created By [PERSON_NAME] Requested By [PERSON_NAME] Notify the following emails…" at bounding box center [1040, 456] width 978 height 749
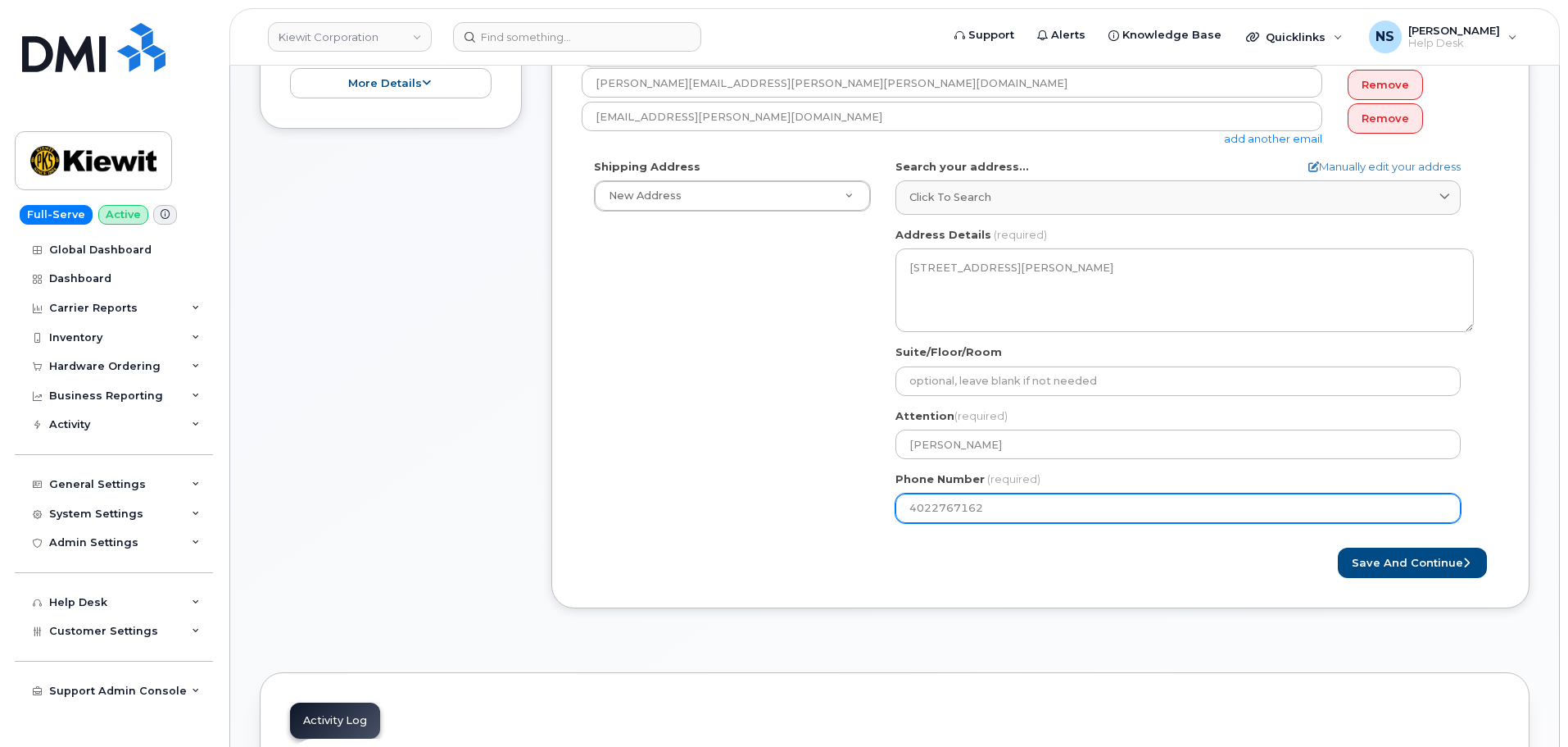
scroll to position [491, 0]
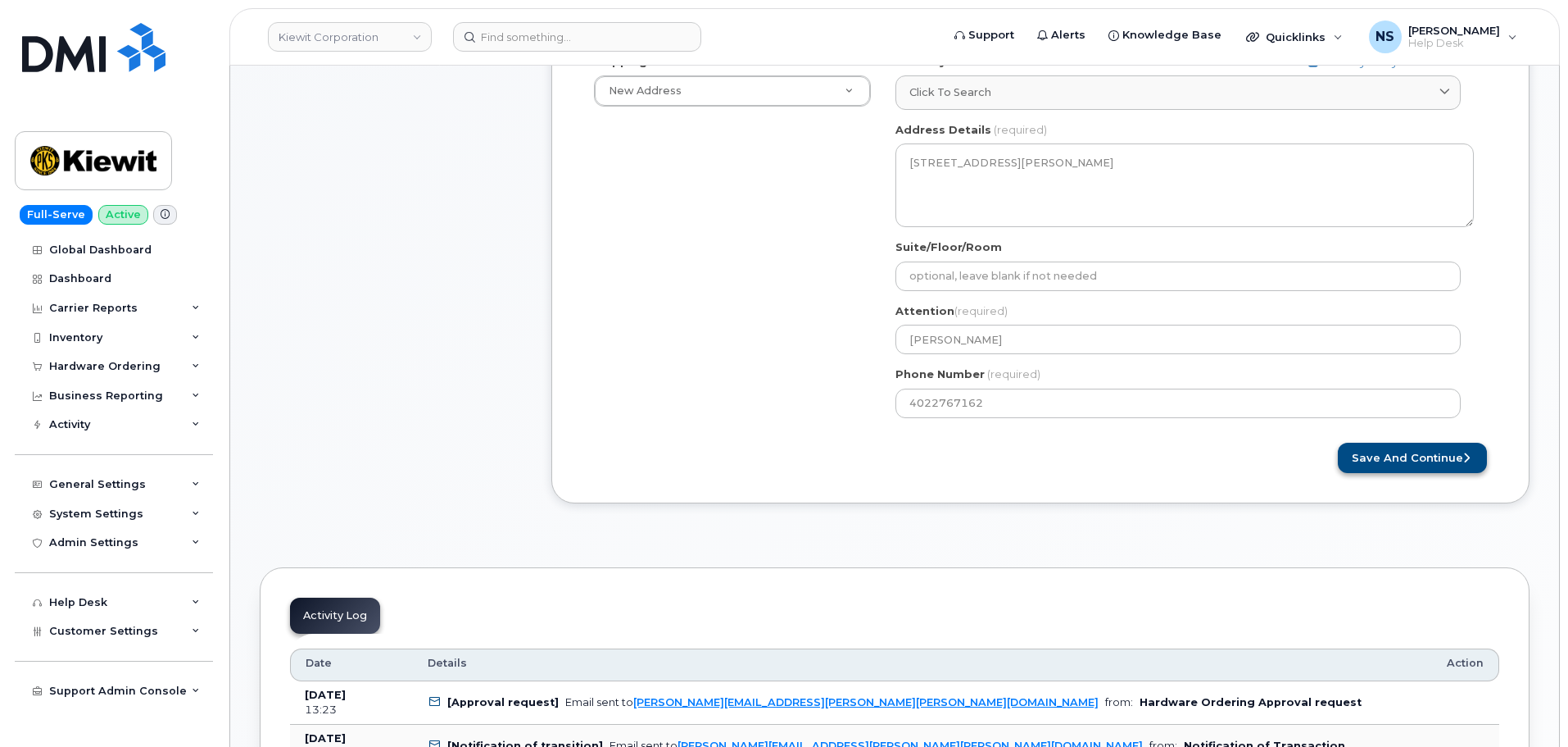
click at [1387, 470] on div "Created By [PERSON_NAME] Requested By [PERSON_NAME] Notify the following emails…" at bounding box center [1040, 128] width 978 height 749
click at [1395, 446] on button "Save and Continue" at bounding box center [1412, 458] width 150 height 30
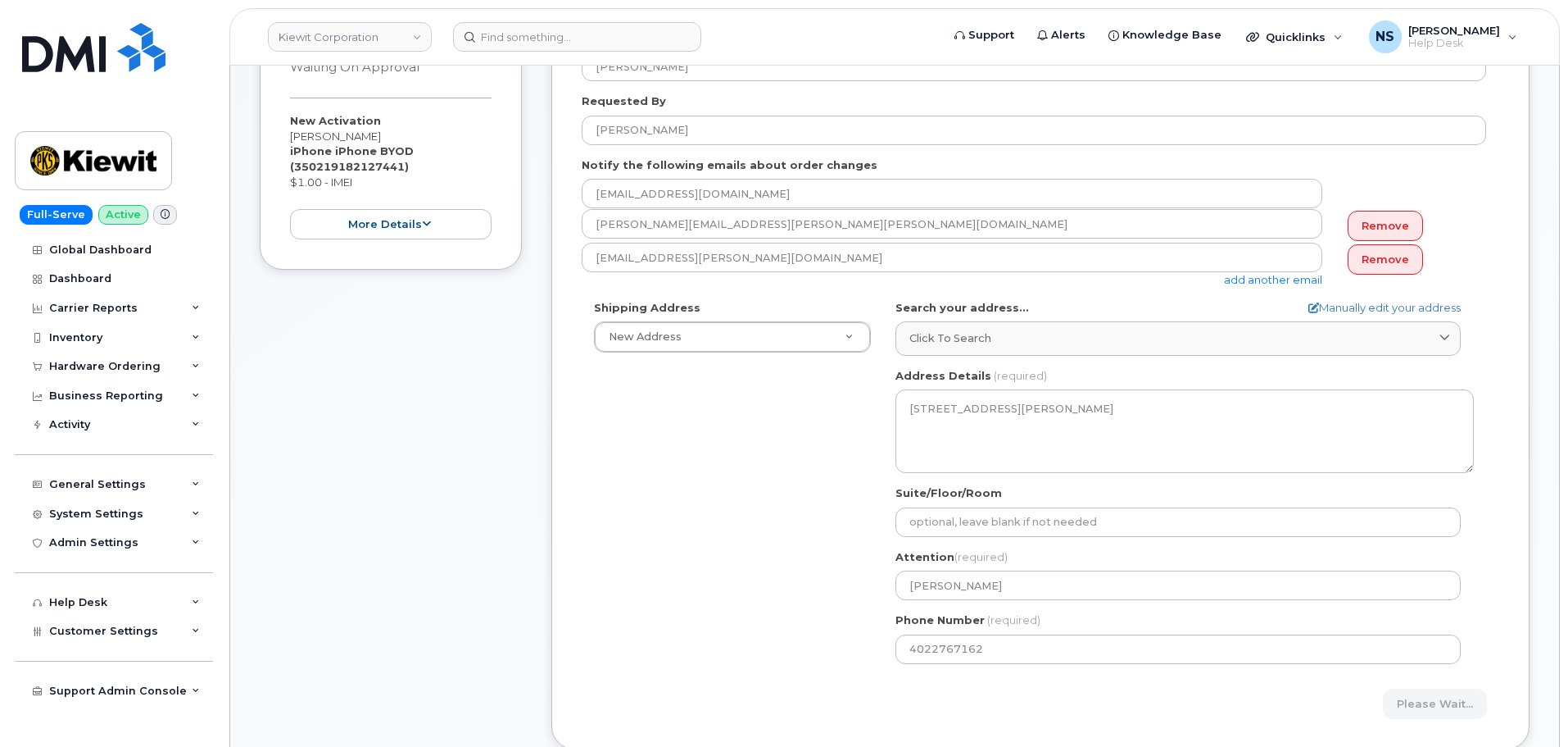
scroll to position [164, 0]
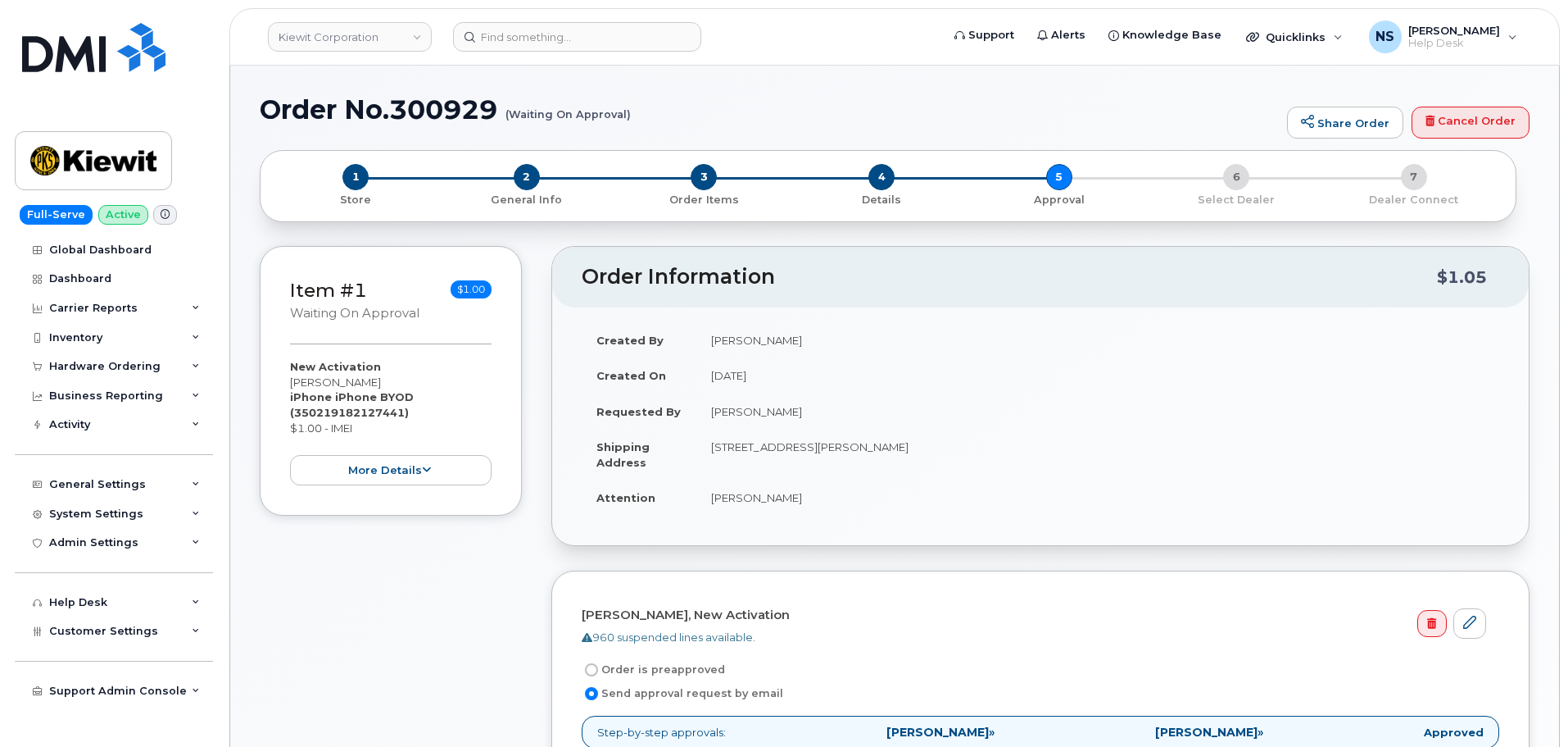
click at [415, 118] on h1 "Order No.300929 (Waiting On Approval)" at bounding box center [769, 110] width 1019 height 28
copy h1 "300929"
click at [120, 353] on div "Hardware Ordering" at bounding box center [114, 366] width 198 height 29
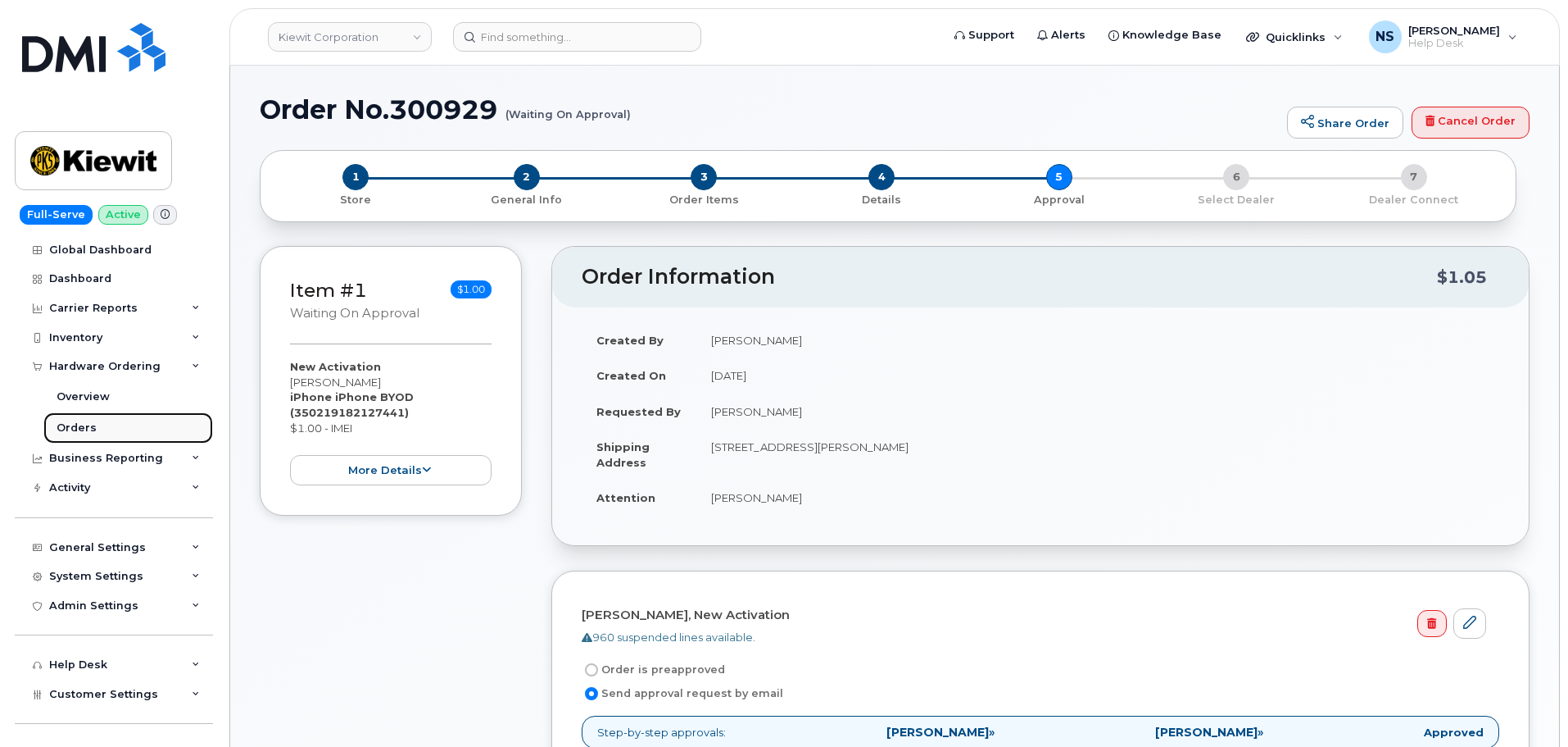
click at [114, 425] on link "Orders" at bounding box center [128, 427] width 170 height 31
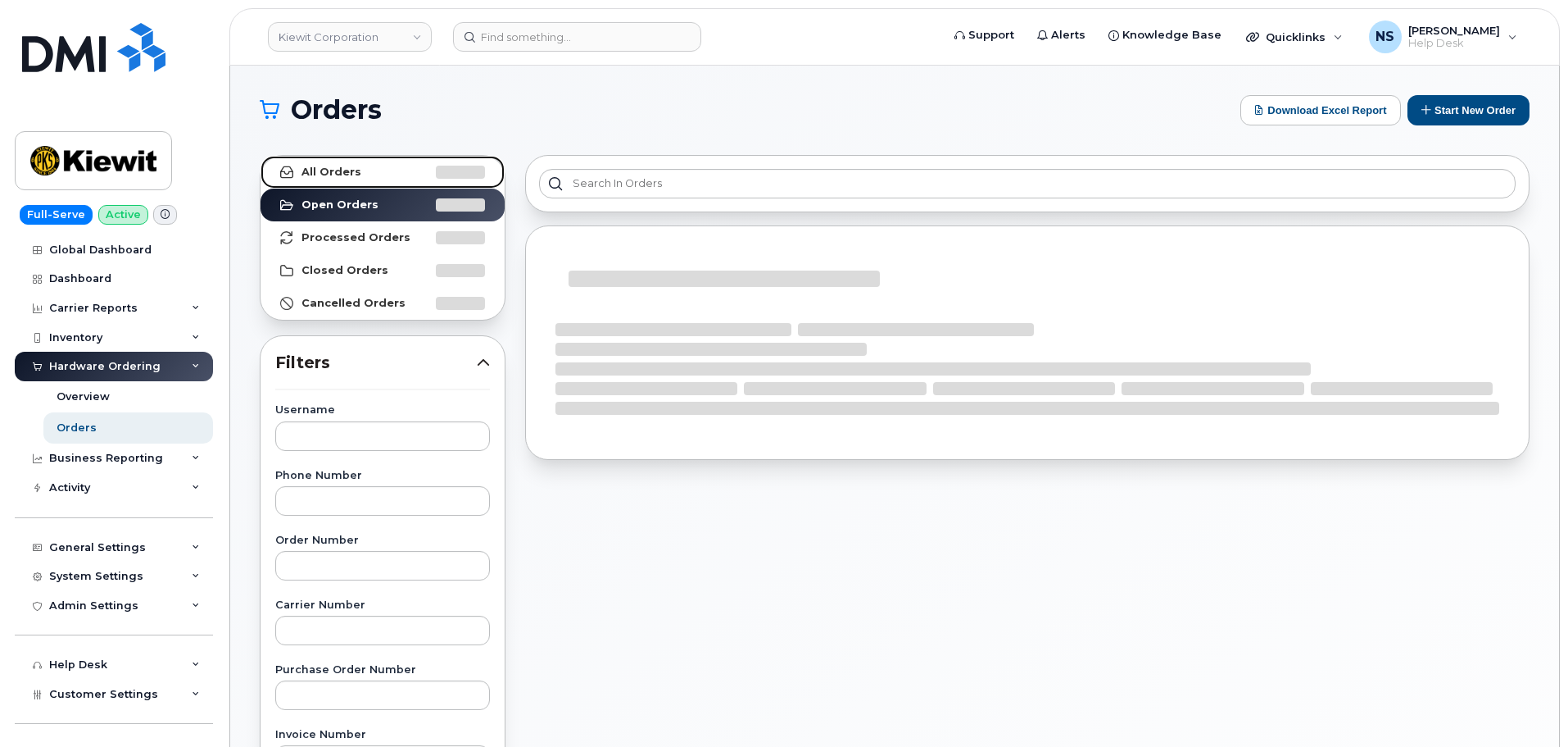
click at [449, 166] on div at bounding box center [460, 172] width 49 height 13
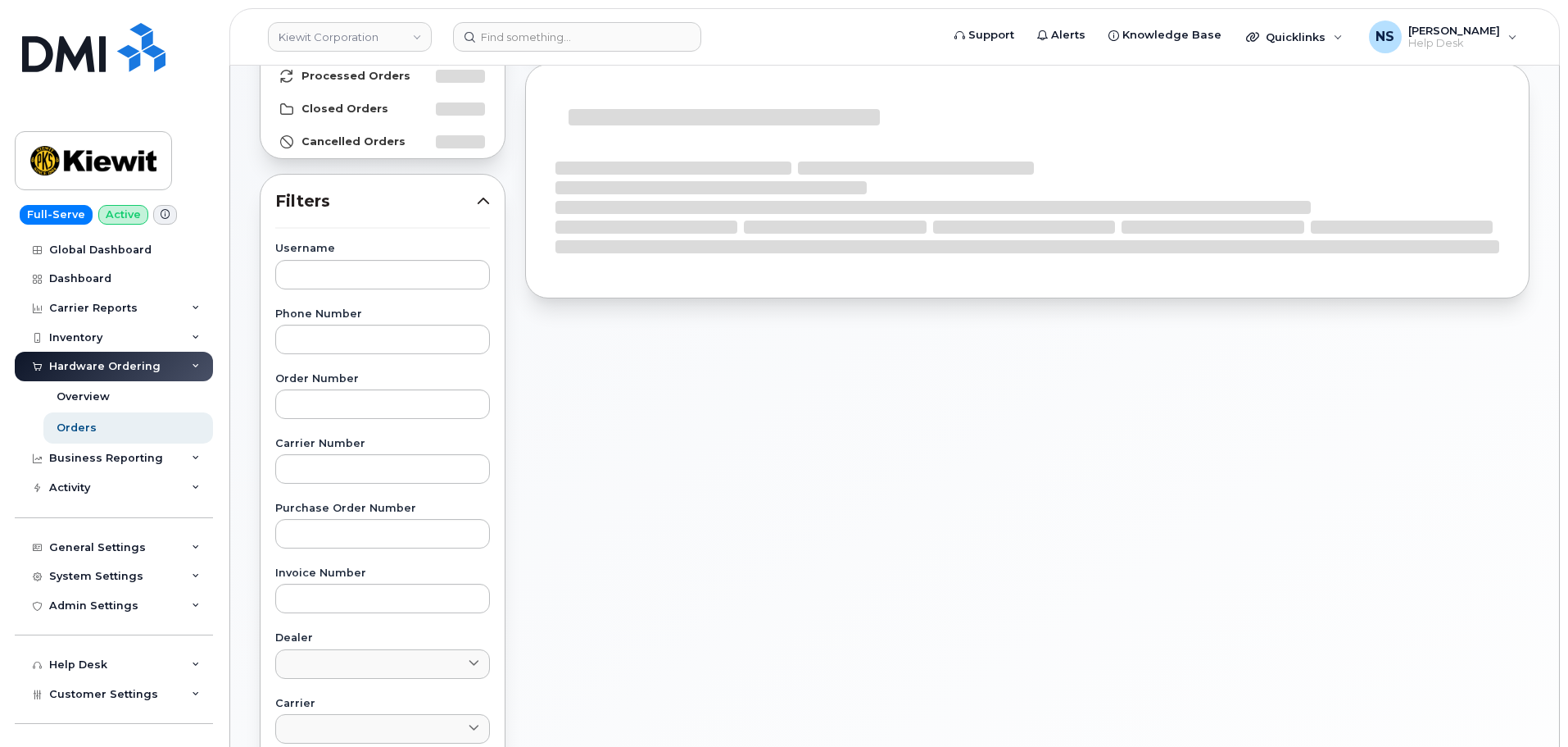
scroll to position [164, 0]
drag, startPoint x: 388, startPoint y: 468, endPoint x: 386, endPoint y: 459, distance: 9.2
click at [387, 462] on input "text" at bounding box center [382, 466] width 214 height 29
click at [377, 386] on input "text" at bounding box center [382, 401] width 214 height 29
paste input "300929"
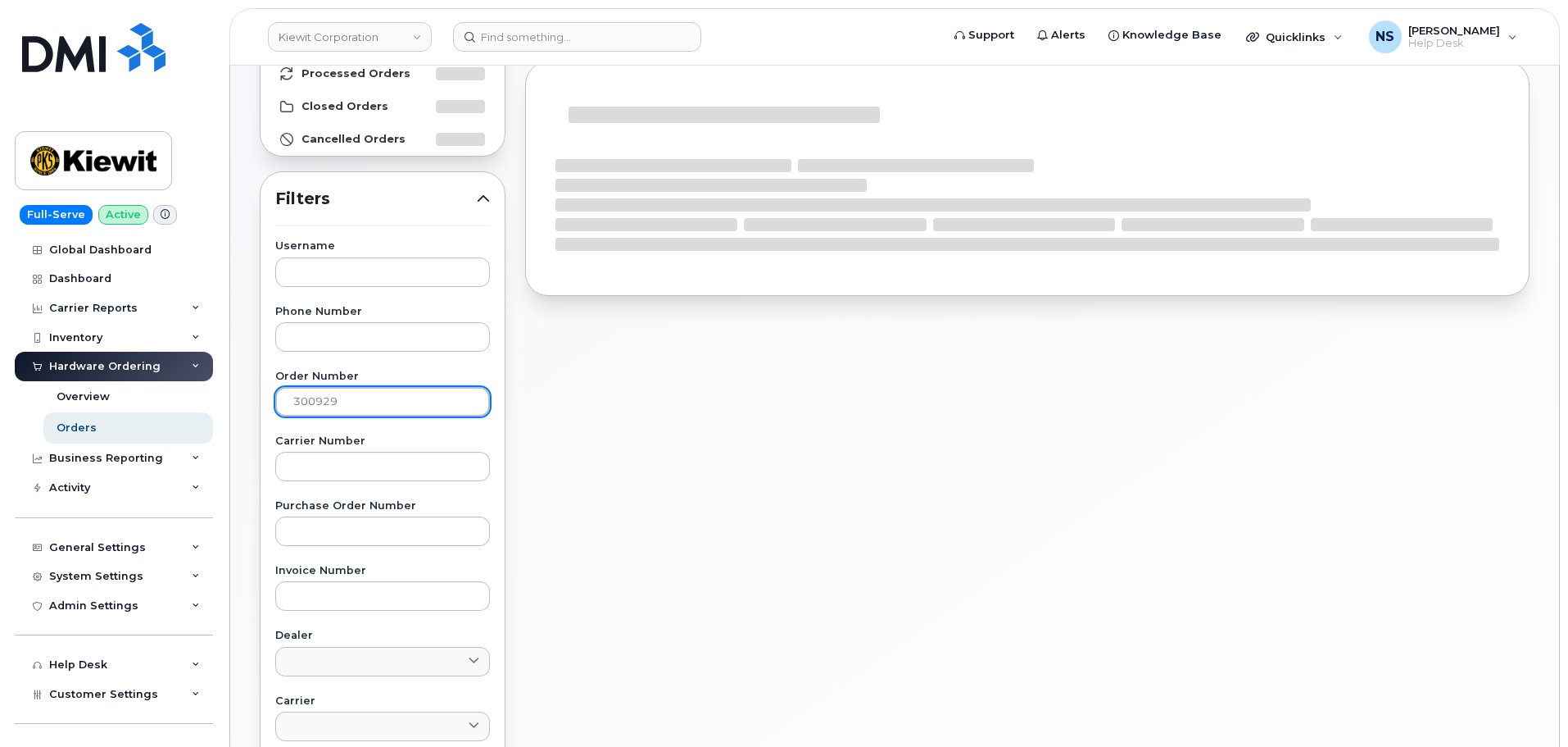
type input "300929"
click at [654, 426] on div "Showing 1 To 10 Of 120 Entries 1 2 3 4 5" at bounding box center [1027, 556] width 1024 height 1151
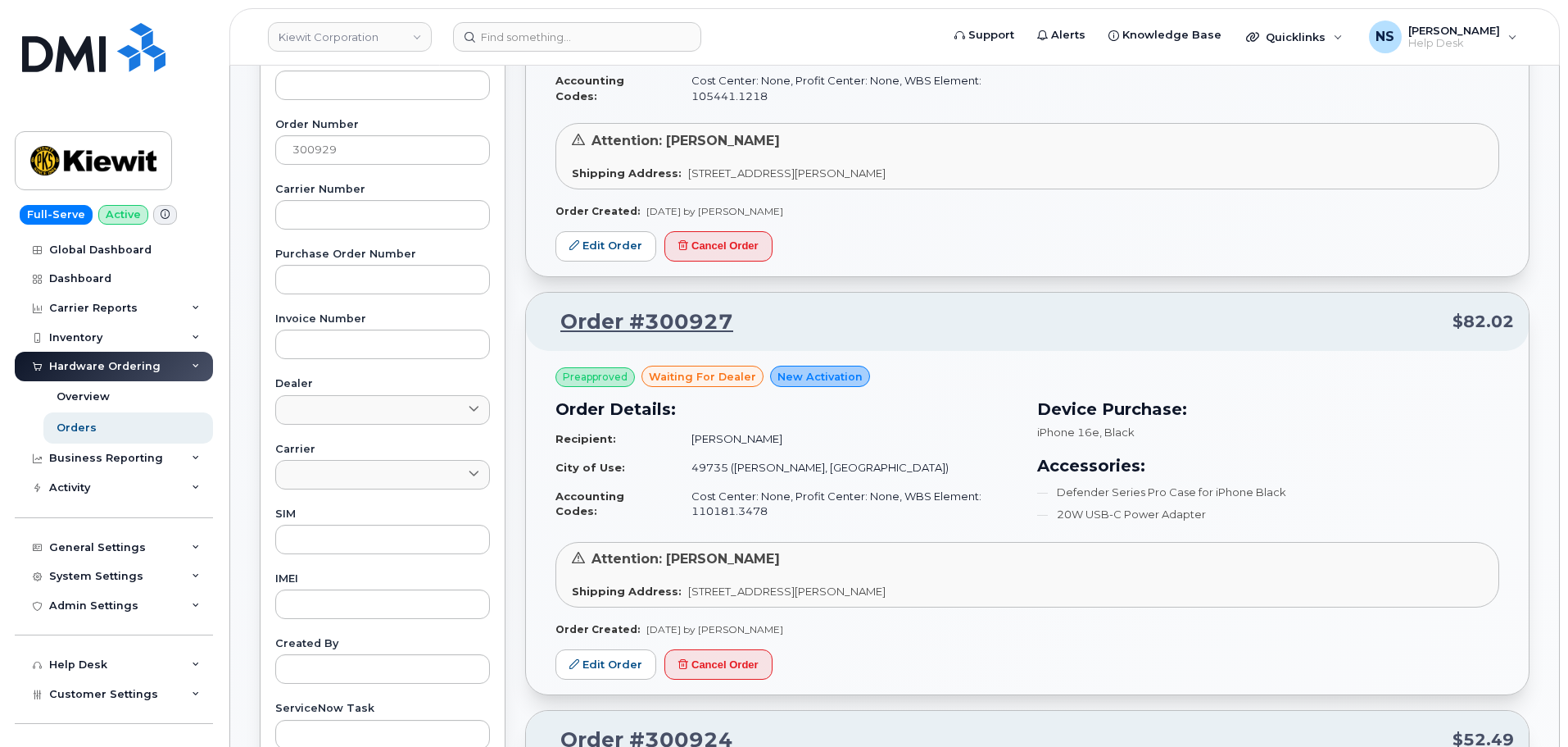
scroll to position [573, 0]
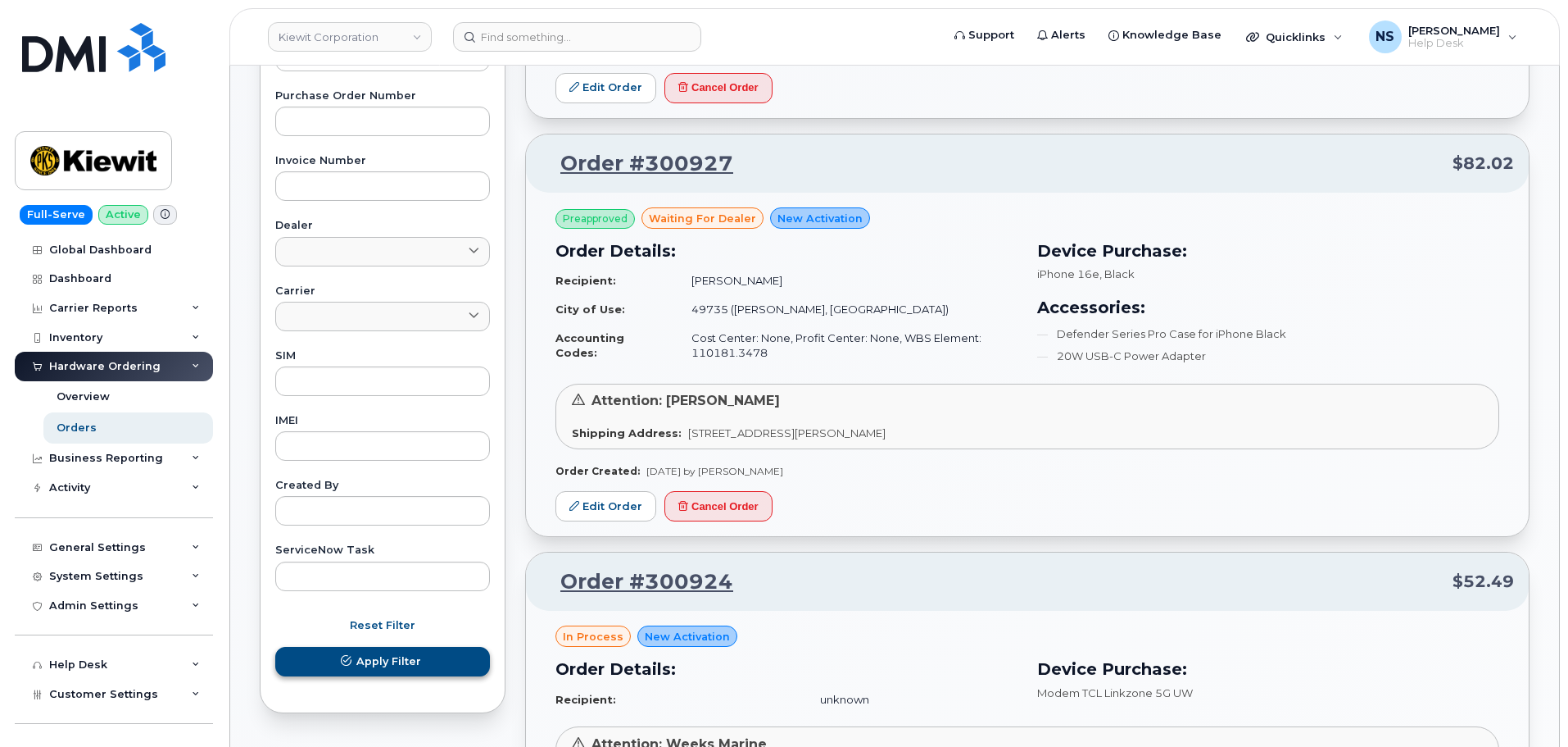
drag, startPoint x: 330, startPoint y: 682, endPoint x: 343, endPoint y: 673, distance: 15.8
click at [330, 681] on form "Username Phone Number Order Number 300929 Carrier Number Purchase Order Number …" at bounding box center [382, 264] width 214 height 865
click at [345, 670] on button "Apply Filter" at bounding box center [382, 661] width 214 height 29
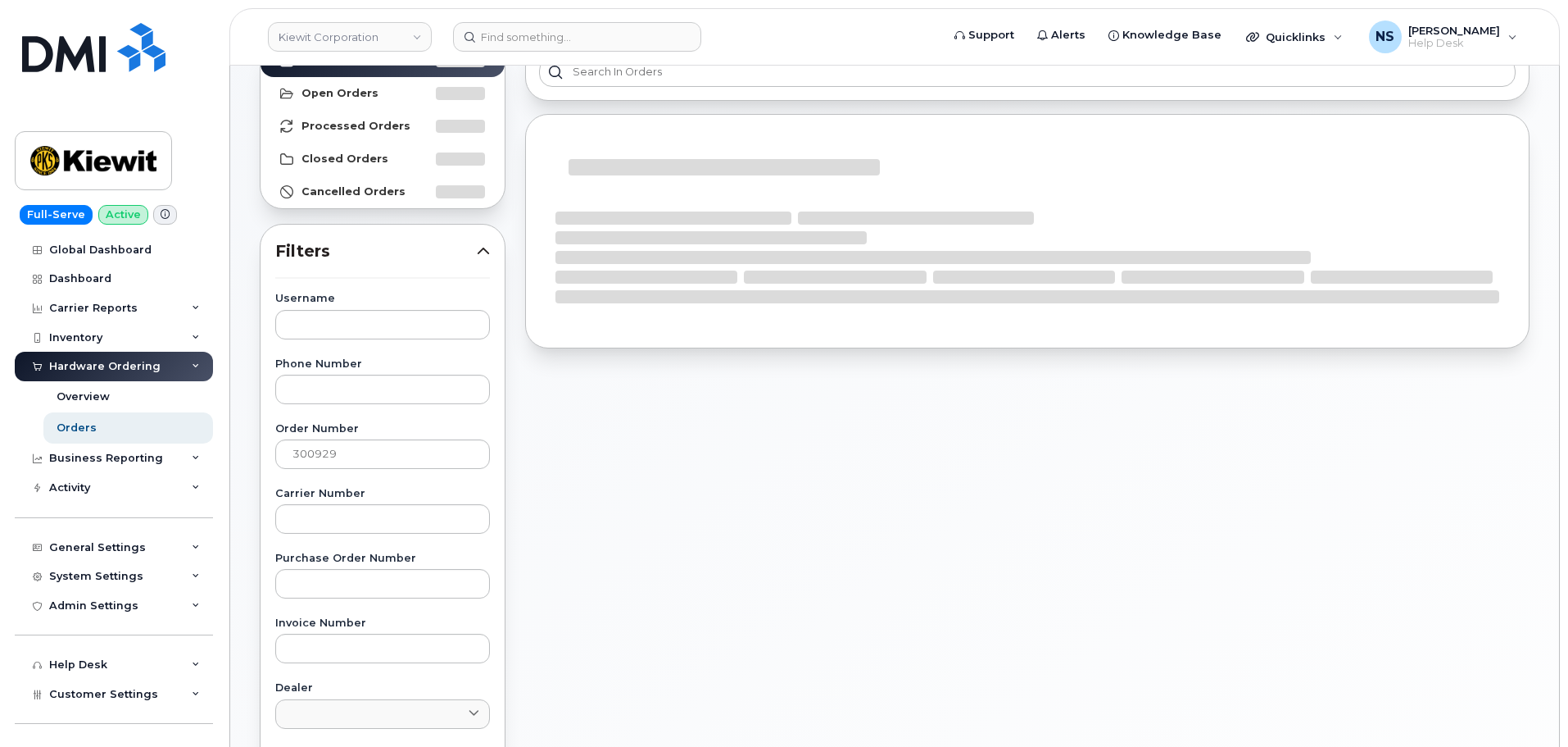
scroll to position [82, 0]
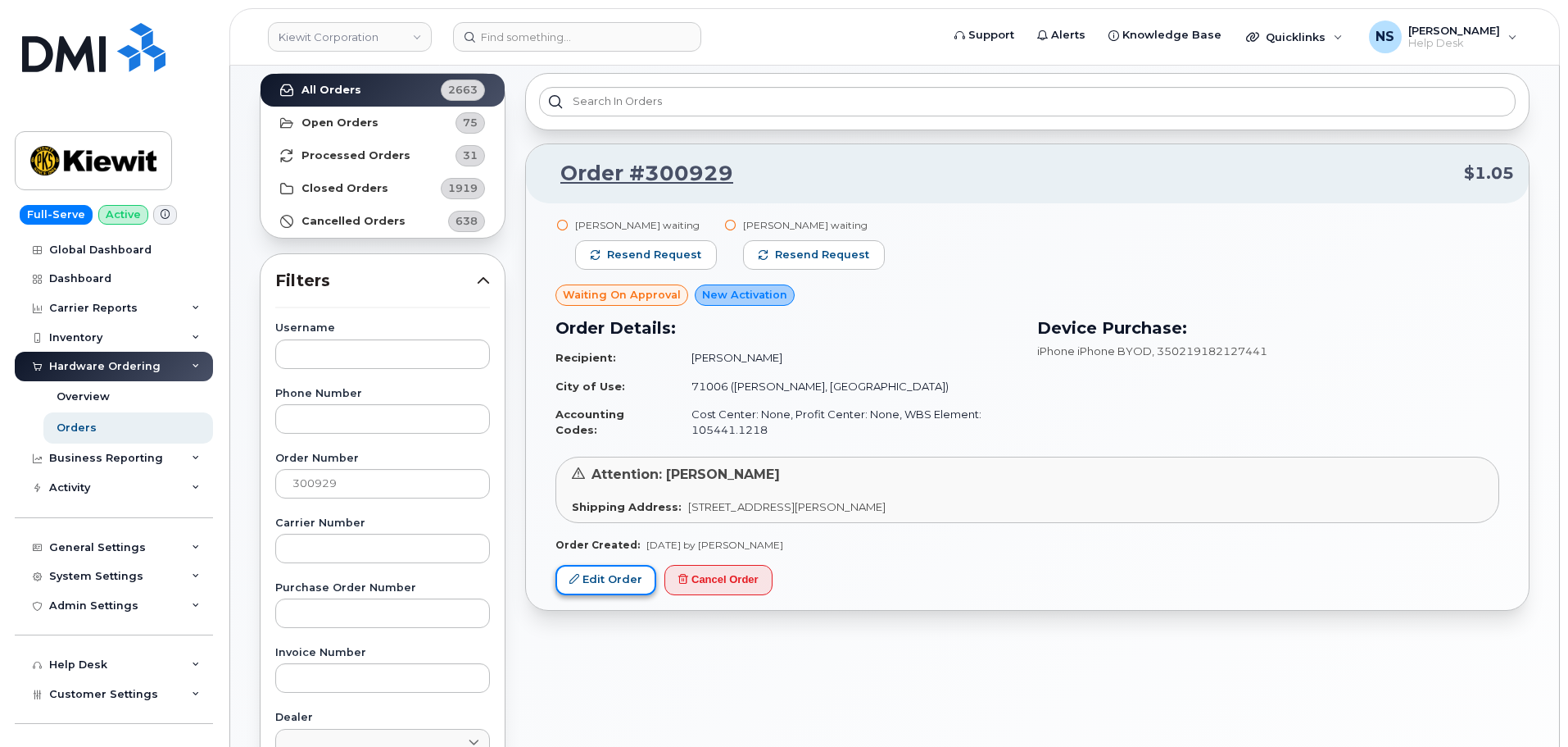
click at [623, 572] on link "Edit Order" at bounding box center [605, 580] width 101 height 30
click at [643, 151] on div "Order #300929 $1.05" at bounding box center [1027, 174] width 1003 height 59
click at [646, 167] on link "Order #300929" at bounding box center [637, 174] width 192 height 29
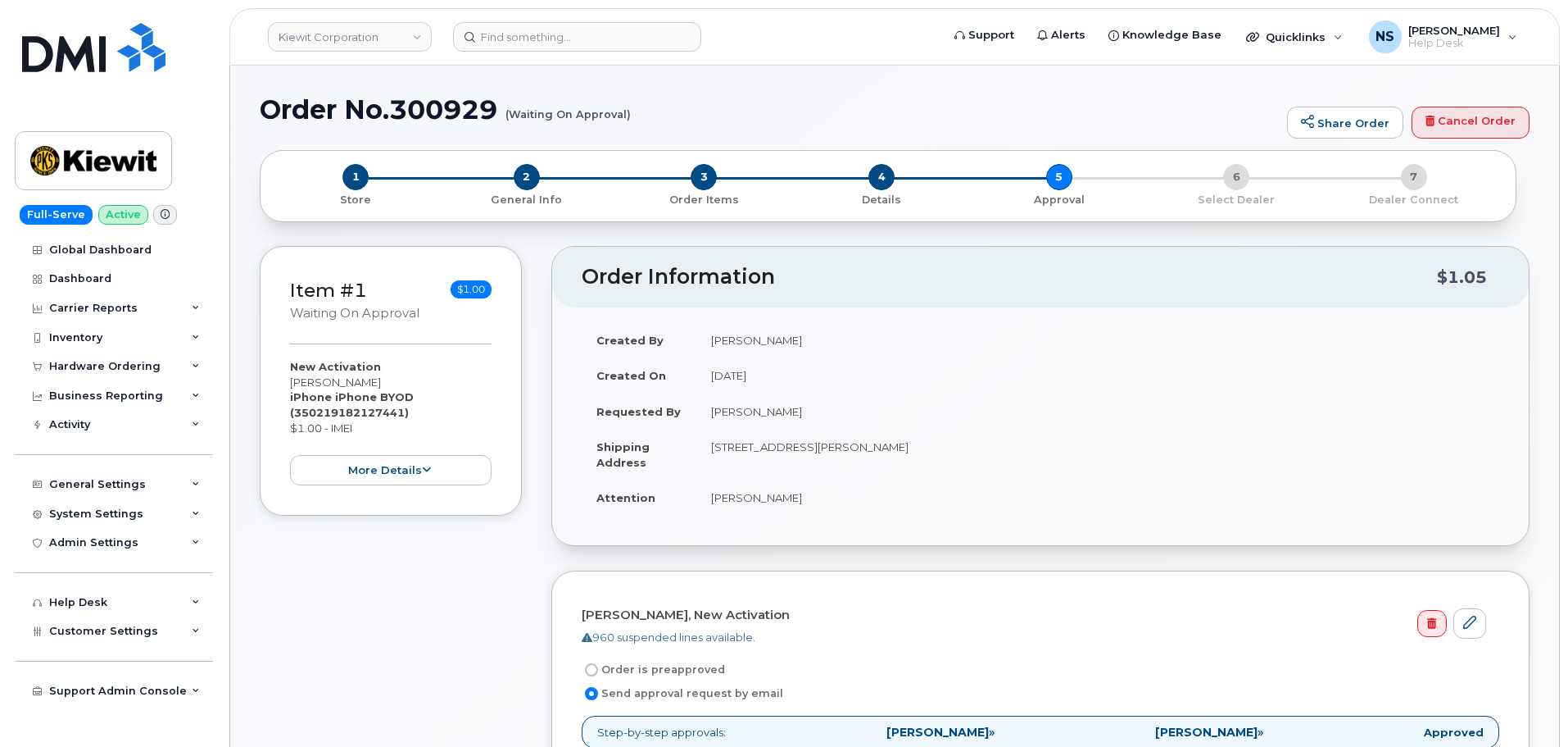
click at [1233, 172] on div "1 Store 2 General Info 3 Order Items 4 Details 5 Approval 6 Select Dealer 7 Dea…" at bounding box center [887, 185] width 1229 height 44
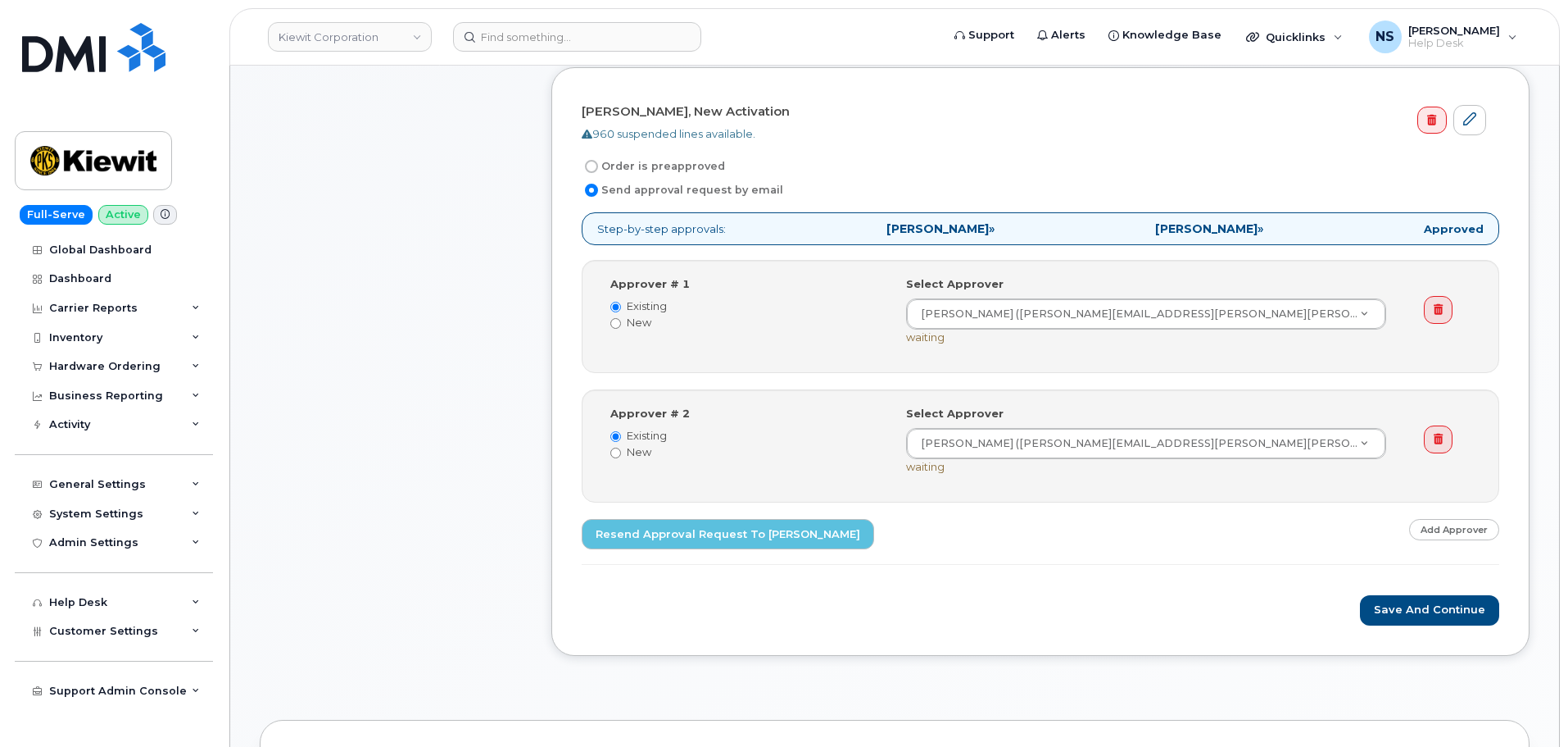
scroll to position [410, 0]
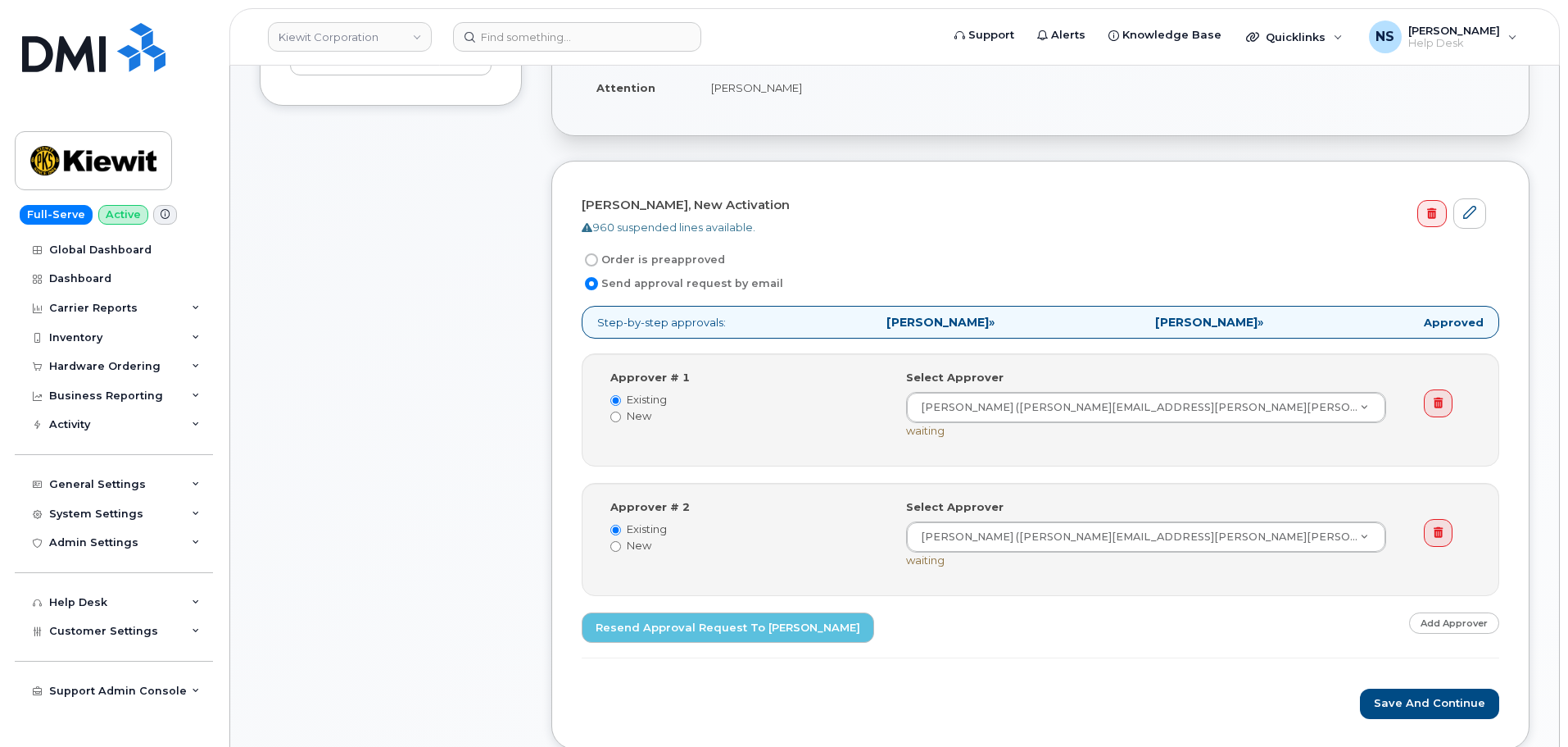
click at [694, 256] on label "Order is preapproved" at bounding box center [653, 260] width 143 height 20
click at [598, 256] on input "Order is preapproved" at bounding box center [591, 259] width 13 height 13
radio input "true"
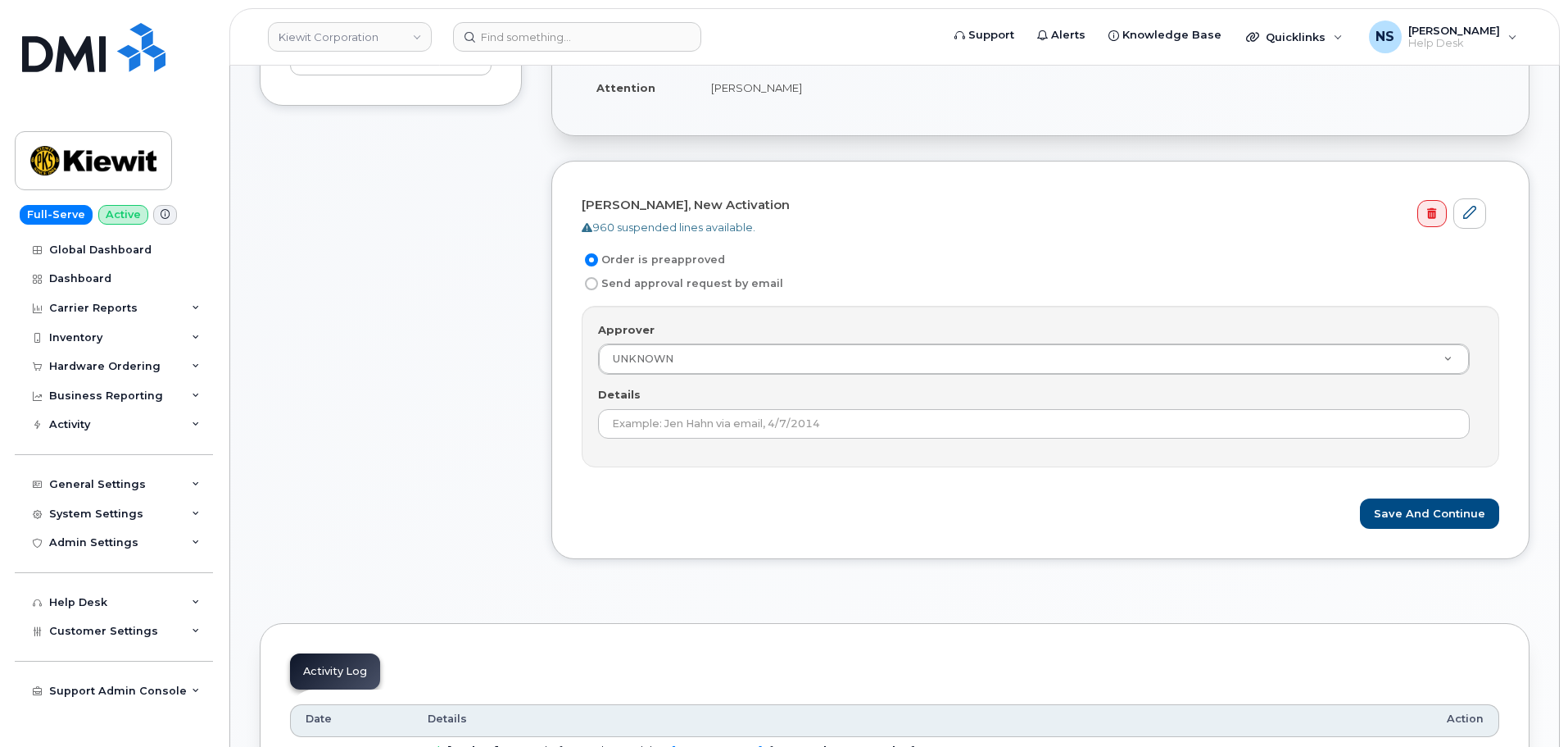
click at [675, 283] on label "Send approval request by email" at bounding box center [683, 283] width 201 height 20
click at [598, 283] on input "Send approval request by email" at bounding box center [591, 283] width 13 height 13
radio input "true"
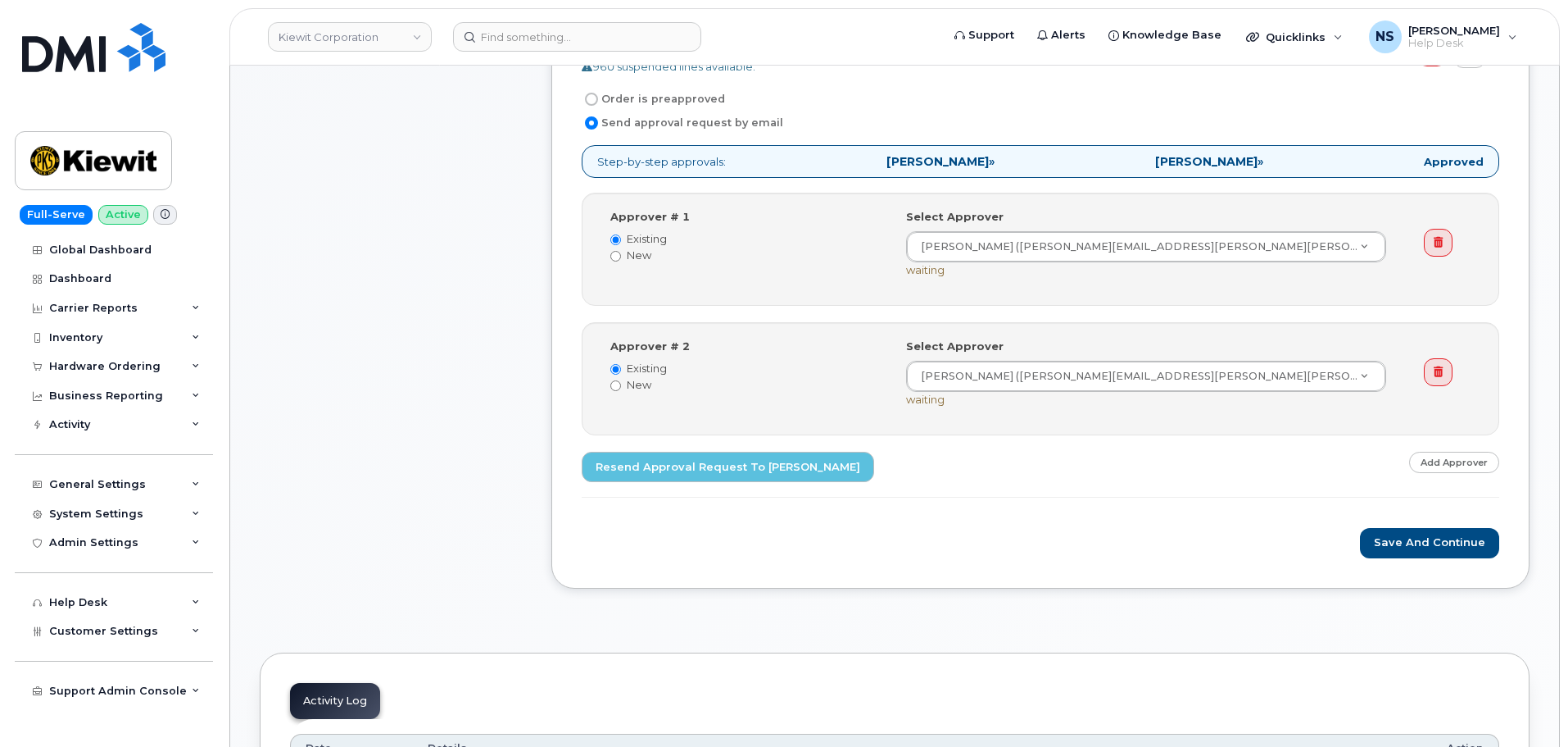
scroll to position [573, 0]
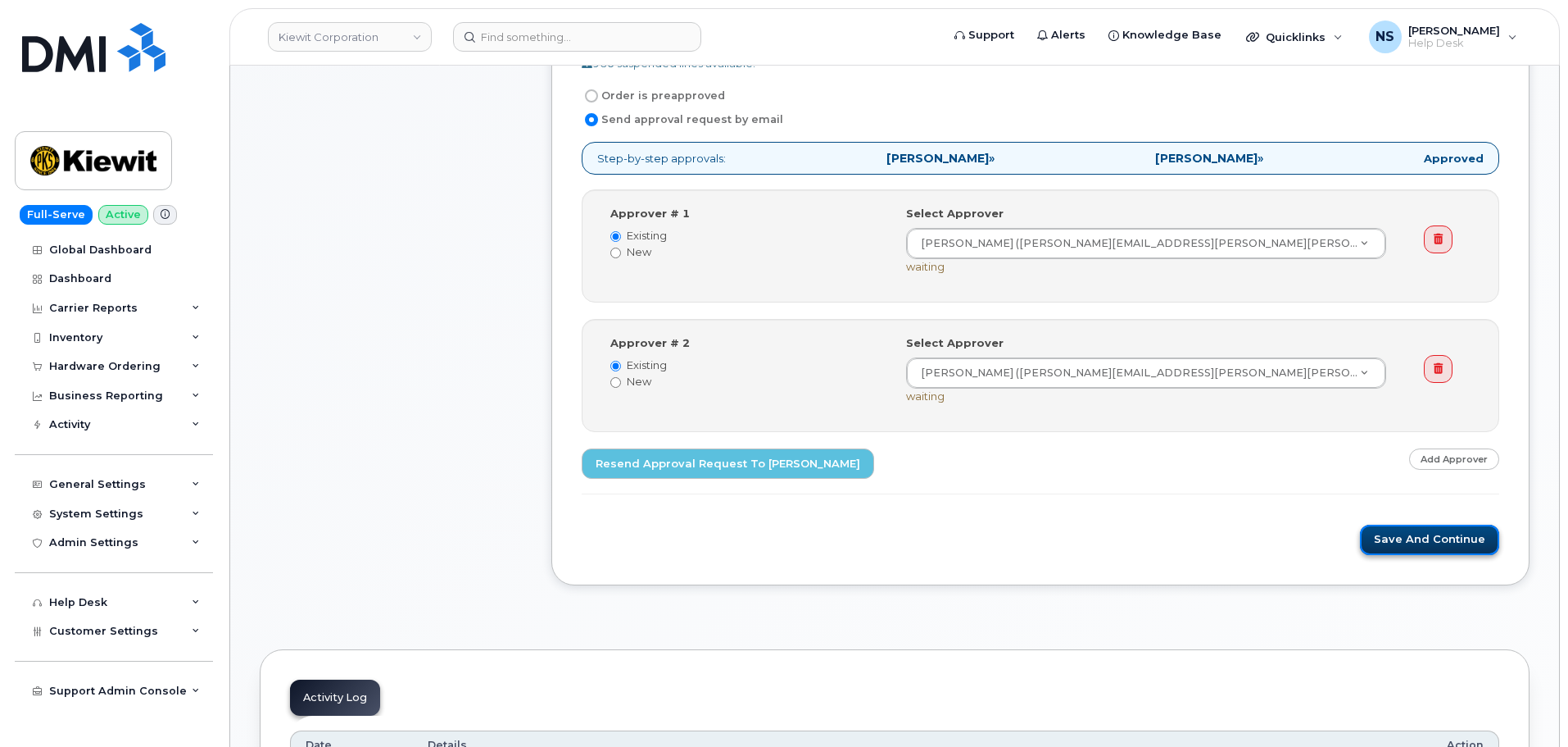
click at [1415, 542] on button "Save and Continue" at bounding box center [1429, 540] width 139 height 30
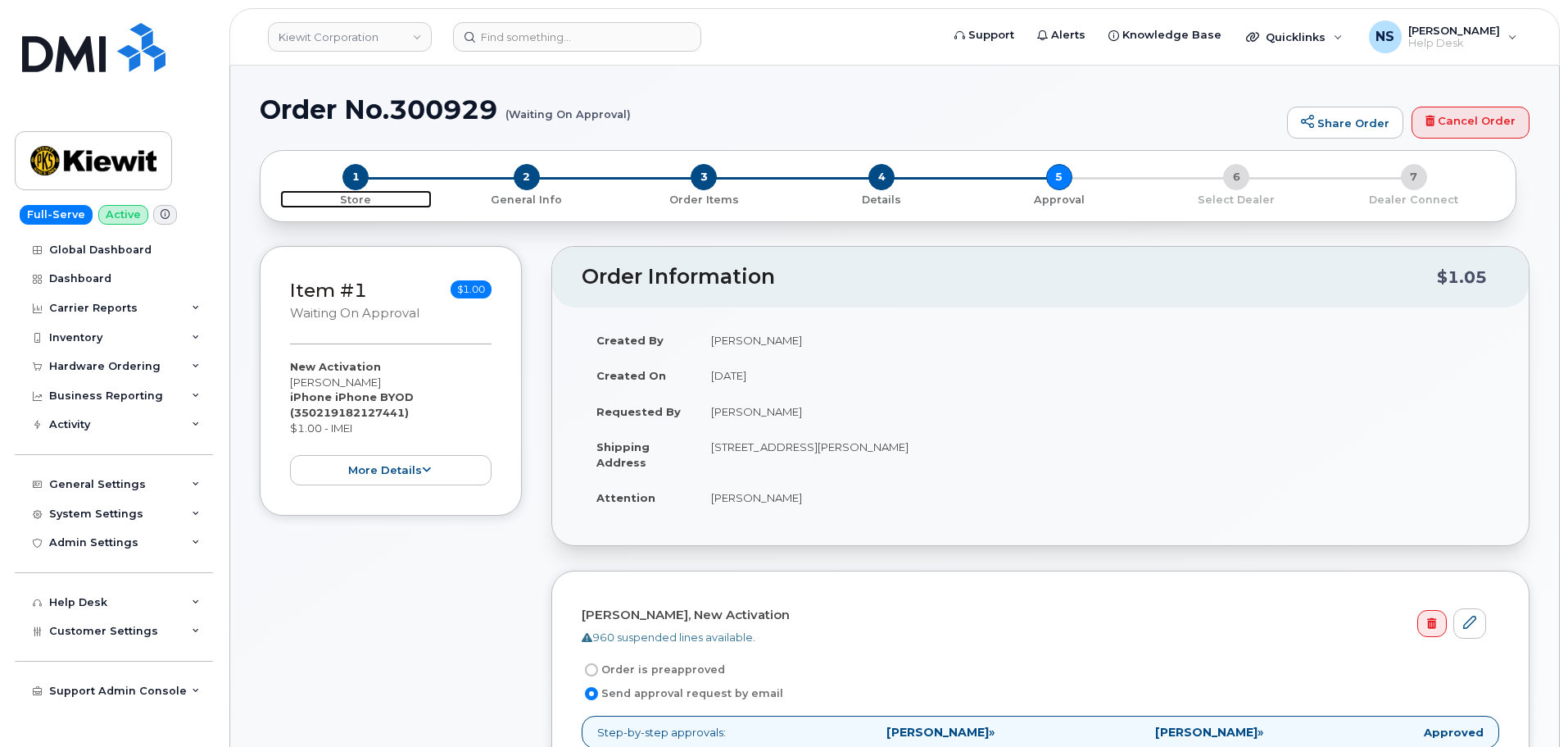
click at [352, 181] on span "1" at bounding box center [355, 176] width 26 height 26
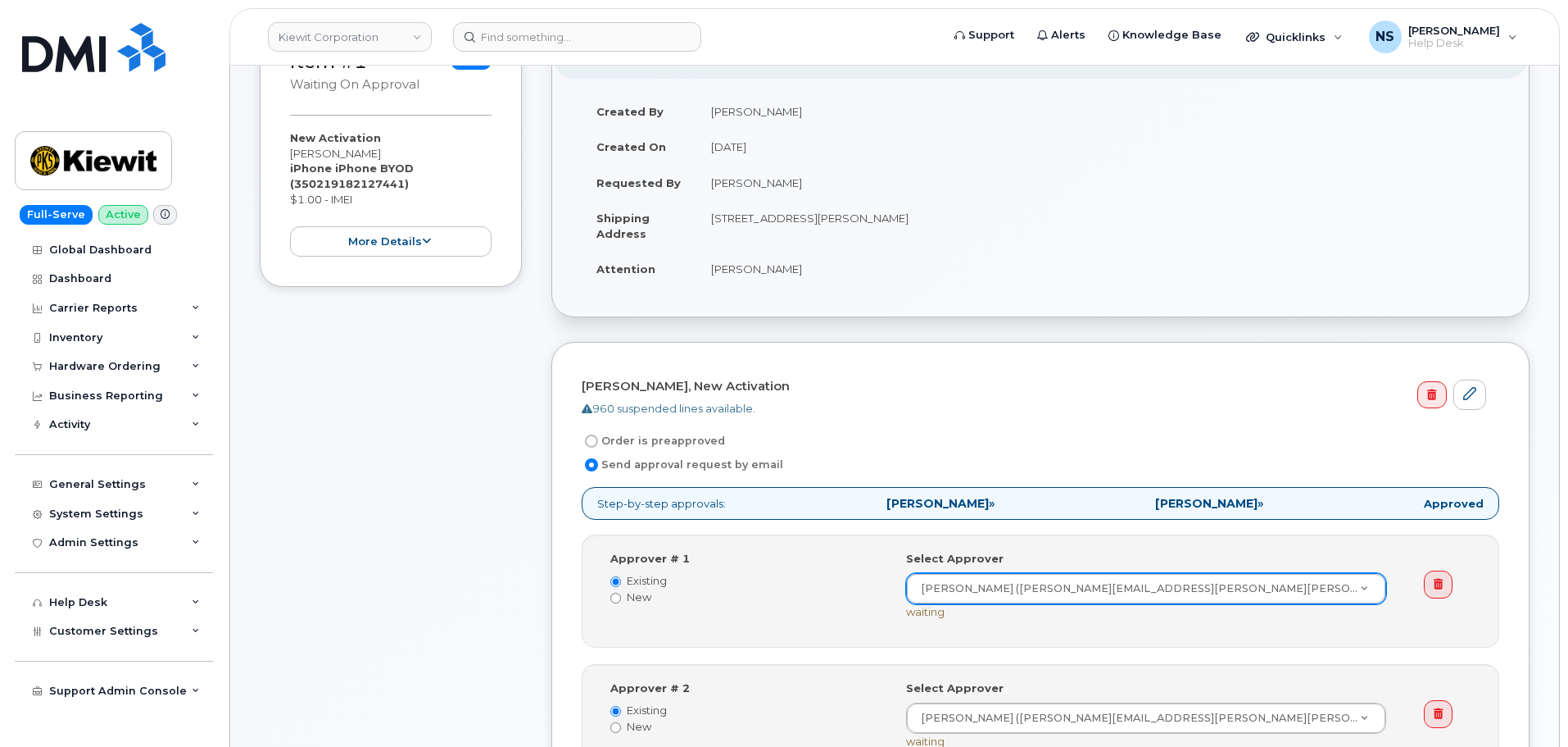
scroll to position [491, 0]
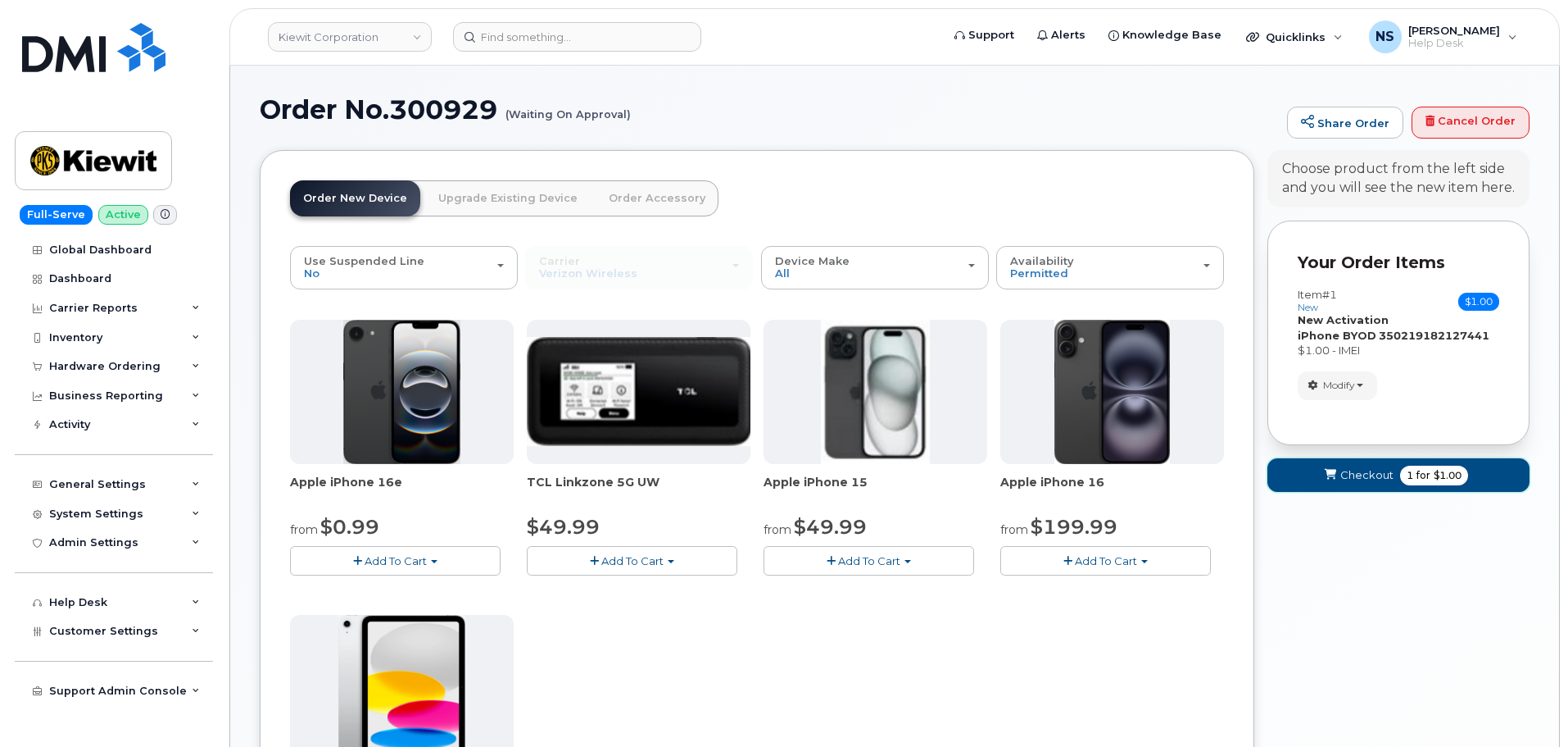
click at [1380, 469] on span "Checkout" at bounding box center [1367, 475] width 53 height 15
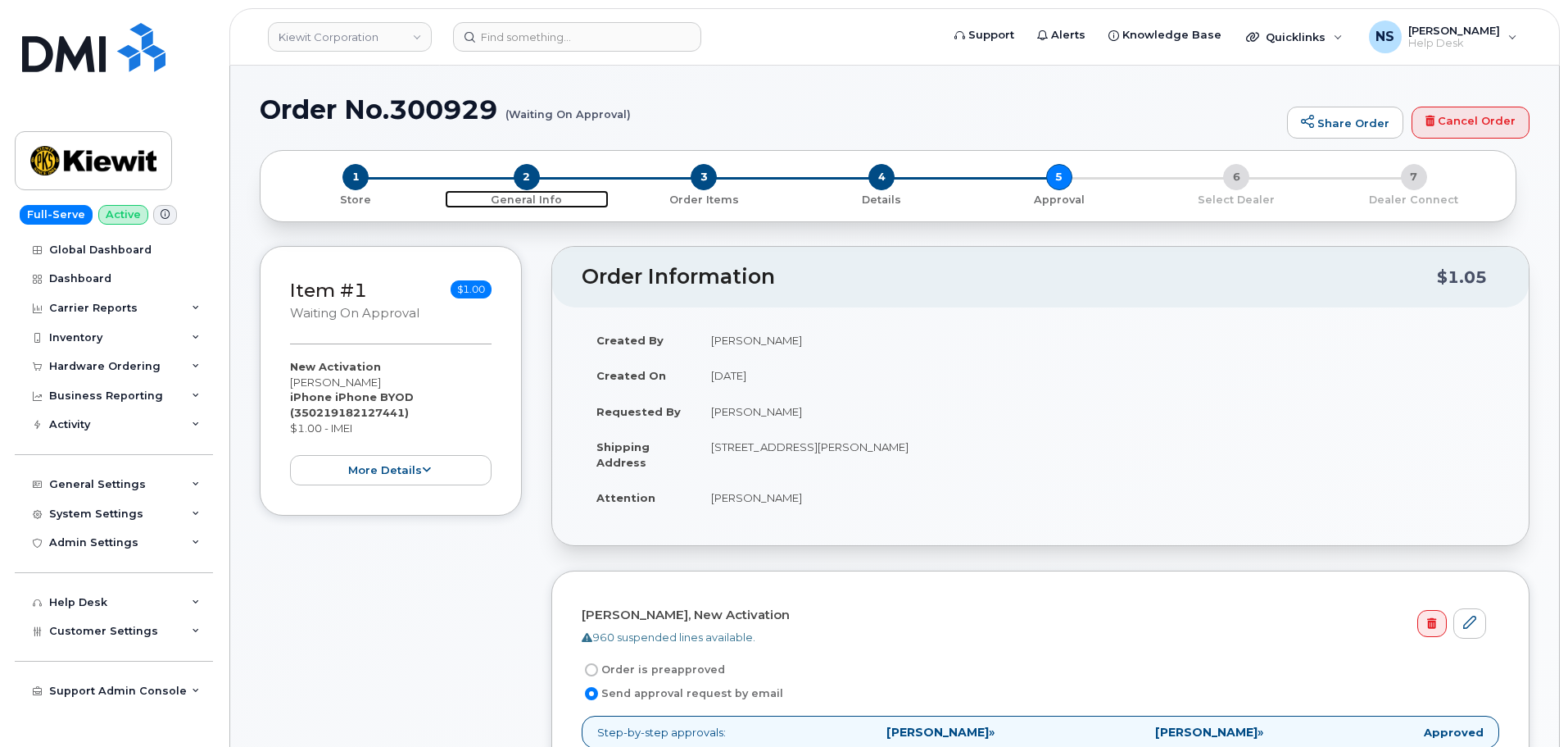
click at [529, 166] on span "2" at bounding box center [526, 176] width 26 height 26
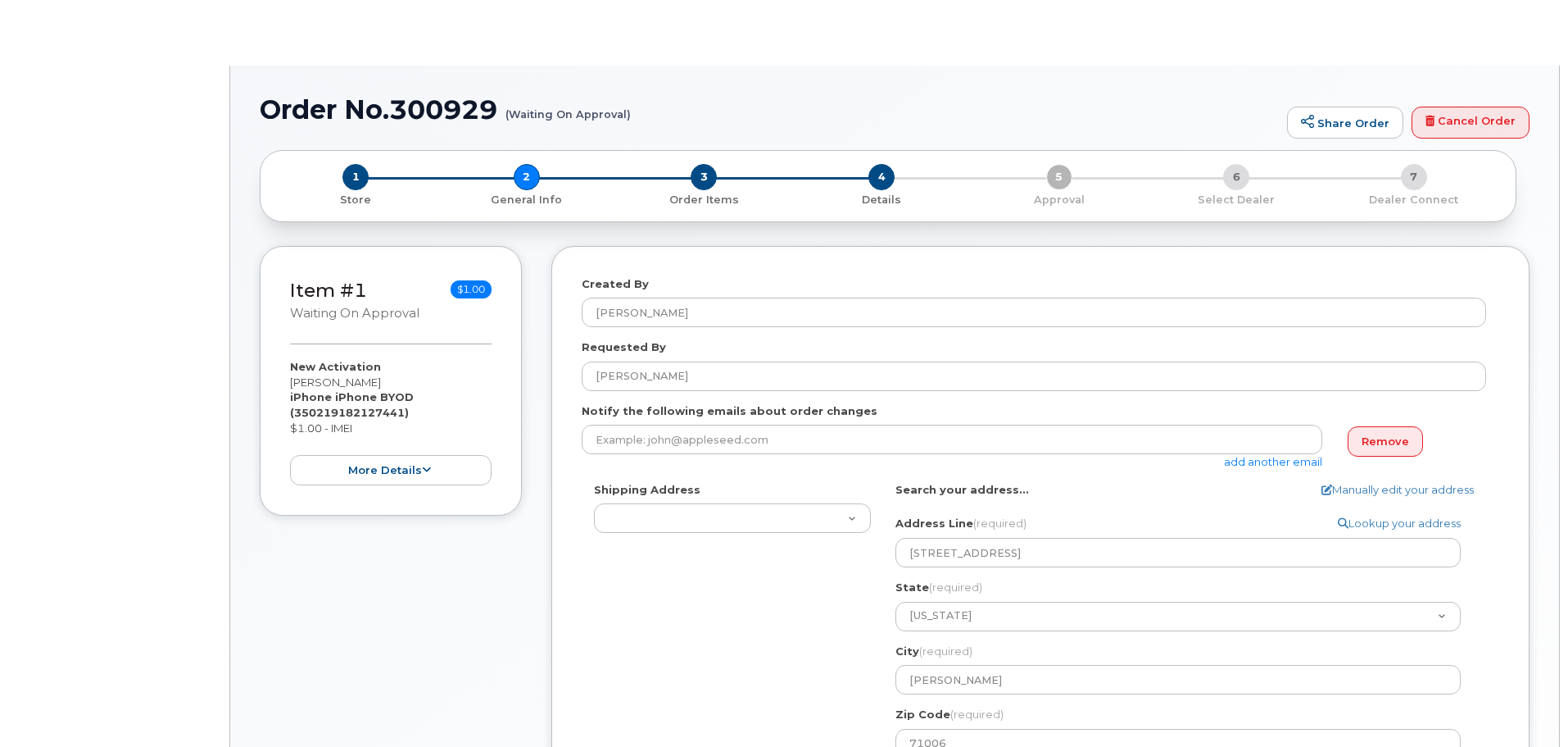
select select
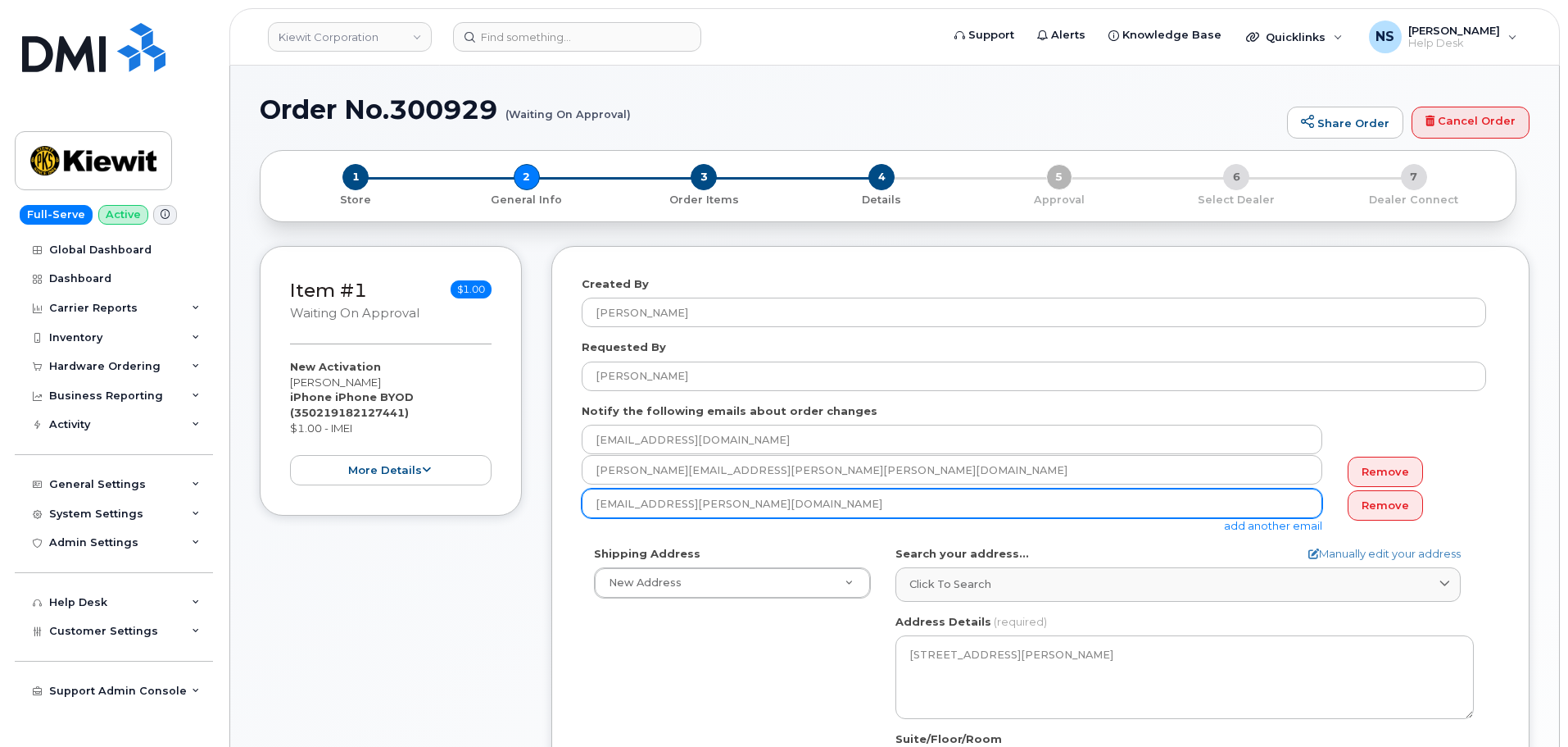
drag, startPoint x: 778, startPoint y: 502, endPoint x: 526, endPoint y: 509, distance: 252.1
click at [526, 509] on div "Item #1 Waiting On Approval $1.00 New Activation [PERSON_NAME] iPhone iPhone BY…" at bounding box center [894, 632] width 1270 height 774
paste input "[PERSON_NAME].G"
type input "Jamison.Goldapp@kiewit.com"
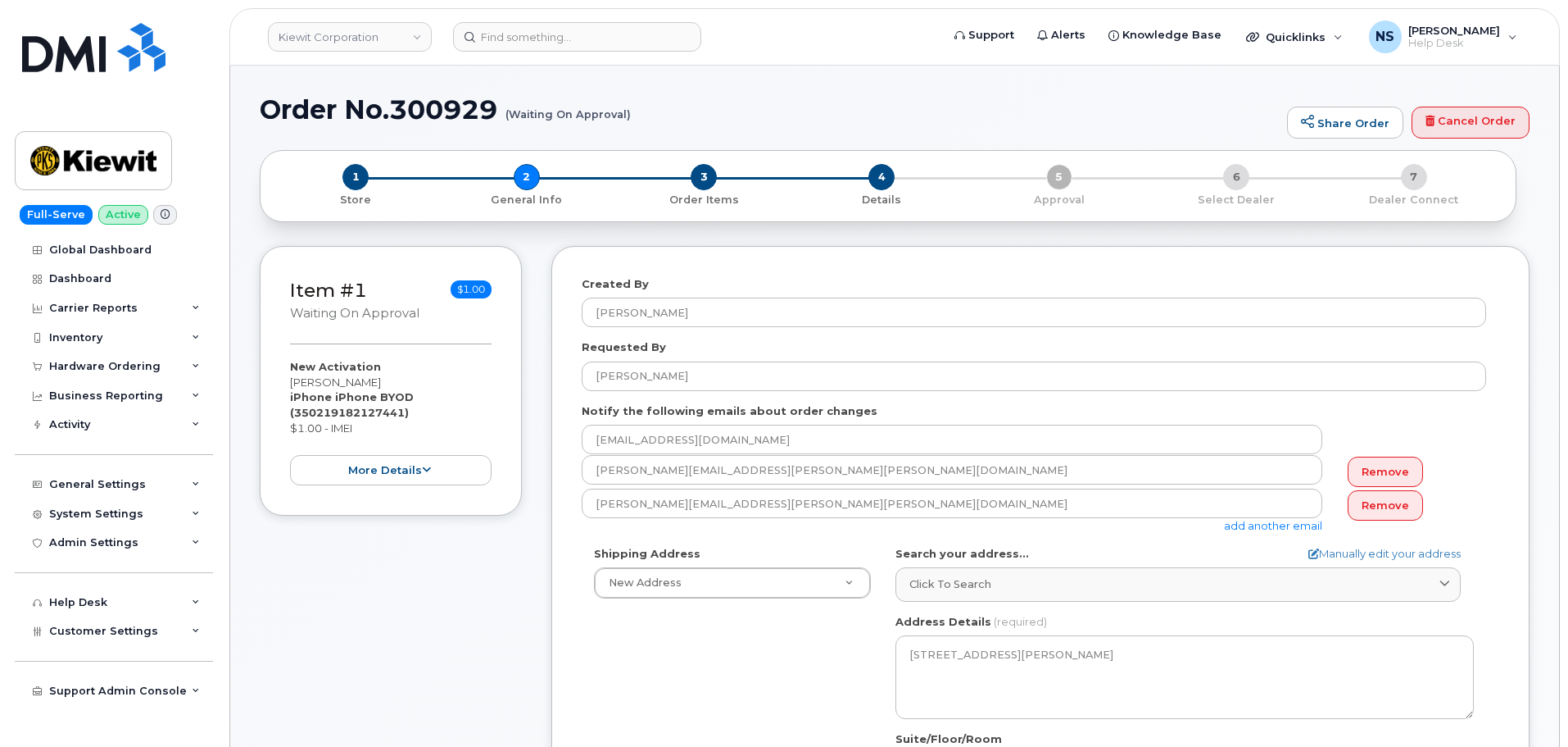
drag, startPoint x: 626, startPoint y: 629, endPoint x: 683, endPoint y: 629, distance: 57.0
click at [631, 629] on div "Shipping Address New Address New Address 8880 Penrose Ln 4650 Business Center D…" at bounding box center [1034, 734] width 904 height 377
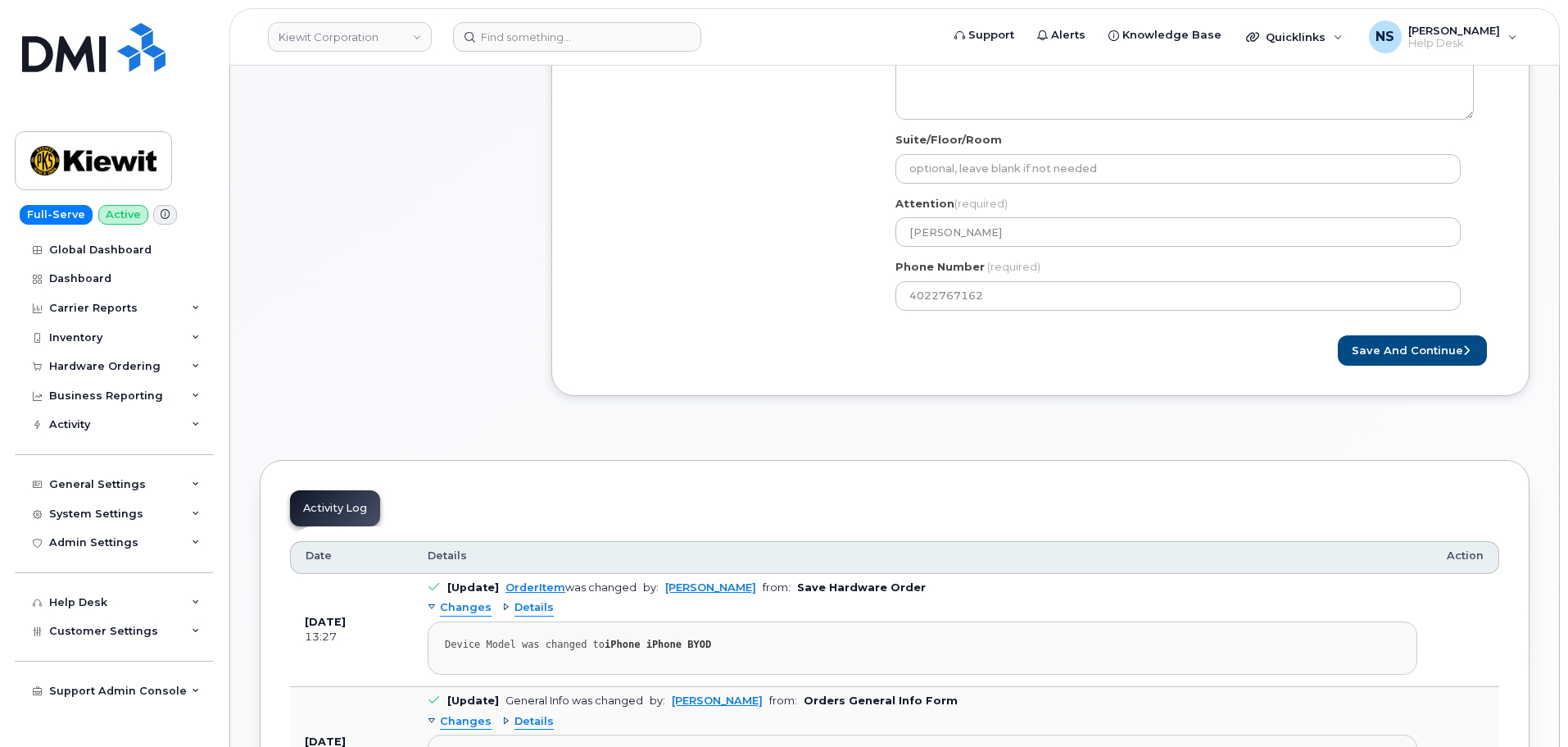
scroll to position [655, 0]
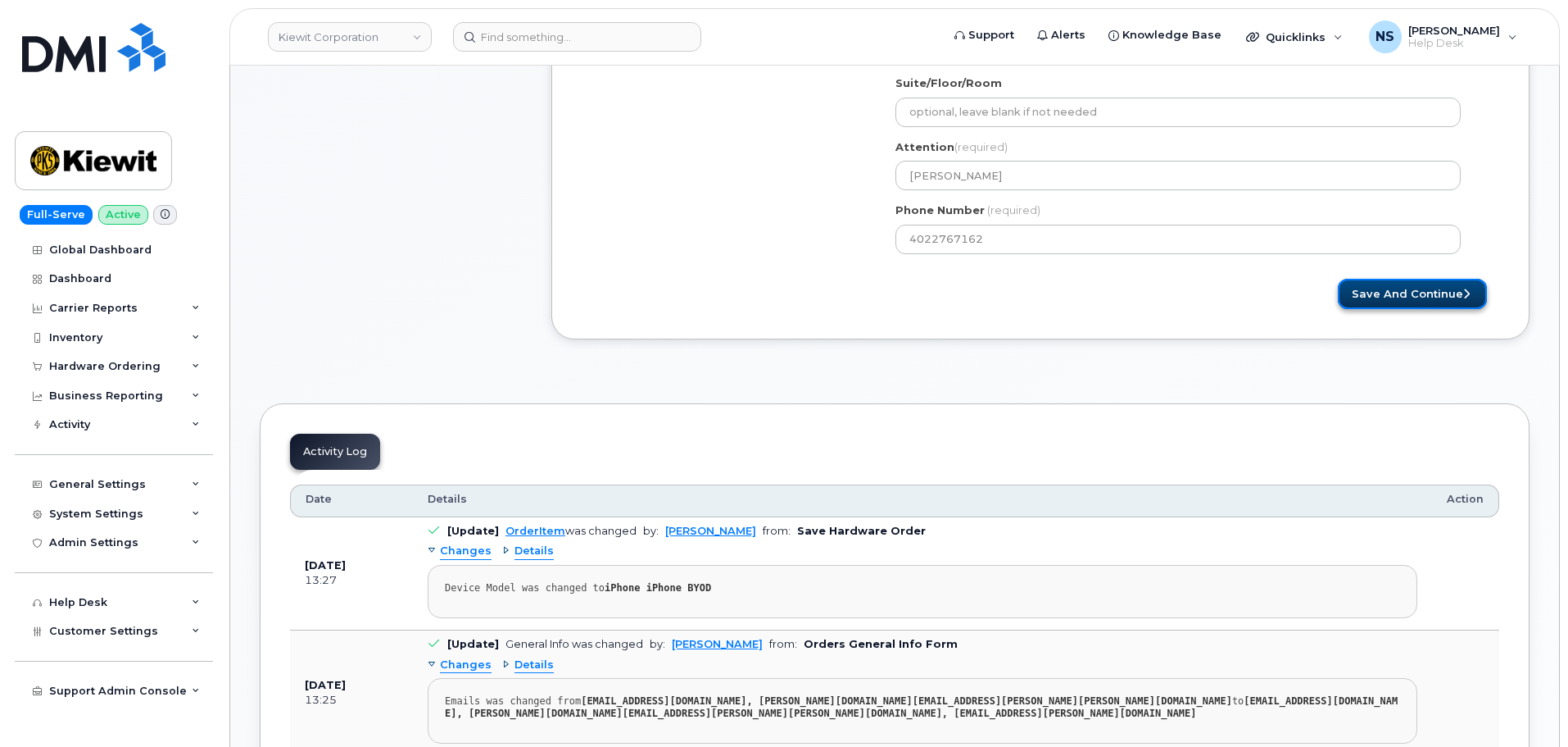
click at [1416, 295] on button "Save and Continue" at bounding box center [1412, 294] width 150 height 30
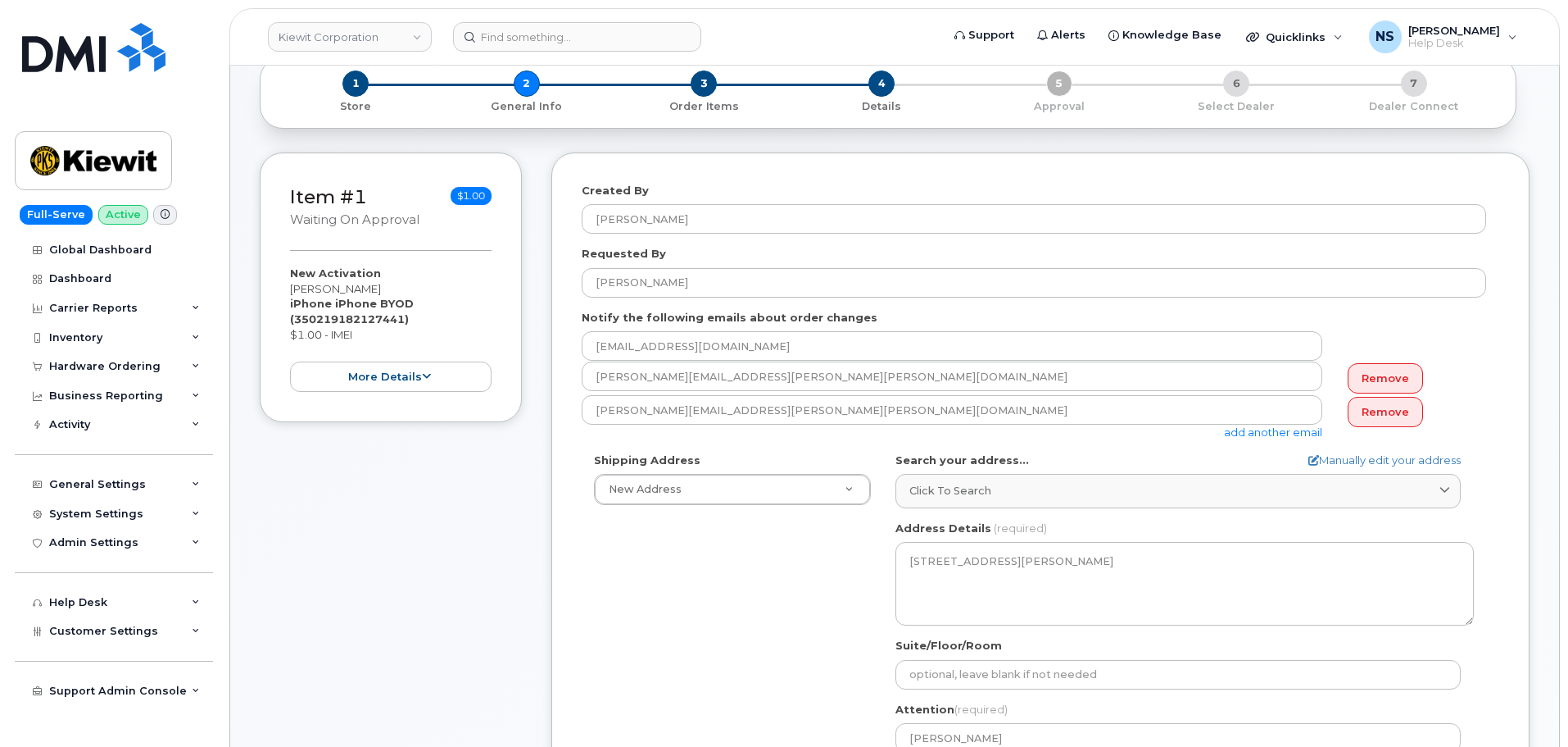
scroll to position [82, 0]
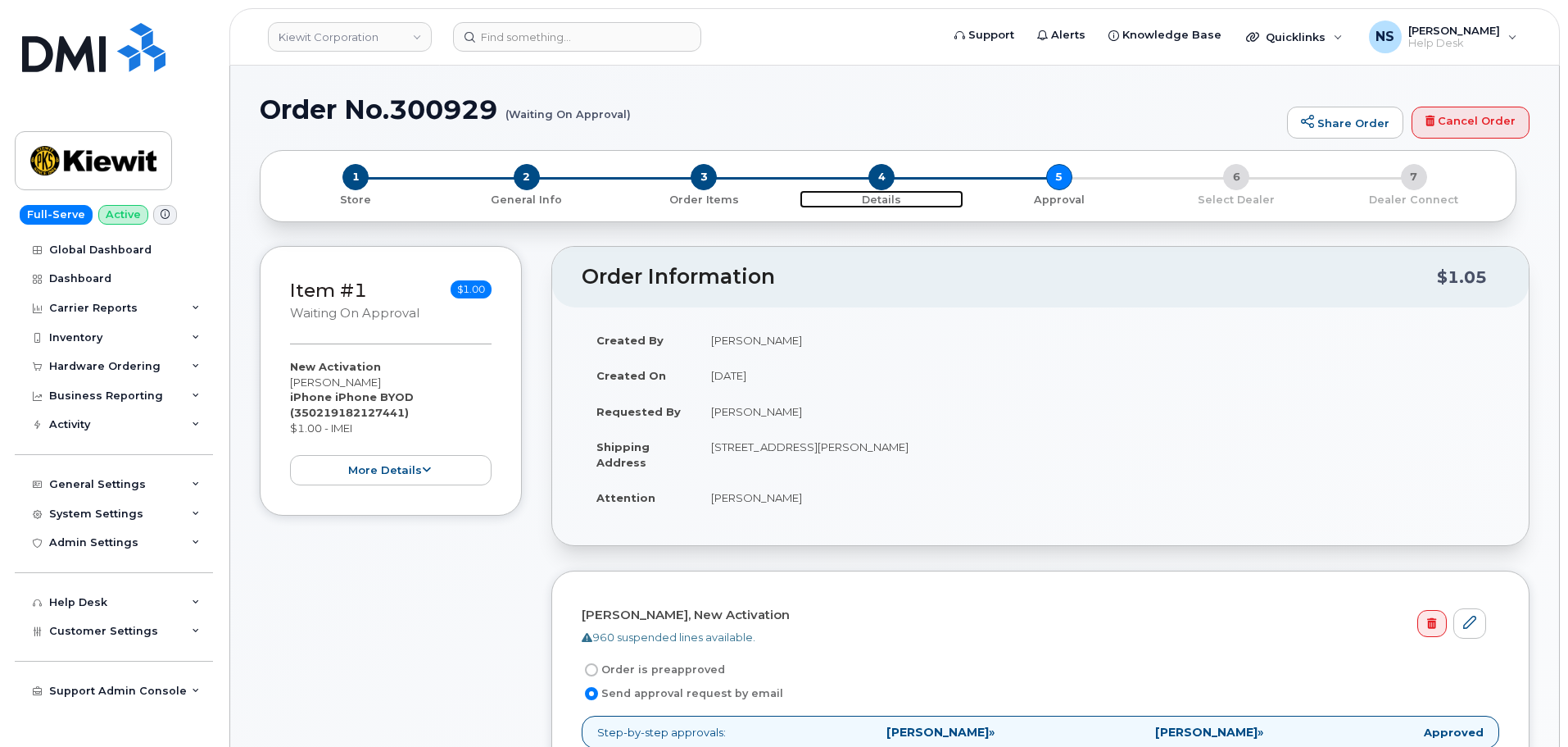
click at [883, 186] on span "4" at bounding box center [881, 176] width 26 height 26
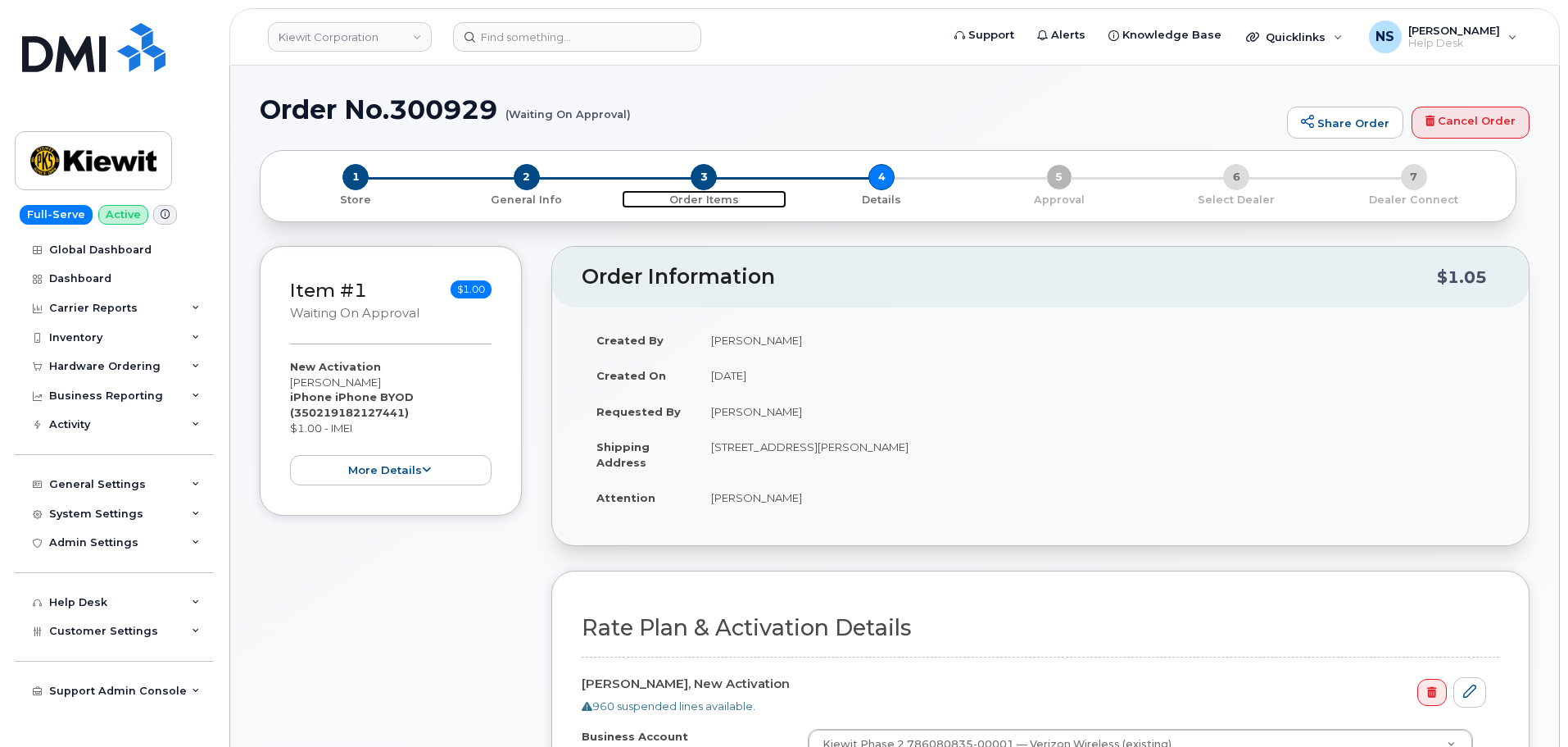
click at [715, 178] on span "3" at bounding box center [703, 176] width 26 height 26
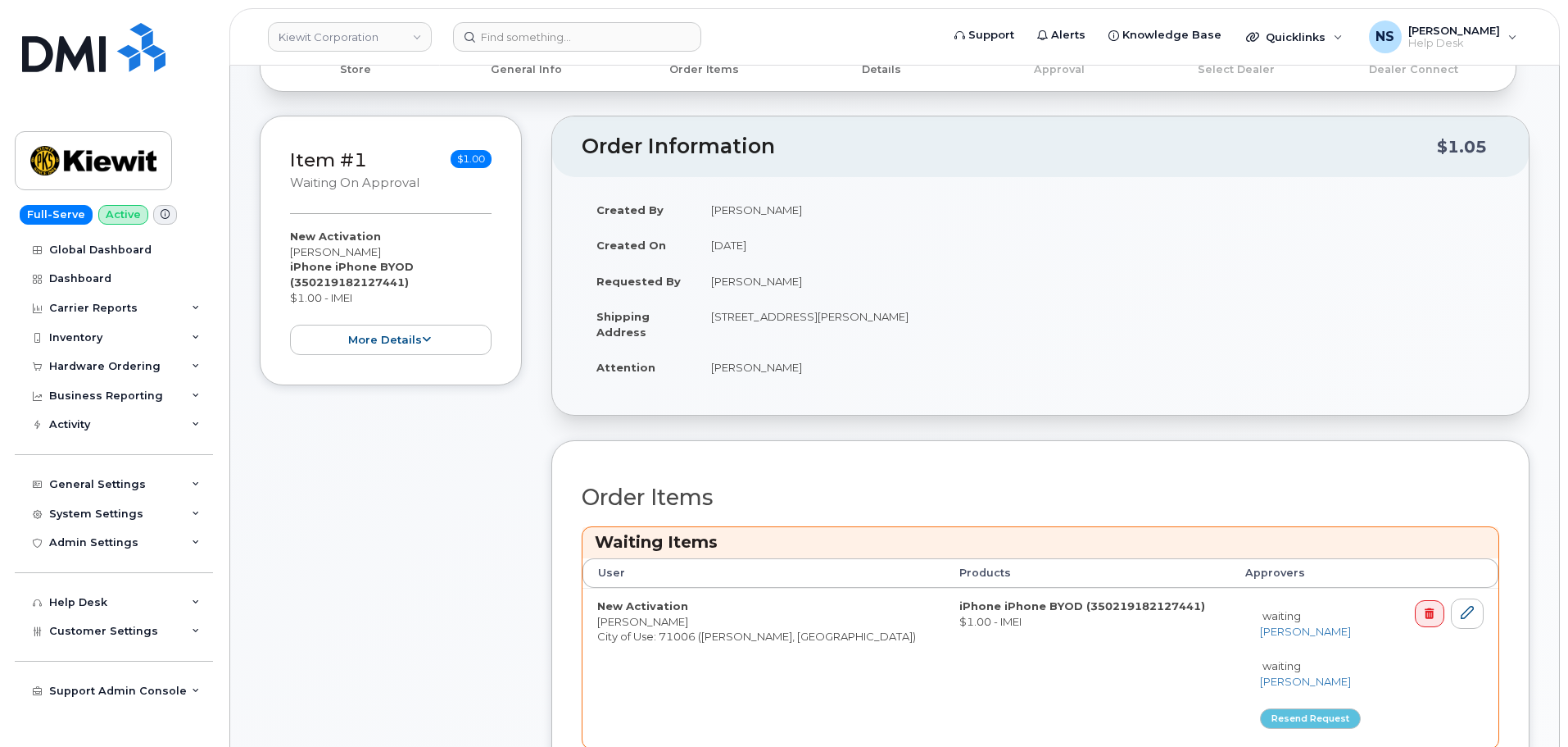
scroll to position [410, 0]
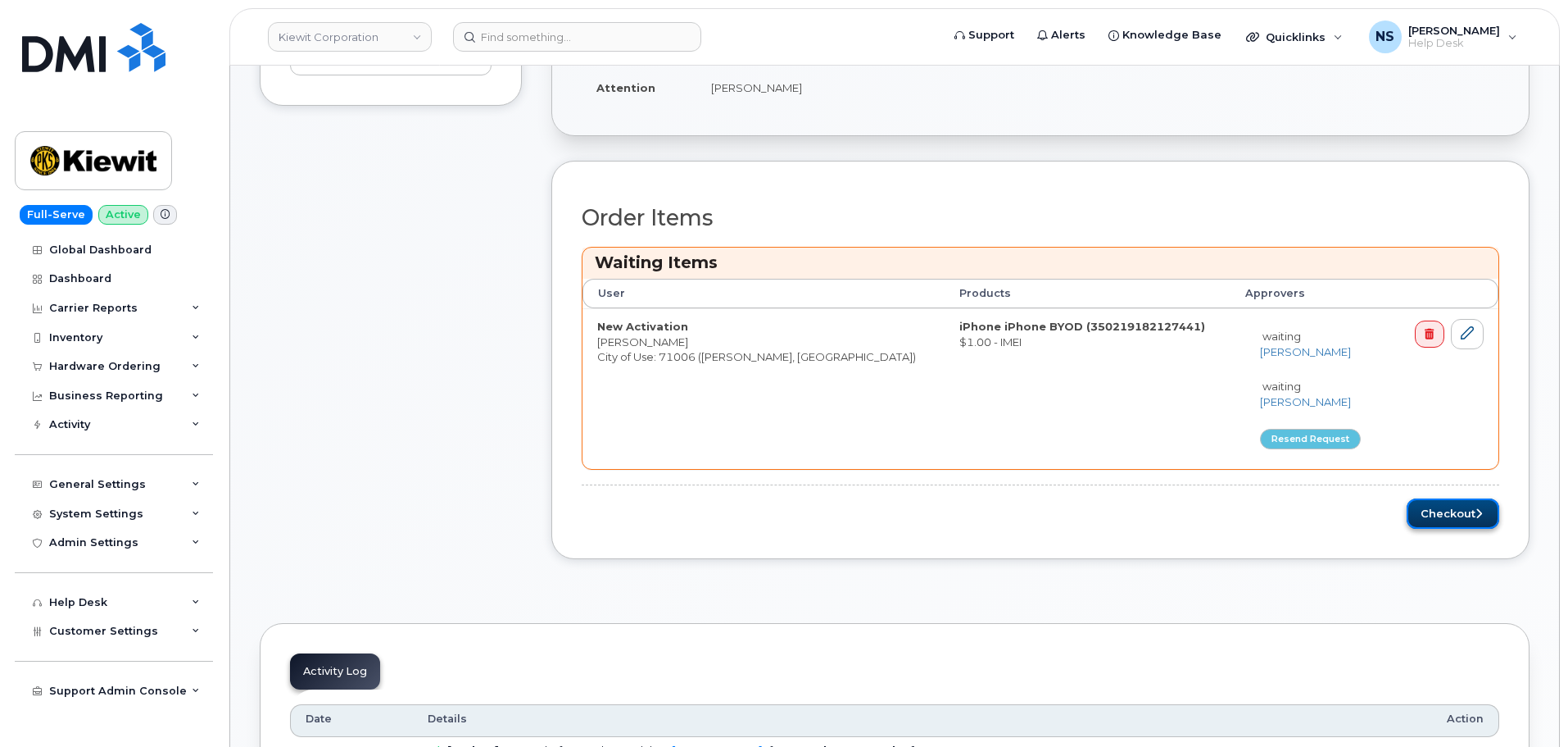
click at [1444, 515] on button "Checkout" at bounding box center [1453, 514] width 93 height 30
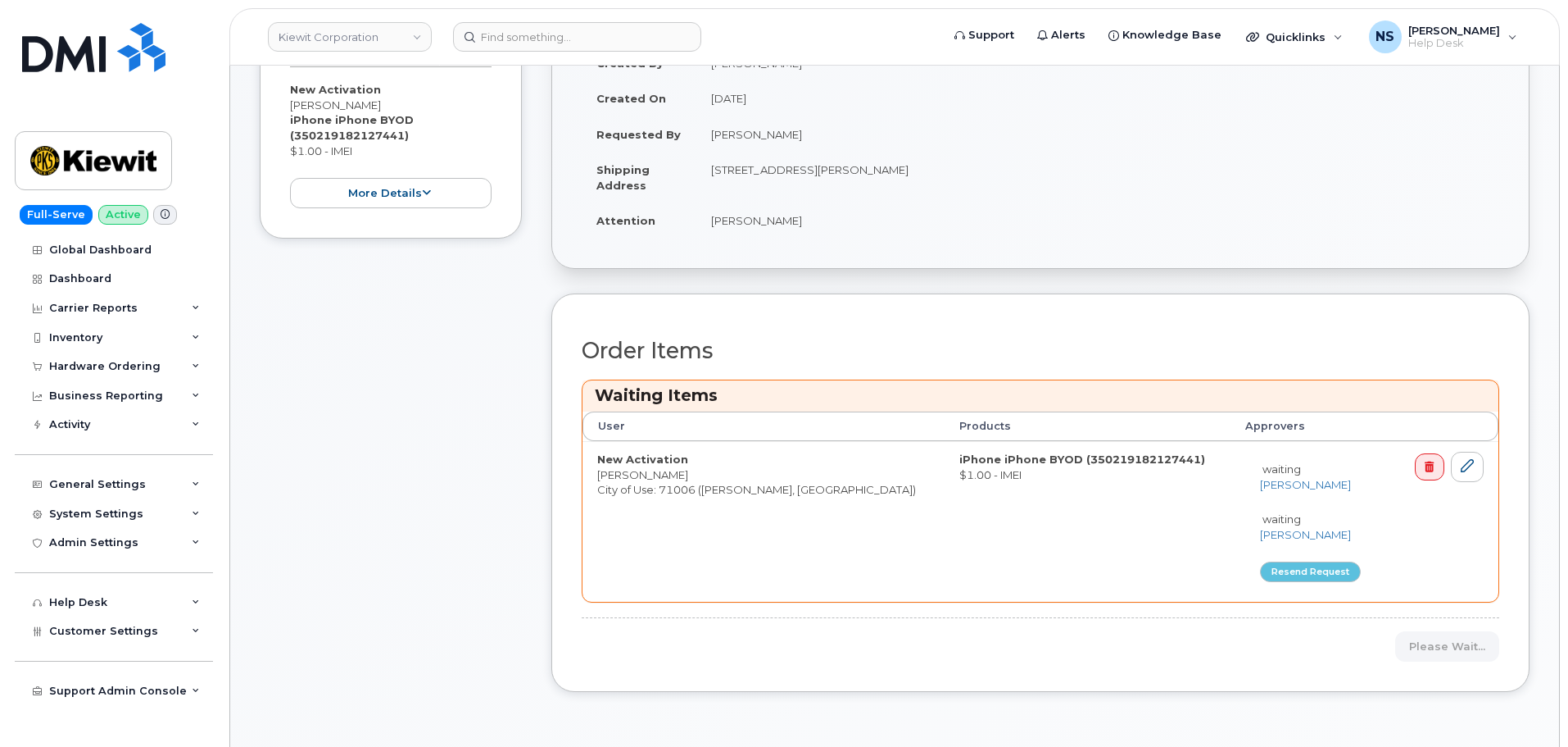
scroll to position [246, 0]
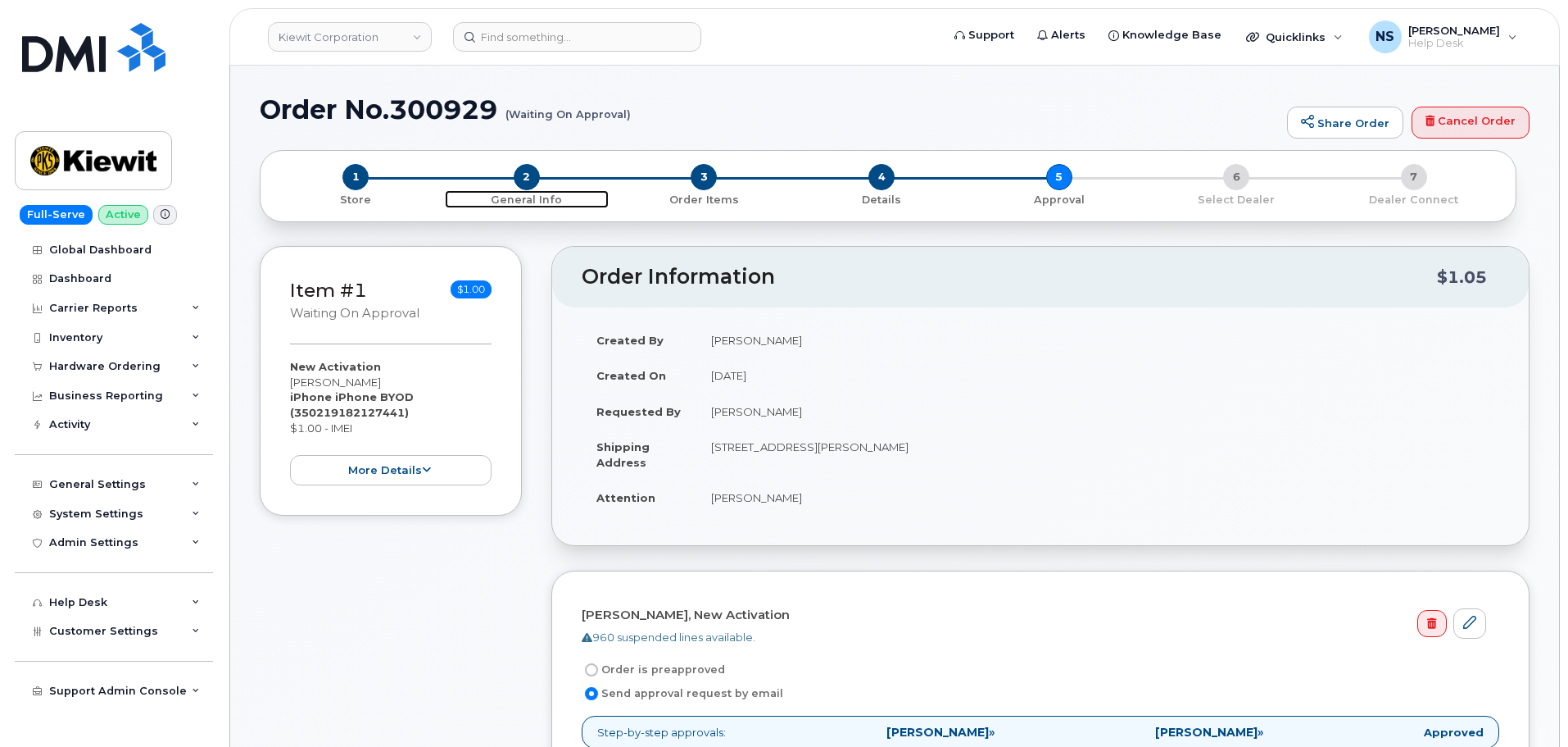
click at [520, 175] on span "2" at bounding box center [526, 176] width 26 height 26
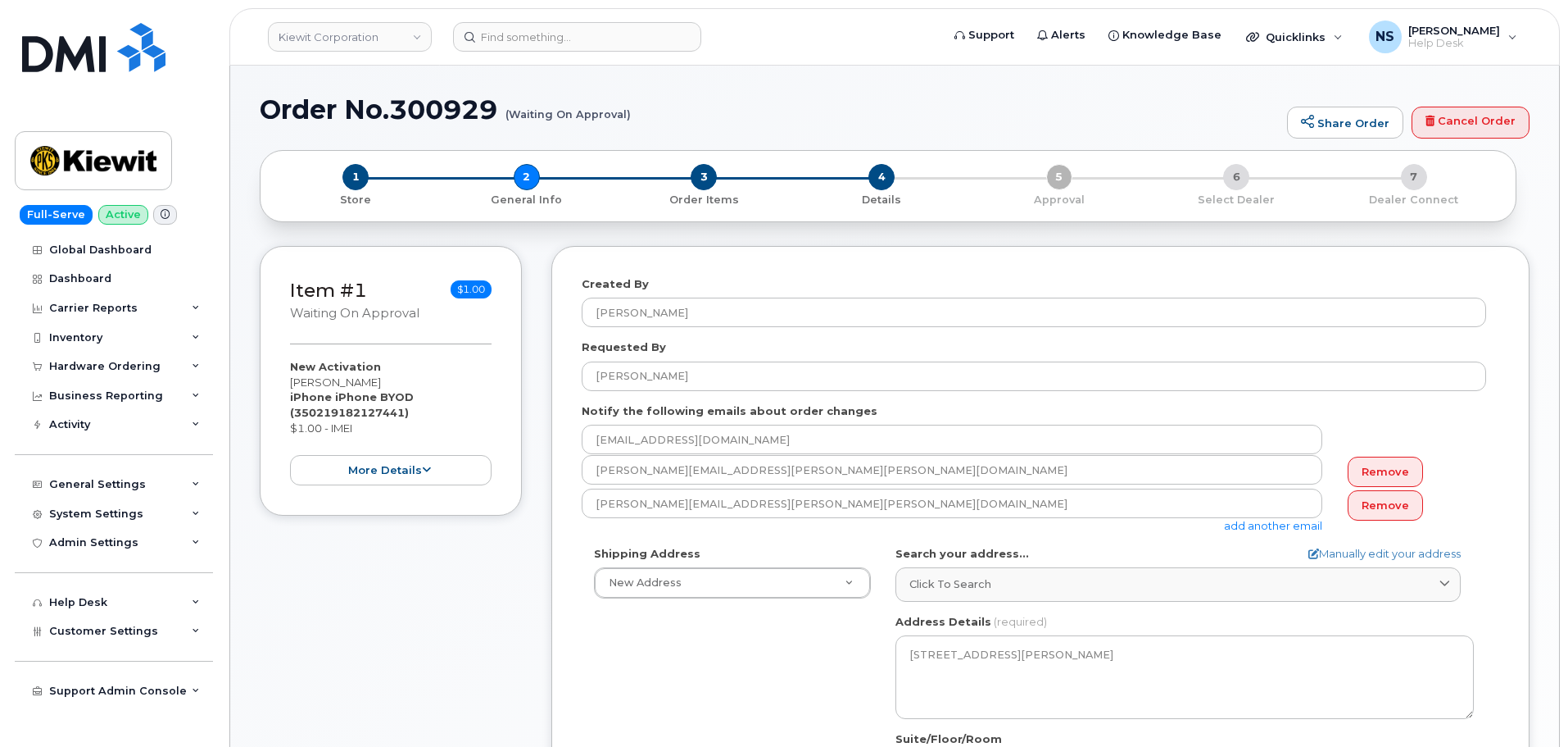
select select
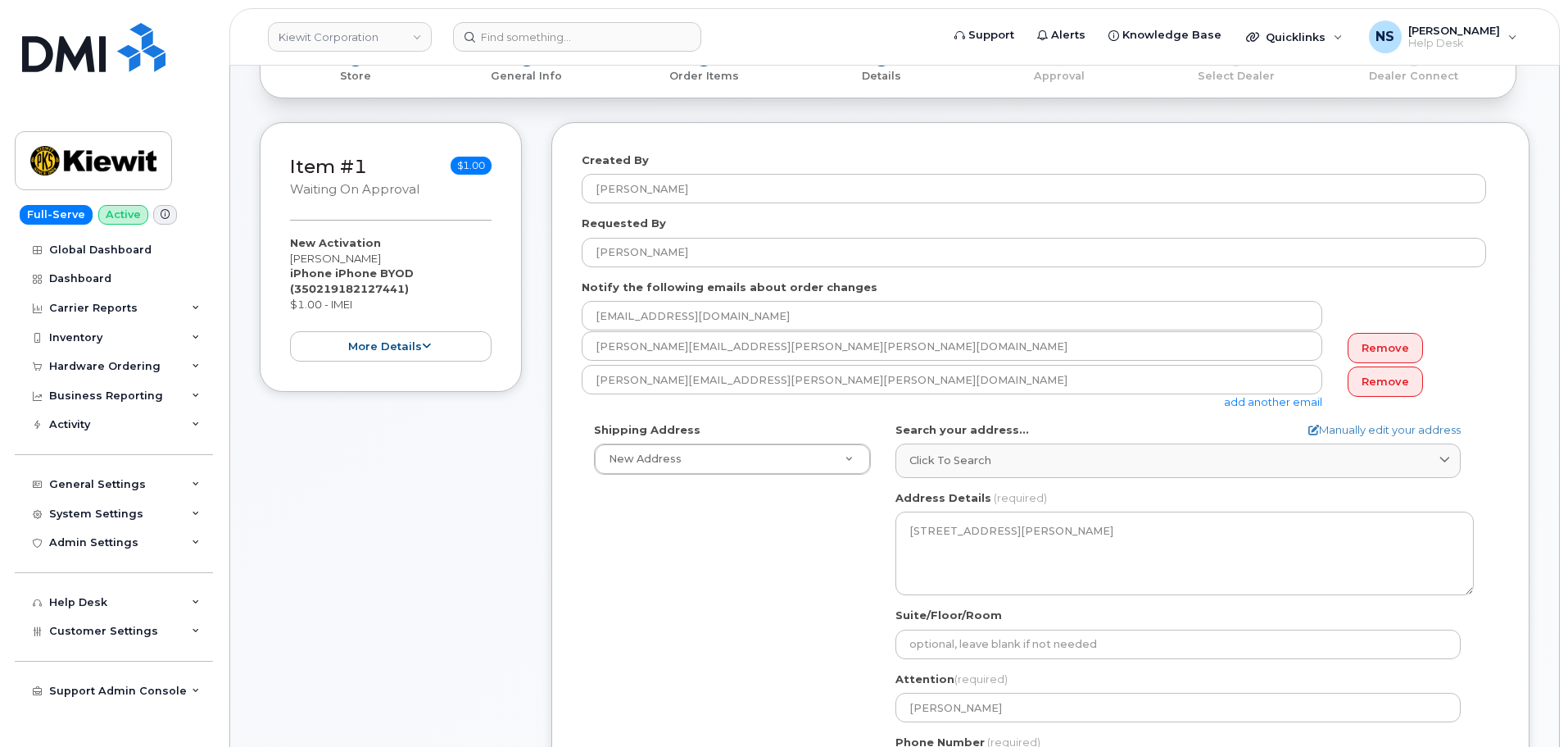
scroll to position [491, 0]
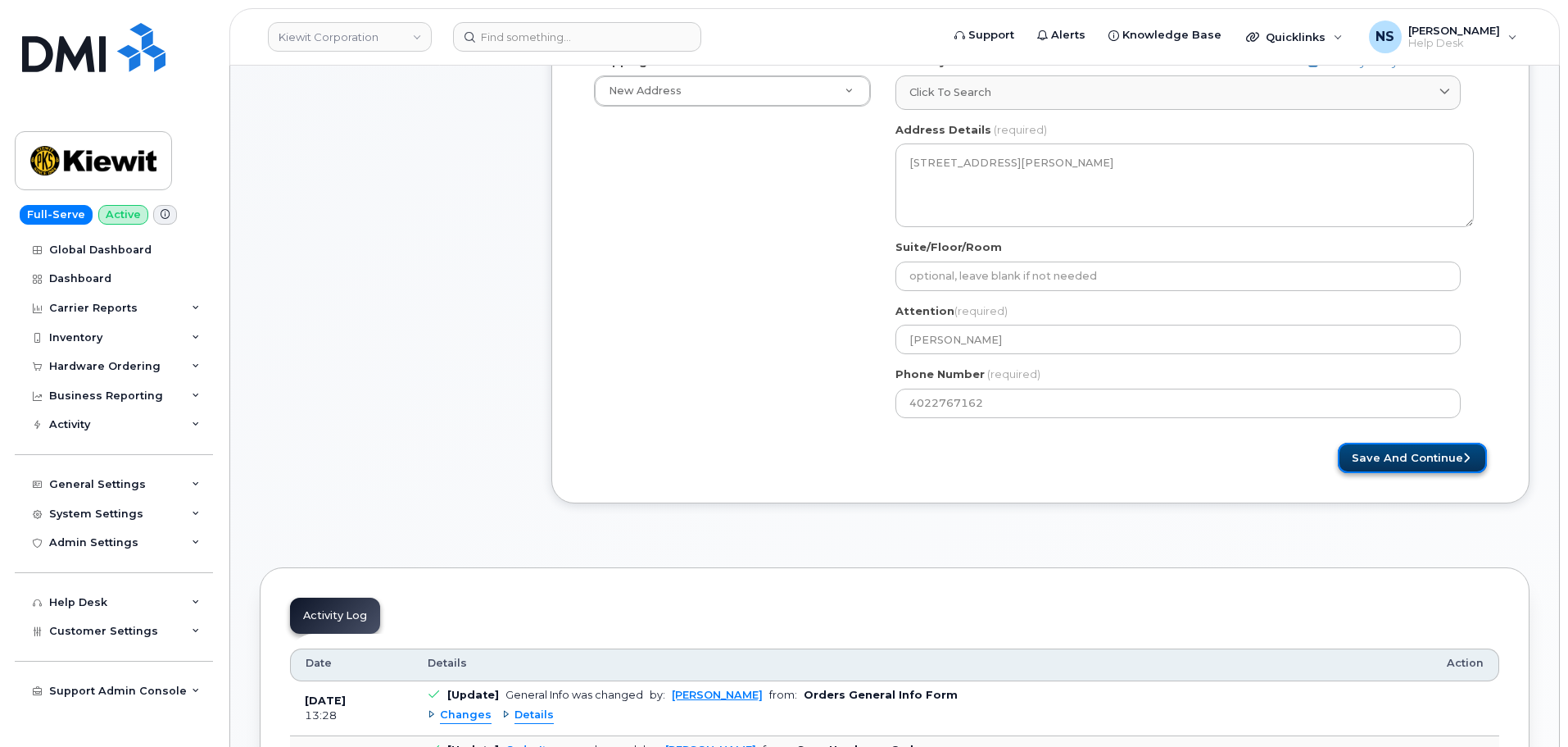
click at [1386, 459] on button "Save and Continue" at bounding box center [1412, 458] width 150 height 30
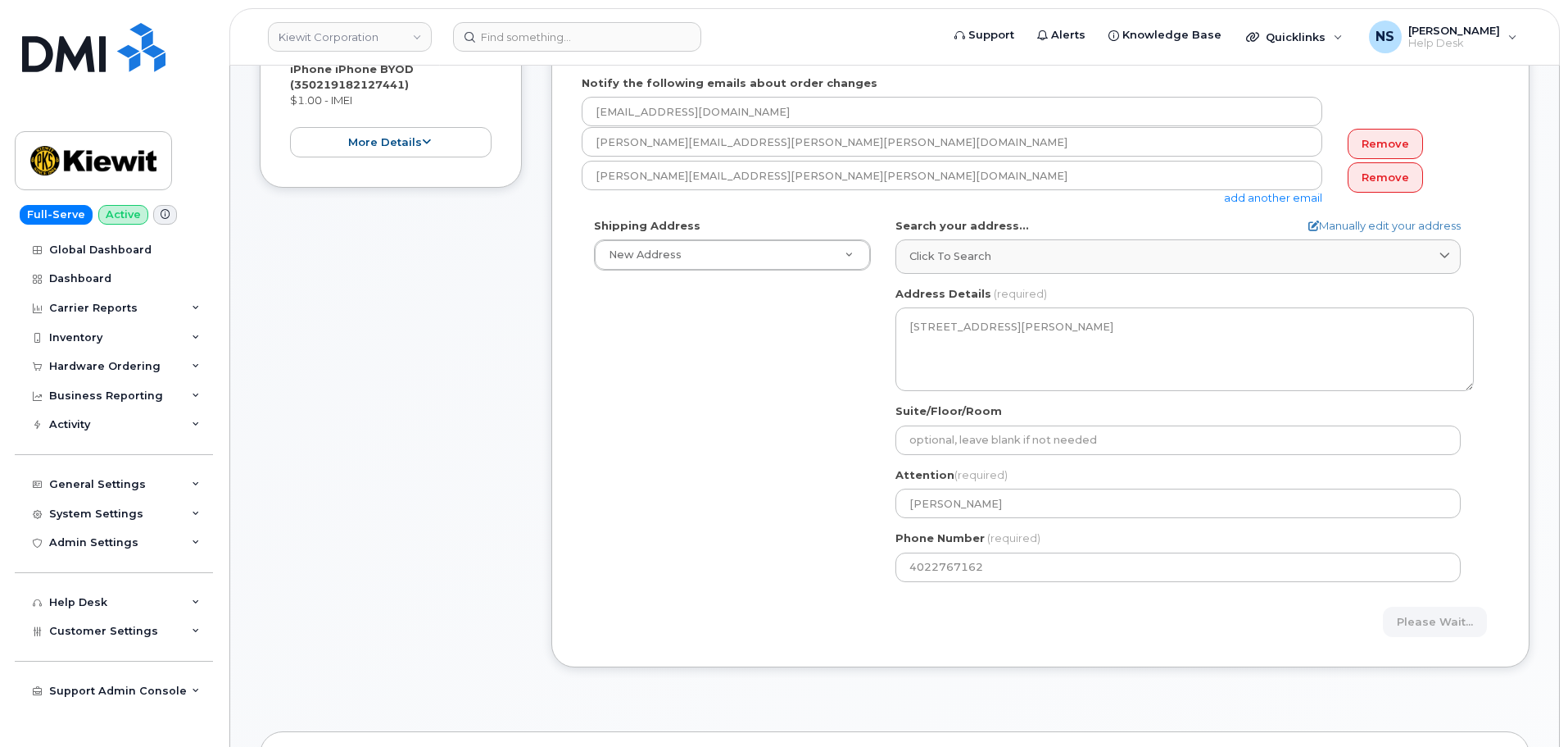
scroll to position [164, 0]
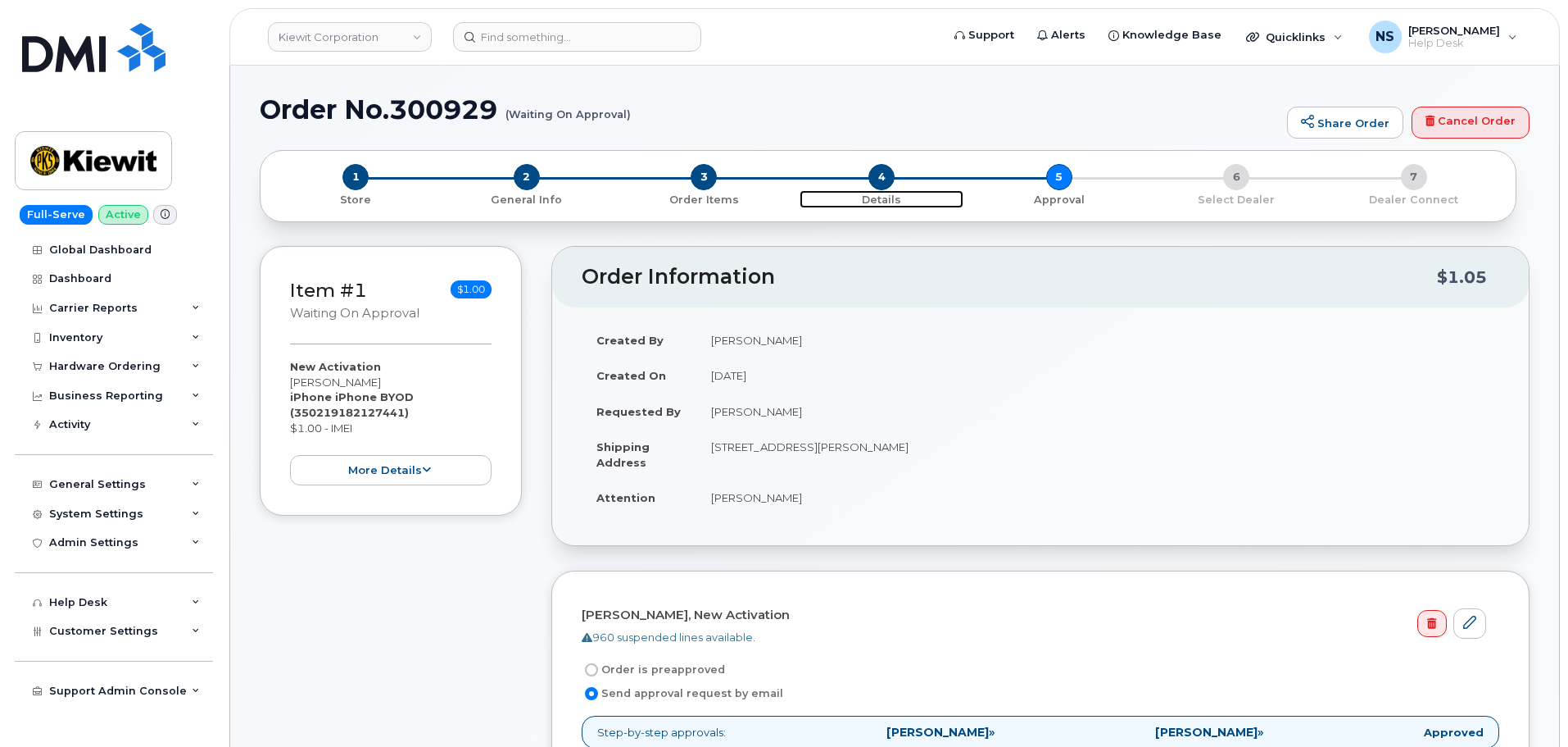
click at [873, 184] on span "4" at bounding box center [881, 176] width 26 height 26
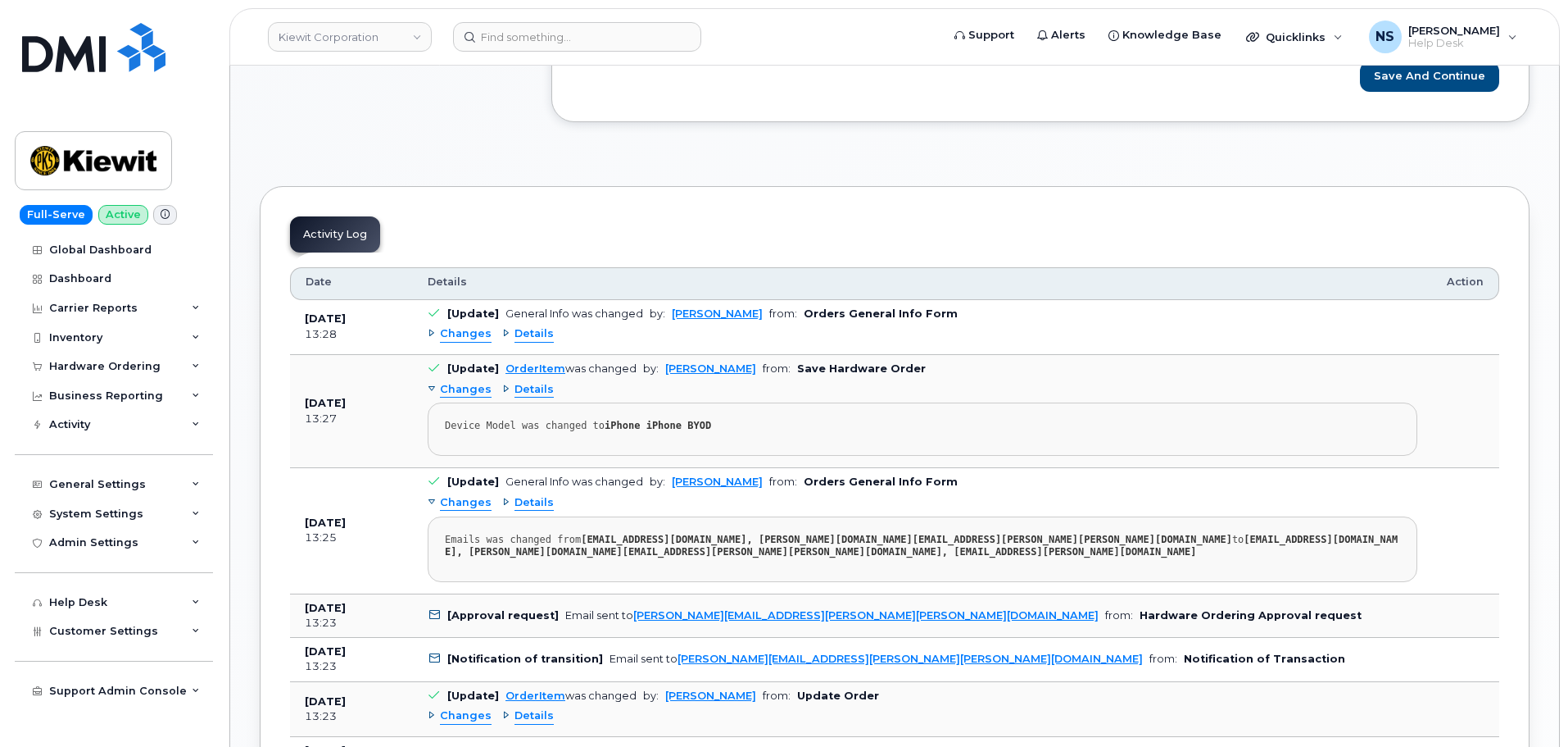
scroll to position [1066, 0]
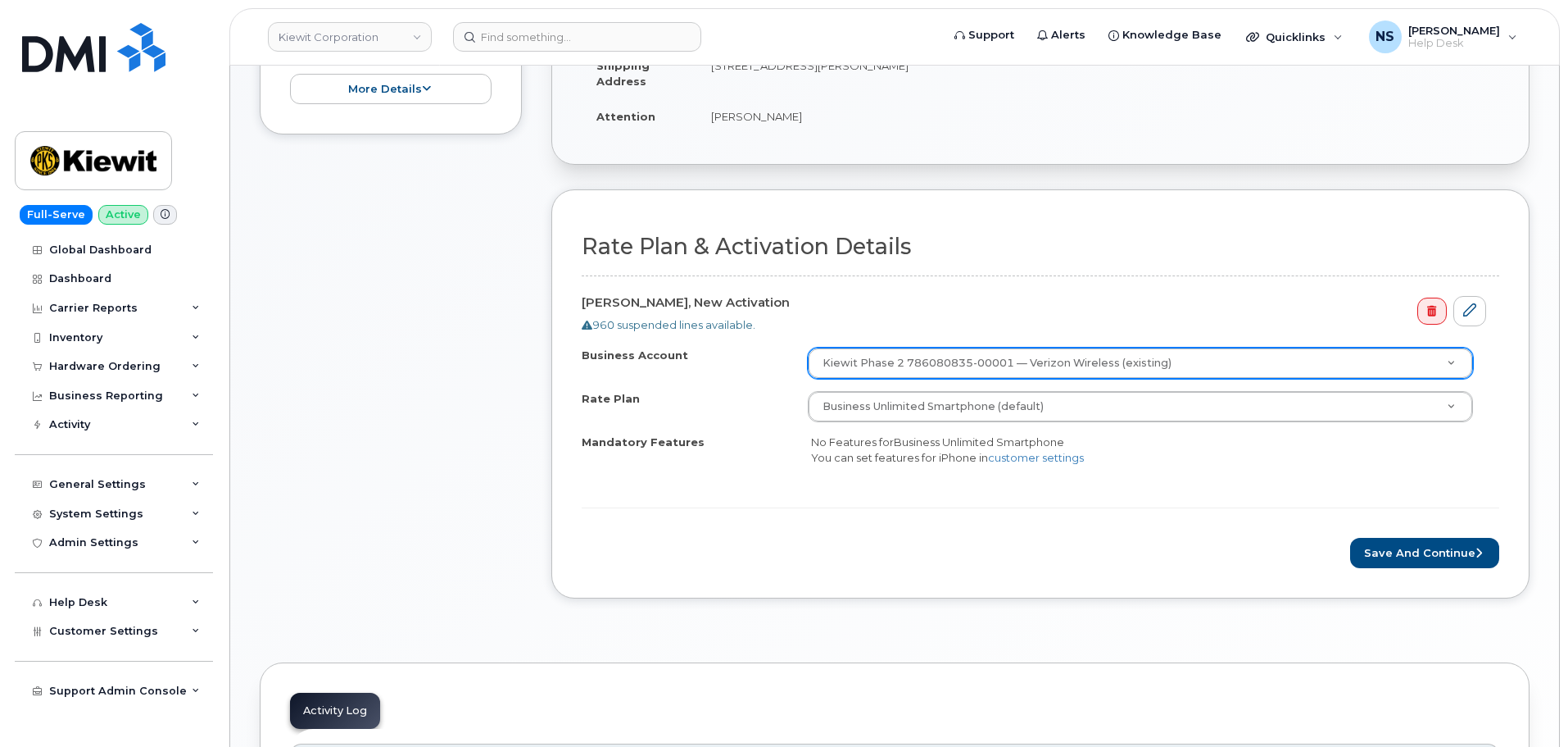
scroll to position [410, 0]
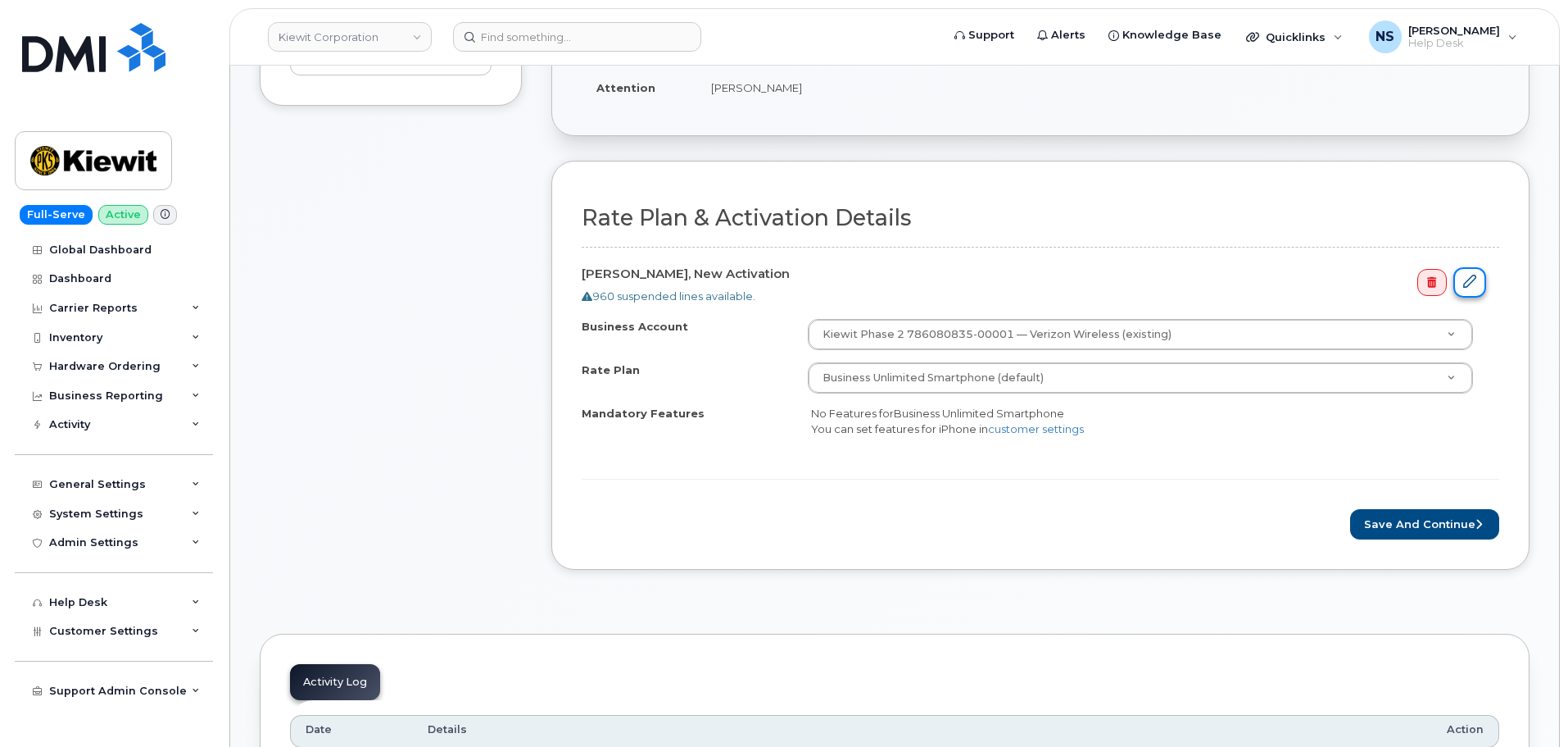
click at [1459, 283] on link at bounding box center [1469, 282] width 33 height 30
click at [1472, 286] on icon at bounding box center [1469, 280] width 13 height 13
click at [1267, 237] on form "Rate Plan & Activation Details Jake Carter, New Activation 960 suspended lines …" at bounding box center [1040, 372] width 917 height 334
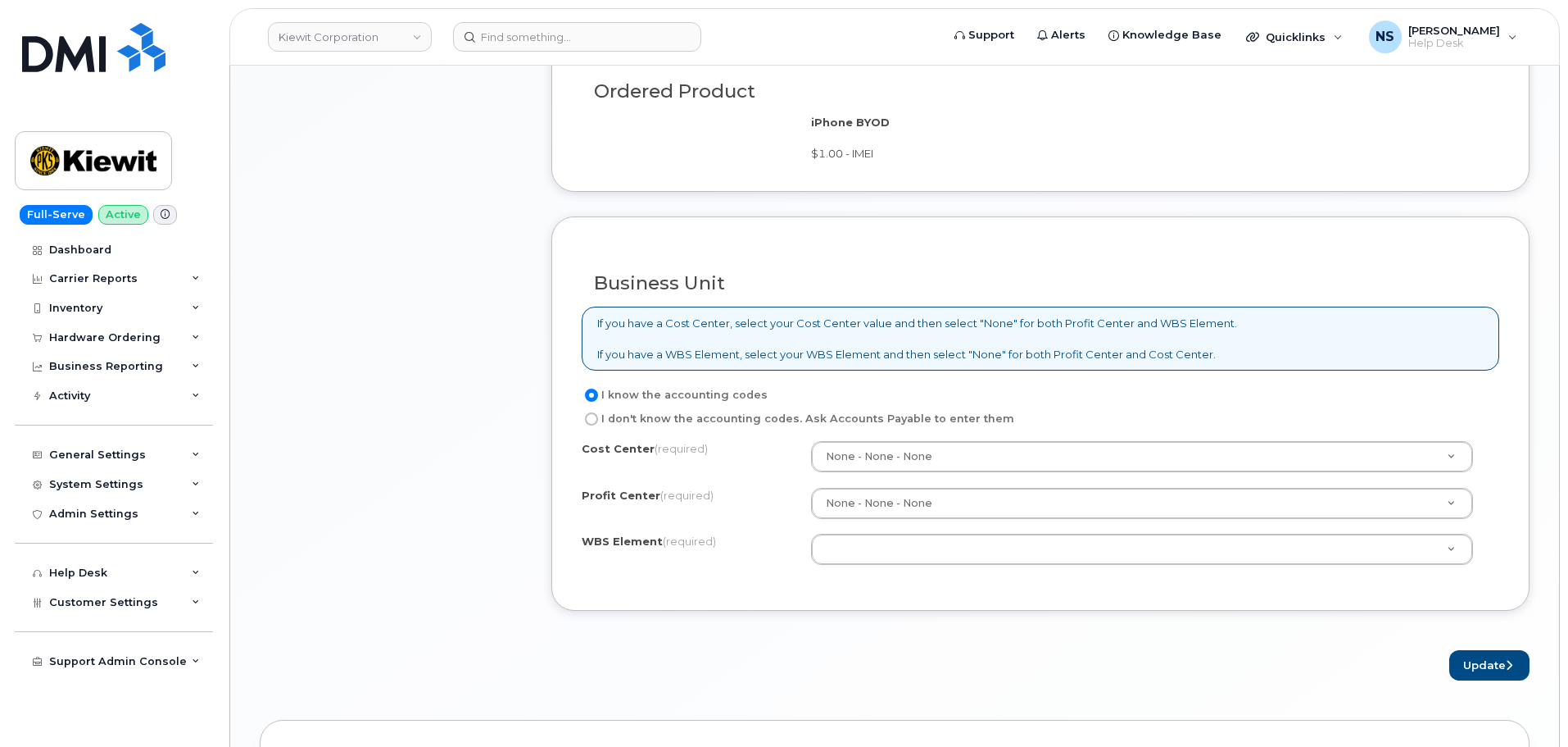
scroll to position [1066, 0]
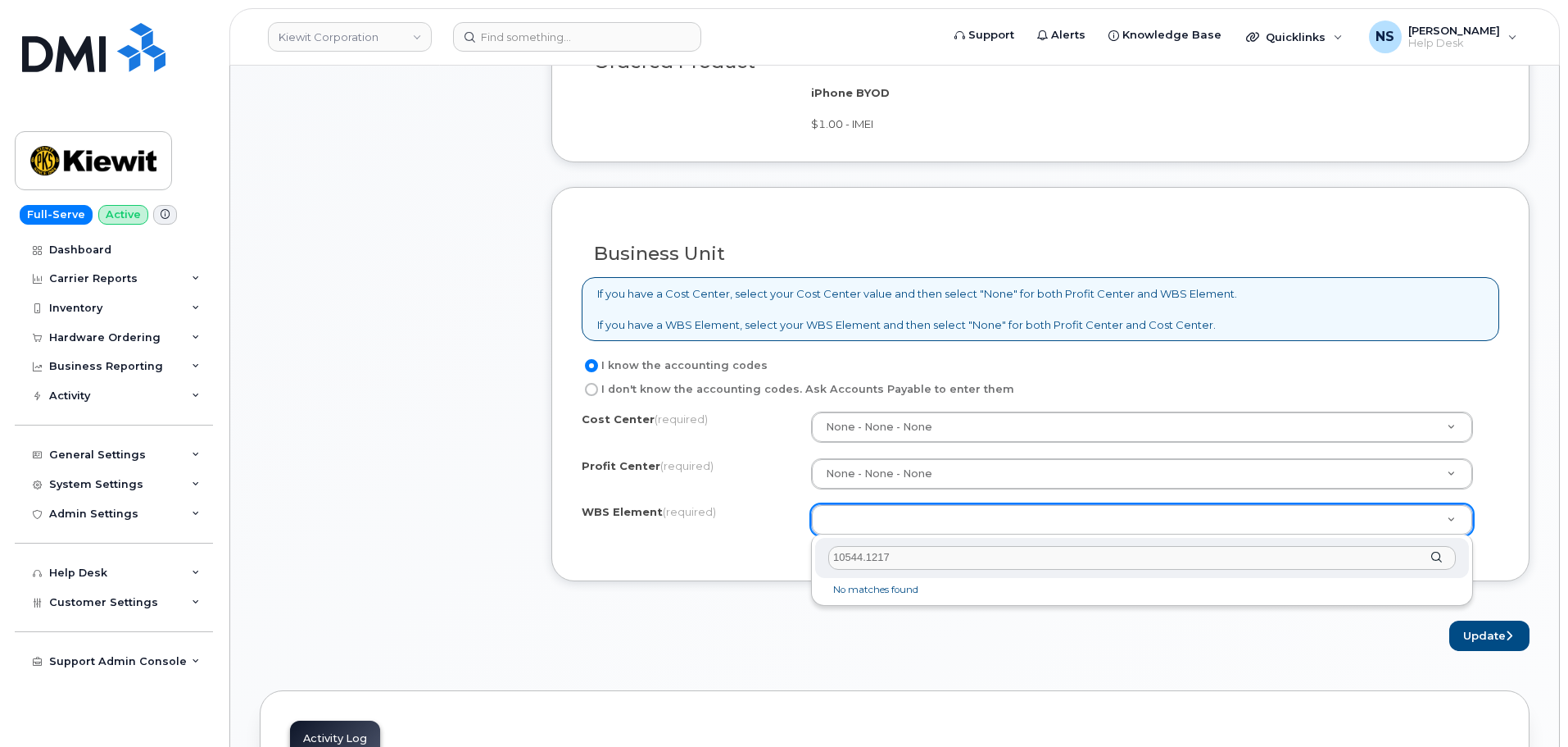
paste input "1.1218"
type input "105441.1217"
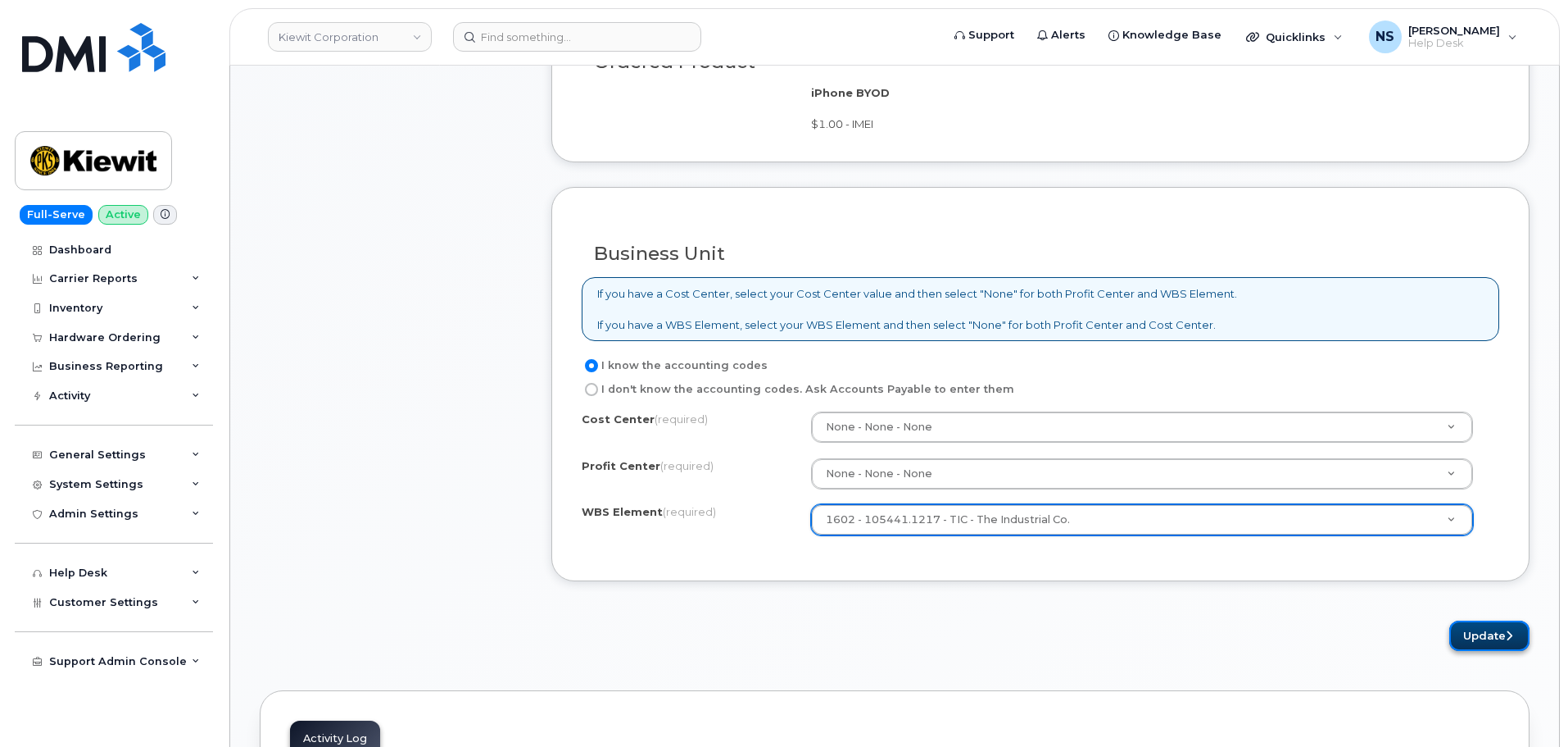
drag, startPoint x: 1462, startPoint y: 629, endPoint x: 1428, endPoint y: 625, distance: 34.2
click at [1460, 629] on button "Update" at bounding box center [1489, 636] width 80 height 30
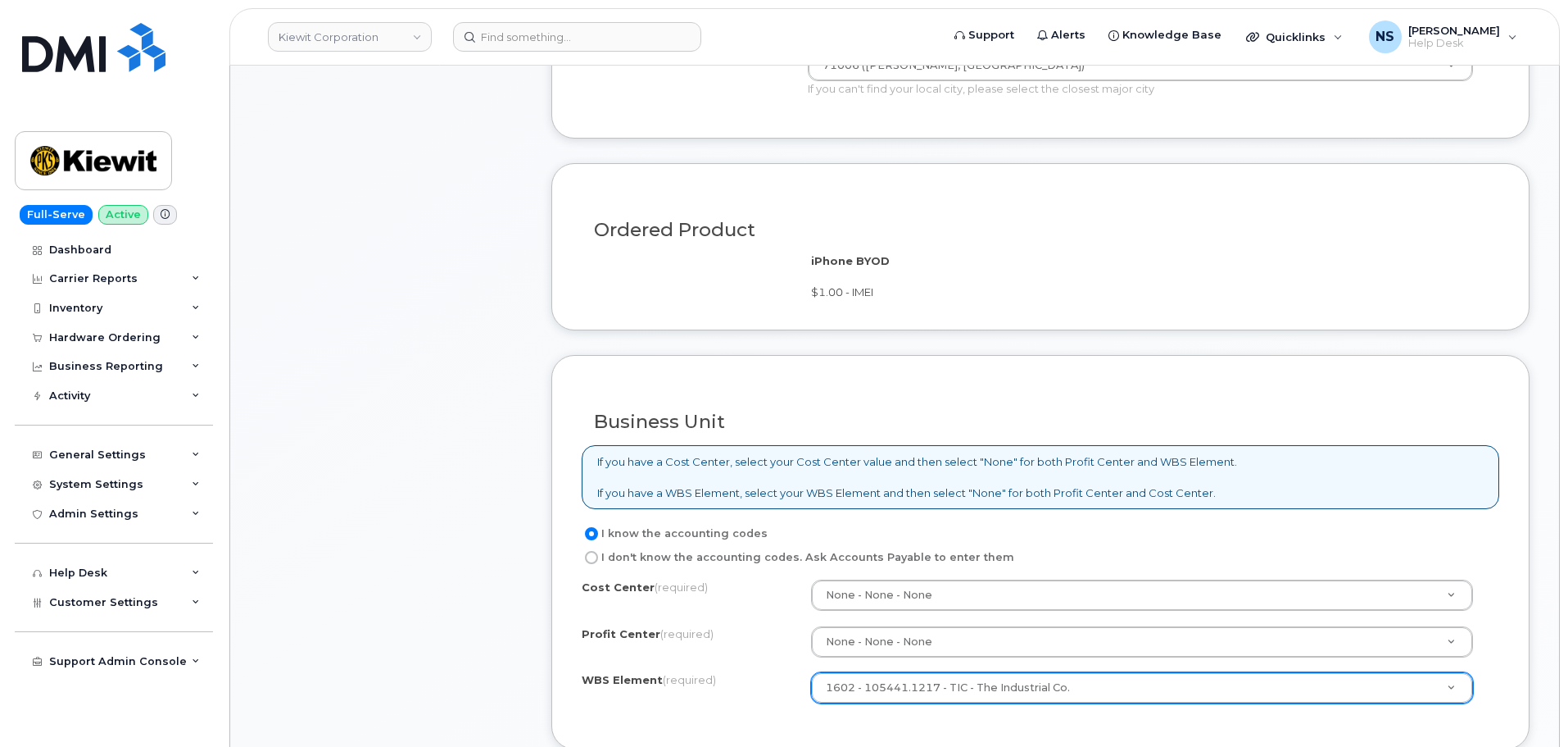
scroll to position [902, 0]
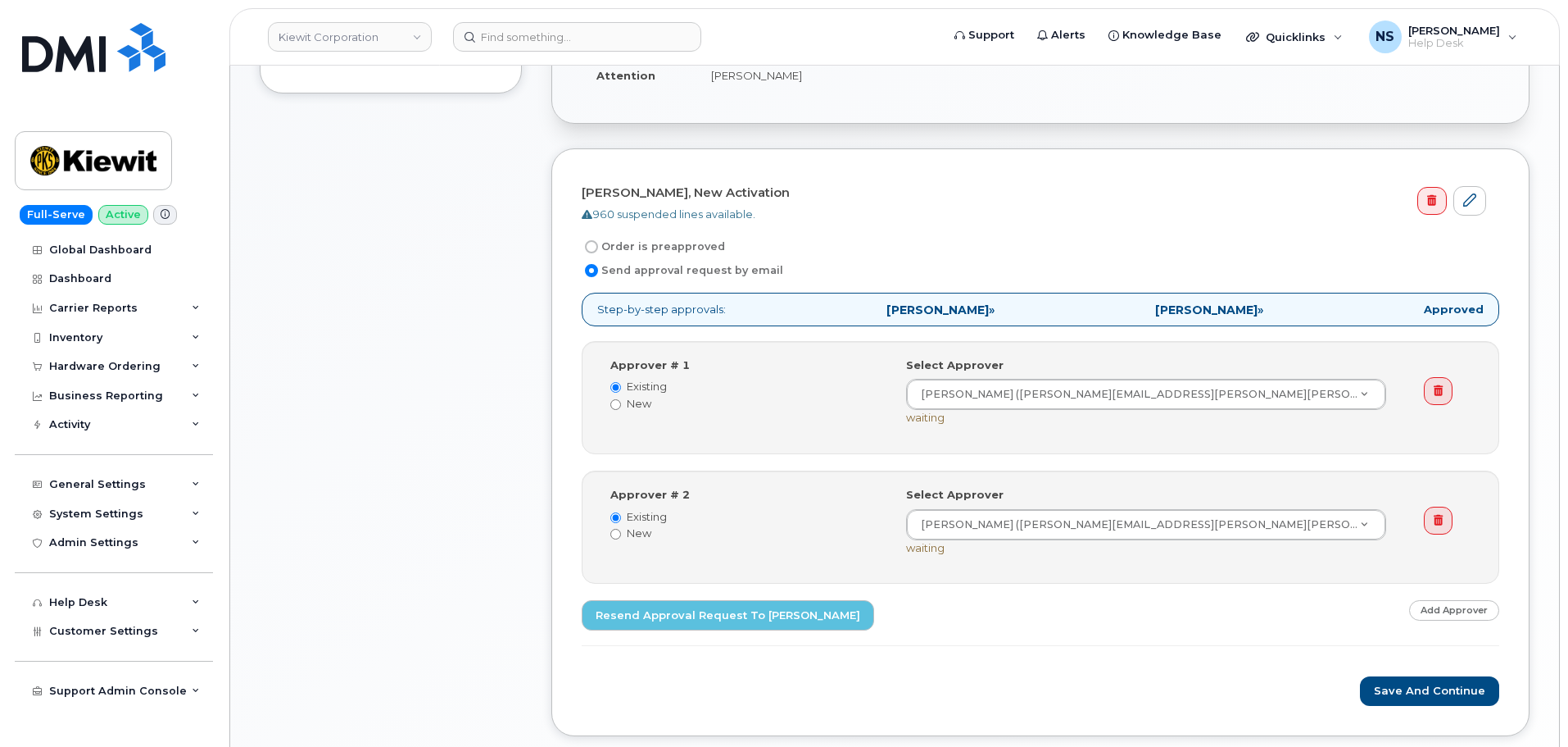
scroll to position [820, 0]
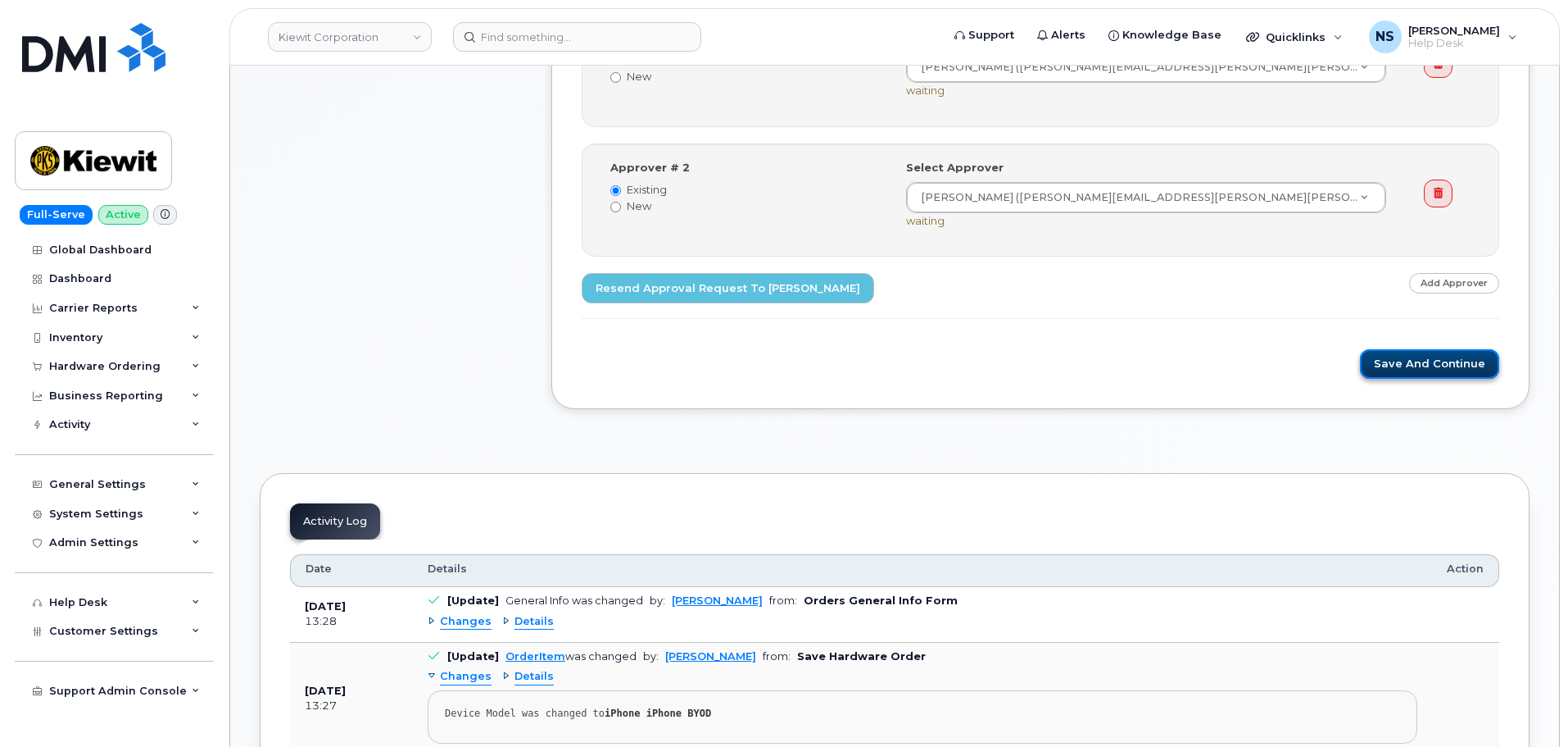
click at [1396, 369] on button "Save and Continue" at bounding box center [1429, 364] width 139 height 30
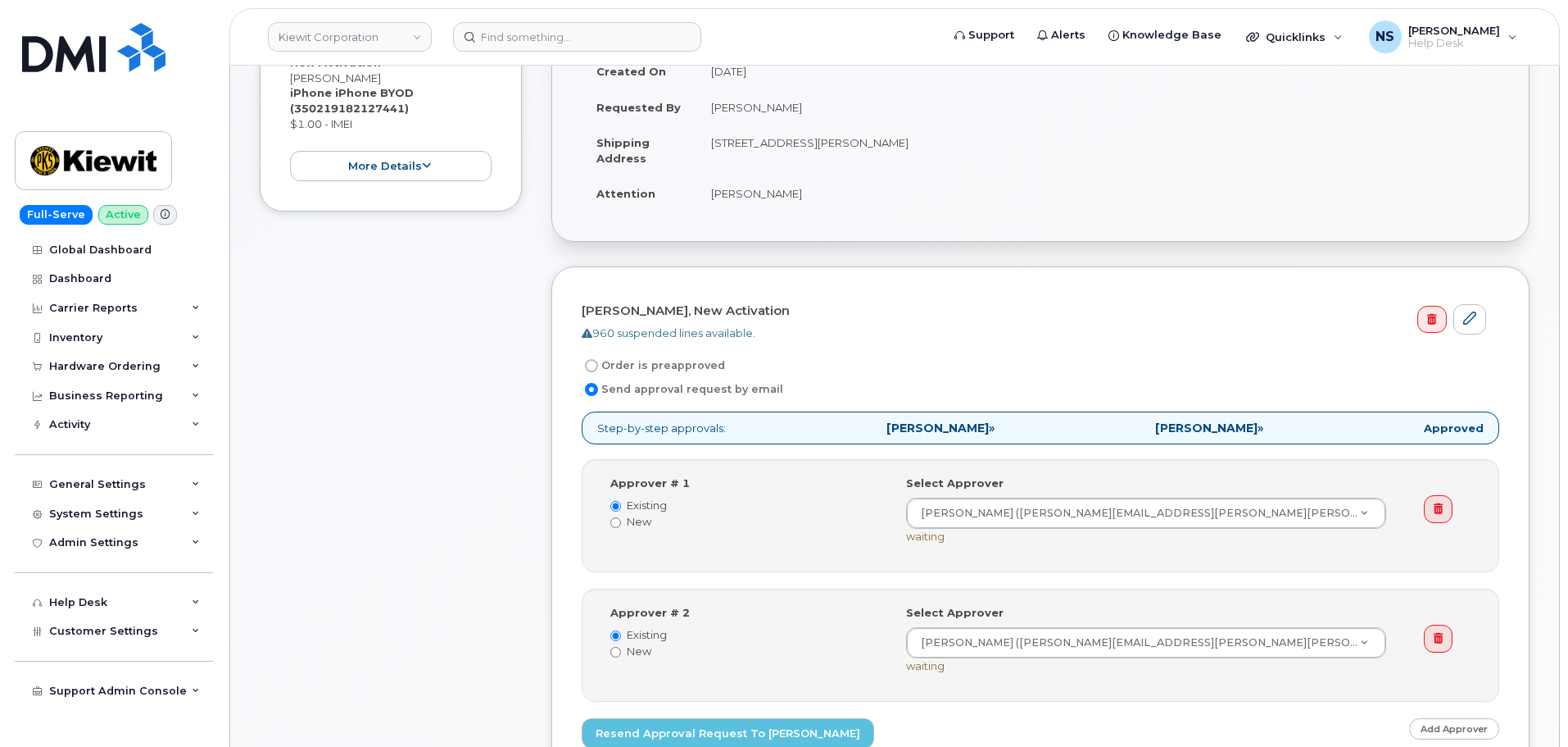
scroll to position [573, 0]
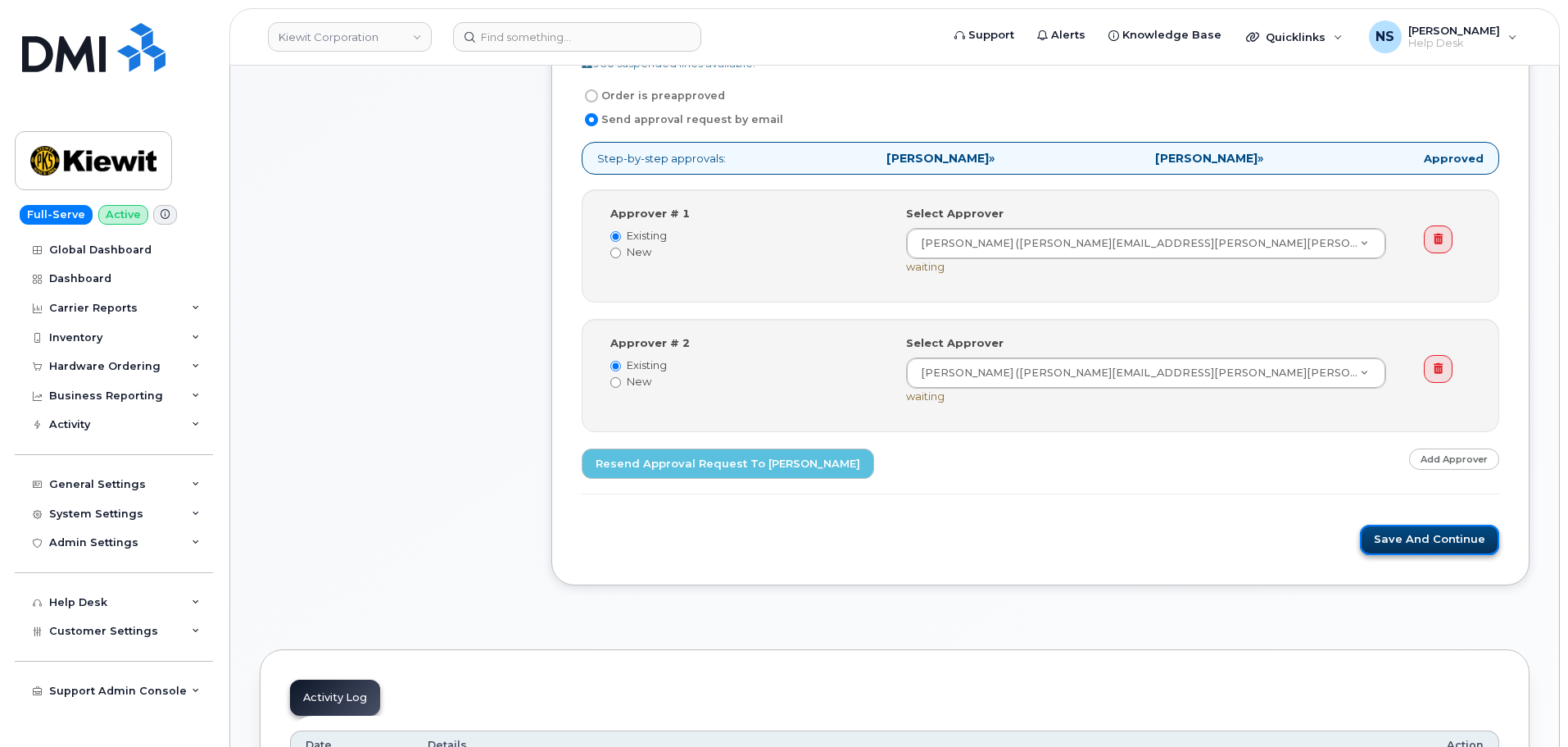
click at [1372, 540] on button "Save and Continue" at bounding box center [1429, 540] width 139 height 30
